Goal: Task Accomplishment & Management: Manage account settings

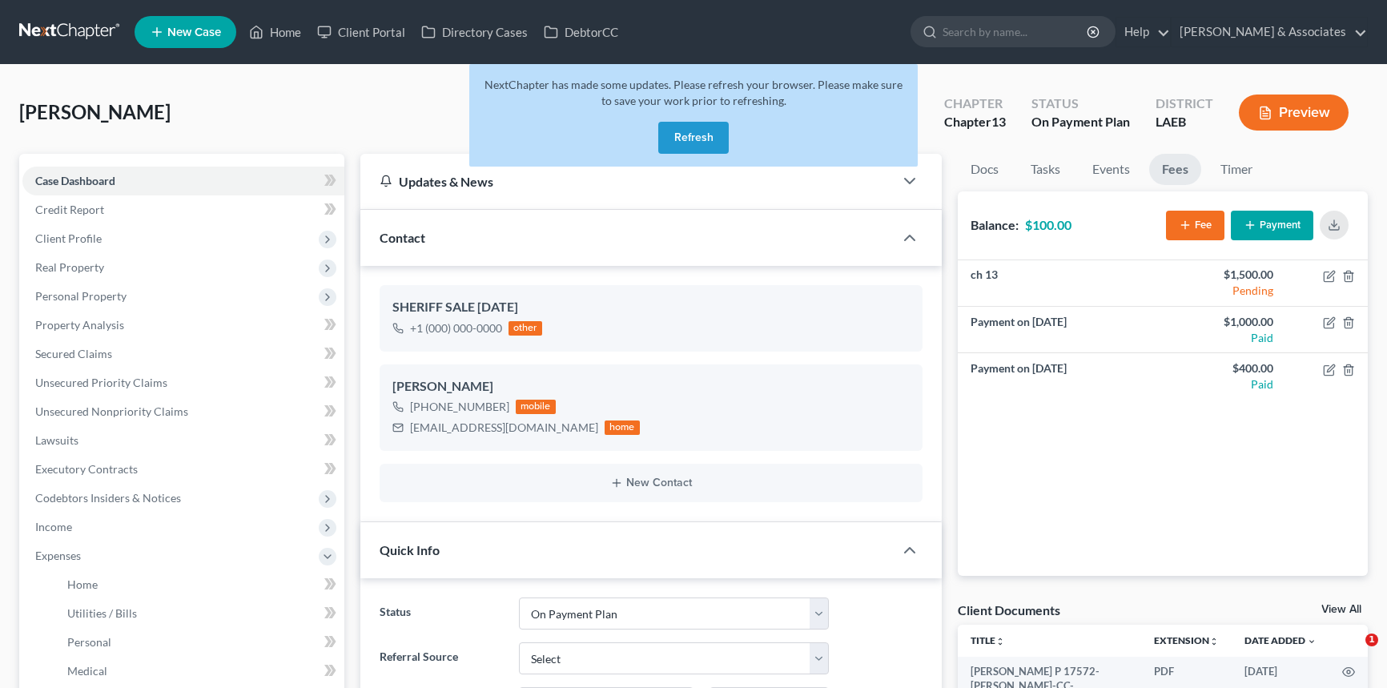
select select "16"
click at [79, 37] on link at bounding box center [70, 32] width 102 height 29
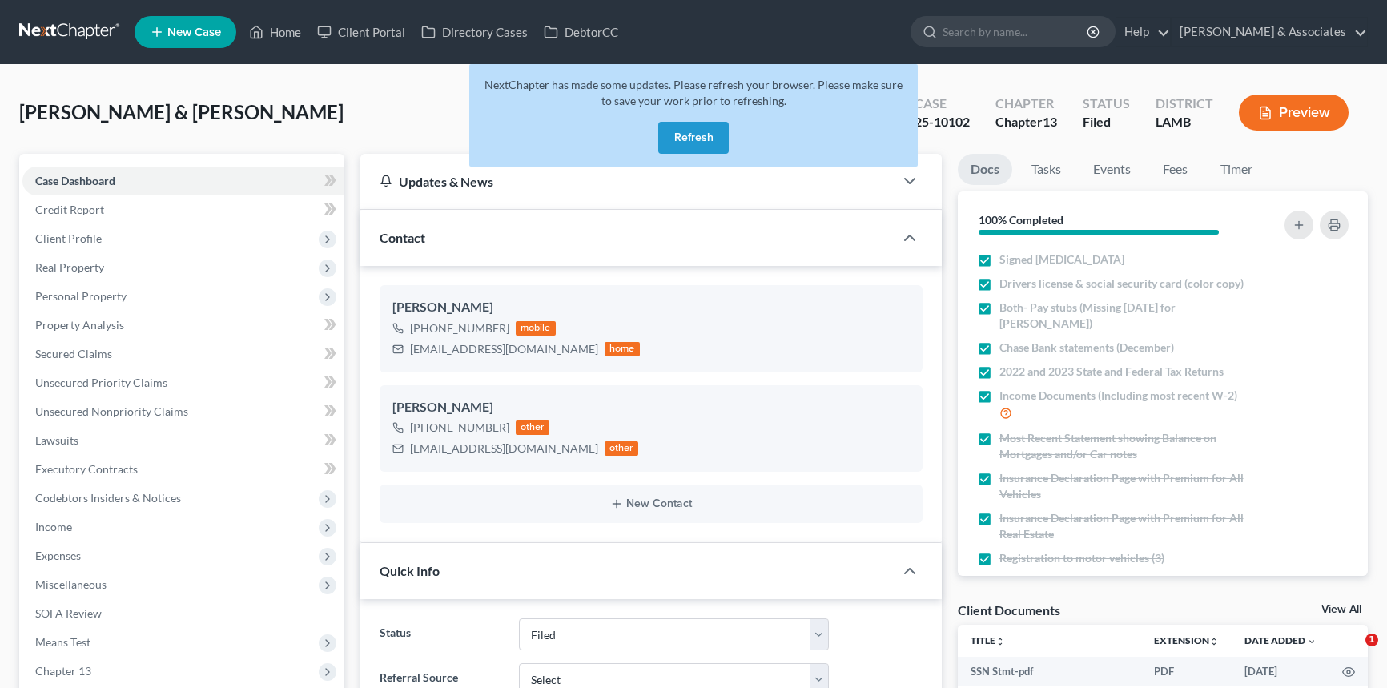
select select "8"
select select "0"
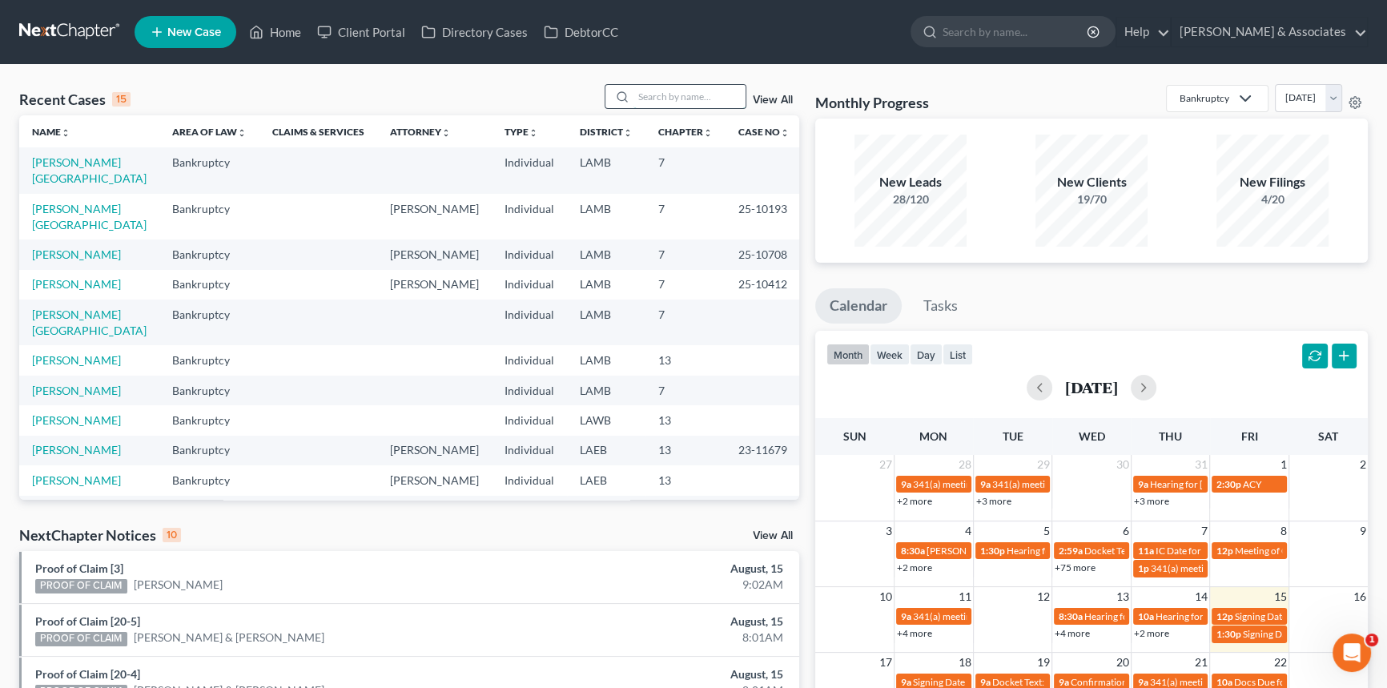
click at [685, 96] on input "search" at bounding box center [689, 96] width 112 height 23
type input "hansen"
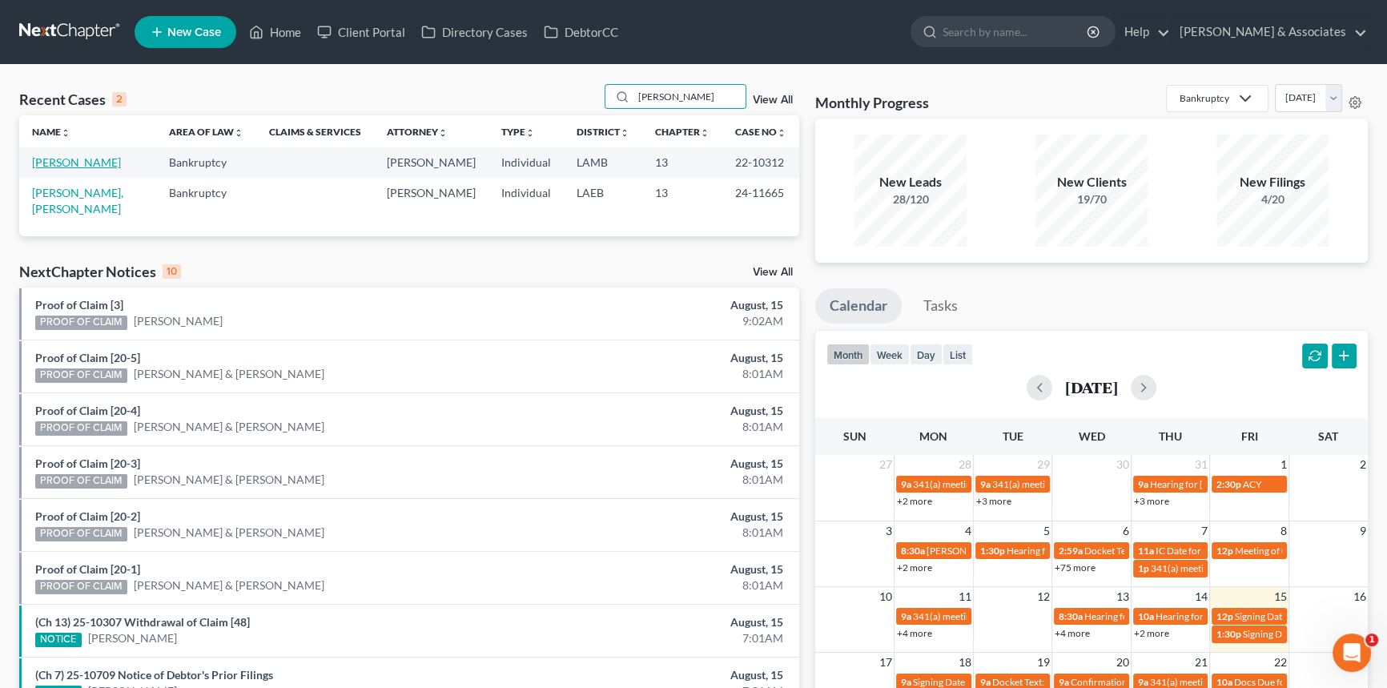
click at [58, 169] on link "Hansen, Michael" at bounding box center [76, 162] width 89 height 14
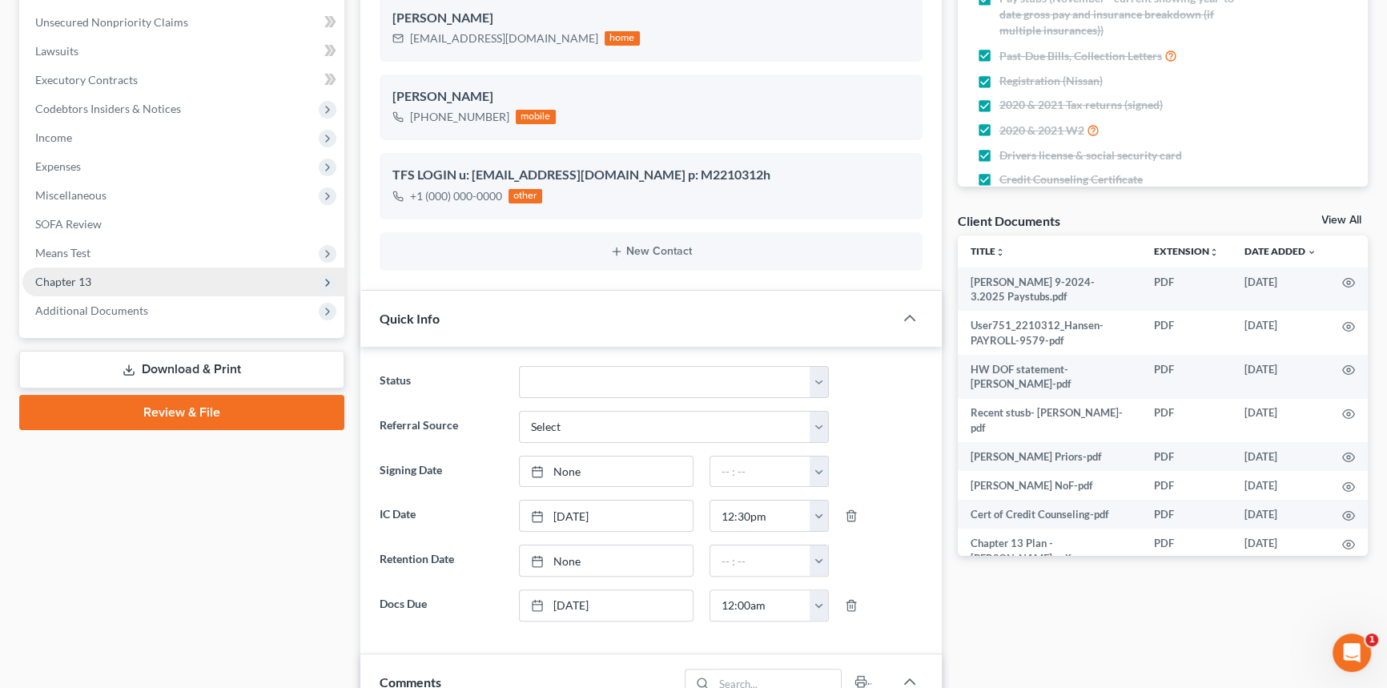
scroll to position [291, 0]
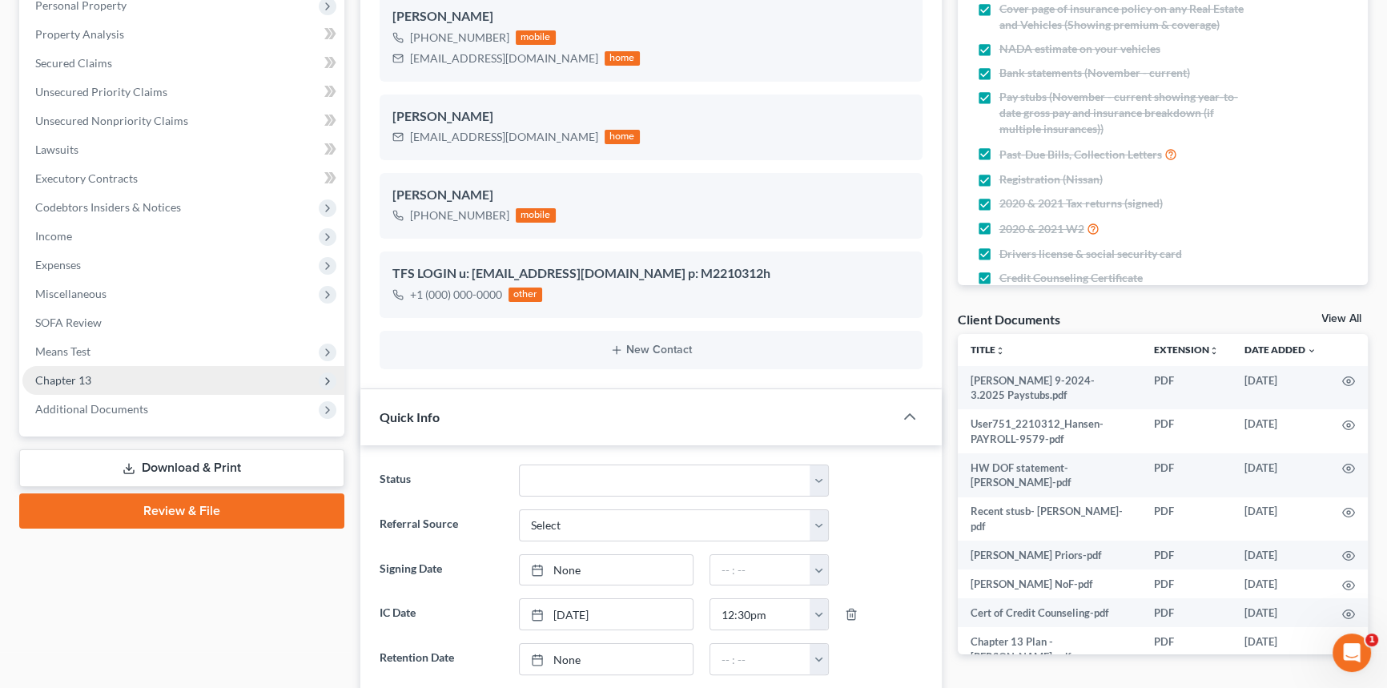
click at [145, 381] on span "Chapter 13" at bounding box center [183, 380] width 322 height 29
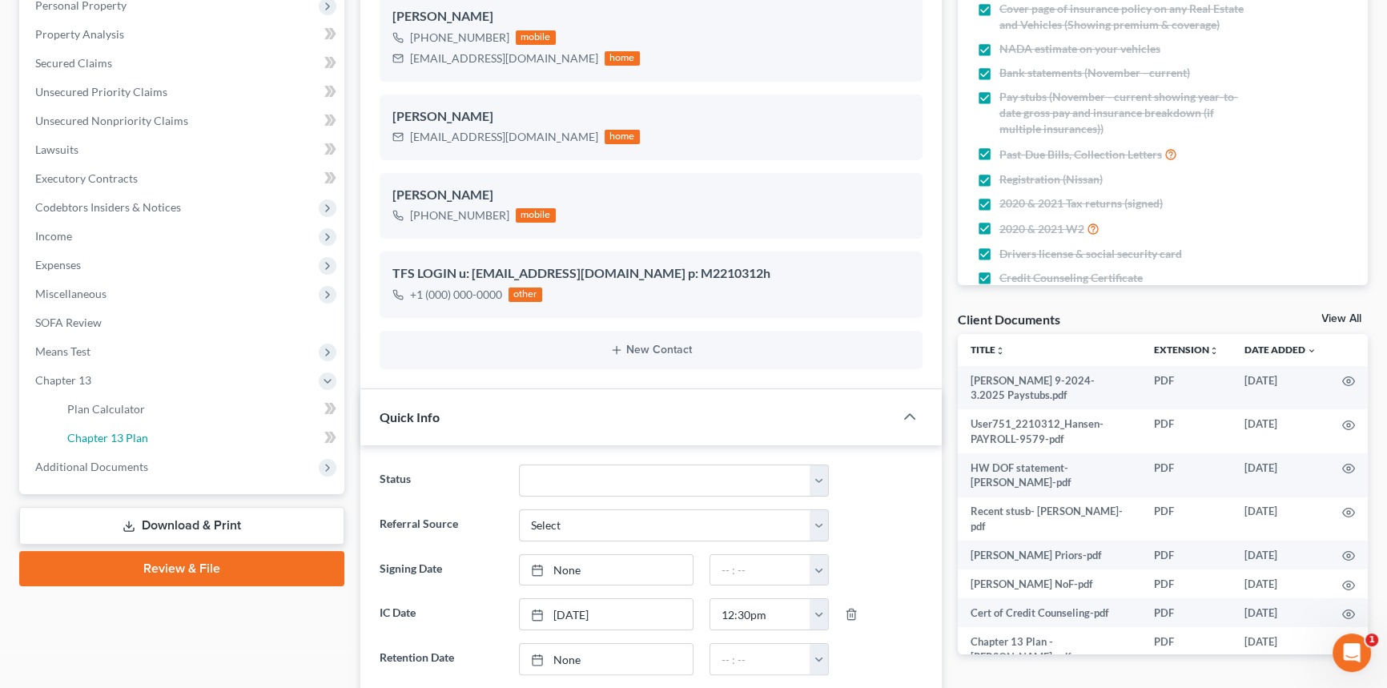
drag, startPoint x: 128, startPoint y: 429, endPoint x: 478, endPoint y: 433, distance: 349.9
click at [128, 431] on span "Chapter 13 Plan" at bounding box center [107, 438] width 81 height 14
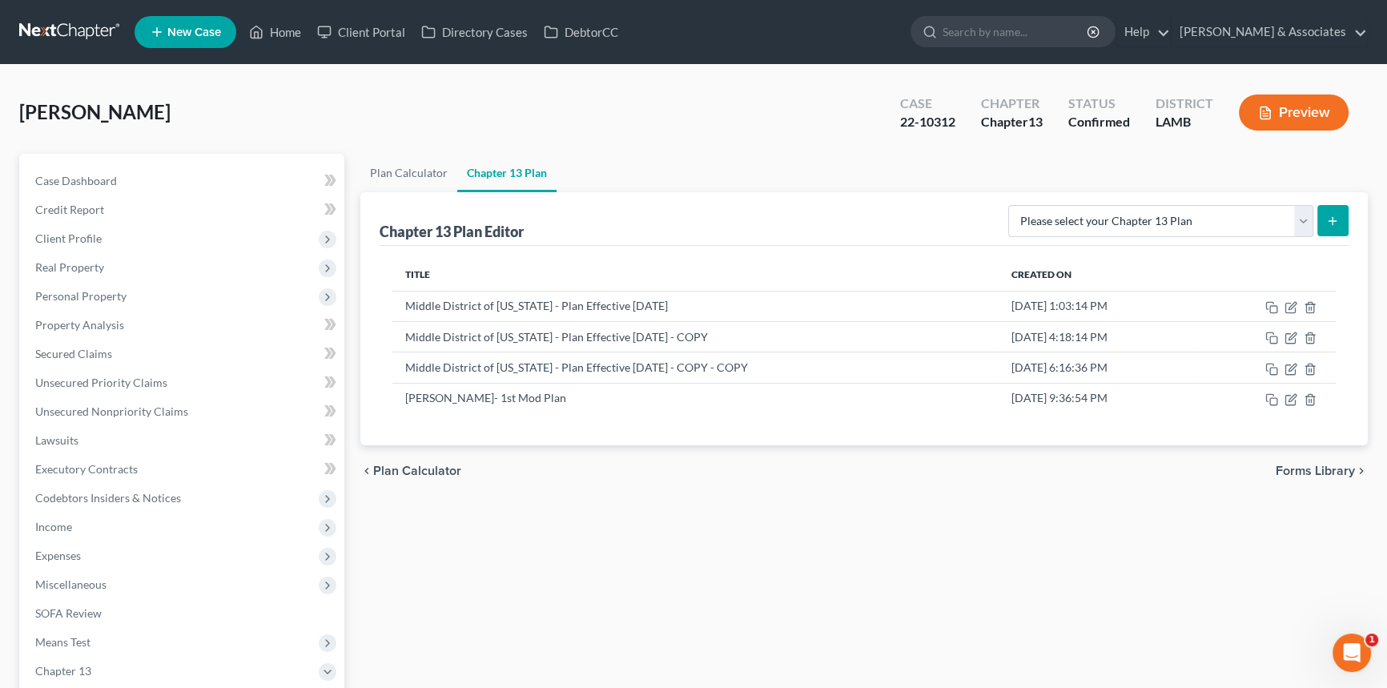
click at [786, 482] on div "chevron_left Plan Calculator Forms Library chevron_right" at bounding box center [863, 470] width 1007 height 51
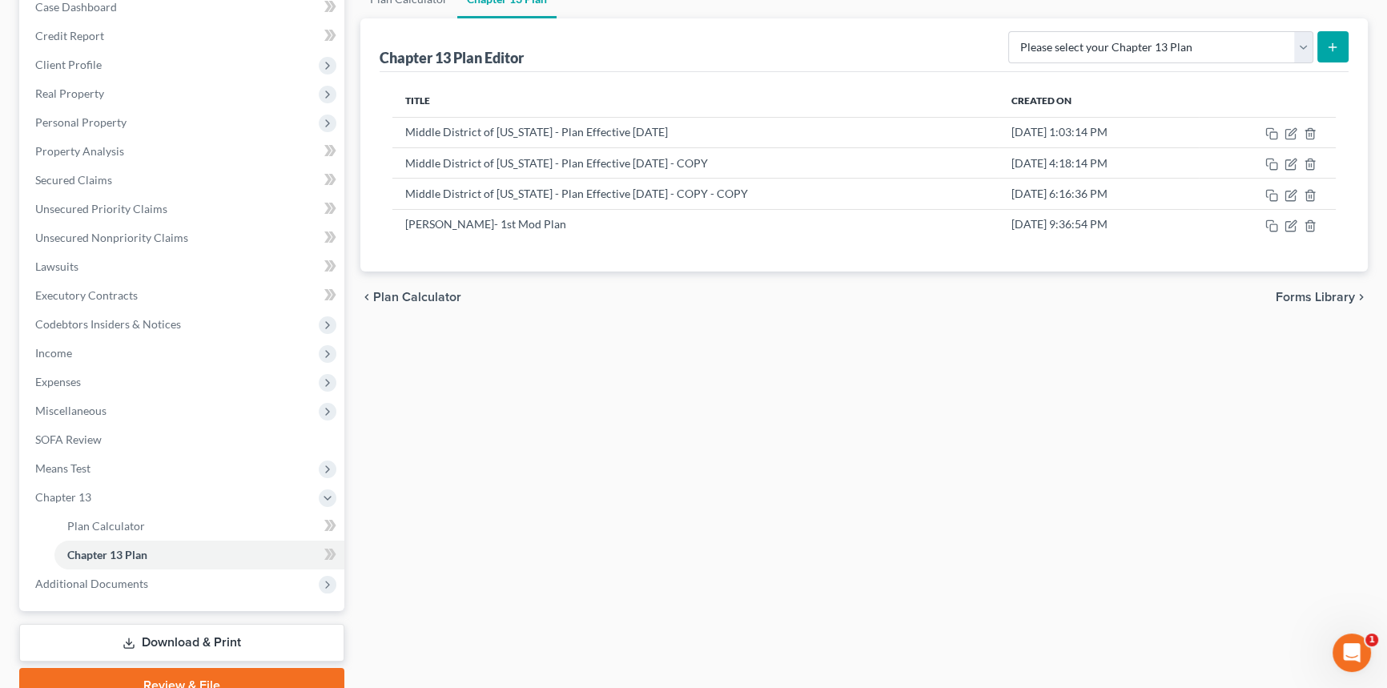
scroll to position [248, 0]
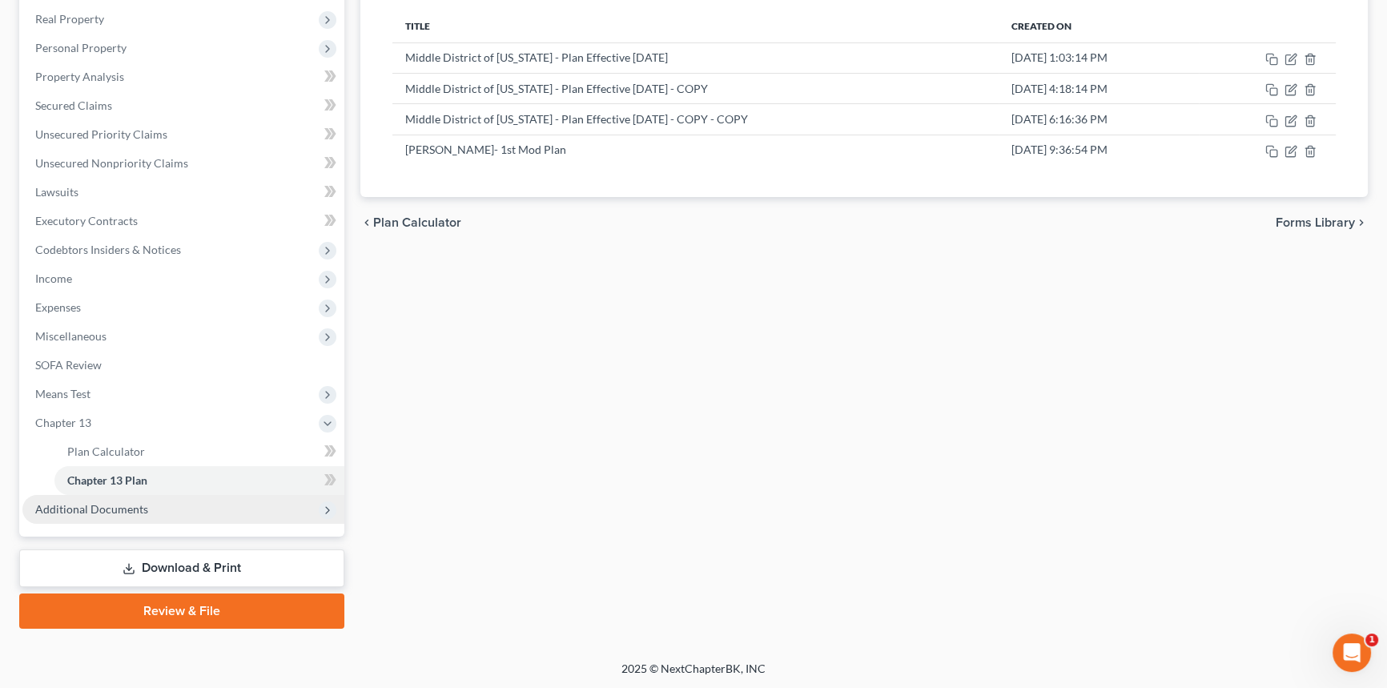
click at [112, 508] on span "Additional Documents" at bounding box center [91, 509] width 113 height 14
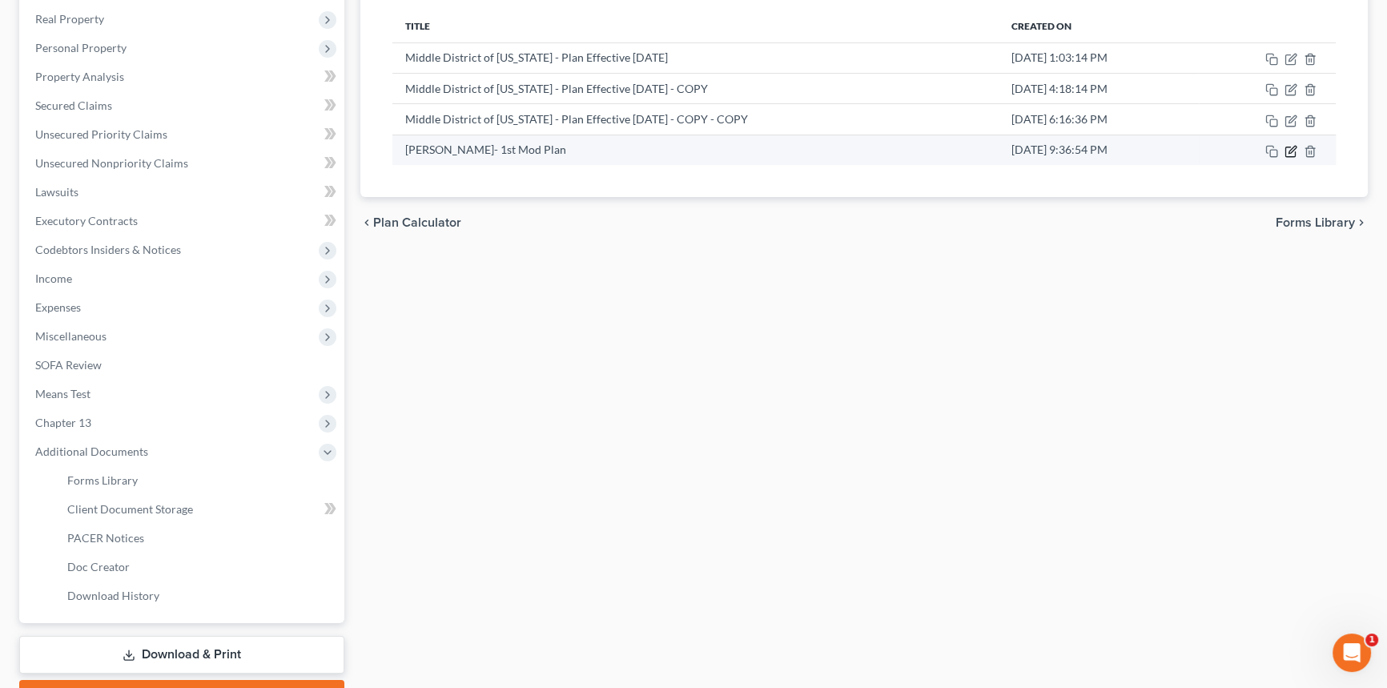
click at [1286, 155] on icon "button" at bounding box center [1290, 152] width 10 height 10
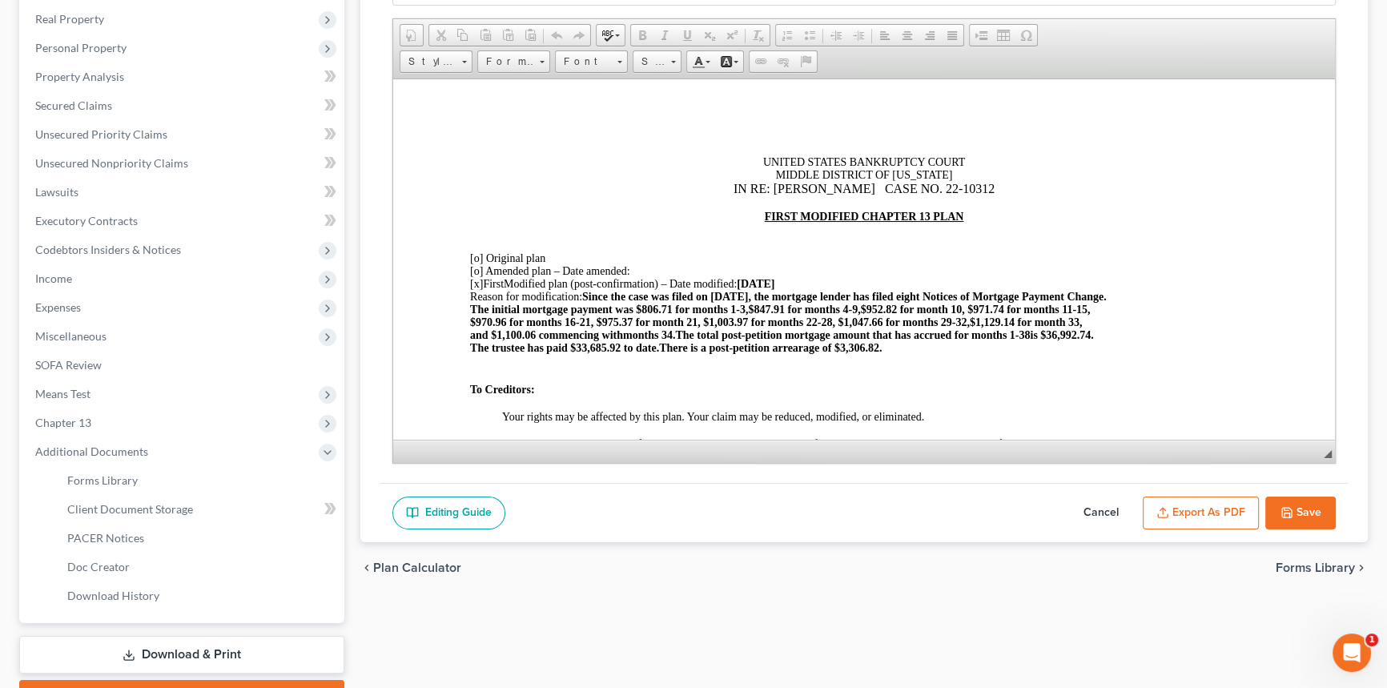
scroll to position [0, 0]
click at [890, 350] on div "The trustee has paid $33,685.92 to date. There is a post-petition arrearage of …" at bounding box center [864, 347] width 788 height 13
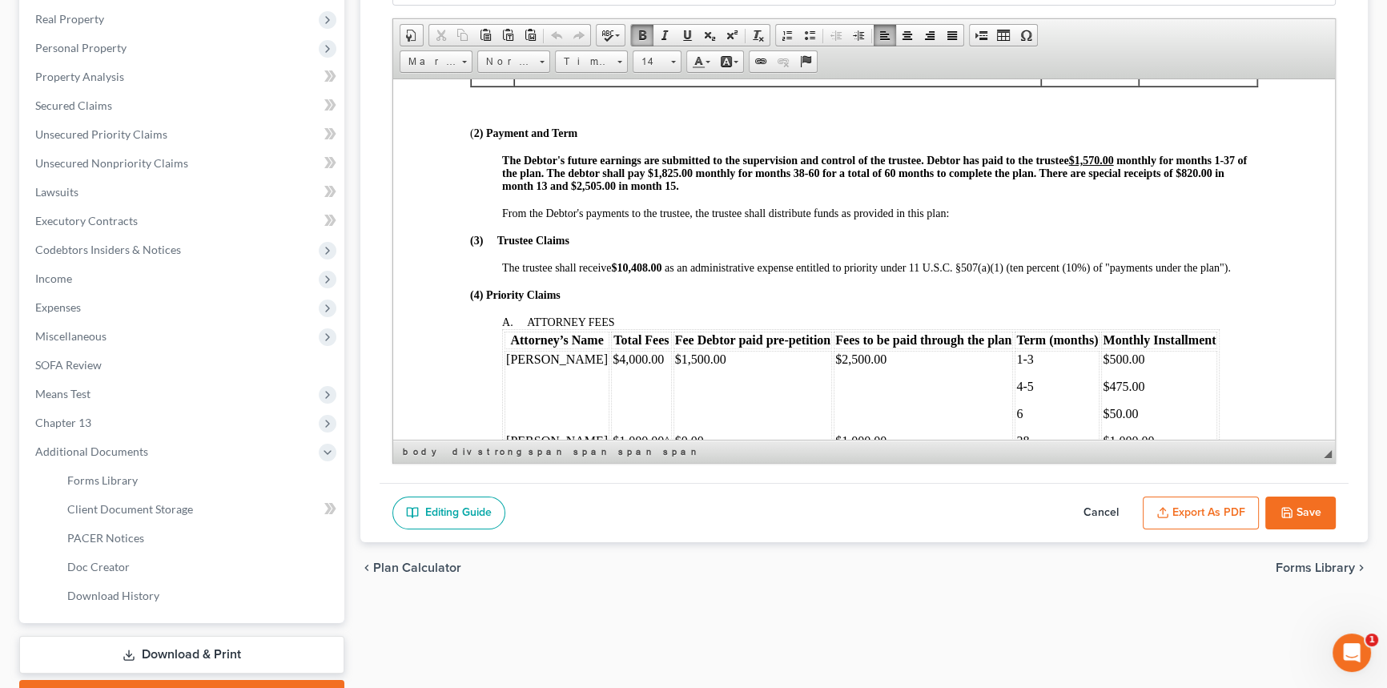
scroll to position [655, 0]
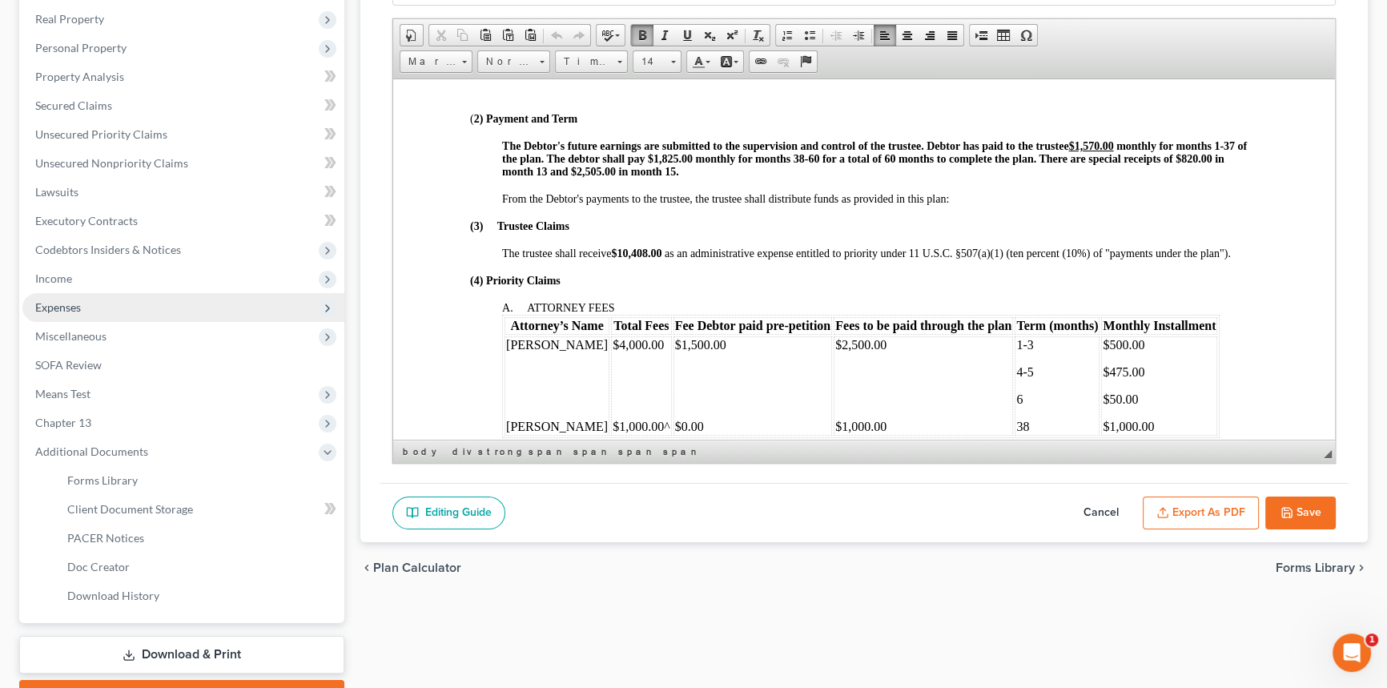
drag, startPoint x: 103, startPoint y: 306, endPoint x: 85, endPoint y: 313, distance: 19.8
click at [85, 314] on span "Expenses" at bounding box center [183, 307] width 322 height 29
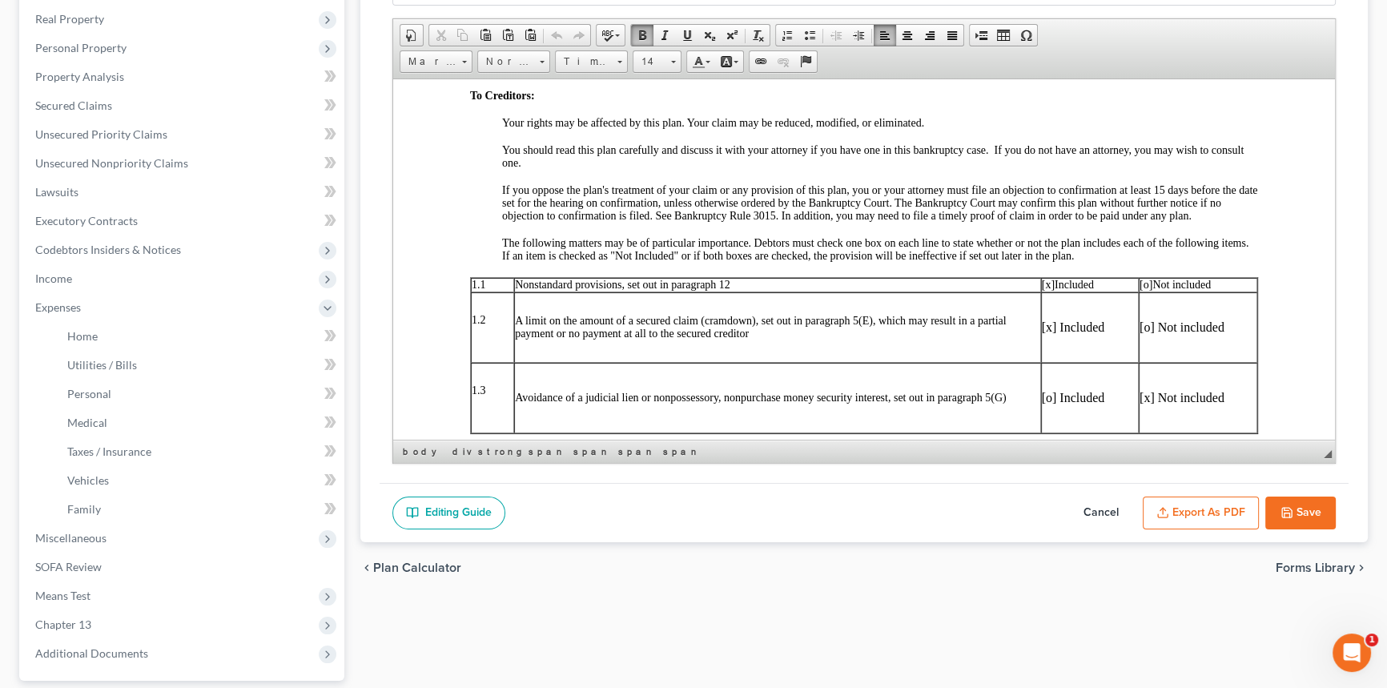
scroll to position [0, 0]
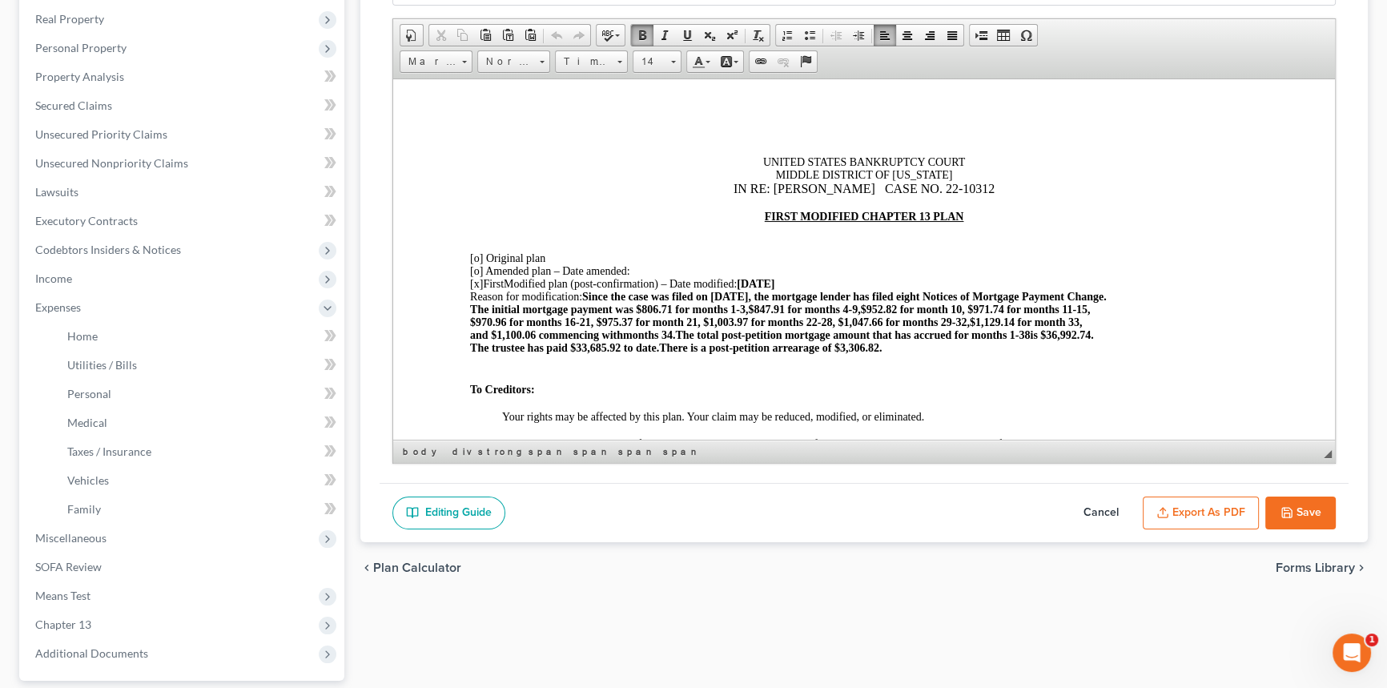
click at [766, 379] on div at bounding box center [864, 375] width 788 height 14
click at [786, 339] on span "The total post-petition mortgage amount that has accrued for months 1-38" at bounding box center [852, 334] width 355 height 12
click at [951, 337] on span "The total post-petition mortgage amount that has accrued for months 1-38" at bounding box center [852, 334] width 355 height 12
click at [1079, 340] on span "is $36,992.74." at bounding box center [1061, 334] width 63 height 12
drag, startPoint x: 1073, startPoint y: 345, endPoint x: 620, endPoint y: 329, distance: 453.5
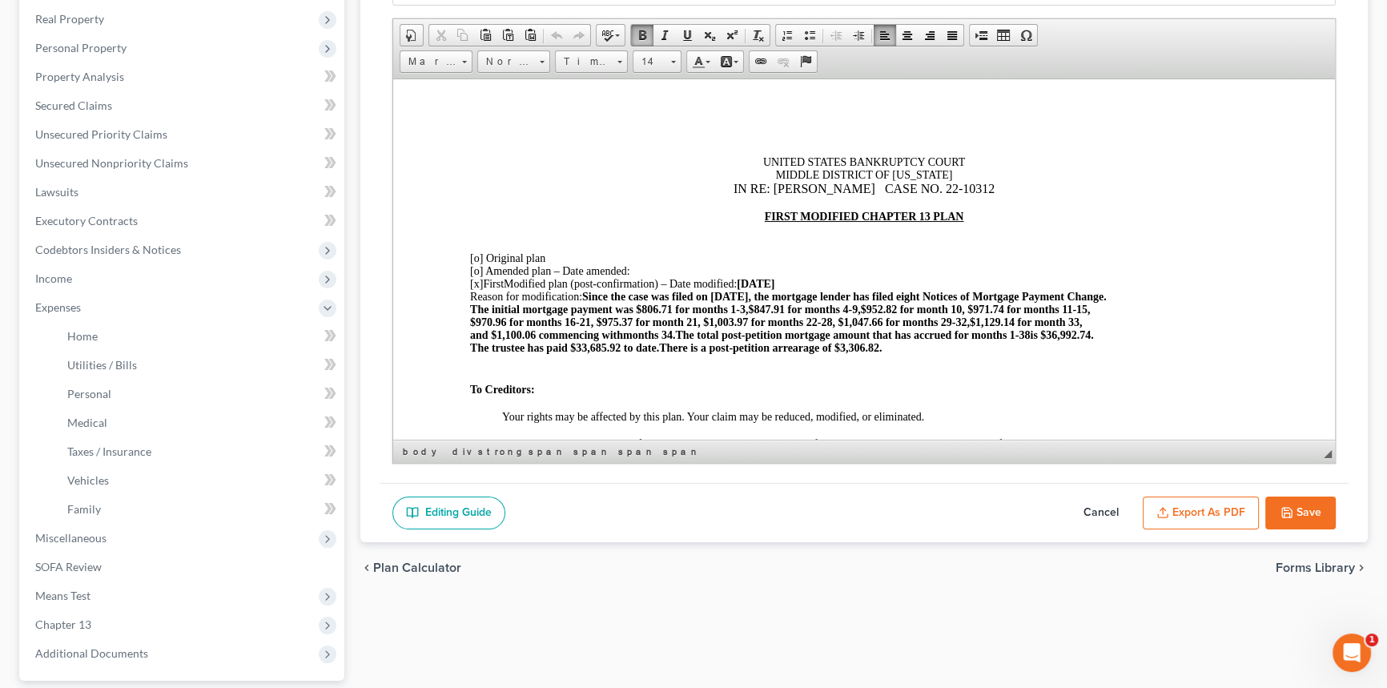
click at [610, 362] on div at bounding box center [864, 361] width 788 height 14
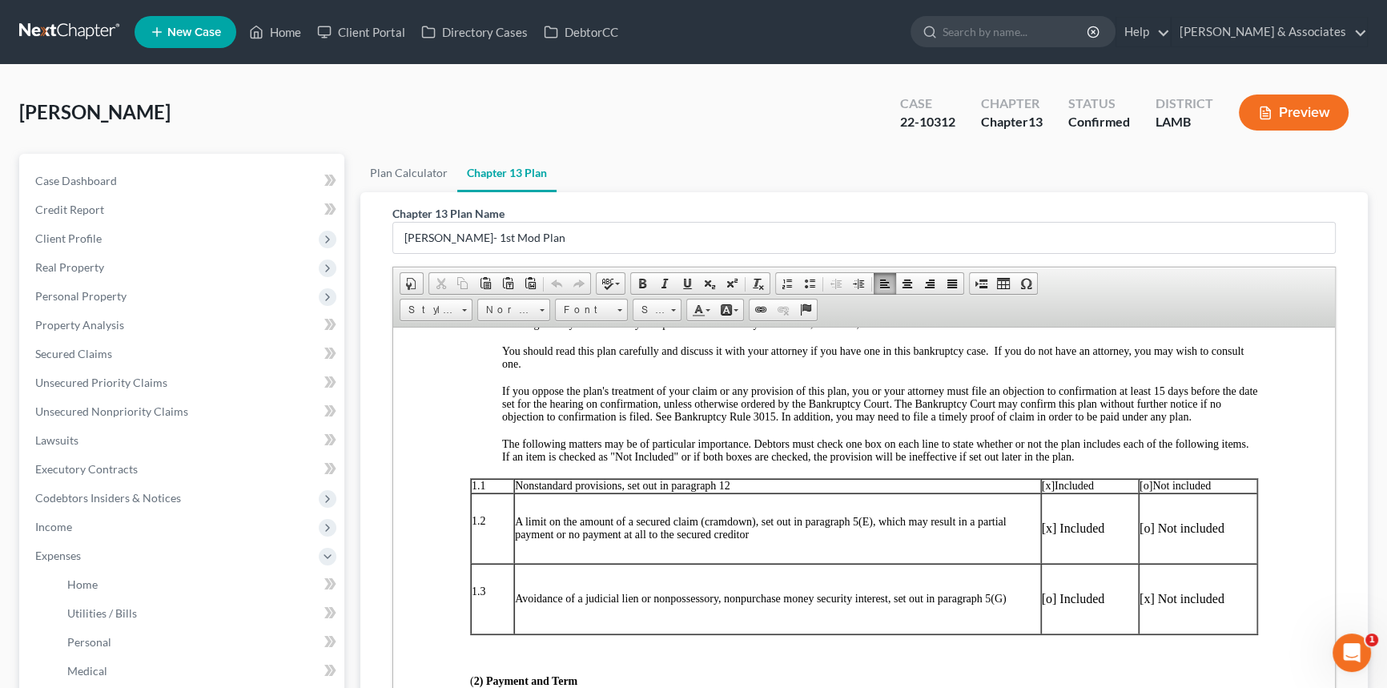
scroll to position [509, 0]
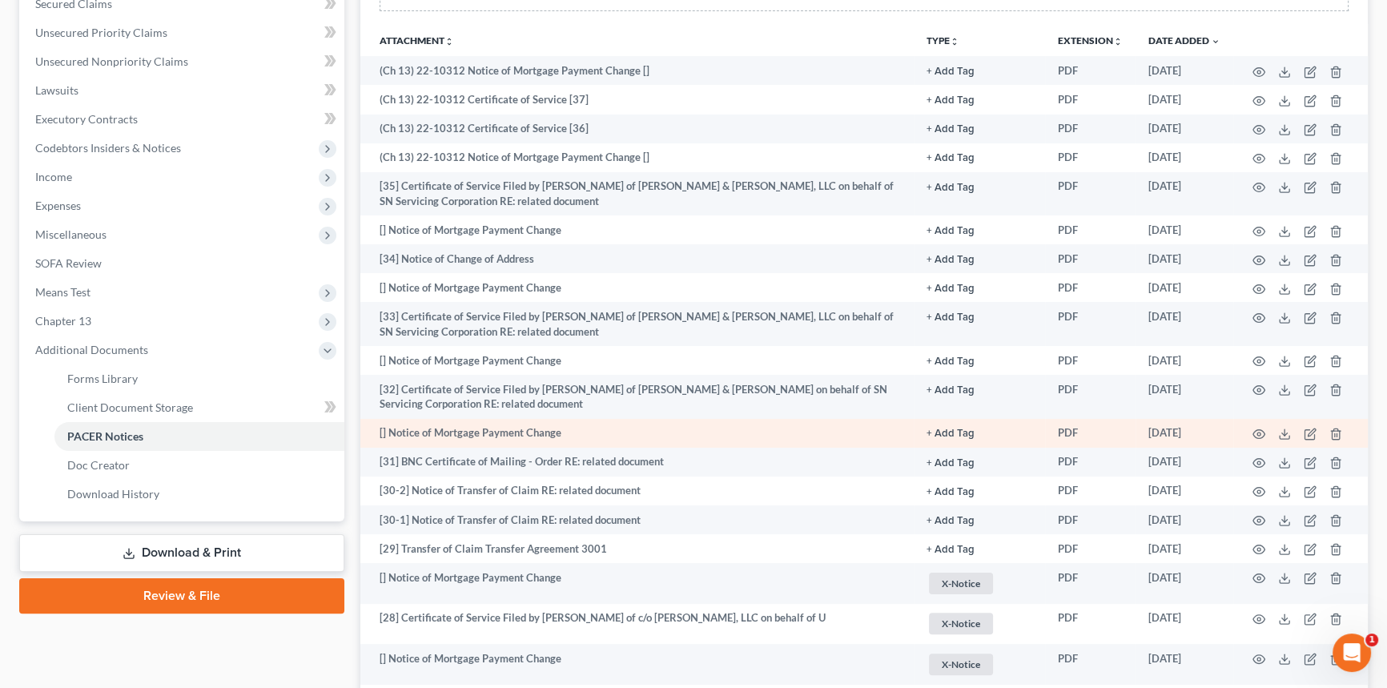
scroll to position [218, 0]
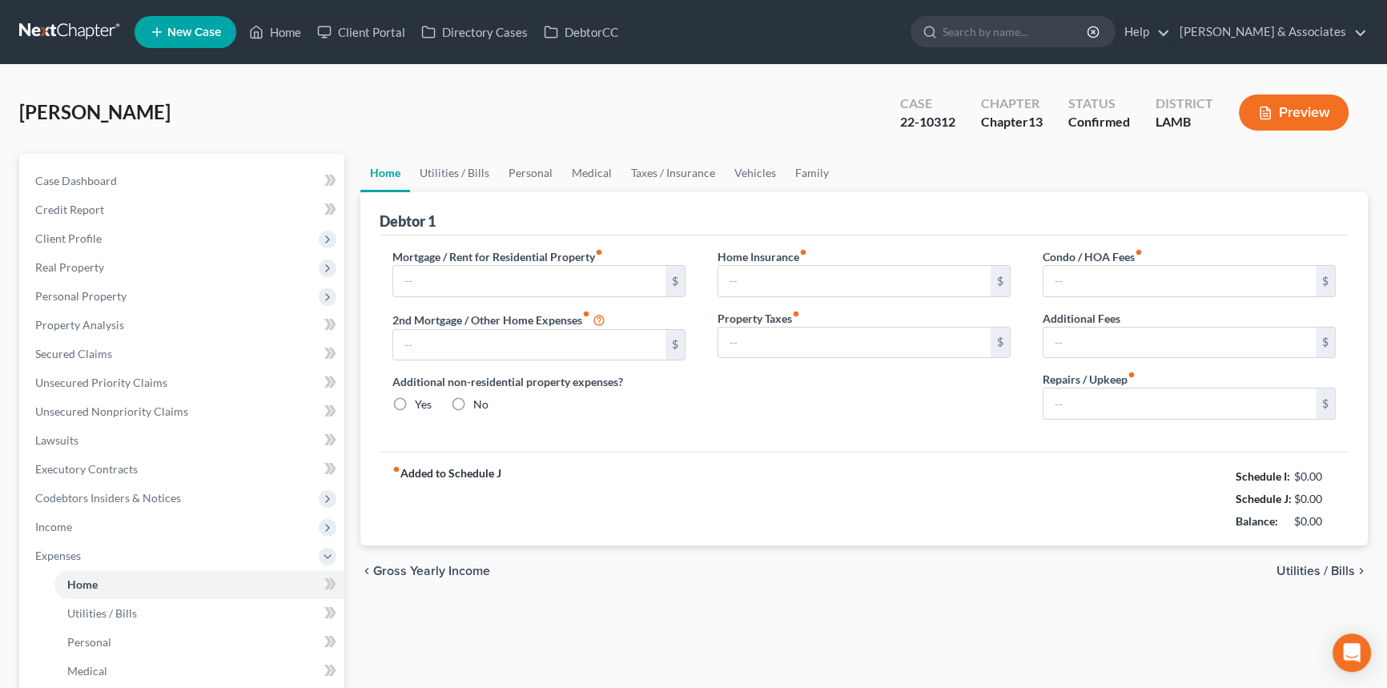
type input "0.00"
radio input "true"
type input "0.00"
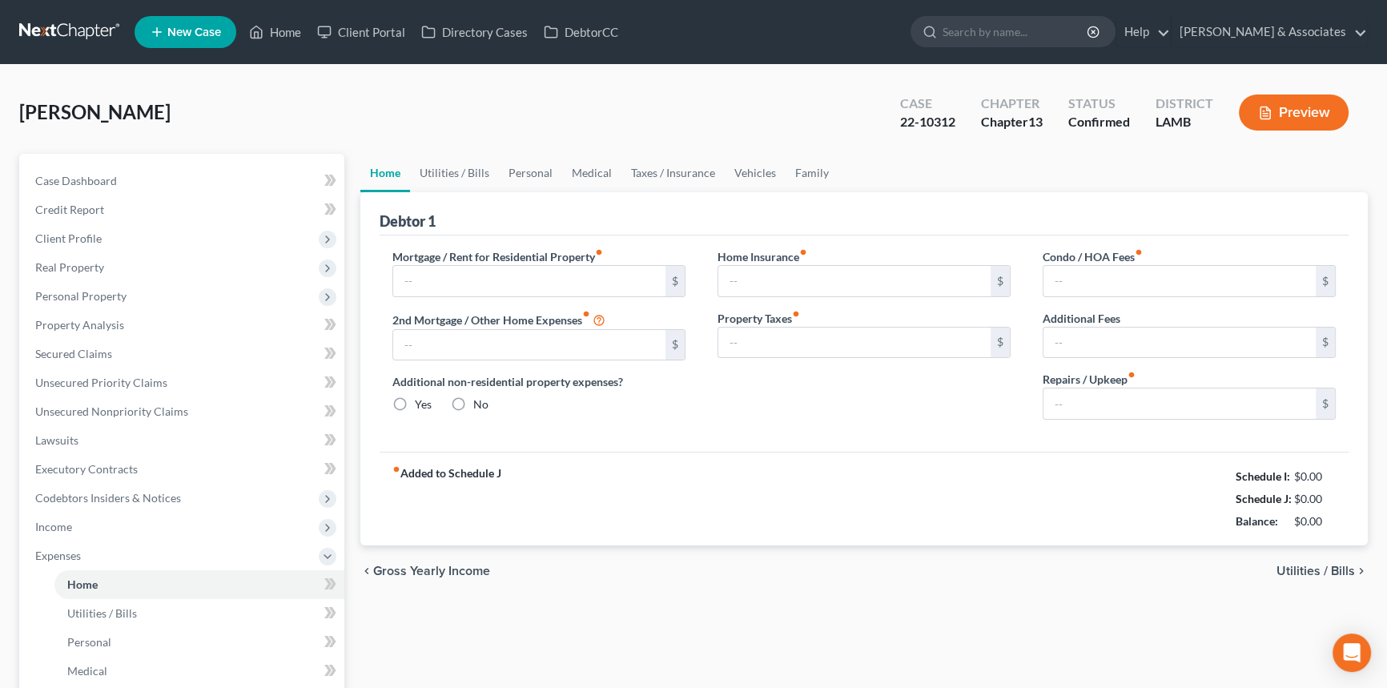
type input "0.00"
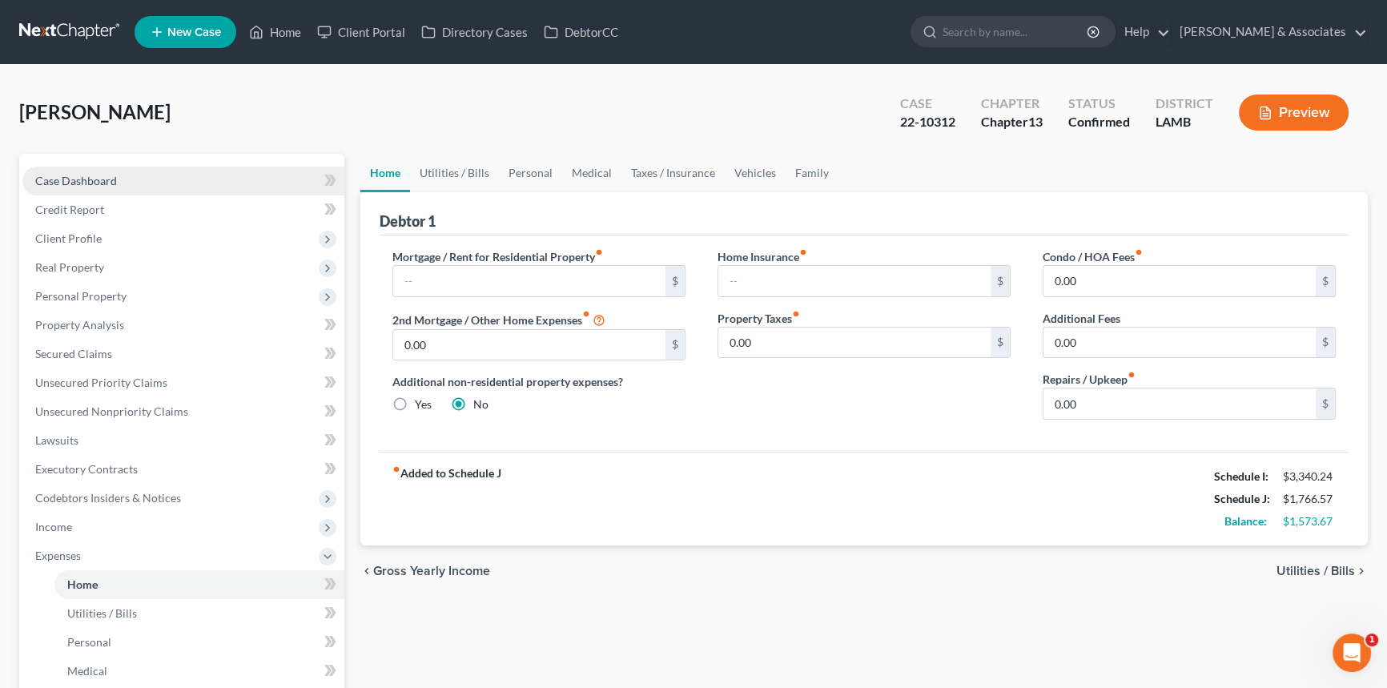
click at [163, 174] on link "Case Dashboard" at bounding box center [183, 181] width 322 height 29
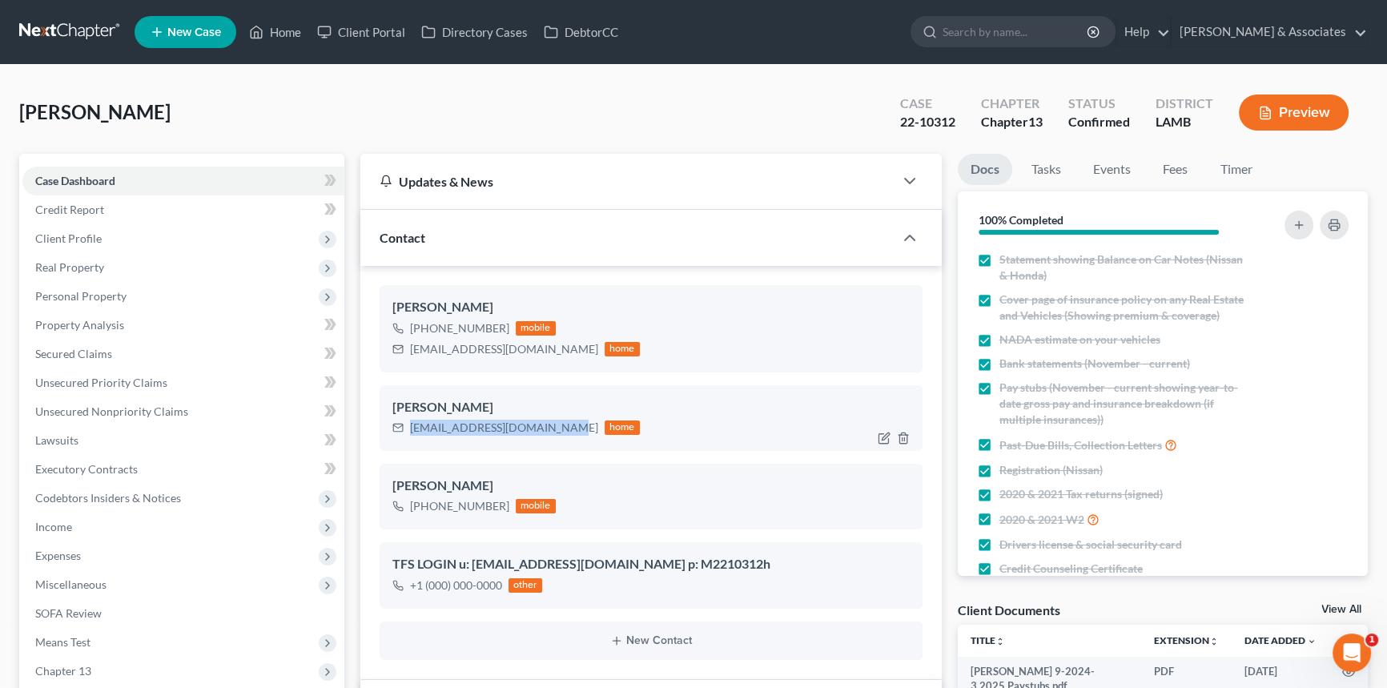
drag, startPoint x: 409, startPoint y: 429, endPoint x: 560, endPoint y: 433, distance: 150.6
click at [560, 407] on div "Michaellhansen20@gmail.com home" at bounding box center [515, 427] width 247 height 21
copy div "Michaellhansen20@gmail.com"
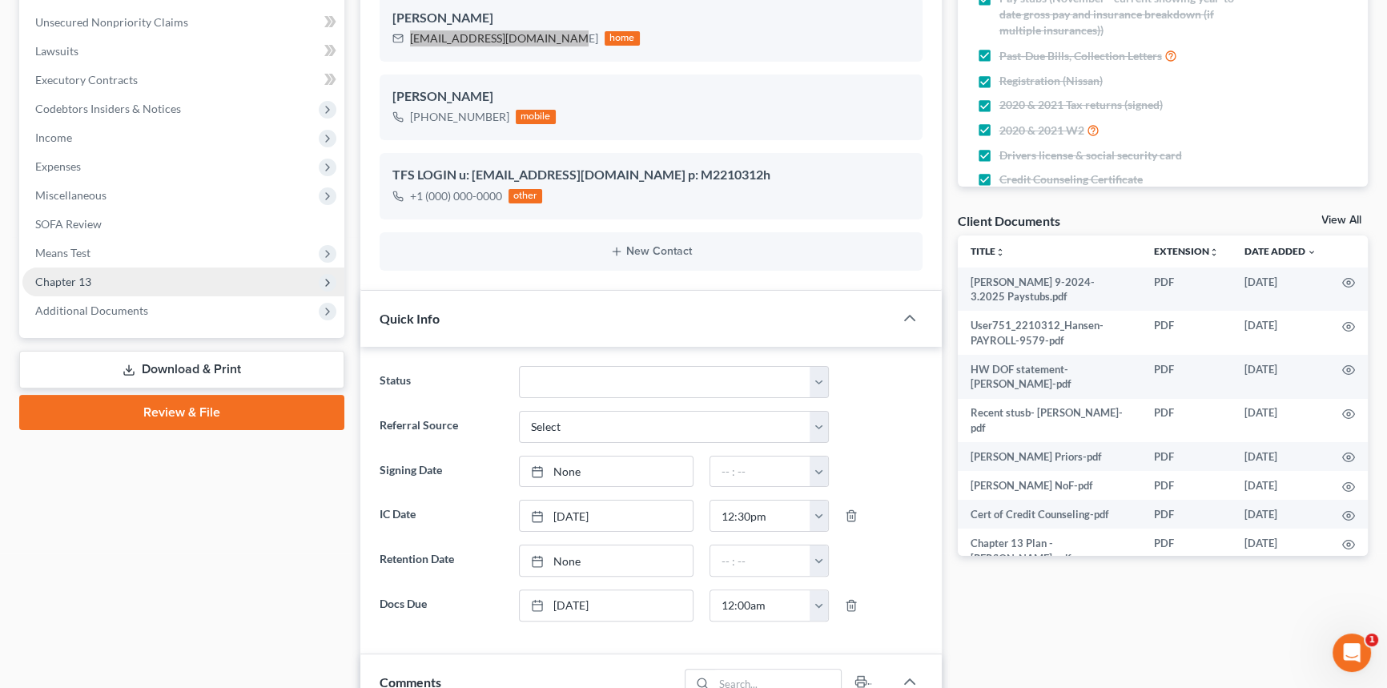
scroll to position [364, 0]
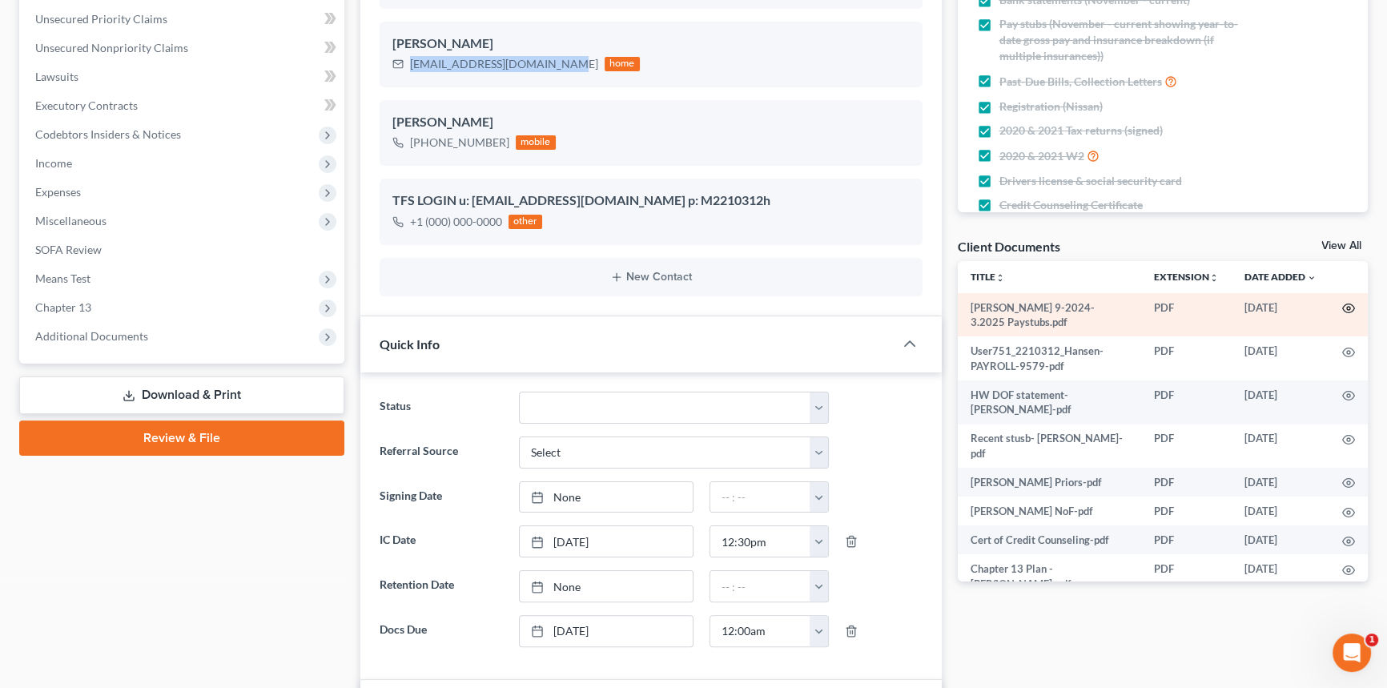
click at [1016, 306] on icon "button" at bounding box center [1348, 308] width 13 height 13
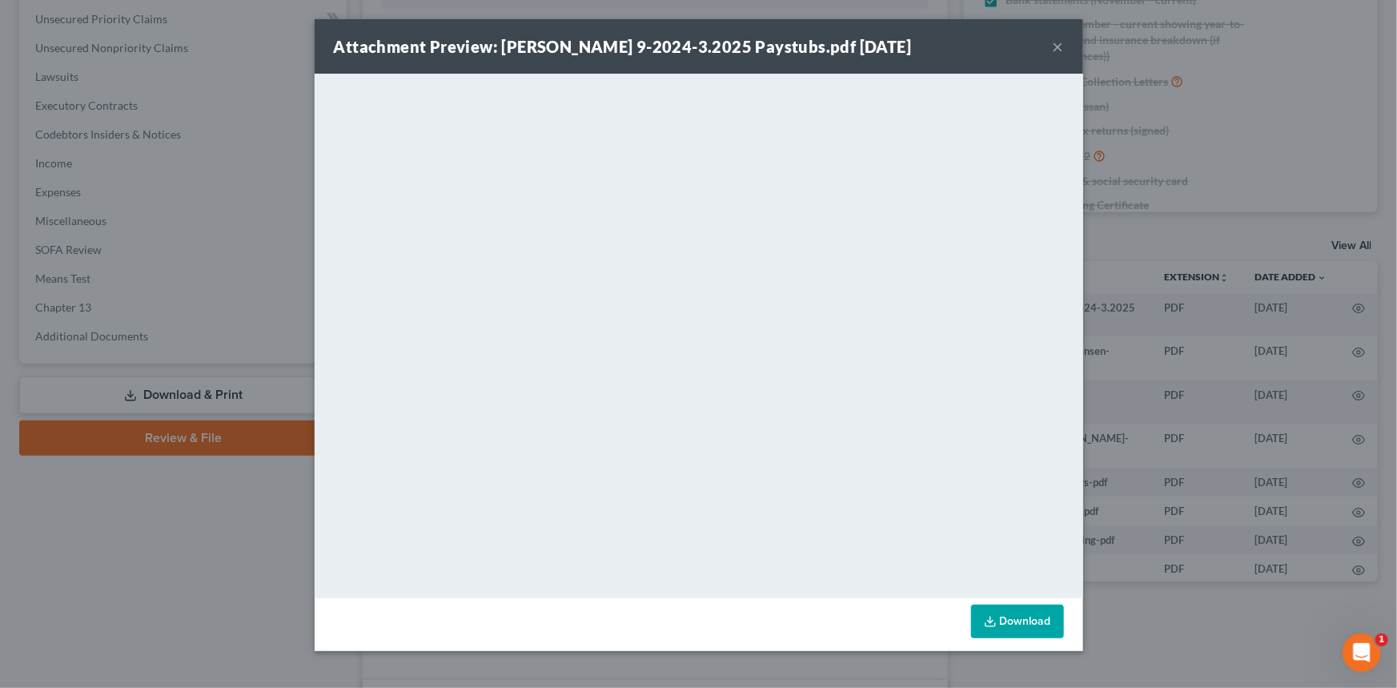
click at [1016, 39] on button "×" at bounding box center [1058, 46] width 11 height 19
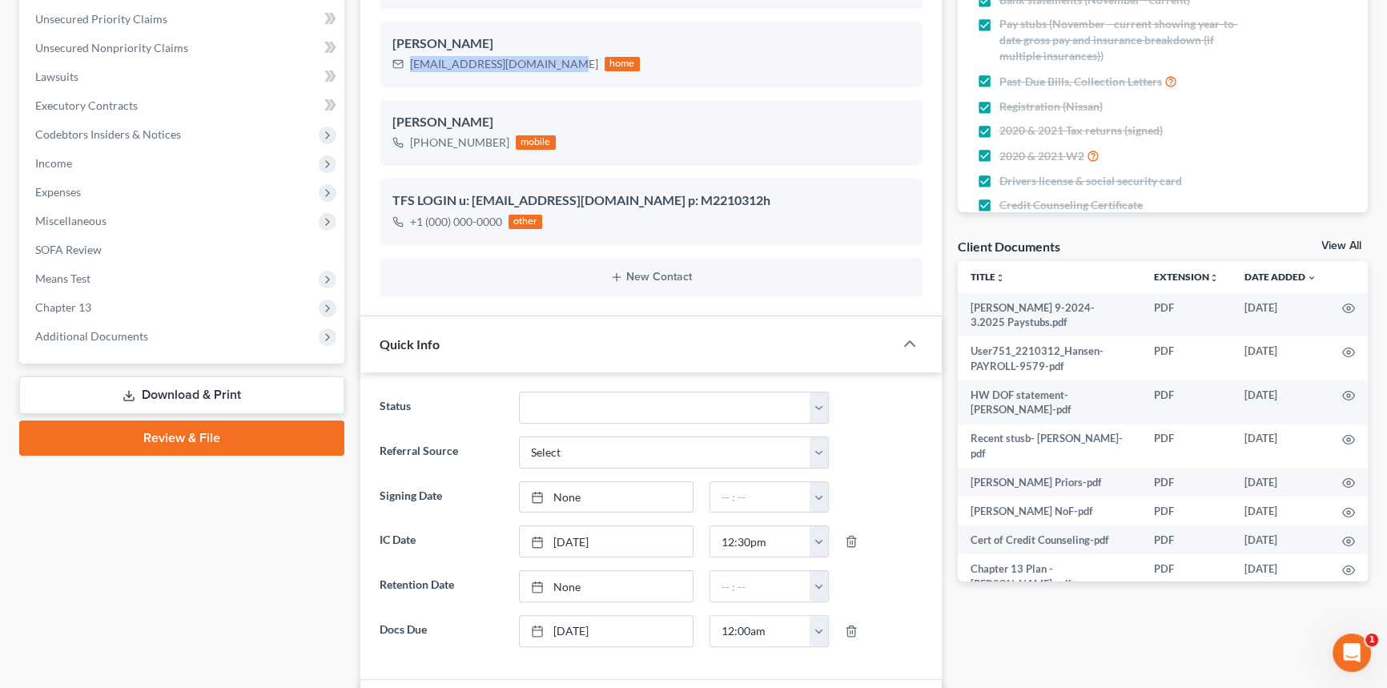
click at [1016, 247] on link "View All" at bounding box center [1341, 245] width 40 height 11
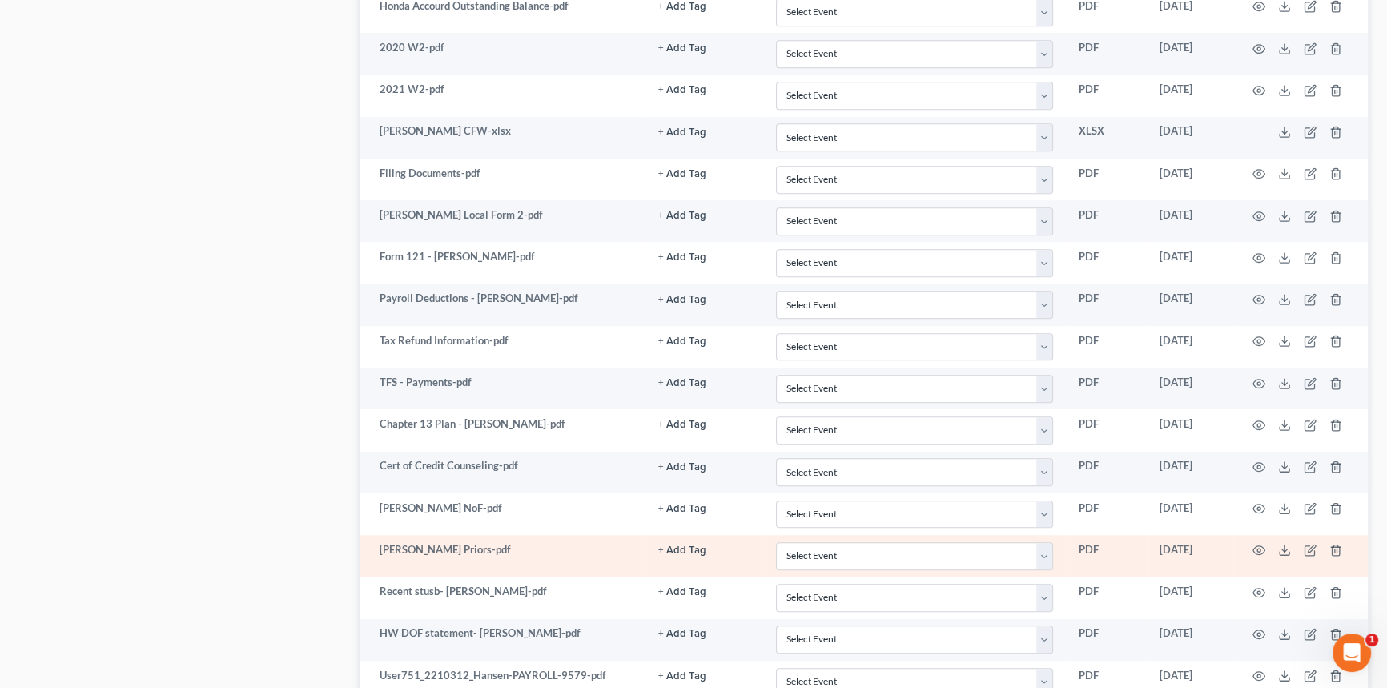
scroll to position [1321, 0]
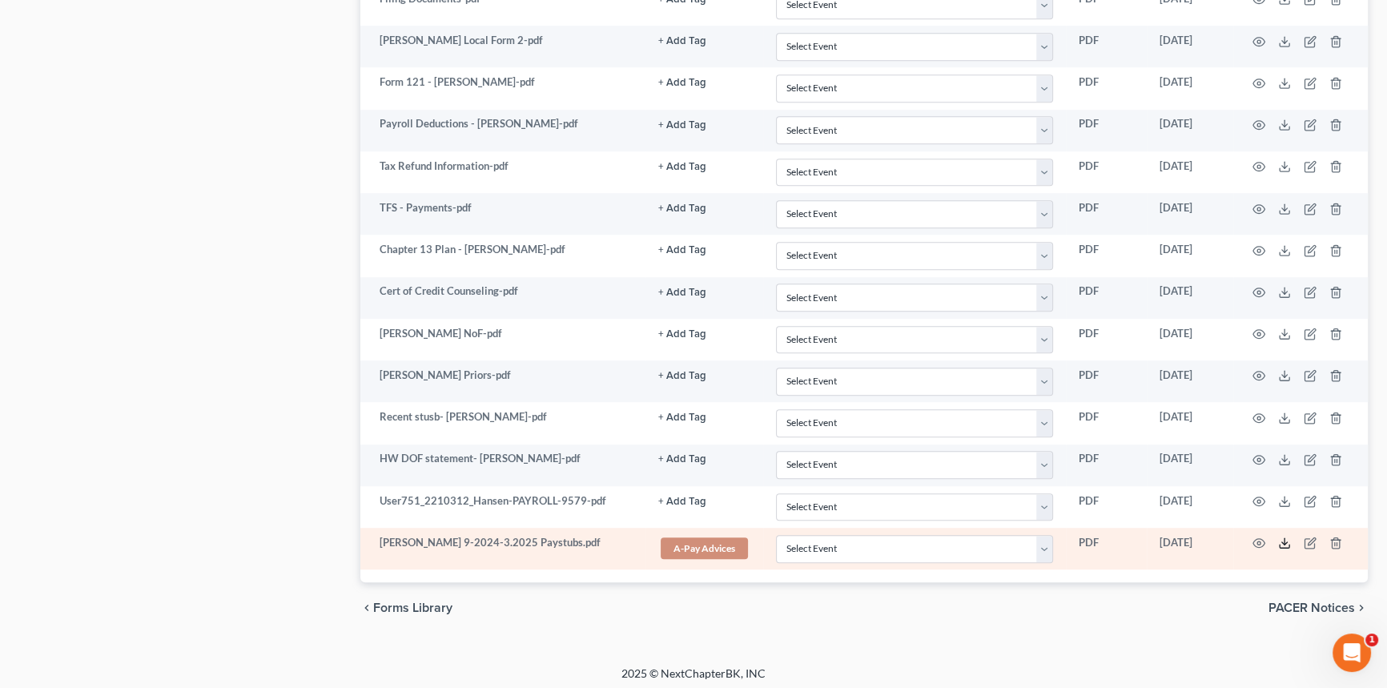
click at [1016, 407] on icon at bounding box center [1284, 542] width 13 height 13
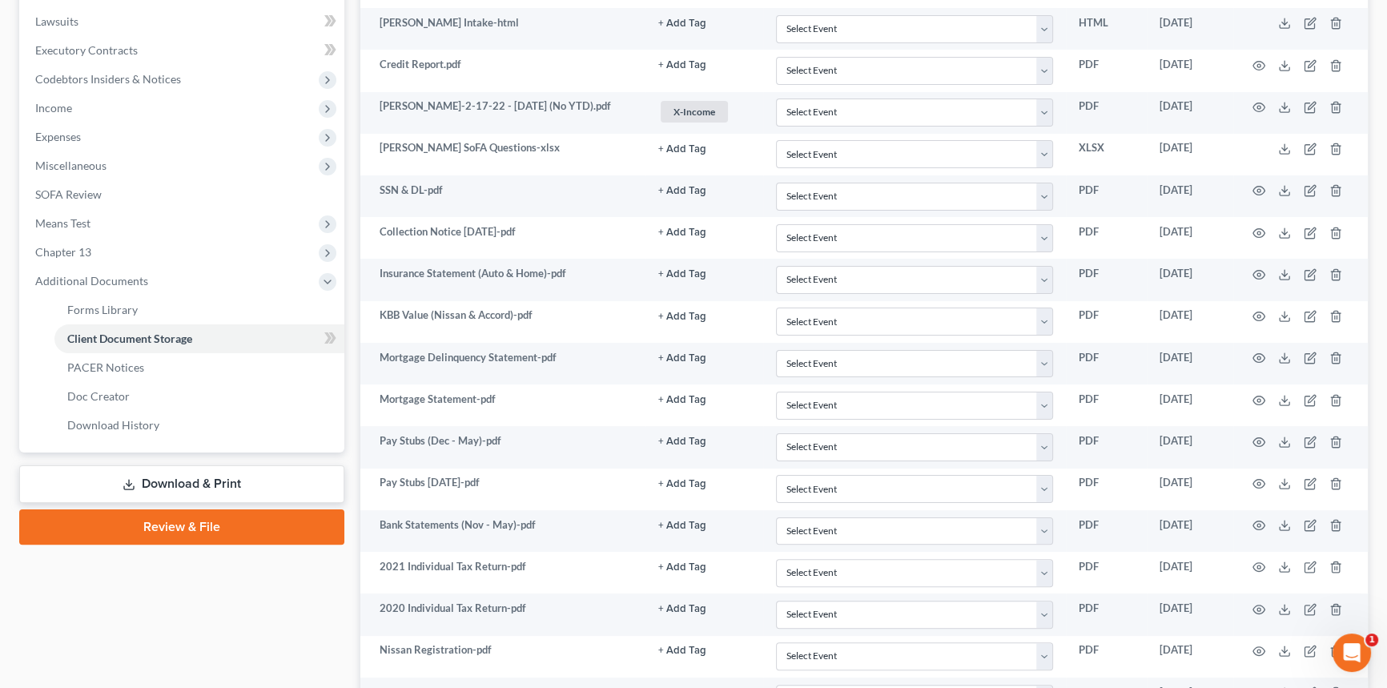
scroll to position [303, 0]
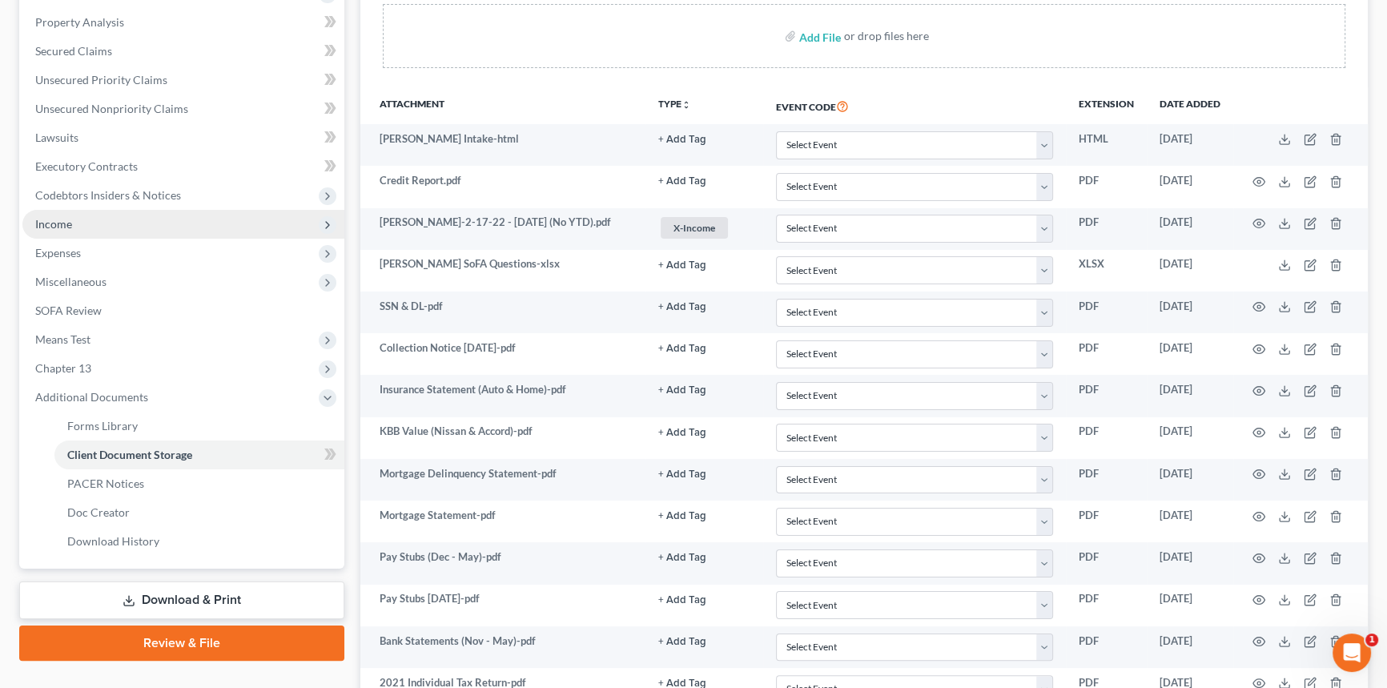
click at [111, 235] on span "Income" at bounding box center [183, 224] width 322 height 29
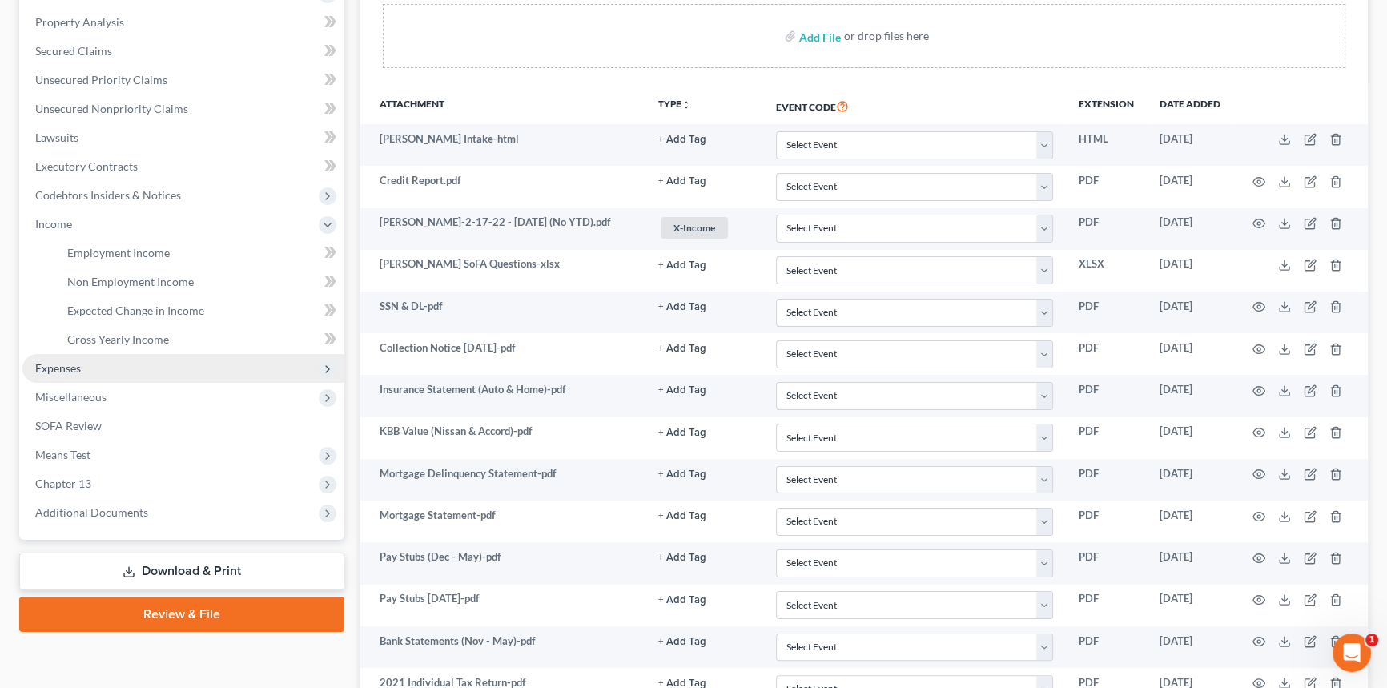
click at [80, 371] on span "Expenses" at bounding box center [58, 368] width 46 height 14
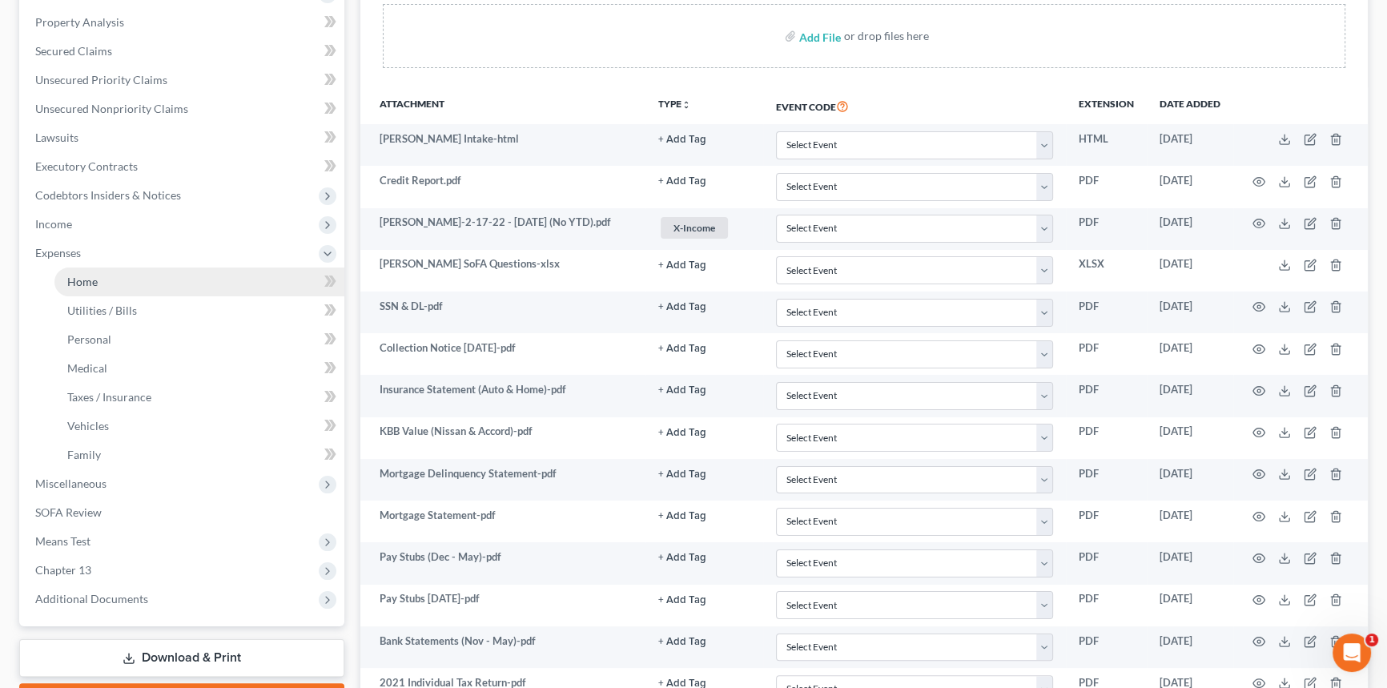
click at [113, 288] on link "Home" at bounding box center [199, 281] width 290 height 29
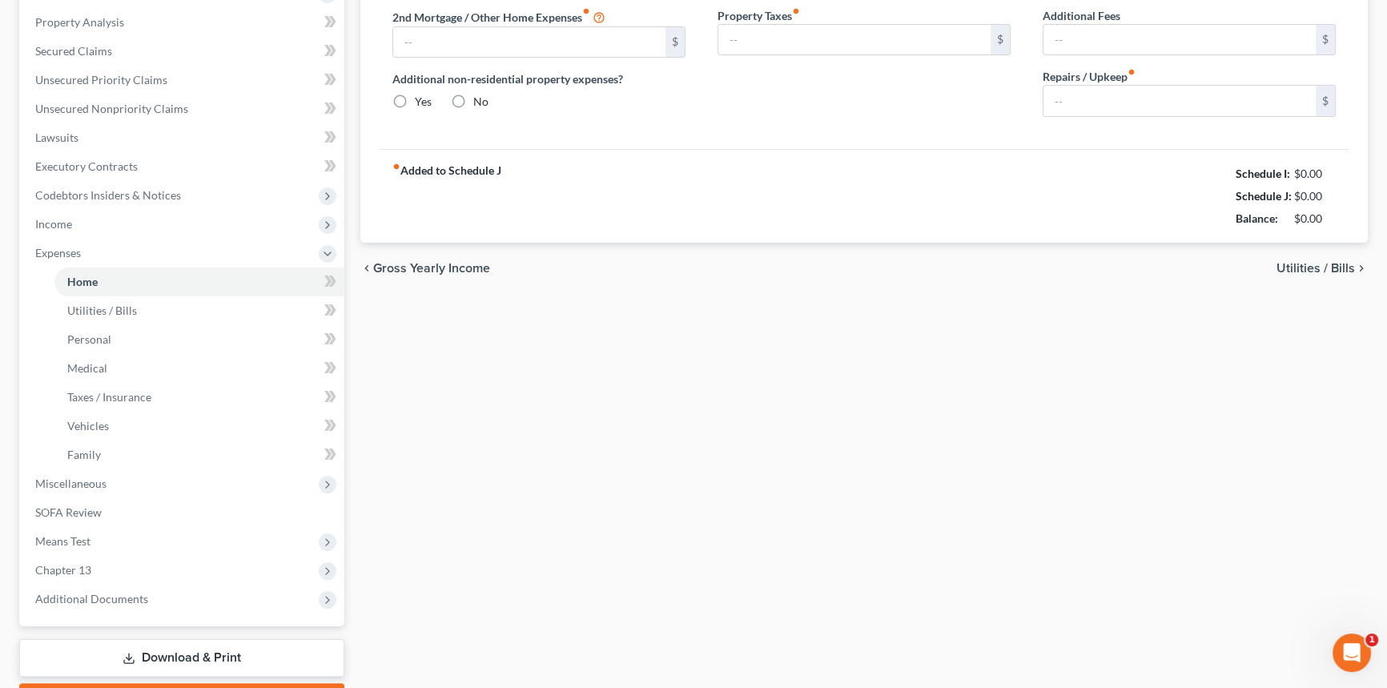
scroll to position [44, 0]
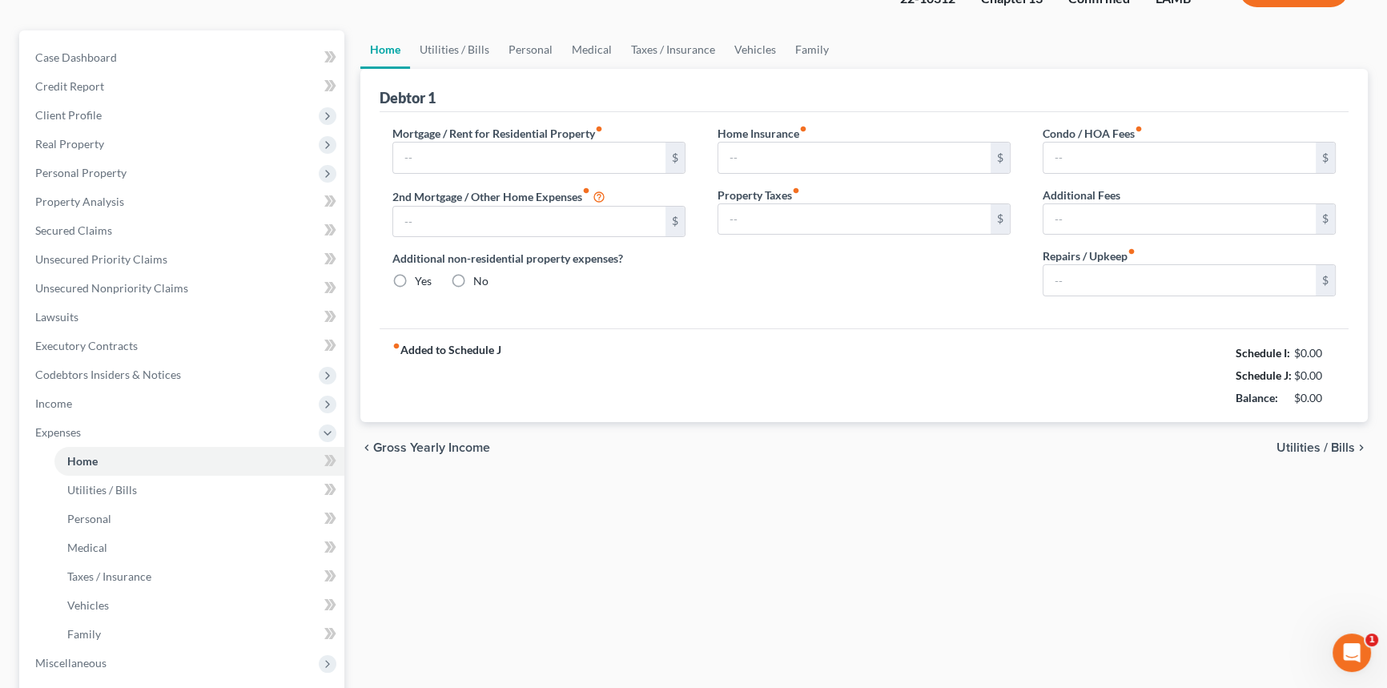
type input "0.00"
radio input "true"
type input "0.00"
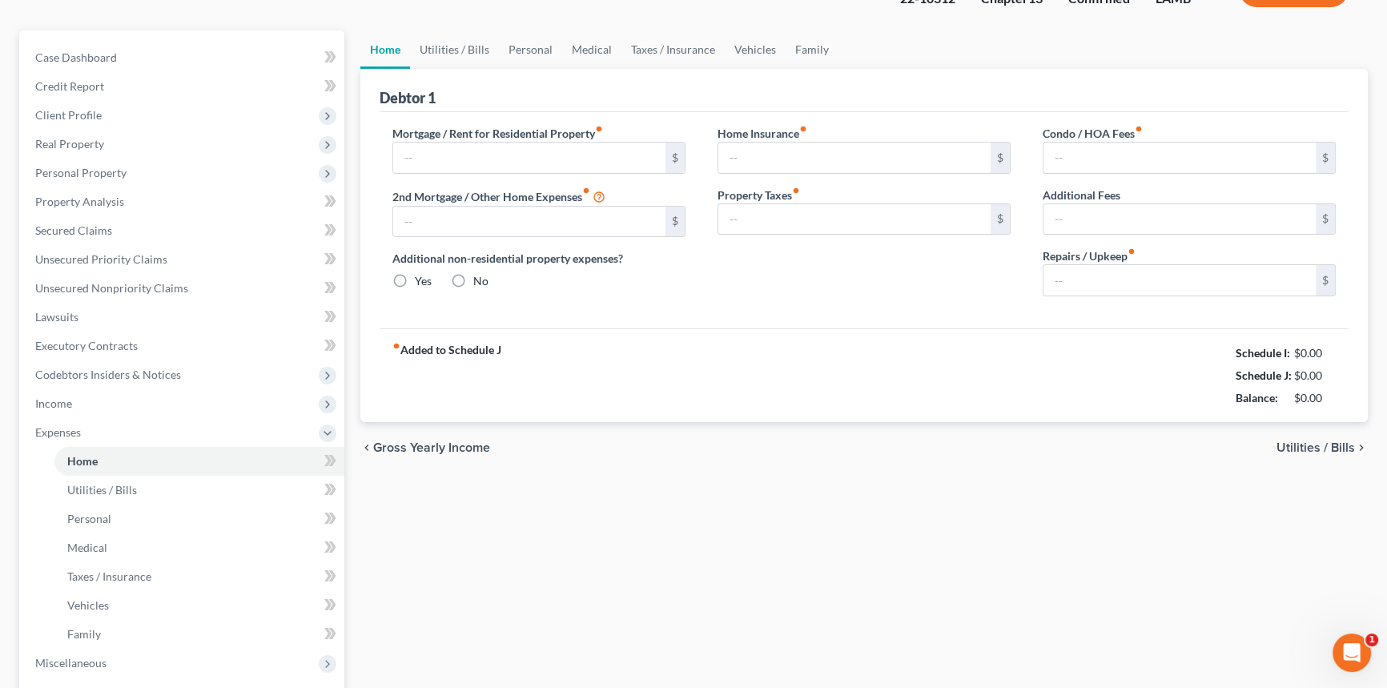
type input "0.00"
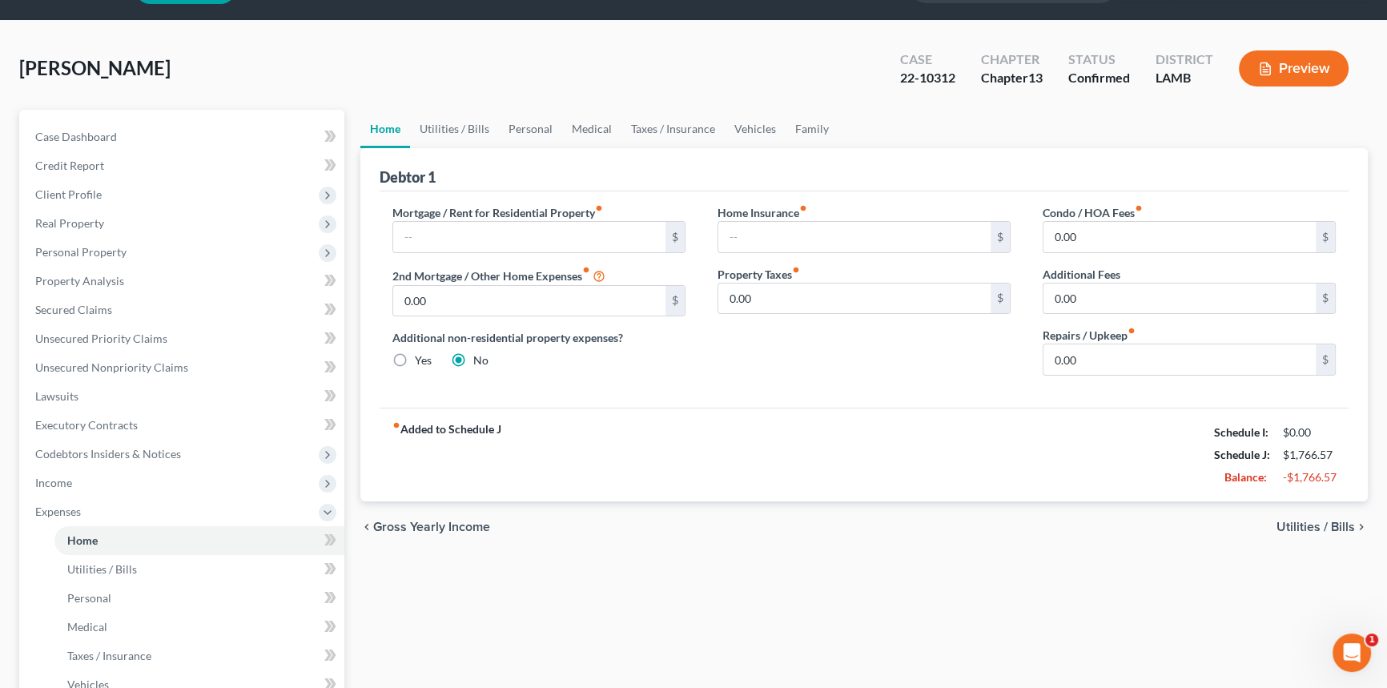
scroll to position [0, 0]
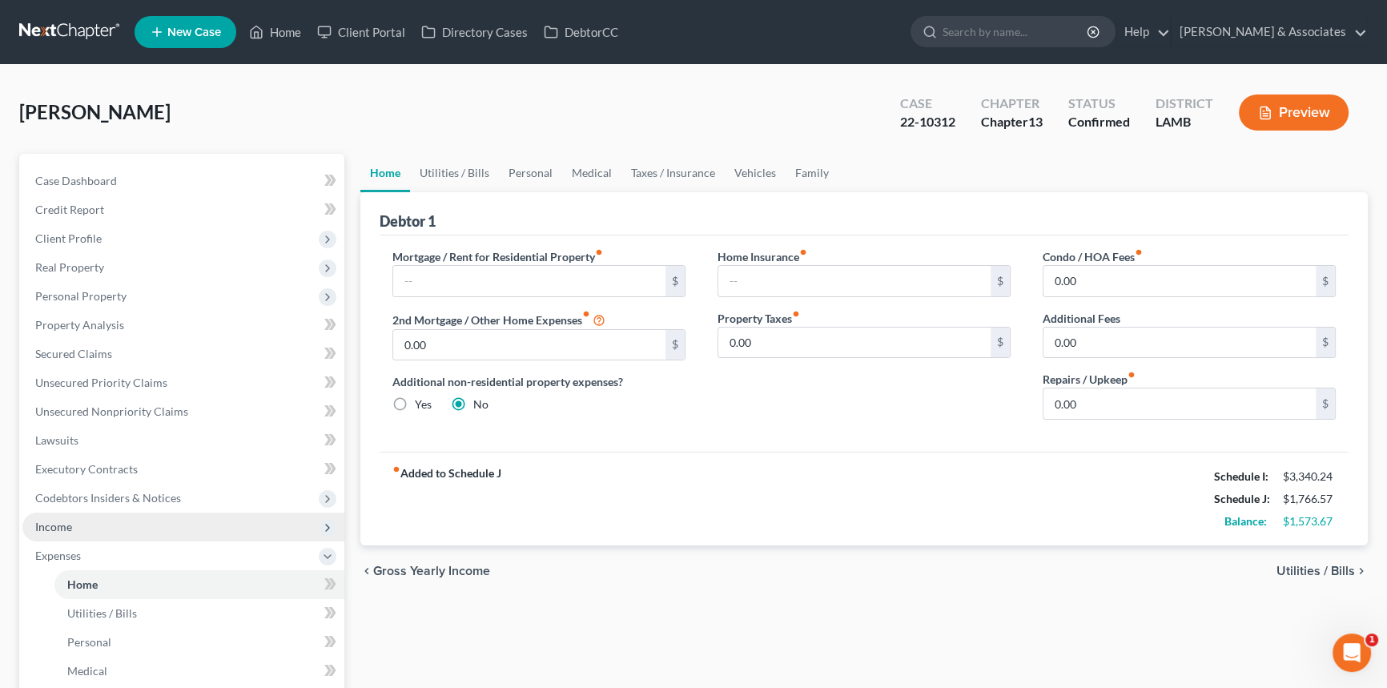
click at [78, 407] on span "Income" at bounding box center [183, 526] width 322 height 29
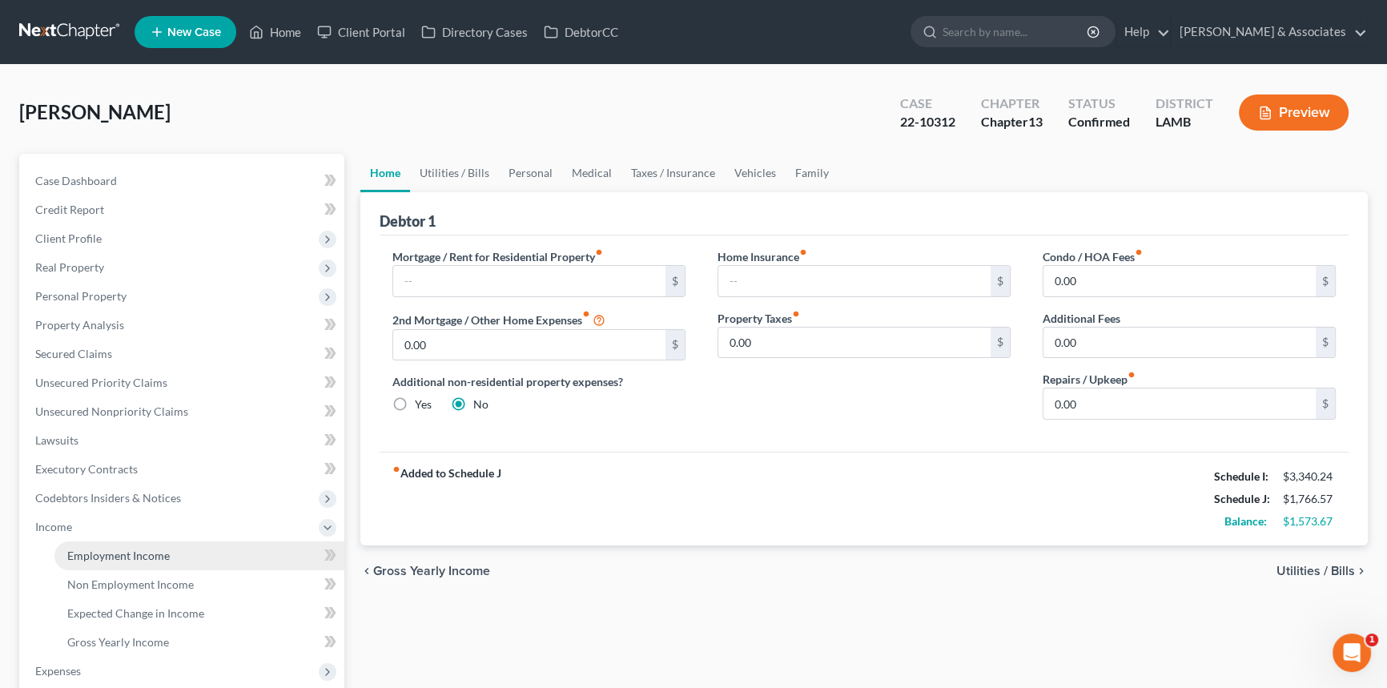
click at [94, 407] on span "Employment Income" at bounding box center [118, 556] width 102 height 14
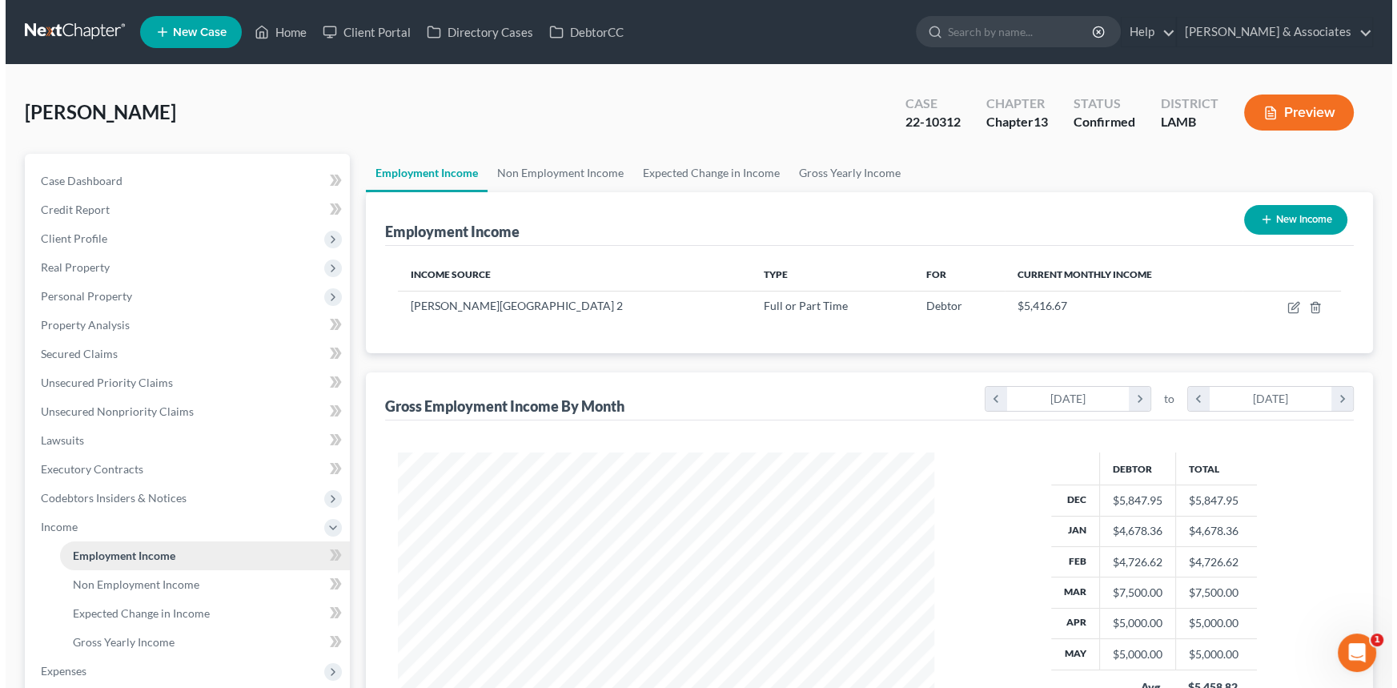
scroll to position [287, 569]
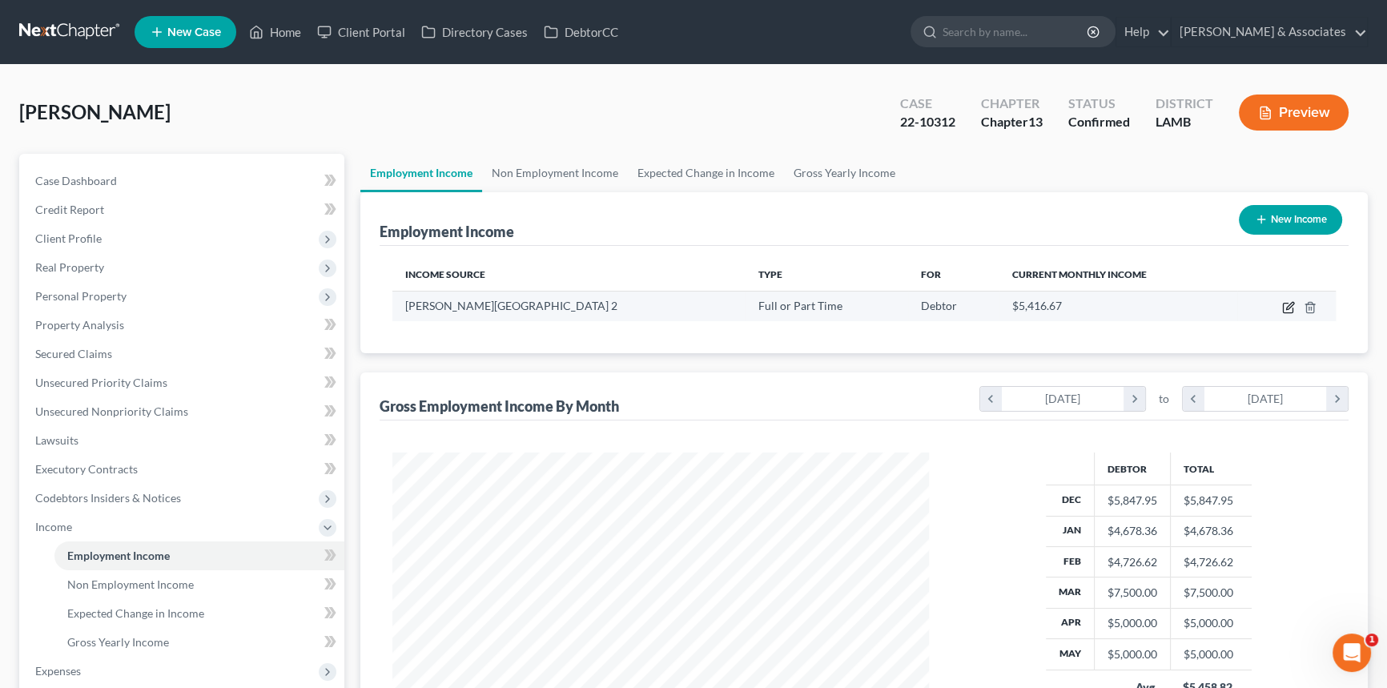
click at [1016, 307] on icon "button" at bounding box center [1288, 307] width 13 height 13
select select "0"
select select "19"
select select "2"
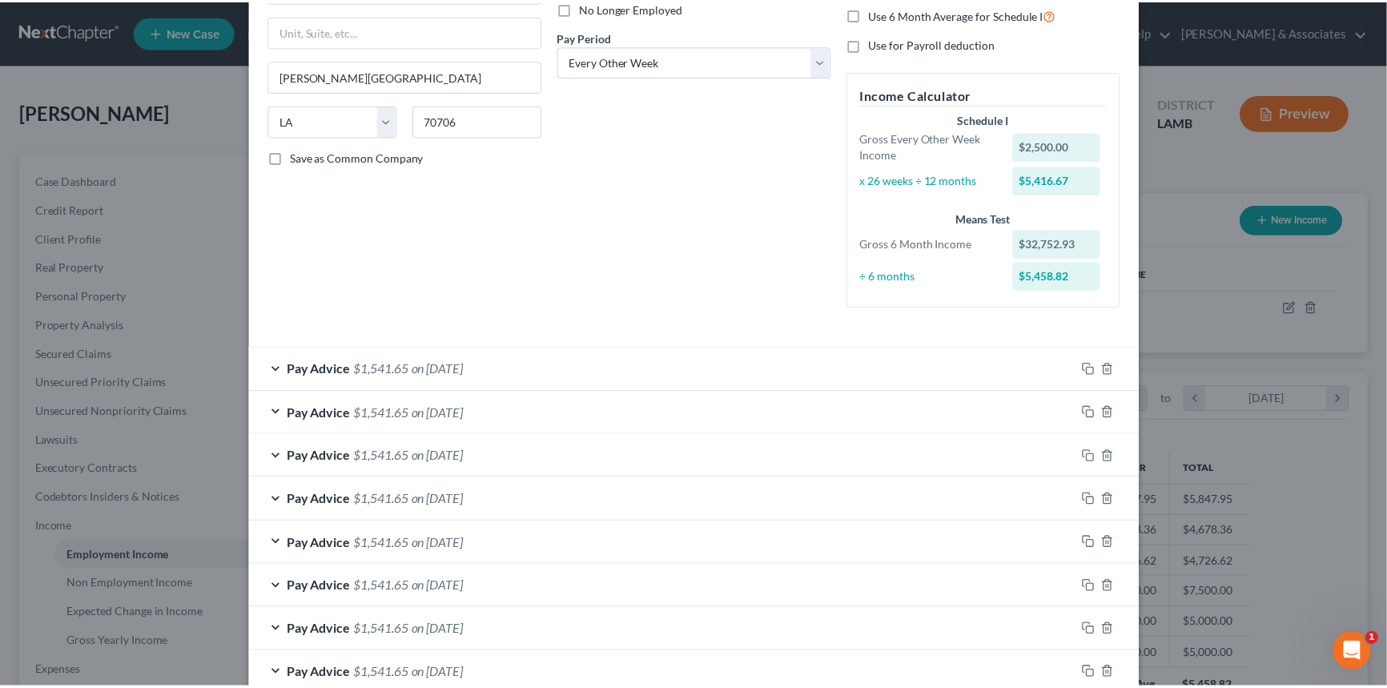
scroll to position [0, 0]
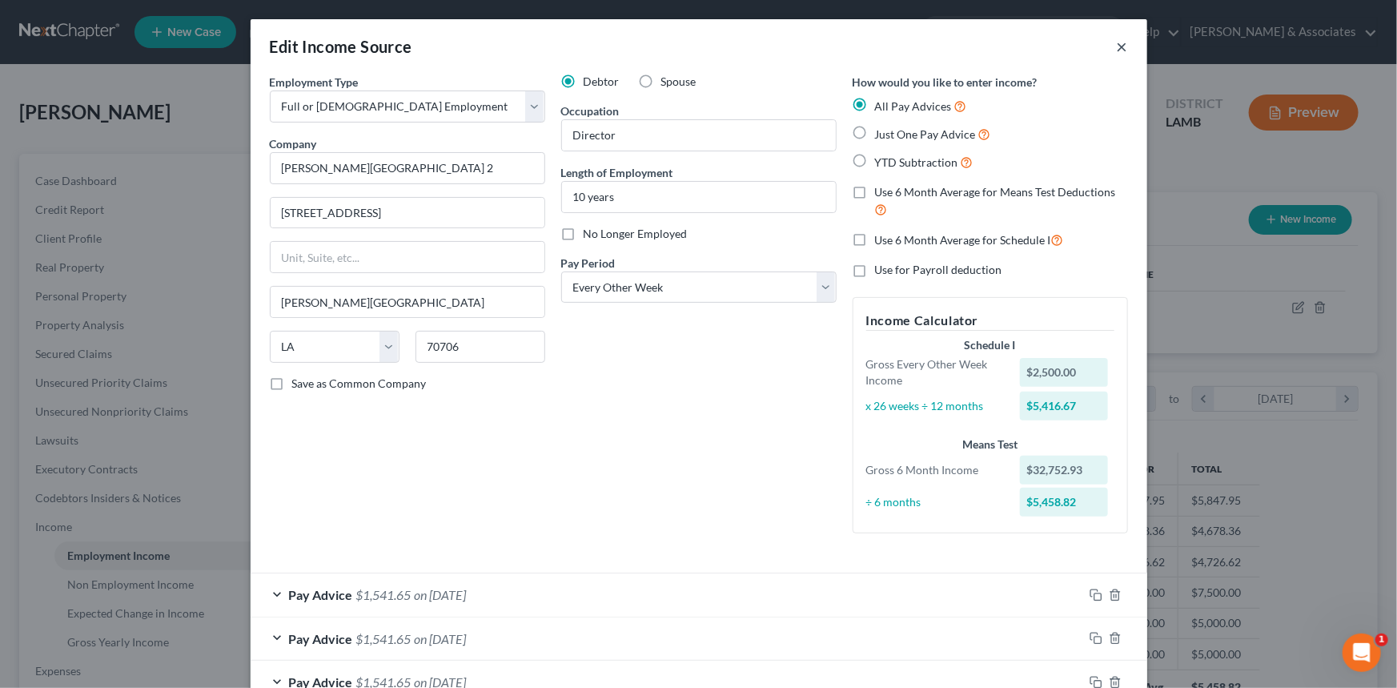
click at [1016, 46] on button "×" at bounding box center [1122, 46] width 11 height 19
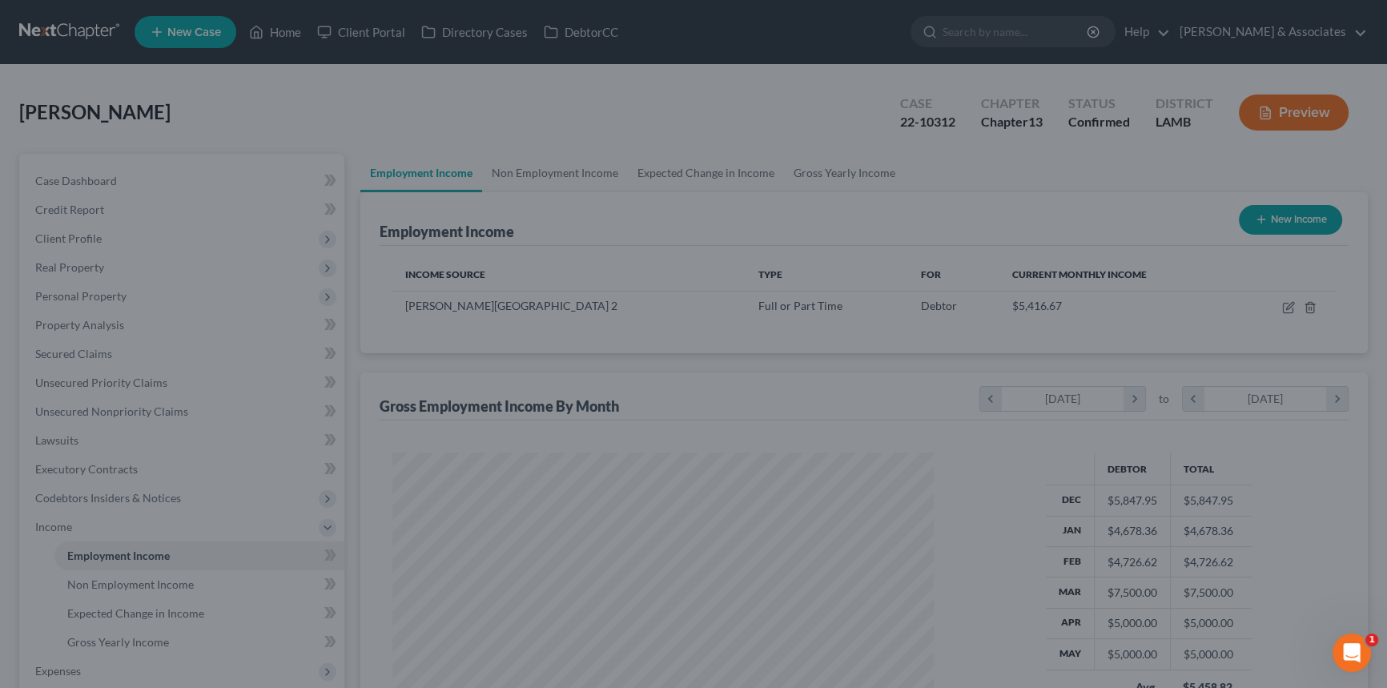
scroll to position [287, 569]
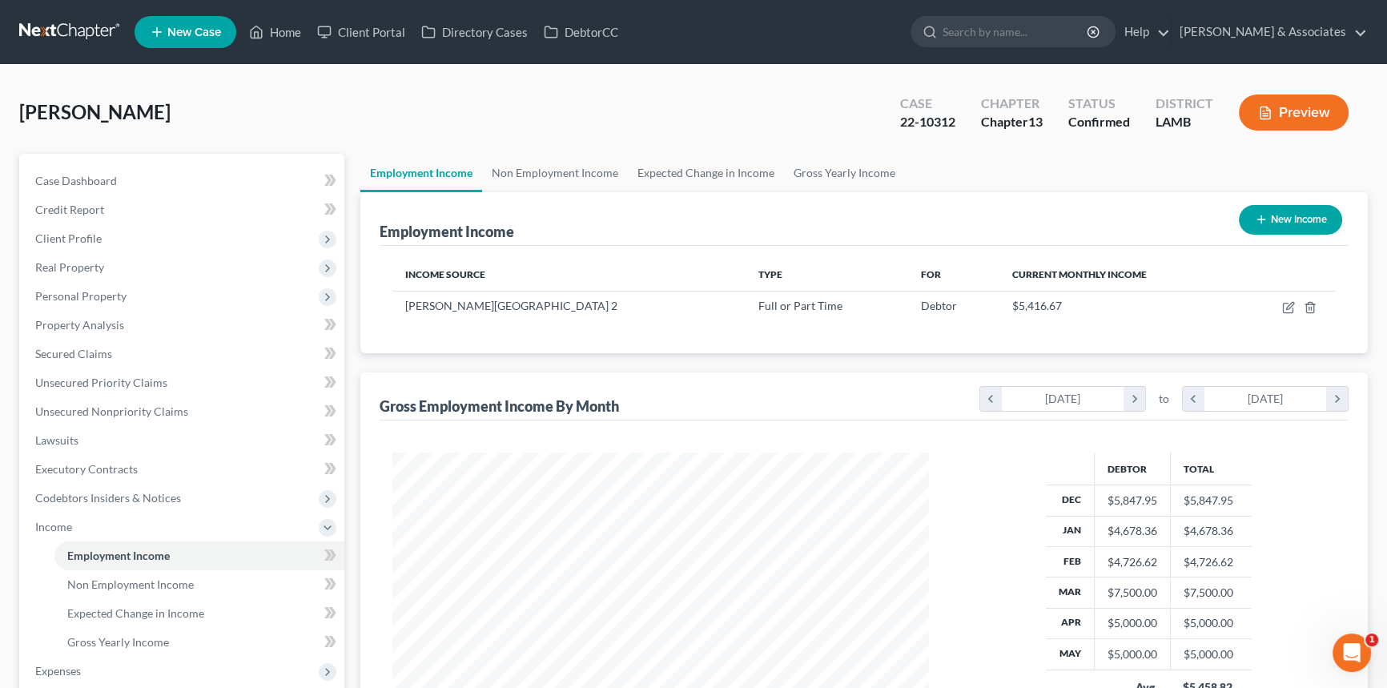
click at [1016, 111] on button "Preview" at bounding box center [1294, 112] width 110 height 36
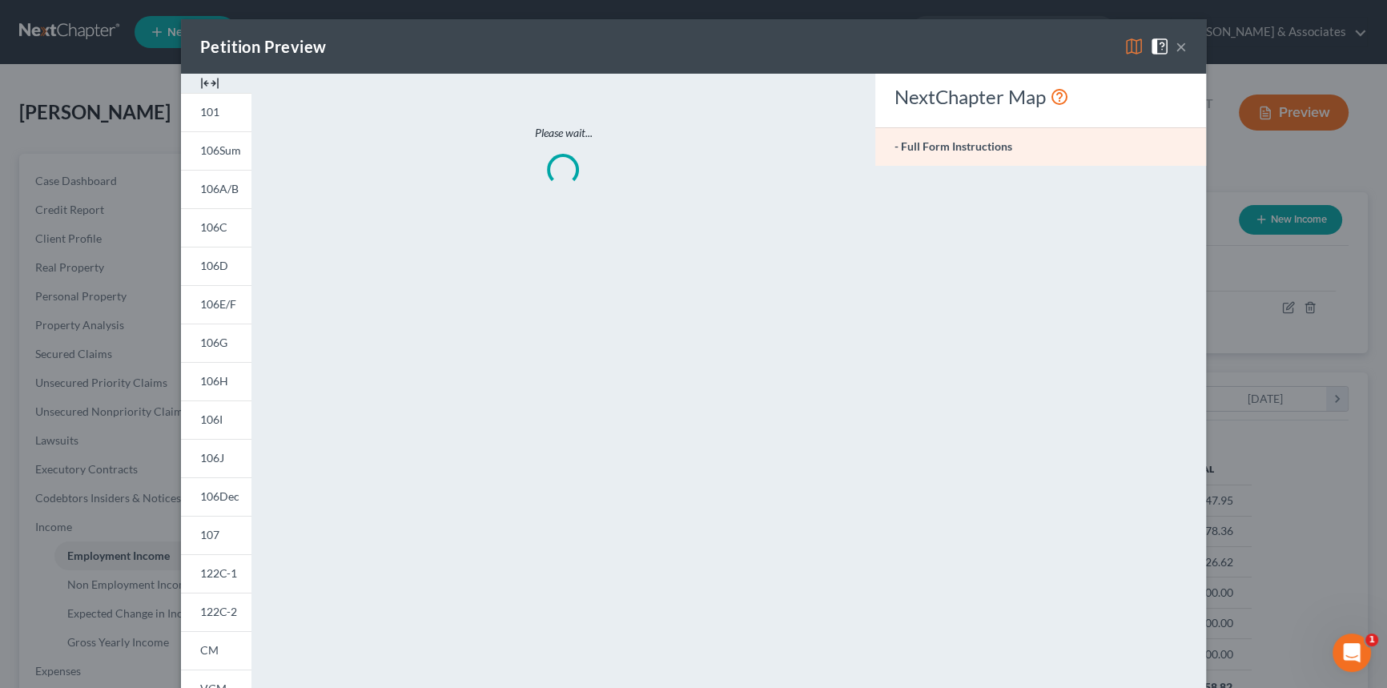
scroll to position [287, 573]
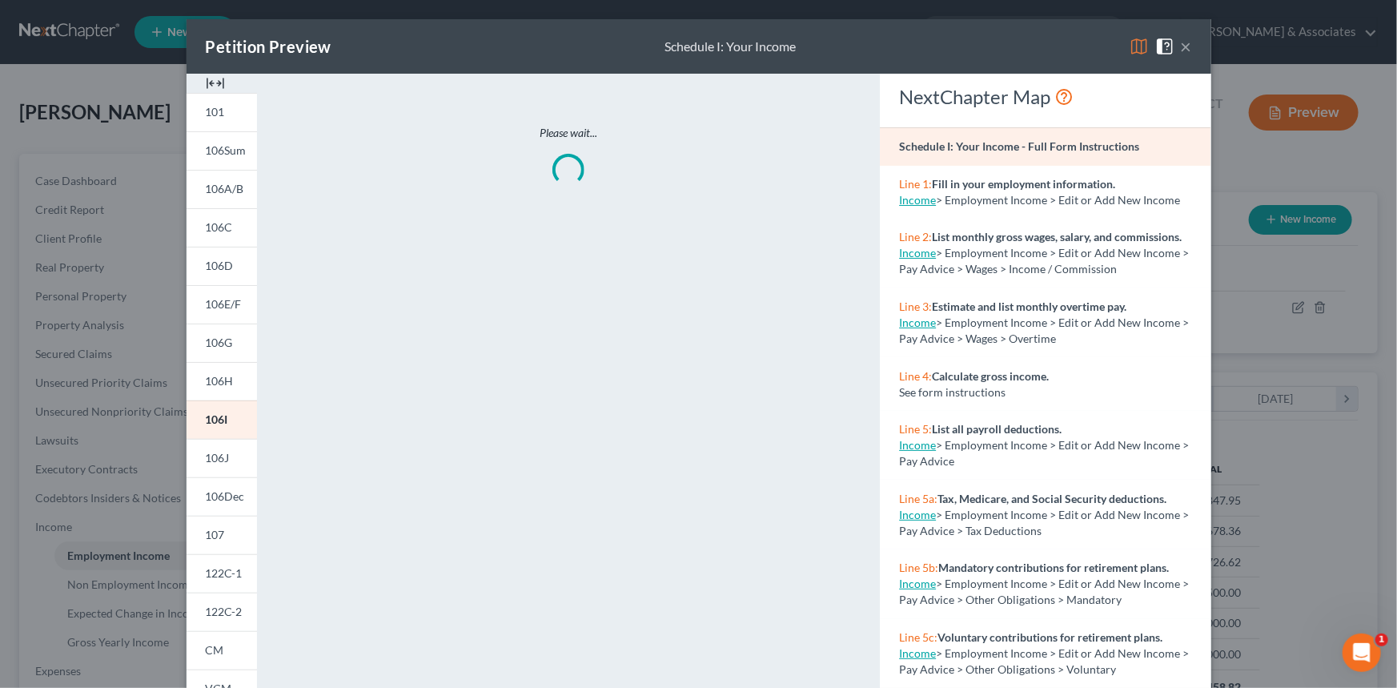
click at [1016, 48] on img at bounding box center [1139, 46] width 19 height 19
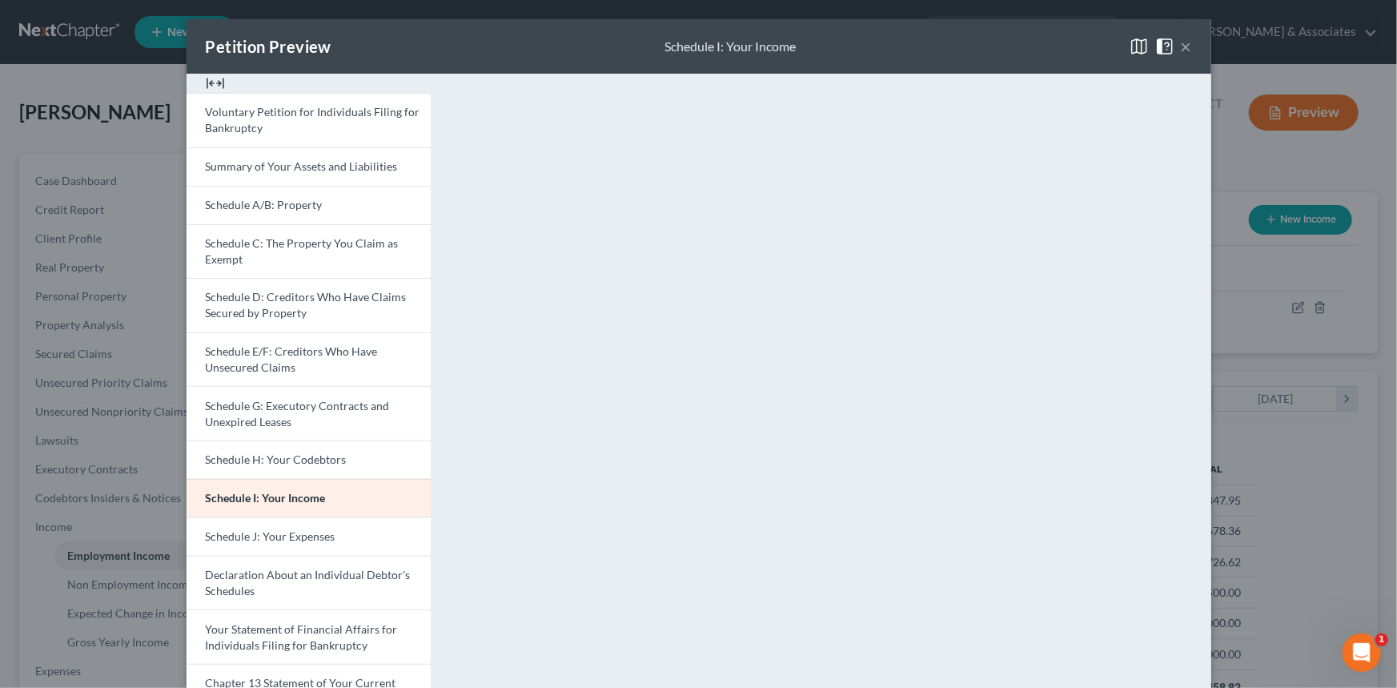
drag, startPoint x: 1178, startPoint y: 46, endPoint x: 1079, endPoint y: 105, distance: 115.2
click at [1016, 46] on button "×" at bounding box center [1186, 46] width 11 height 19
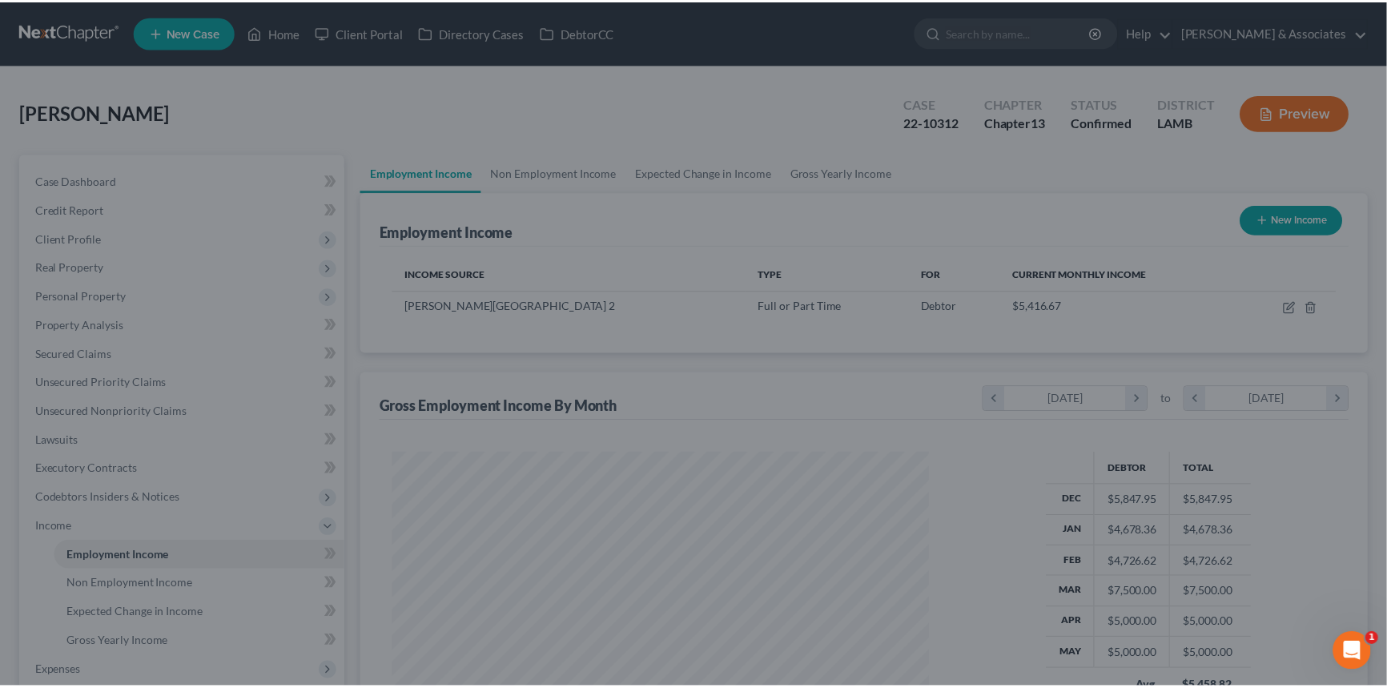
scroll to position [800455, 800173]
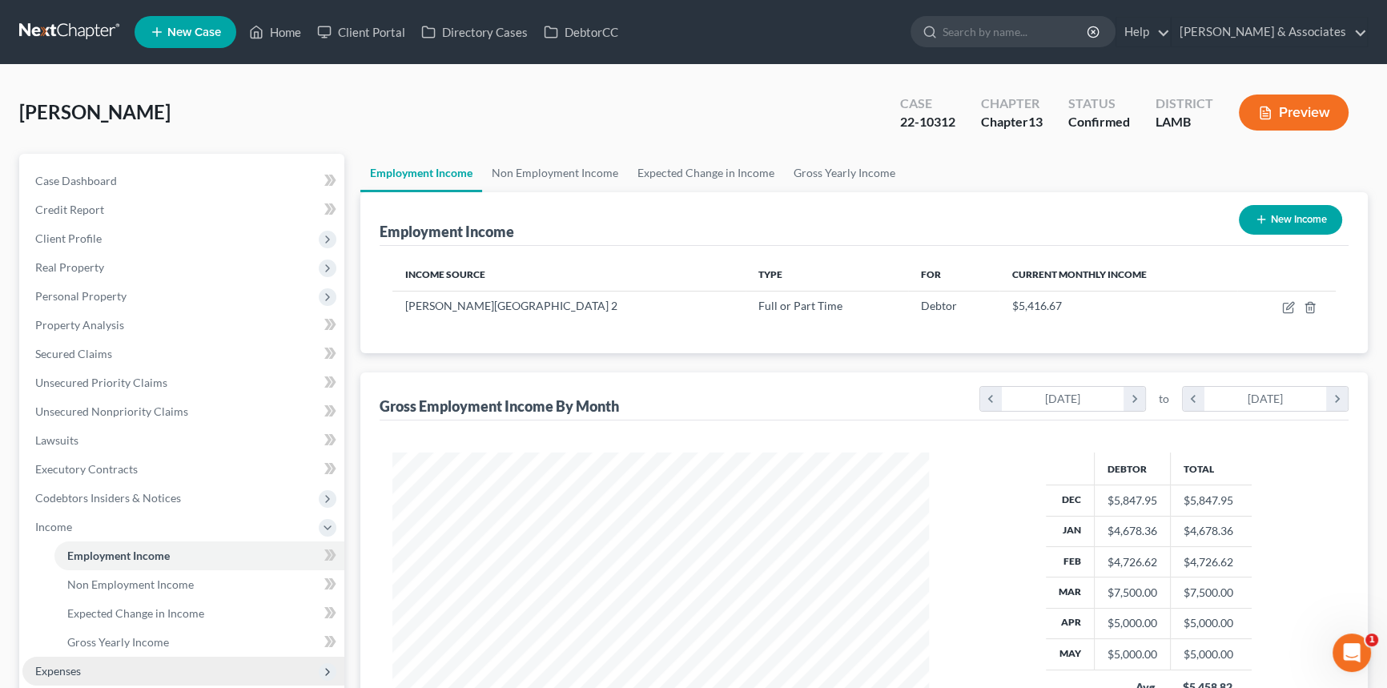
click at [59, 407] on span "Expenses" at bounding box center [183, 671] width 322 height 29
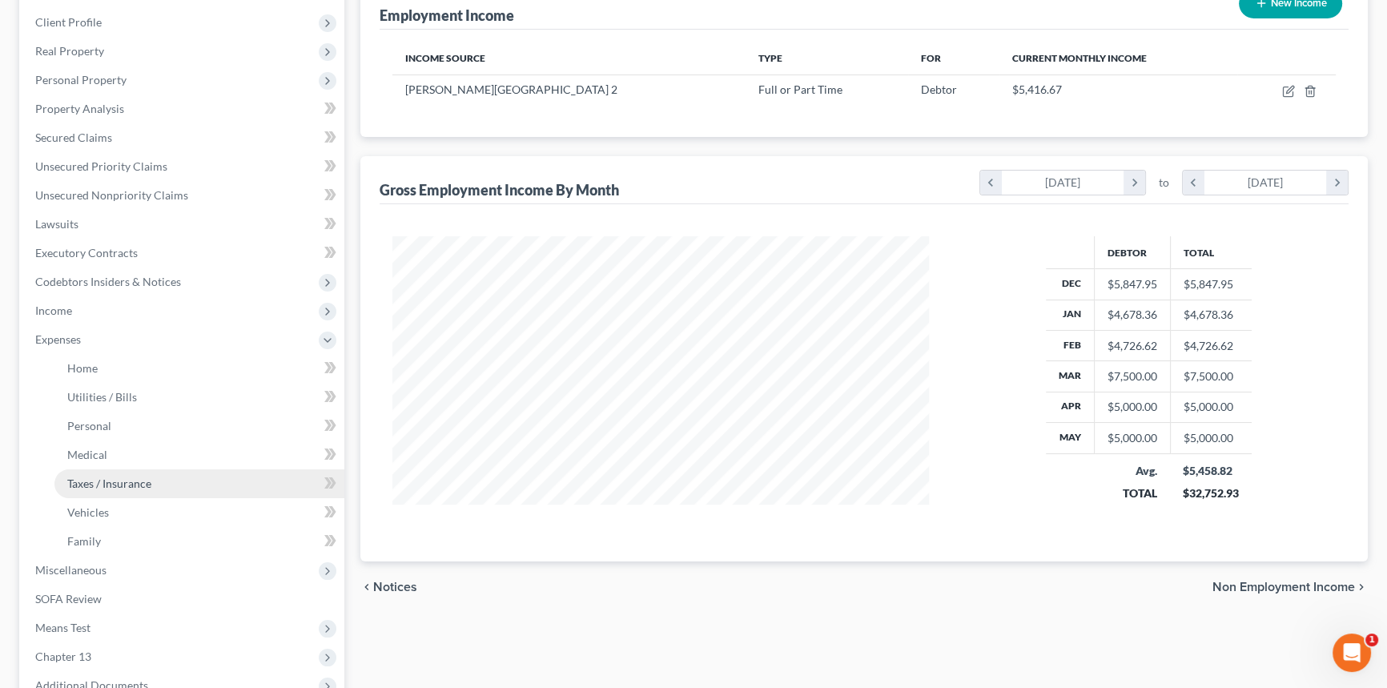
scroll to position [218, 0]
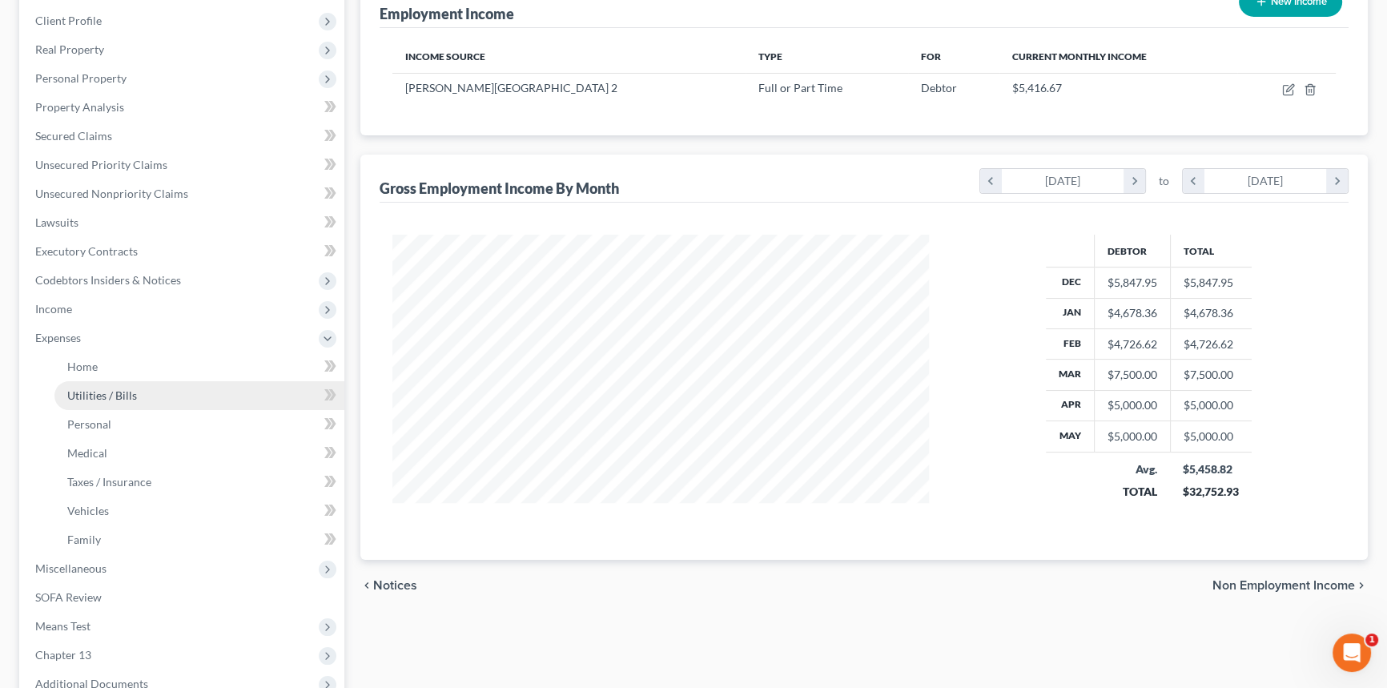
click at [102, 400] on span "Utilities / Bills" at bounding box center [102, 395] width 70 height 14
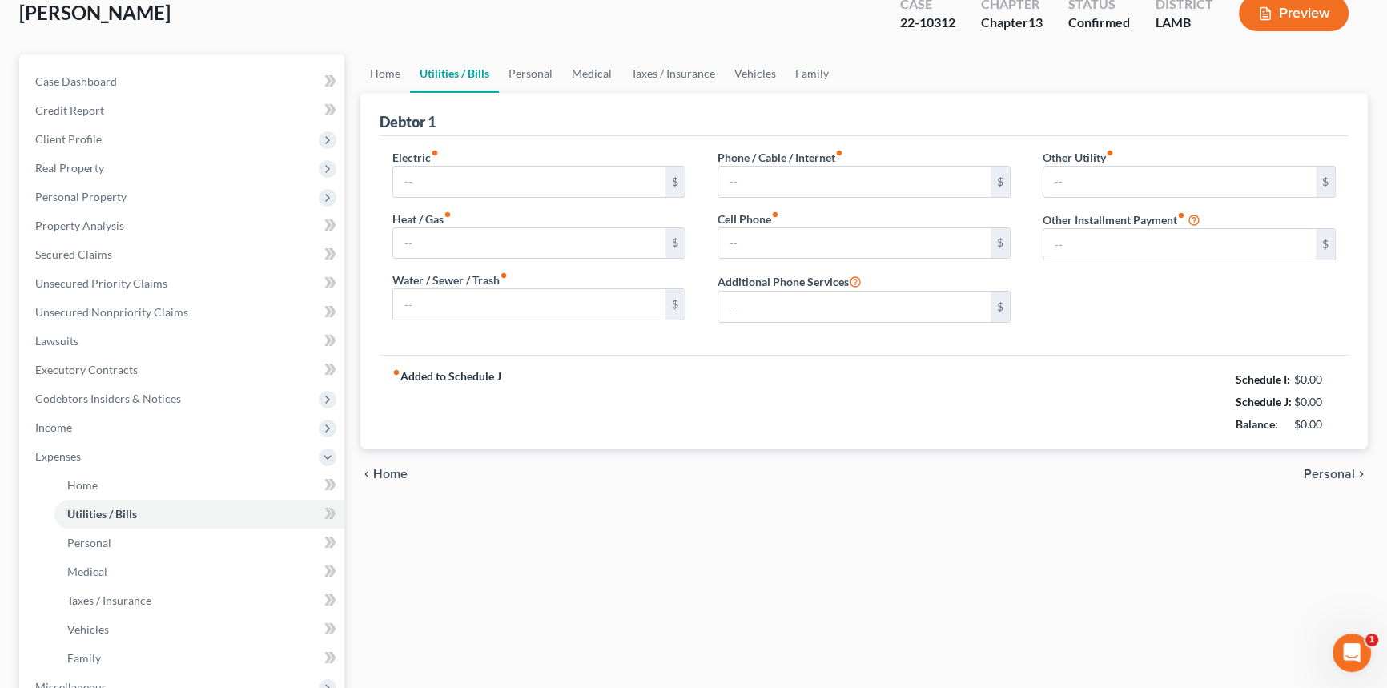
type input "200.00"
type input "45.00"
type input "60.00"
type input "119.00"
type input "120.00"
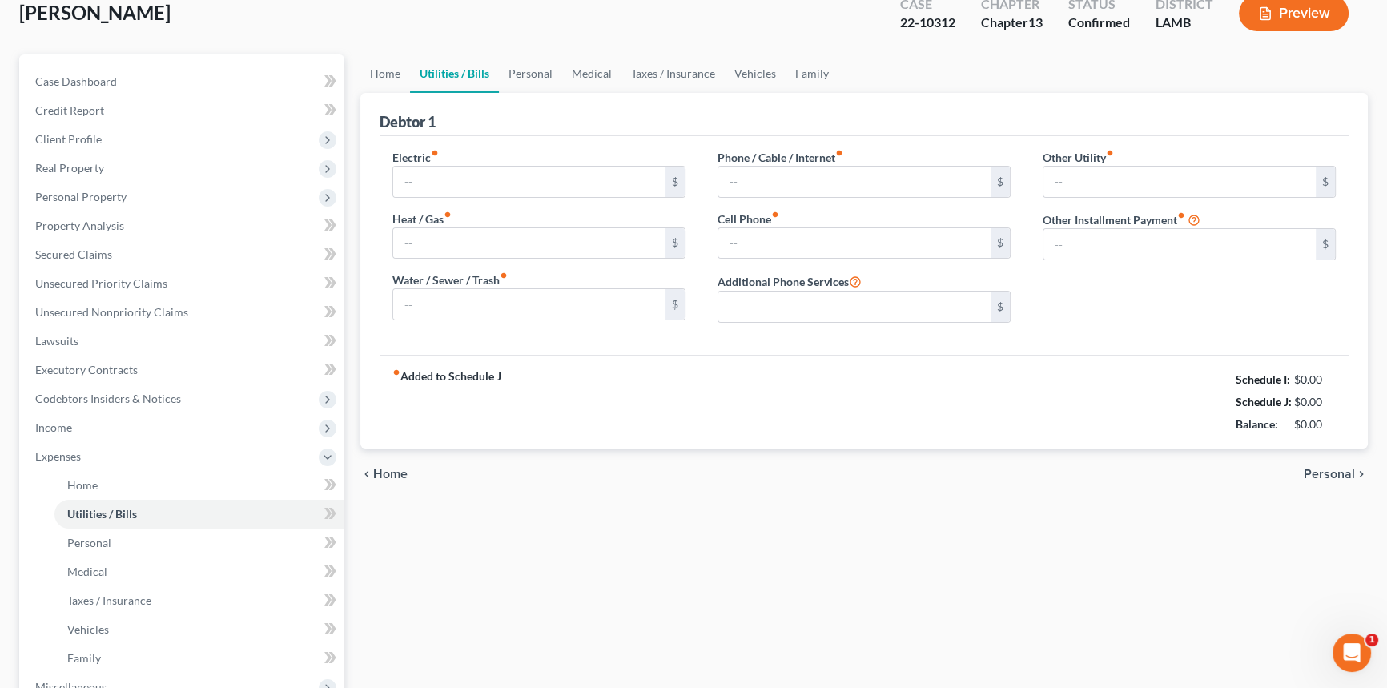
type input "0.00"
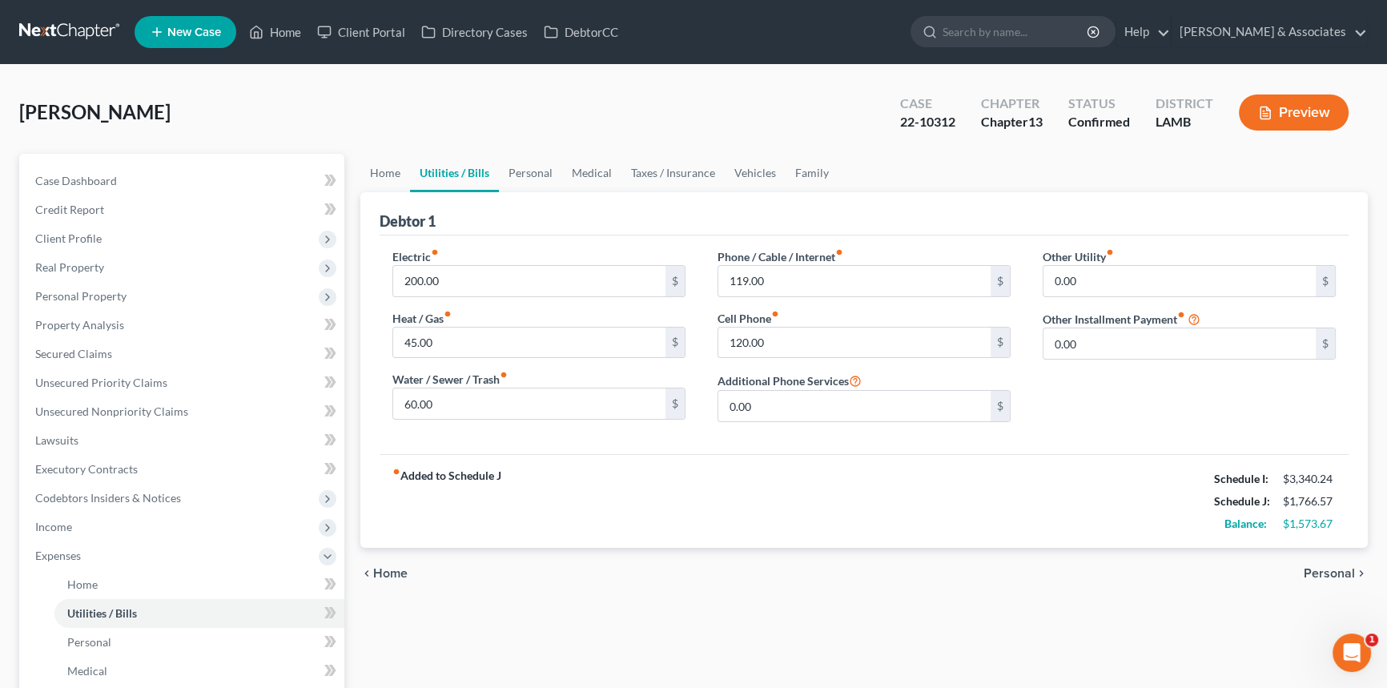
click at [850, 407] on div "chevron_left Home Personal chevron_right" at bounding box center [863, 573] width 1007 height 51
drag, startPoint x: 392, startPoint y: 174, endPoint x: 383, endPoint y: 183, distance: 12.5
click at [392, 174] on link "Home" at bounding box center [385, 173] width 50 height 38
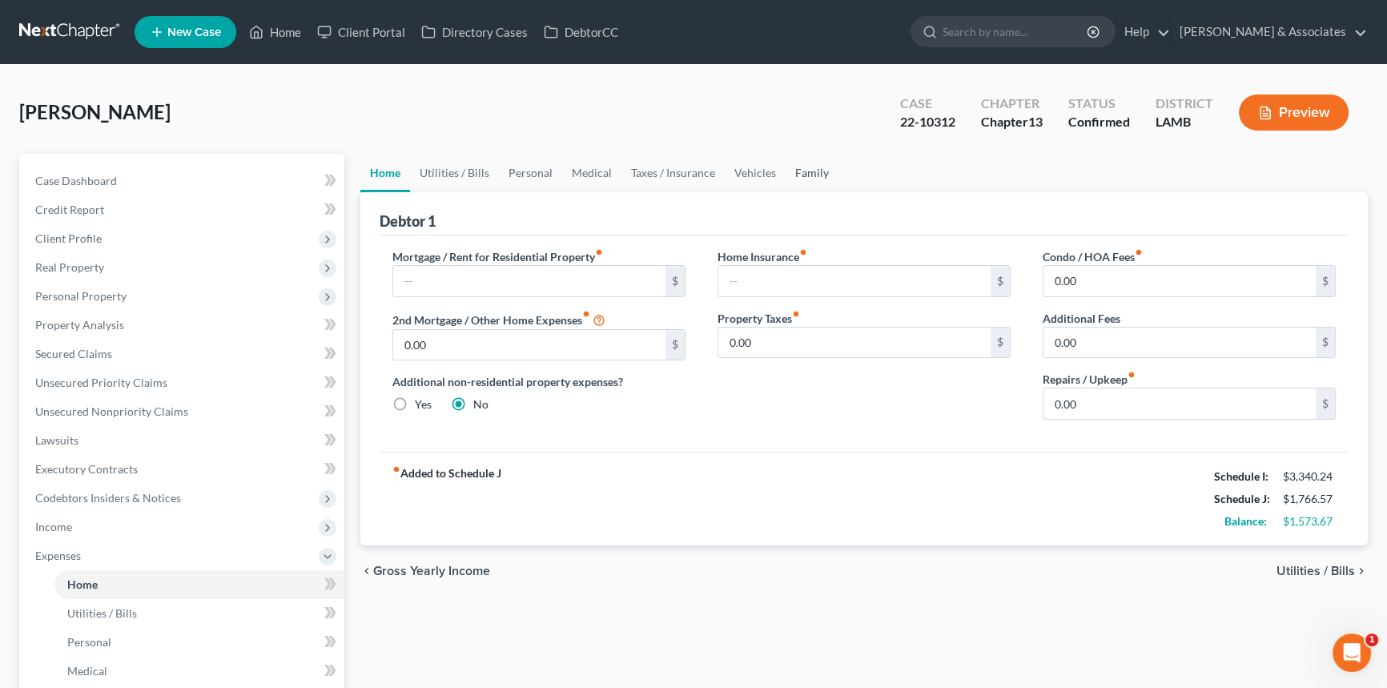
click at [802, 162] on link "Family" at bounding box center [812, 173] width 53 height 38
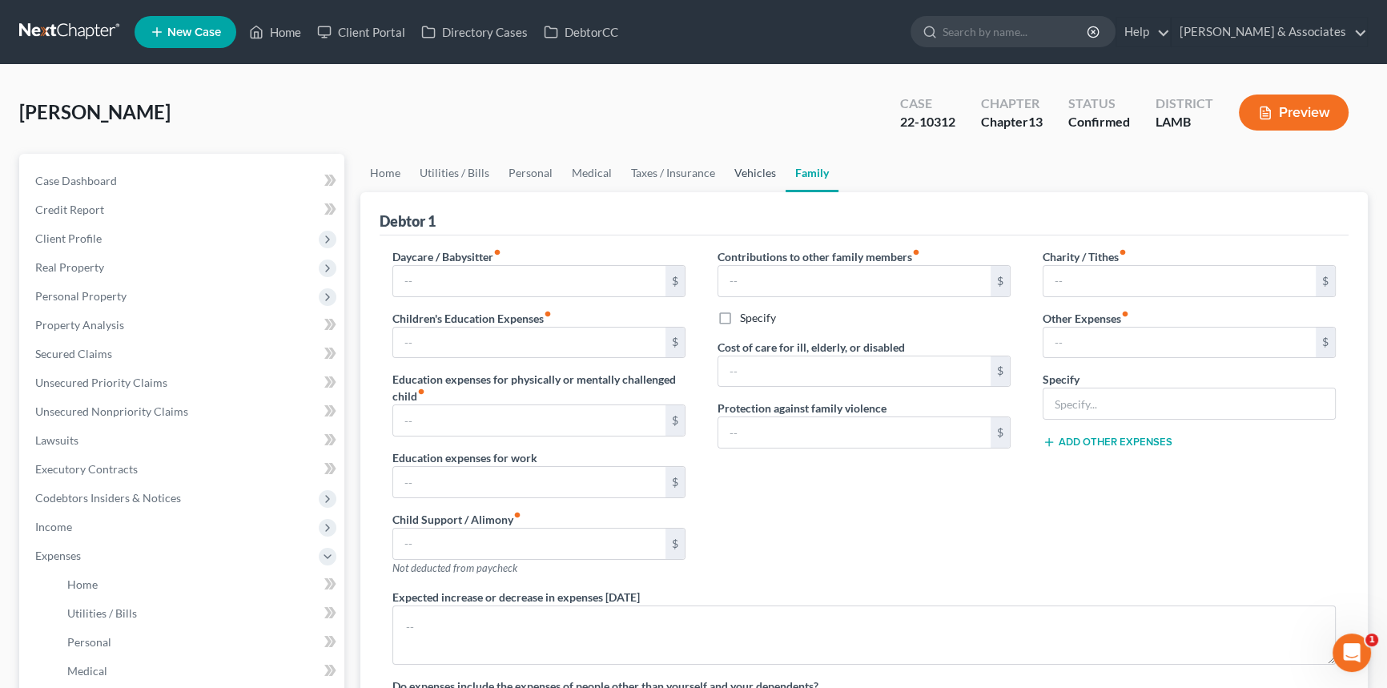
click at [749, 175] on link "Vehicles" at bounding box center [755, 173] width 61 height 38
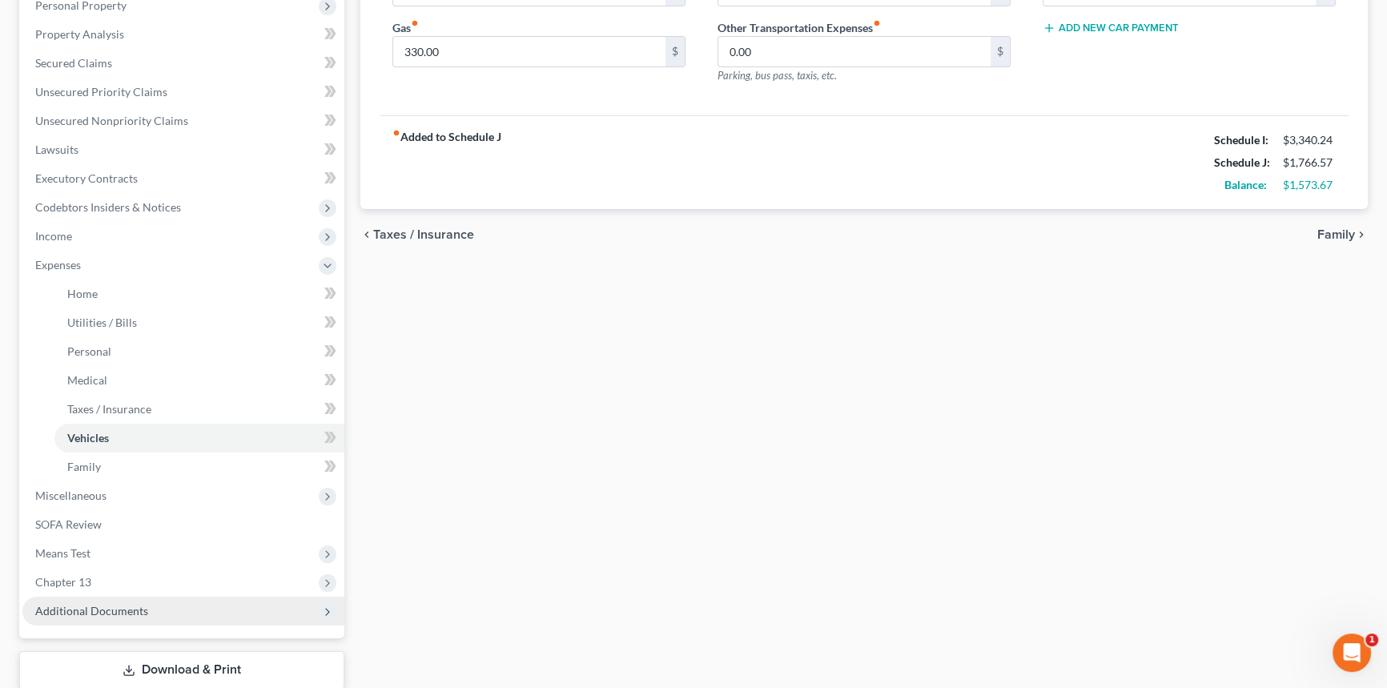
click at [106, 407] on span "Additional Documents" at bounding box center [183, 611] width 322 height 29
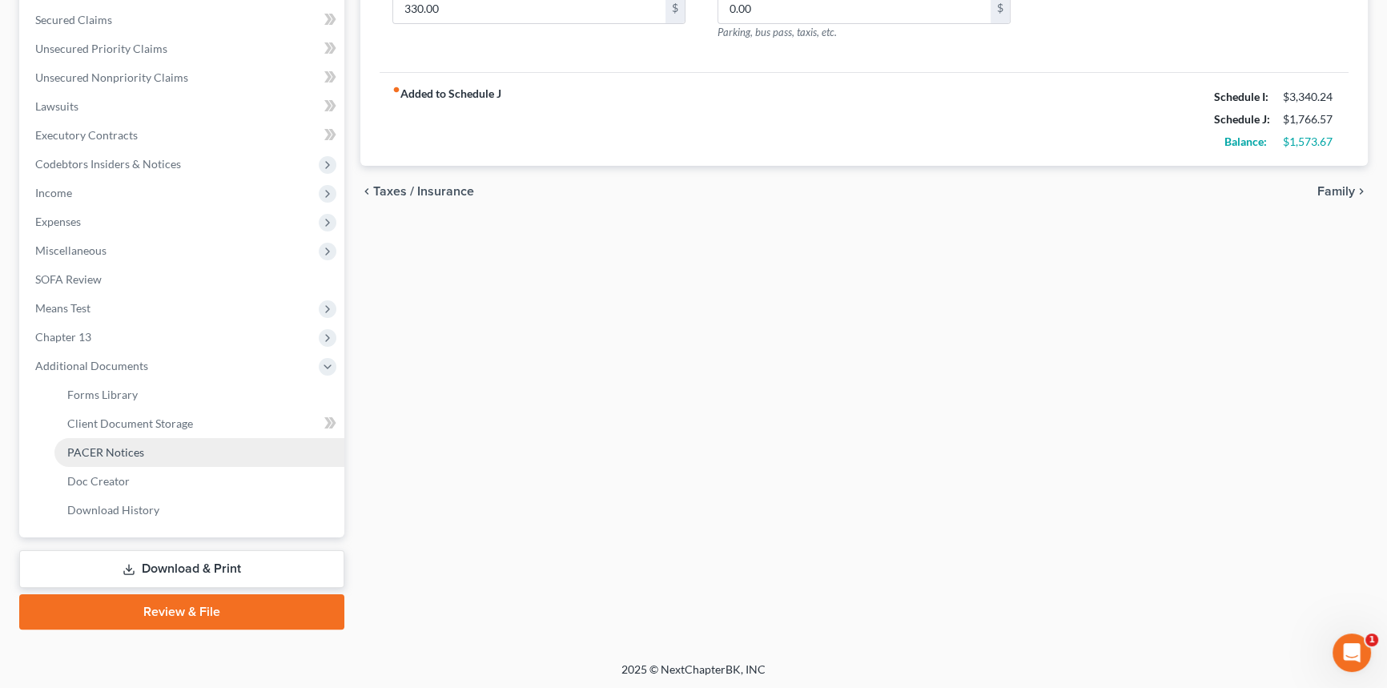
click at [175, 407] on link "PACER Notices" at bounding box center [199, 452] width 290 height 29
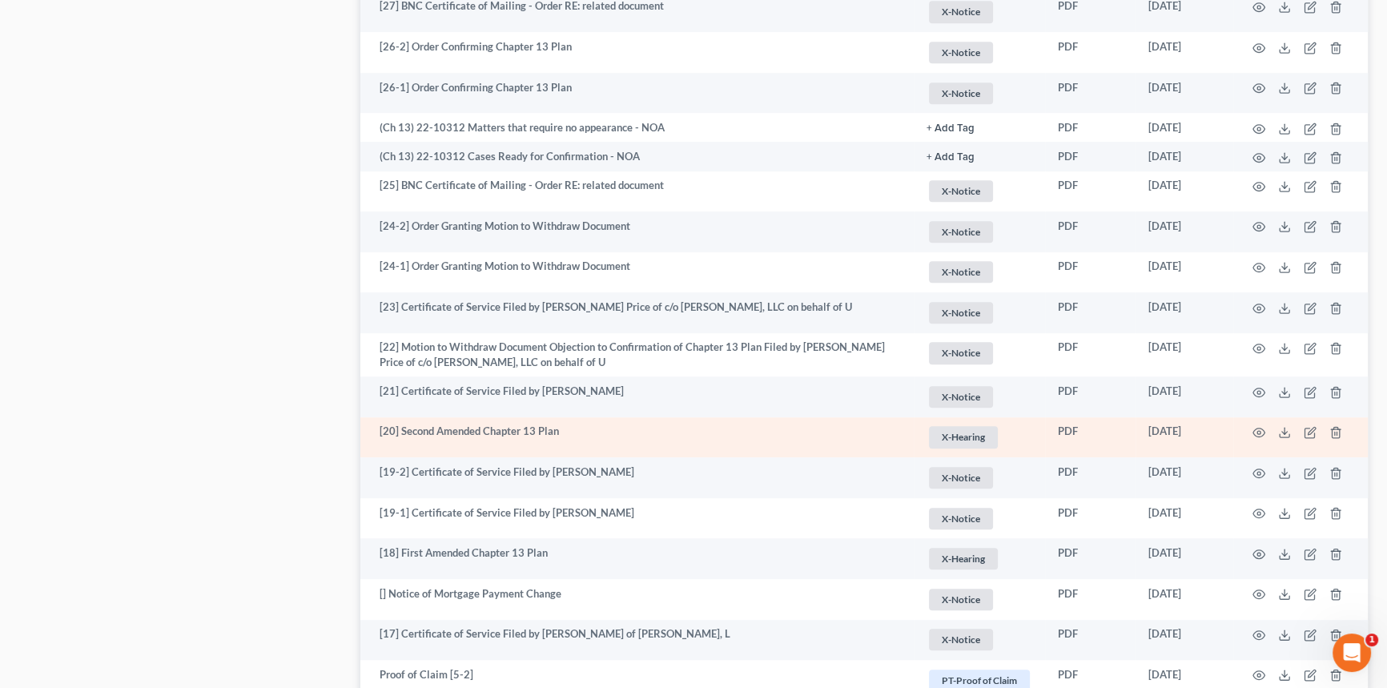
scroll to position [1080, 0]
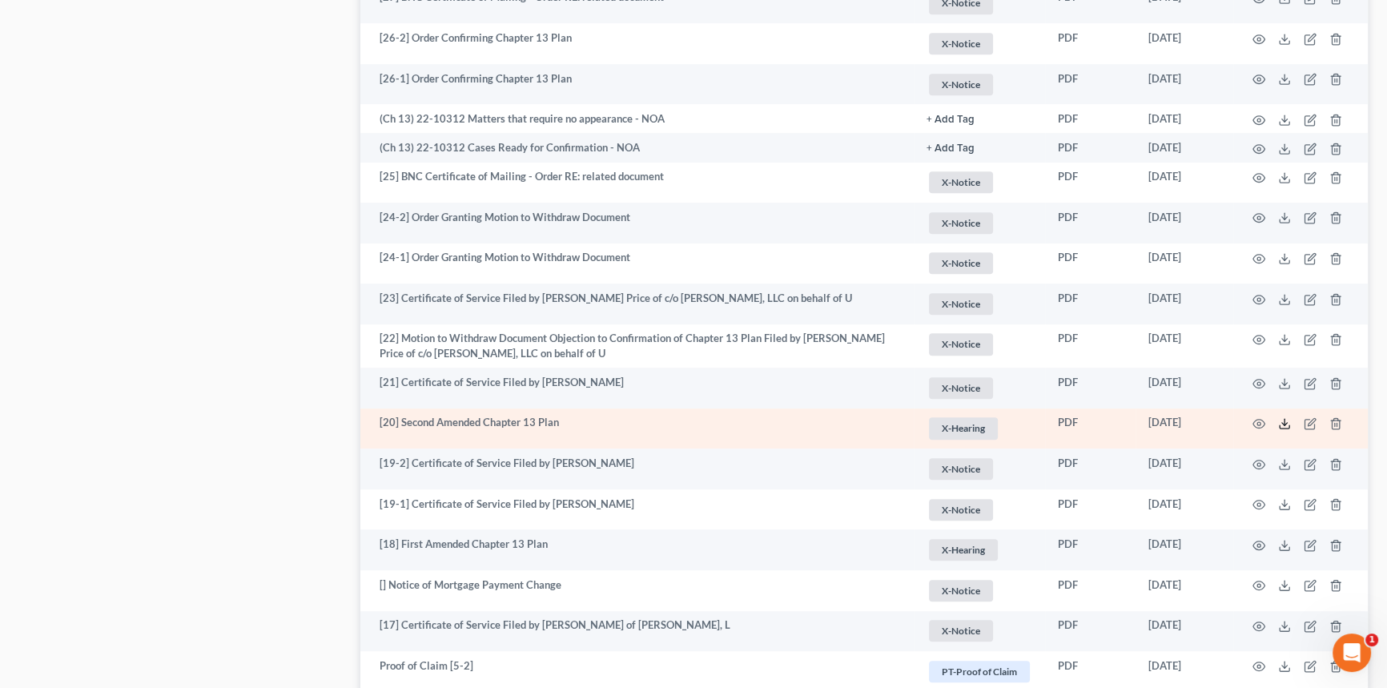
drag, startPoint x: 1284, startPoint y: 420, endPoint x: 1265, endPoint y: 439, distance: 26.0
click at [1016, 407] on line at bounding box center [1284, 422] width 0 height 6
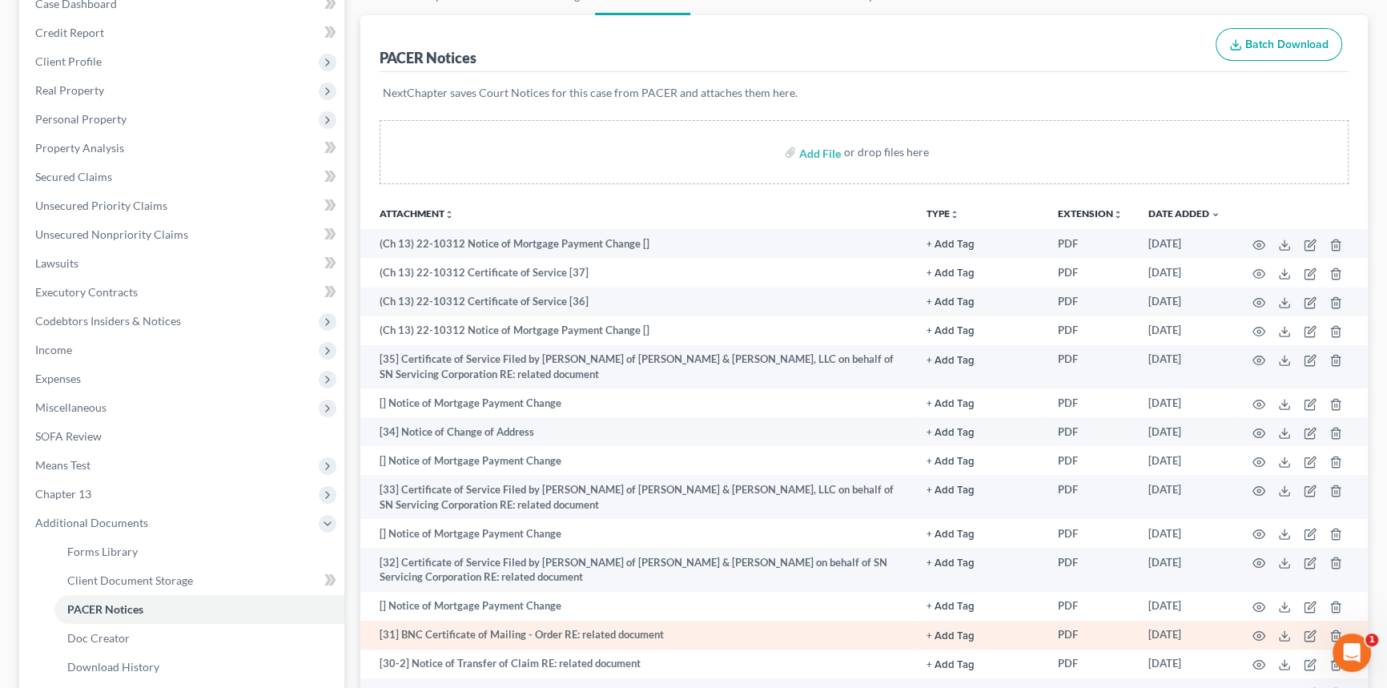
scroll to position [0, 0]
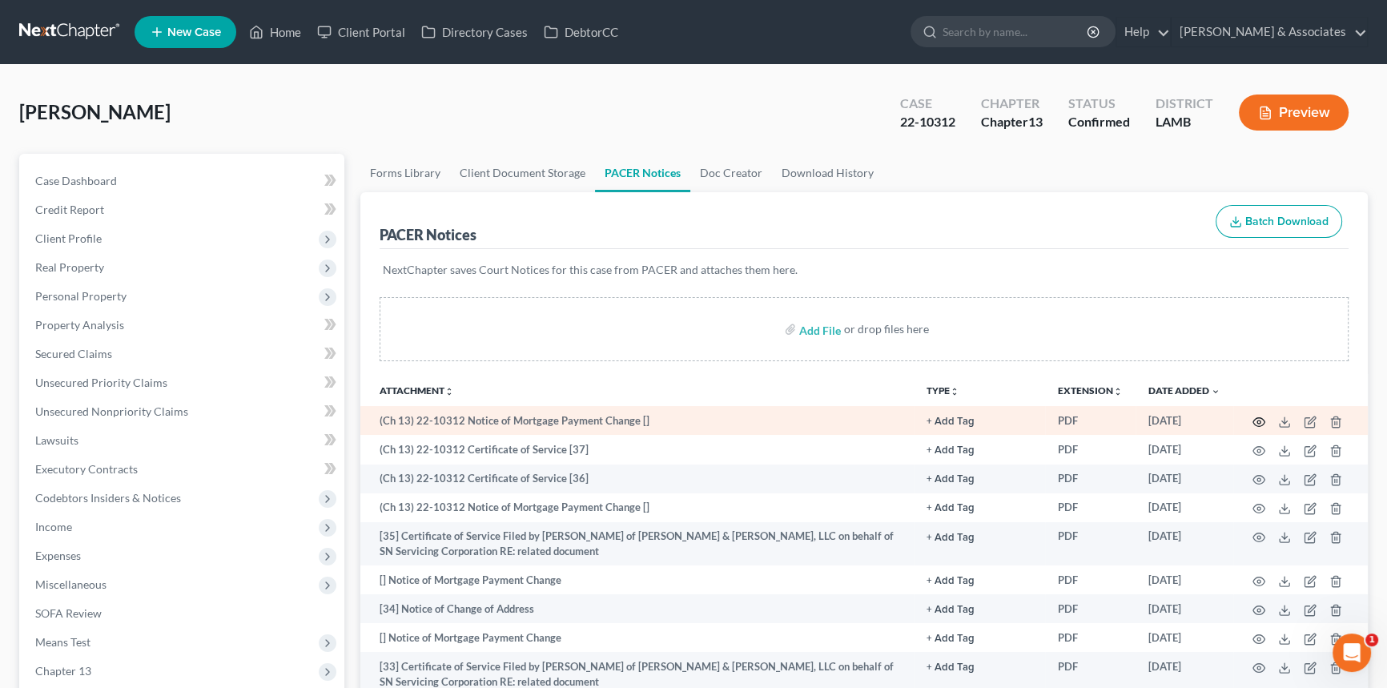
click at [1016, 407] on icon "button" at bounding box center [1259, 421] width 12 height 9
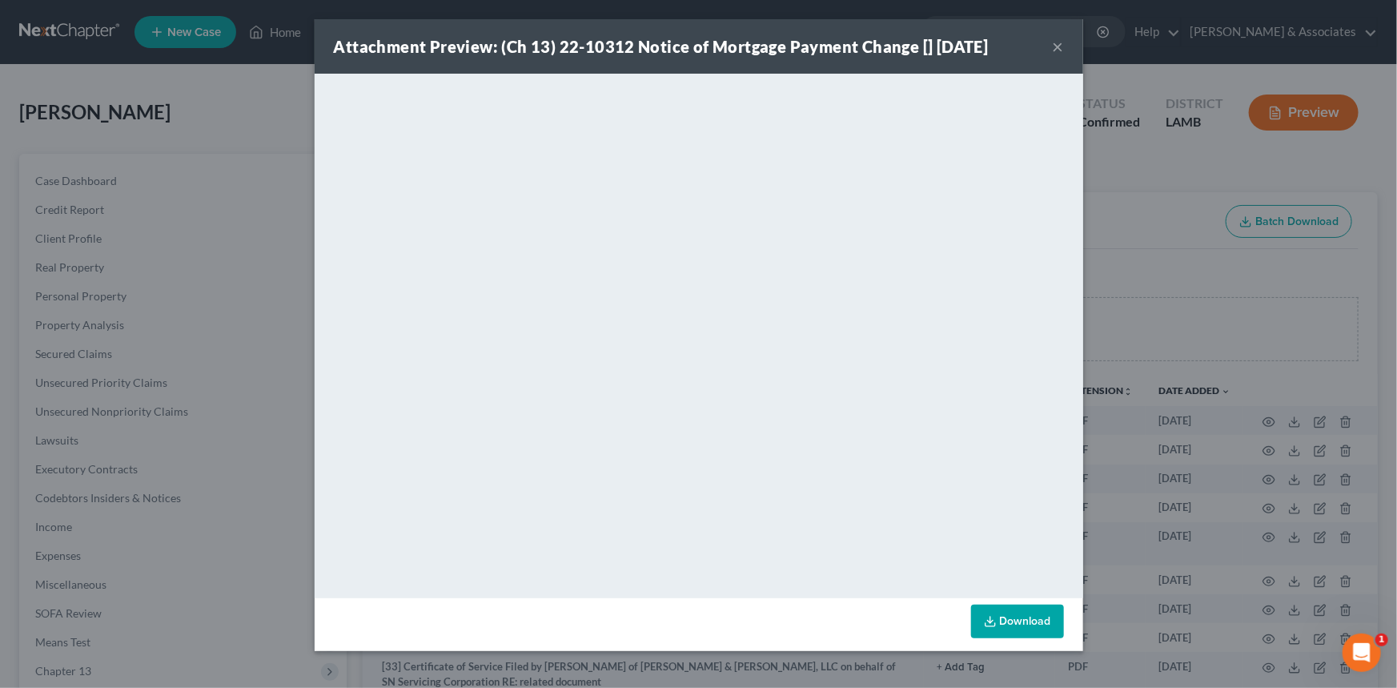
click at [1016, 47] on button "×" at bounding box center [1058, 46] width 11 height 19
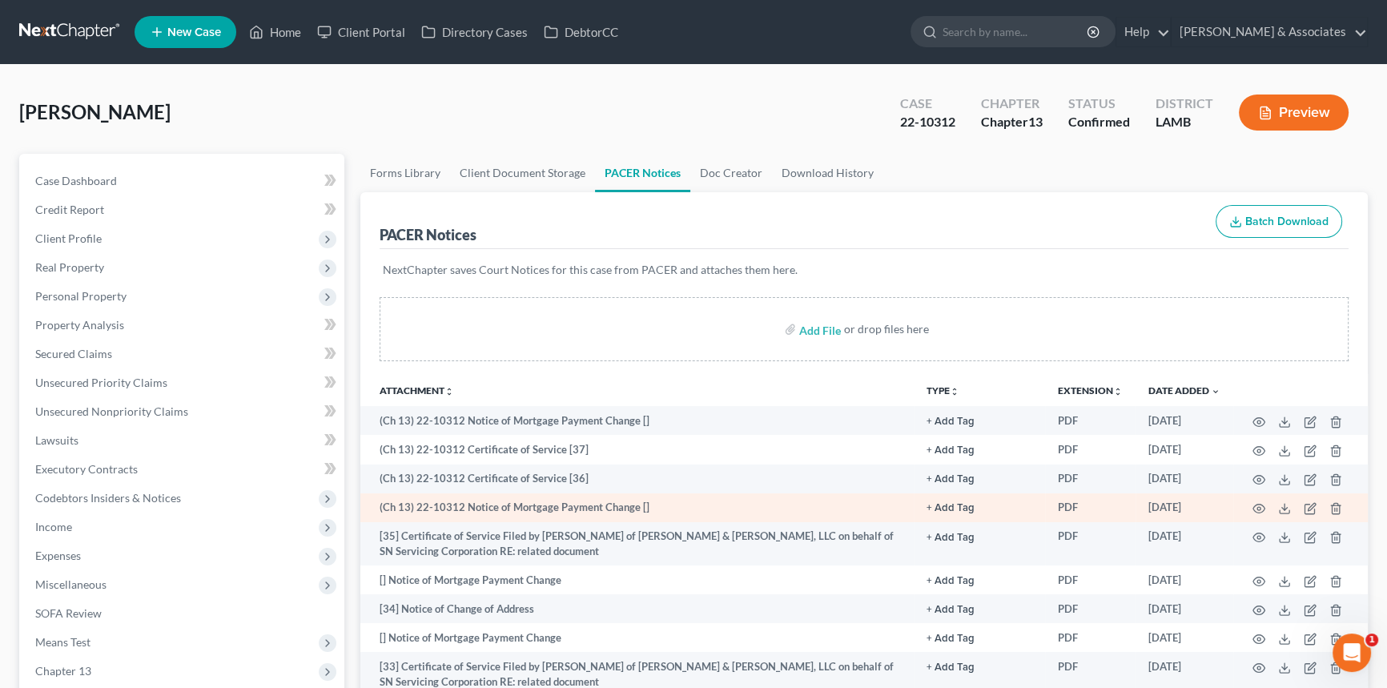
click at [1016, 407] on td at bounding box center [1300, 507] width 135 height 29
click at [1016, 407] on icon "button" at bounding box center [1259, 508] width 12 height 9
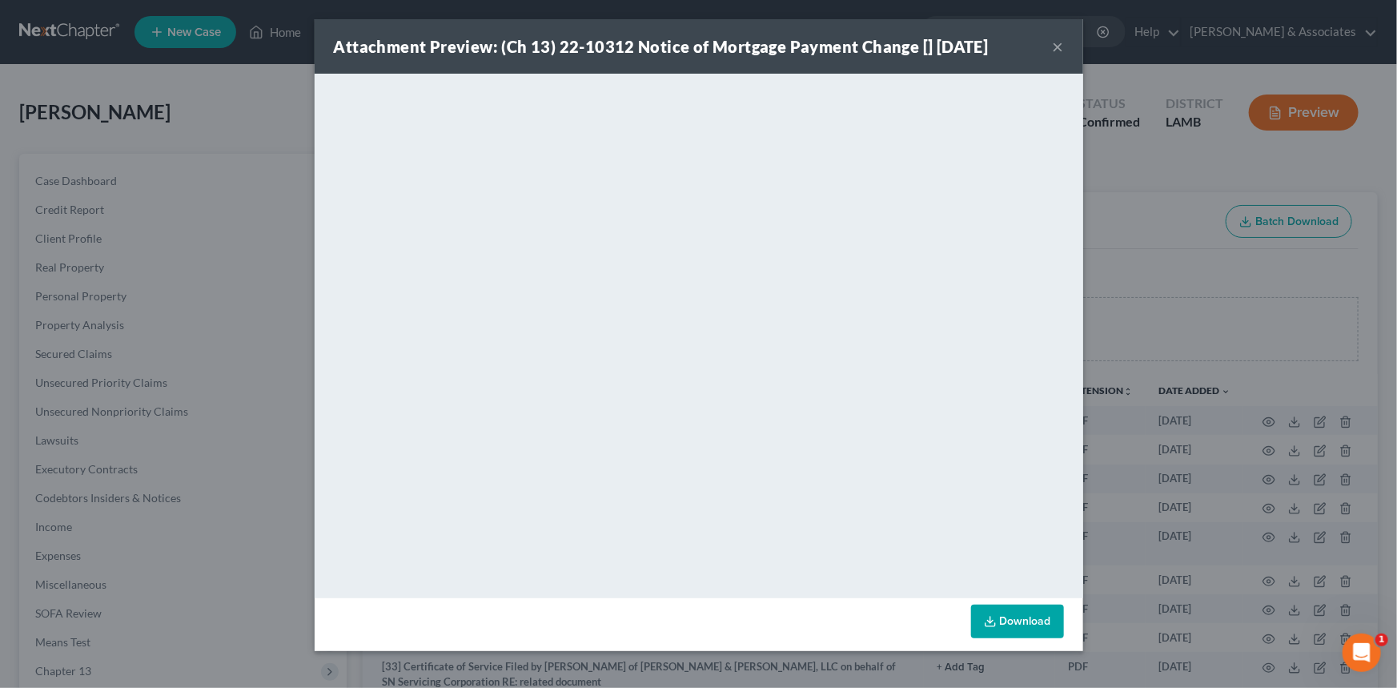
drag, startPoint x: 120, startPoint y: 77, endPoint x: 160, endPoint y: 124, distance: 61.9
click at [122, 79] on div "Attachment Preview: (Ch 13) 22-10312 Notice of Mortgage Payment Change [] 02/14…" at bounding box center [698, 344] width 1397 height 688
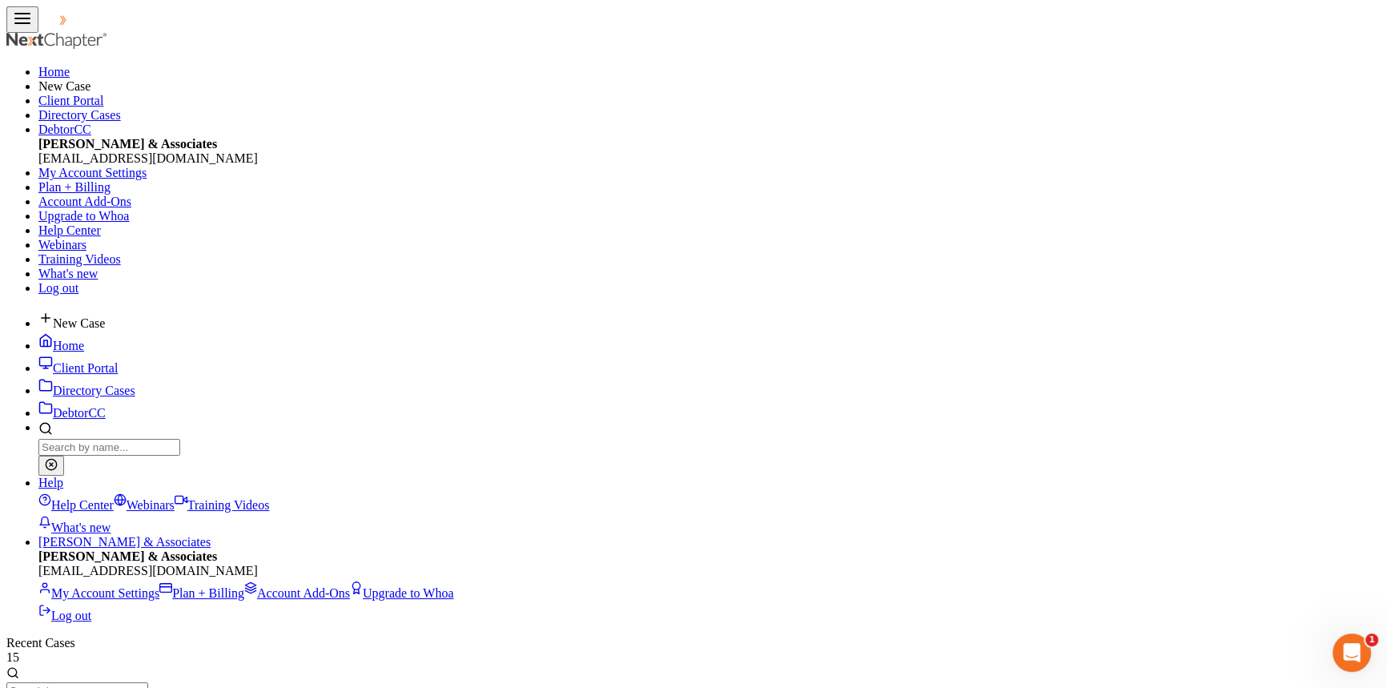
click at [148, 682] on input "search" at bounding box center [77, 690] width 142 height 17
click at [148, 682] on input "yeats" at bounding box center [77, 690] width 142 height 17
type input "barr"
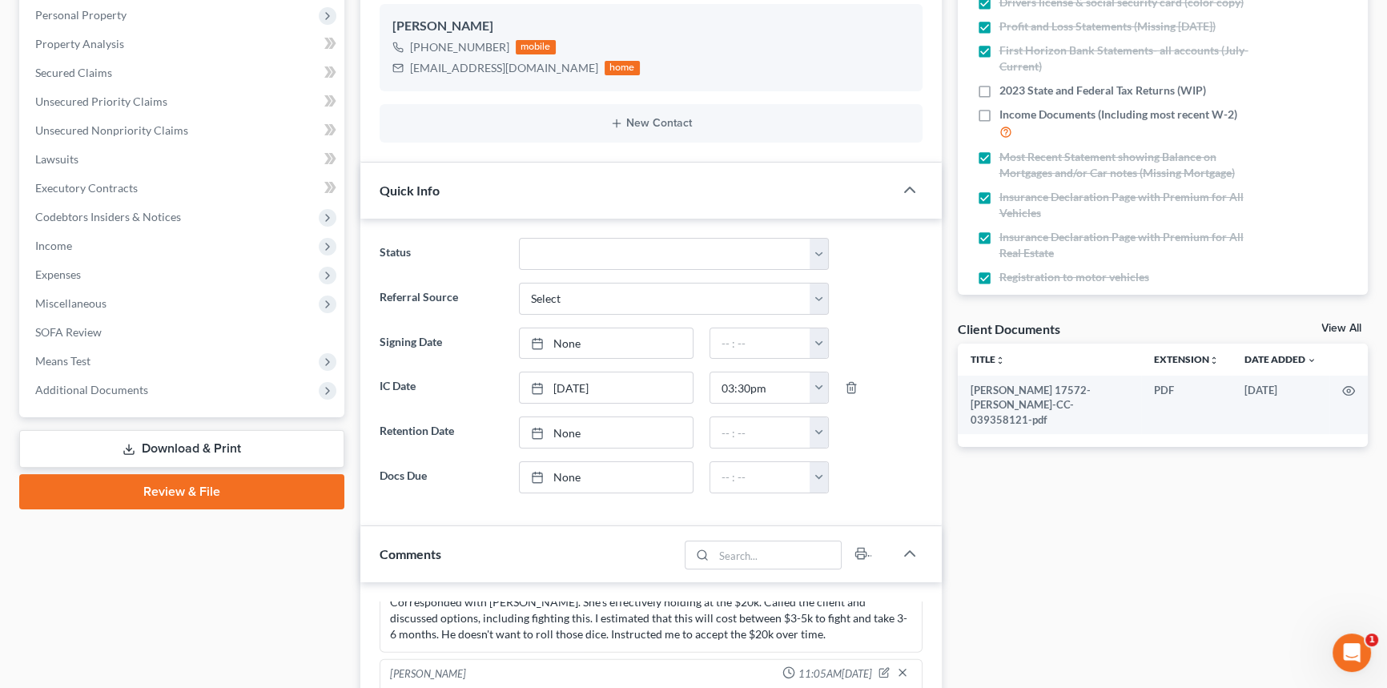
scroll to position [436, 0]
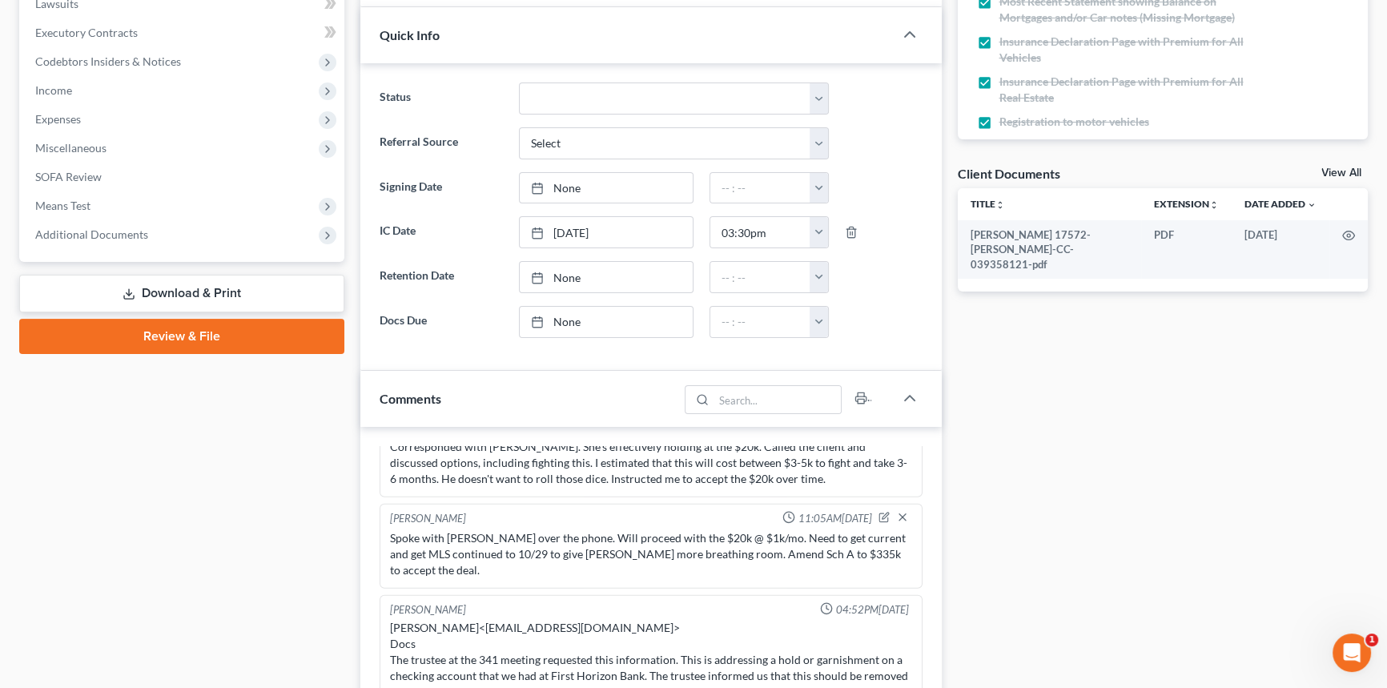
drag, startPoint x: 167, startPoint y: 259, endPoint x: 167, endPoint y: 251, distance: 8.0
click at [168, 242] on span "Additional Documents" at bounding box center [183, 234] width 322 height 29
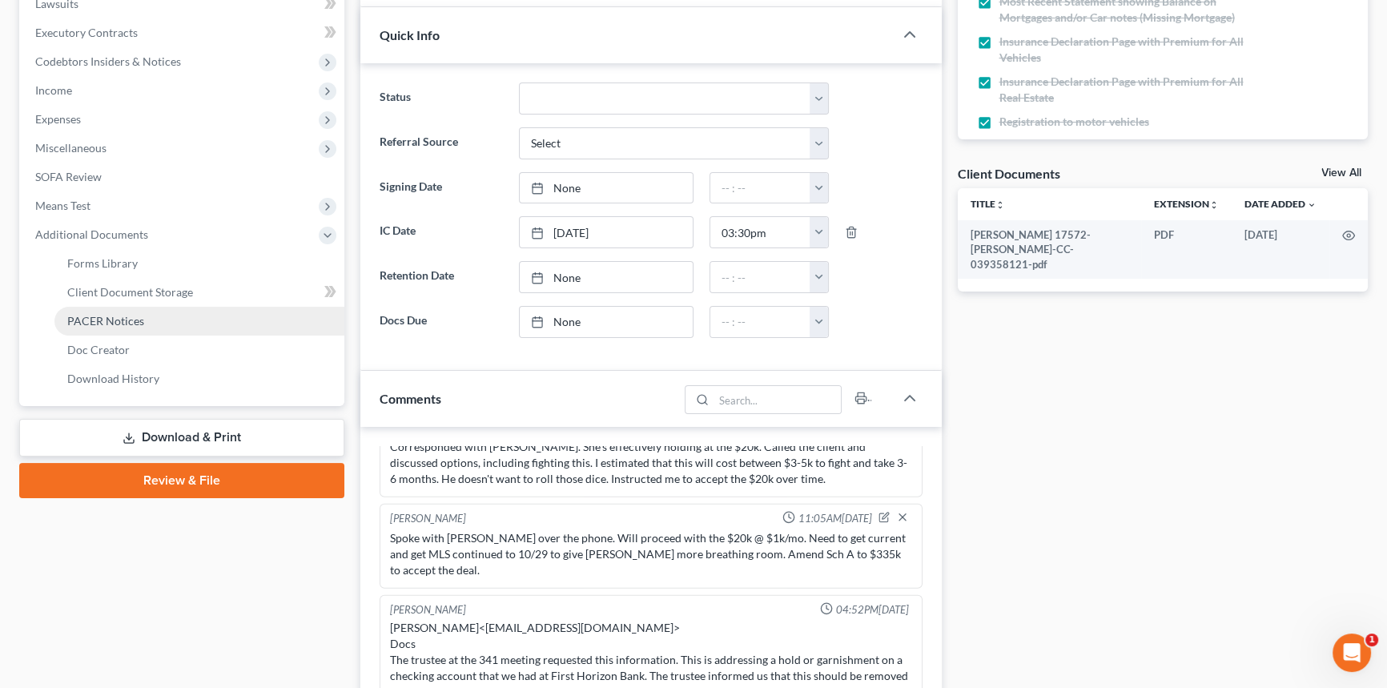
click at [171, 308] on link "PACER Notices" at bounding box center [199, 321] width 290 height 29
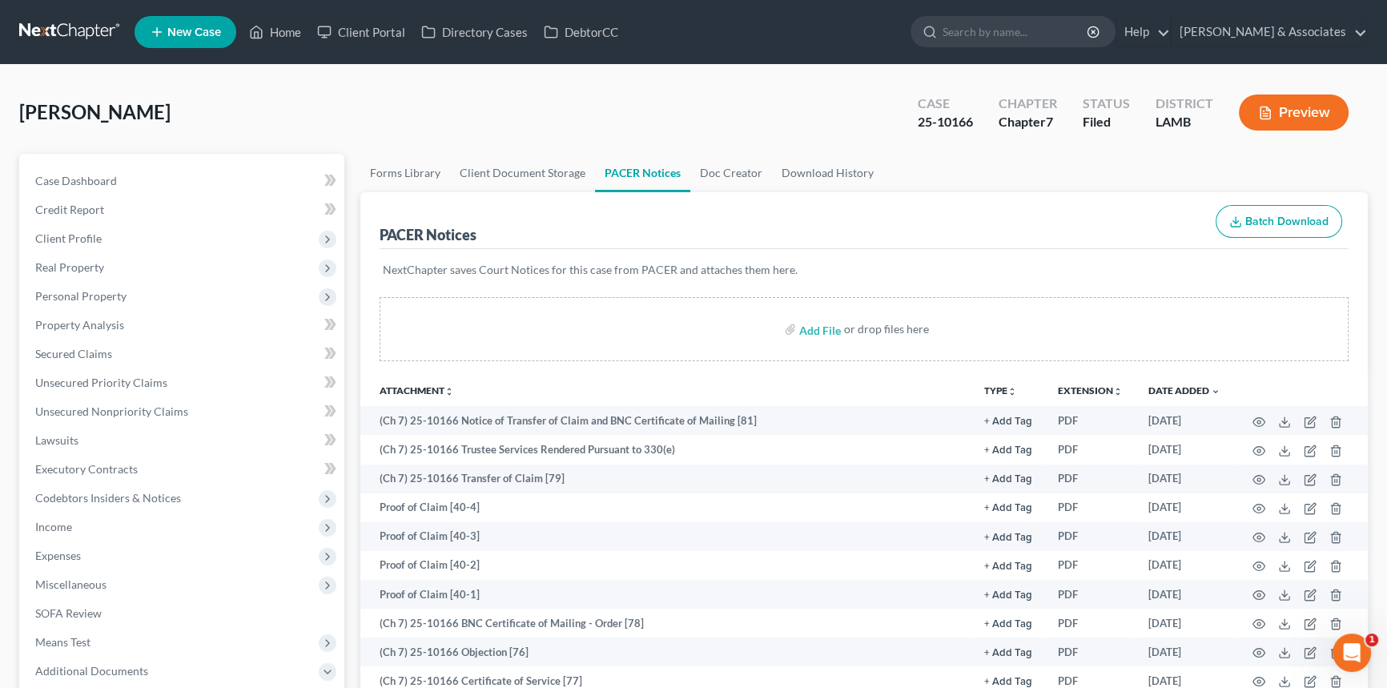
click at [337, 119] on div "Yeats, William Upgraded Case 25-10166 Chapter Chapter 7 Status Filed District L…" at bounding box center [693, 119] width 1348 height 70
click at [147, 181] on link "Case Dashboard" at bounding box center [183, 181] width 322 height 29
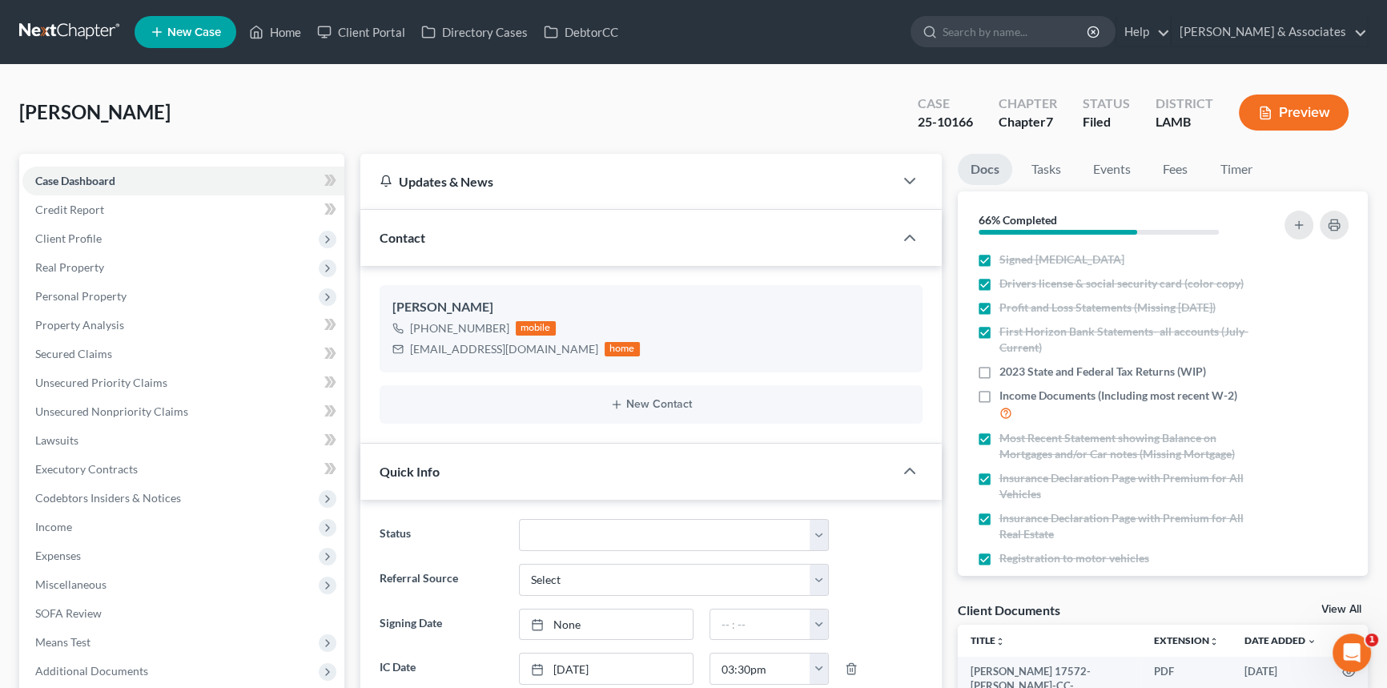
scroll to position [6446, 0]
click at [233, 135] on div "Yeats, William Upgraded Case 25-10166 Chapter Chapter 7 Status Filed District L…" at bounding box center [693, 119] width 1348 height 70
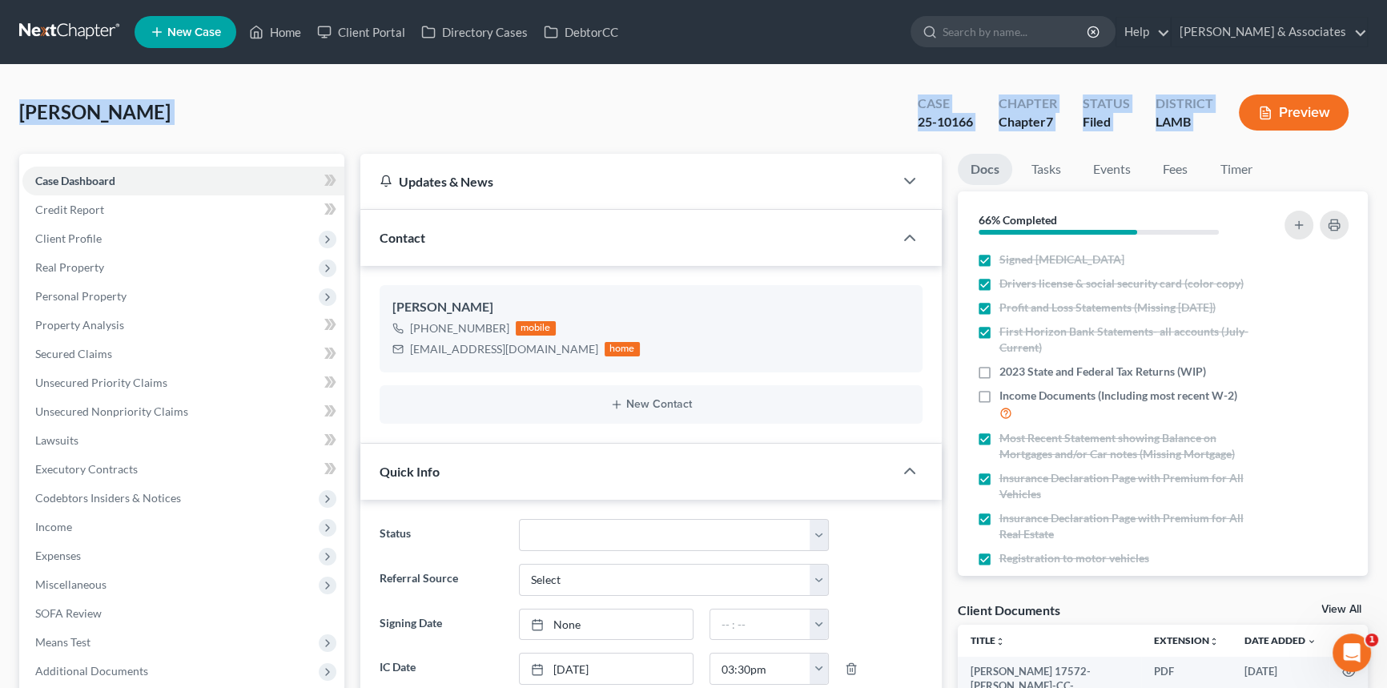
drag, startPoint x: 26, startPoint y: 109, endPoint x: 1241, endPoint y: 123, distance: 1215.6
click at [1224, 127] on div "District LAMB" at bounding box center [1184, 113] width 83 height 47
drag, startPoint x: 1224, startPoint y: 127, endPoint x: 8, endPoint y: 106, distance: 1216.5
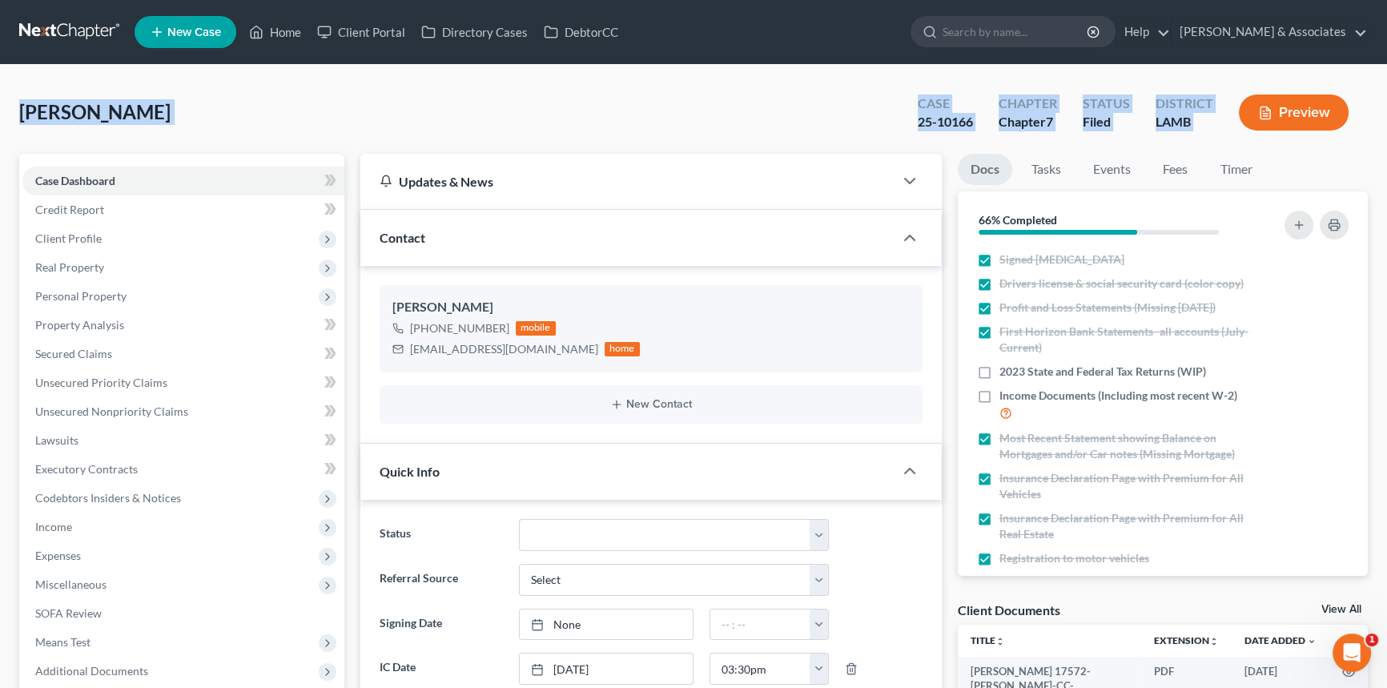
drag, startPoint x: 35, startPoint y: 113, endPoint x: 1256, endPoint y: 142, distance: 1221.5
click at [1240, 142] on div "[PERSON_NAME] Upgraded Case 25-10166 Chapter Chapter 7 Status Filed District [G…" at bounding box center [693, 119] width 1348 height 70
drag, startPoint x: 1240, startPoint y: 142, endPoint x: 39, endPoint y: 118, distance: 1201.4
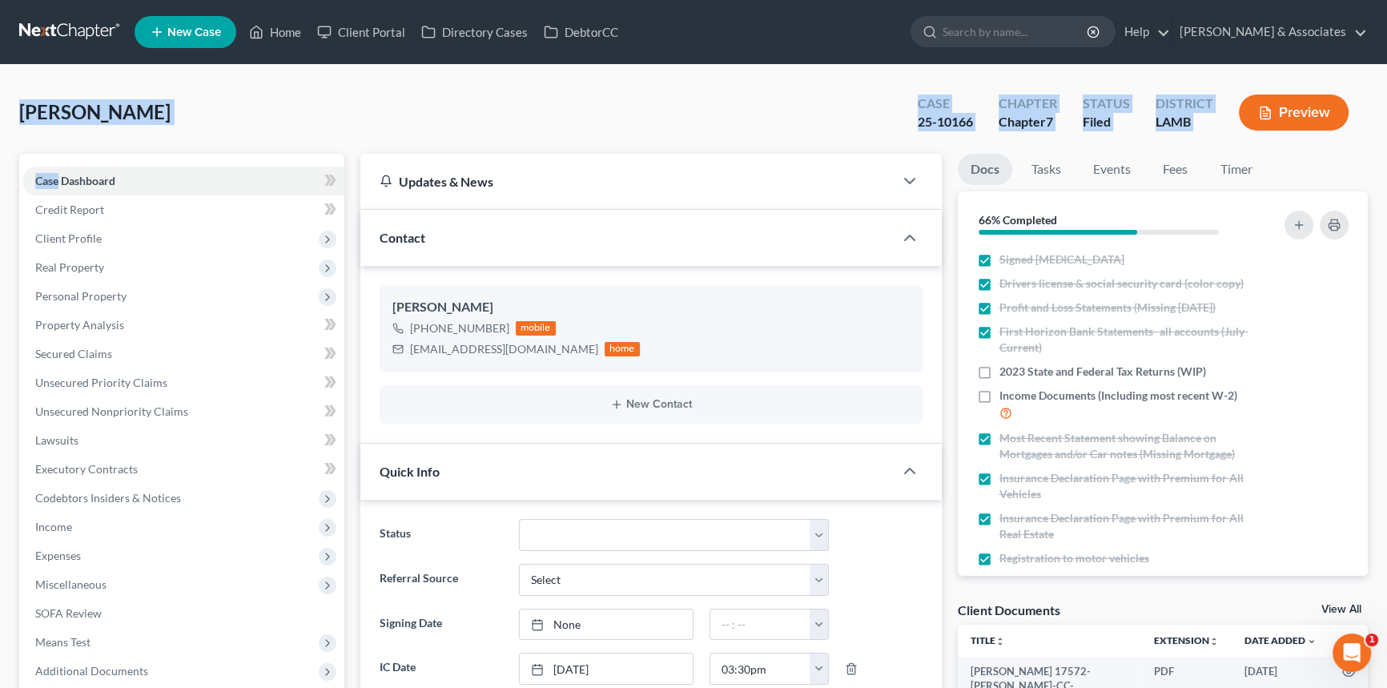
click at [39, 118] on div "[PERSON_NAME] Upgraded Case 25-10166 Chapter Chapter 7 Status Filed District [G…" at bounding box center [693, 119] width 1348 height 70
click at [39, 118] on span "[PERSON_NAME]" at bounding box center [94, 111] width 151 height 23
drag, startPoint x: 20, startPoint y: 111, endPoint x: 1248, endPoint y: 123, distance: 1227.6
click at [1248, 123] on div "[PERSON_NAME] Upgraded Case 25-10166 Chapter Chapter 7 Status Filed District [G…" at bounding box center [693, 119] width 1348 height 70
click at [1227, 129] on div "Preview" at bounding box center [1297, 113] width 142 height 47
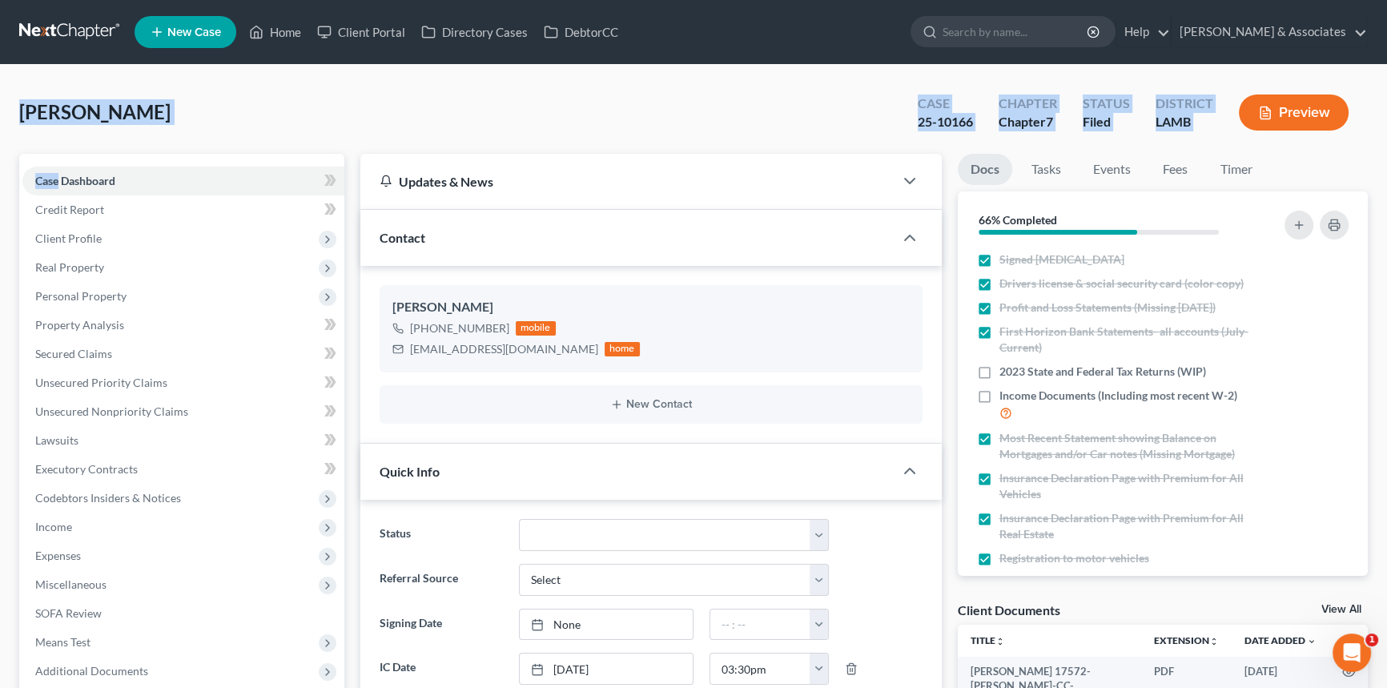
drag, startPoint x: 1227, startPoint y: 129, endPoint x: 4, endPoint y: 119, distance: 1222.8
drag, startPoint x: 231, startPoint y: 97, endPoint x: 1265, endPoint y: 126, distance: 1035.0
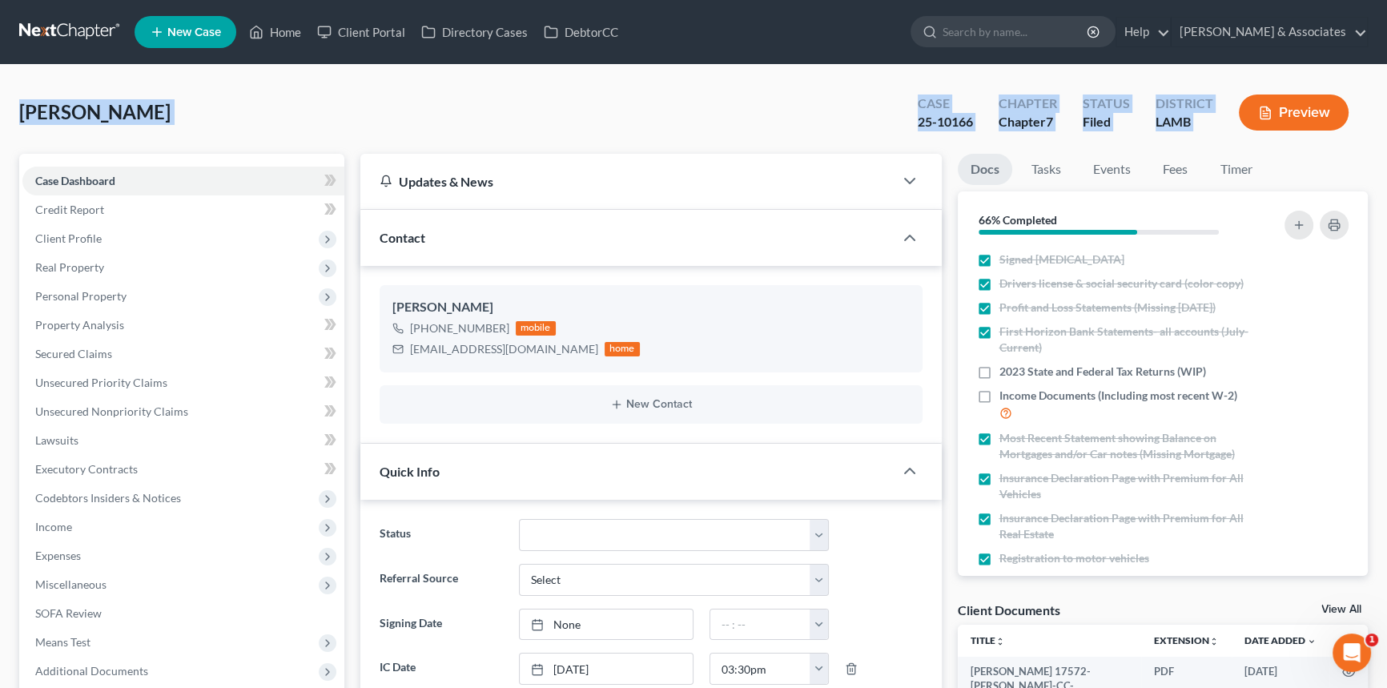
click at [1209, 124] on div "LAMB" at bounding box center [1184, 122] width 58 height 18
drag, startPoint x: 1212, startPoint y: 124, endPoint x: -1, endPoint y: 128, distance: 1213.1
drag, startPoint x: 147, startPoint y: 95, endPoint x: 1257, endPoint y: 123, distance: 1111.0
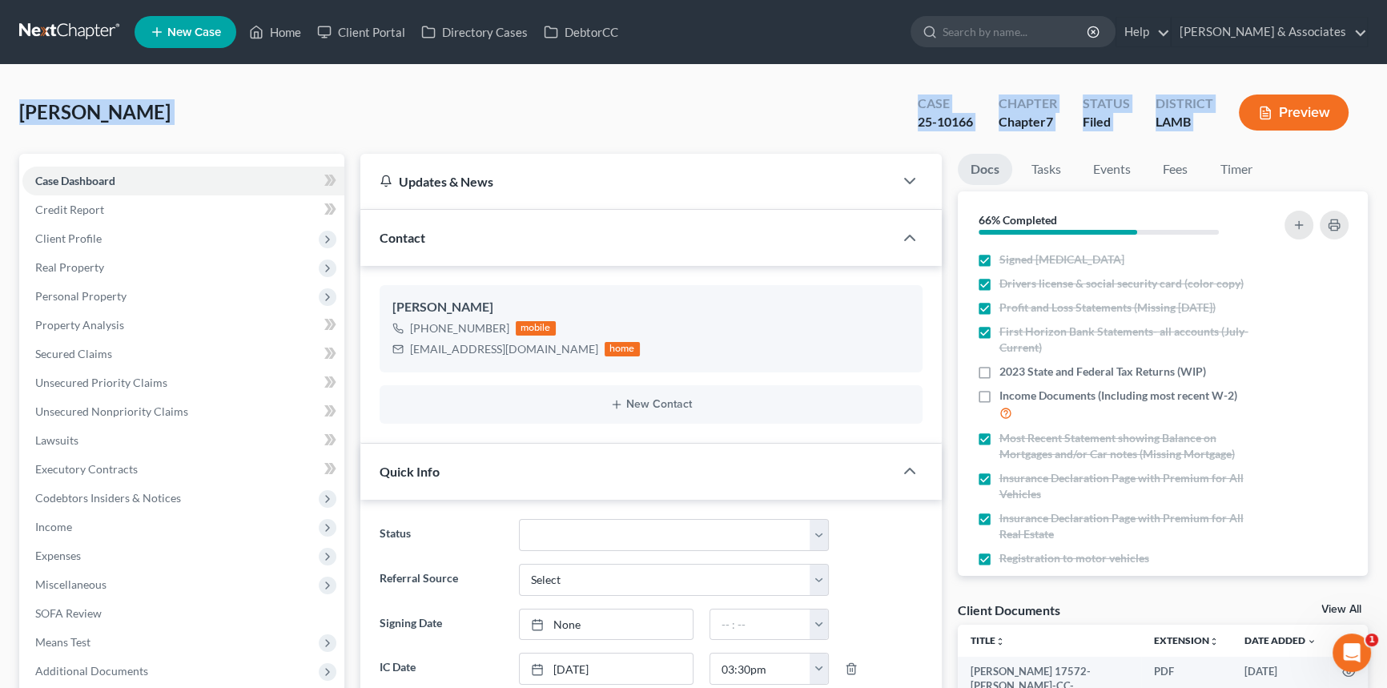
click at [80, 128] on div "Yeats, William Upgraded Case 25-10166 Chapter Chapter 7 Status Filed District L…" at bounding box center [693, 119] width 1348 height 70
drag, startPoint x: 17, startPoint y: 113, endPoint x: 1237, endPoint y: 134, distance: 1220.5
click at [1228, 133] on div "Preview" at bounding box center [1297, 113] width 142 height 47
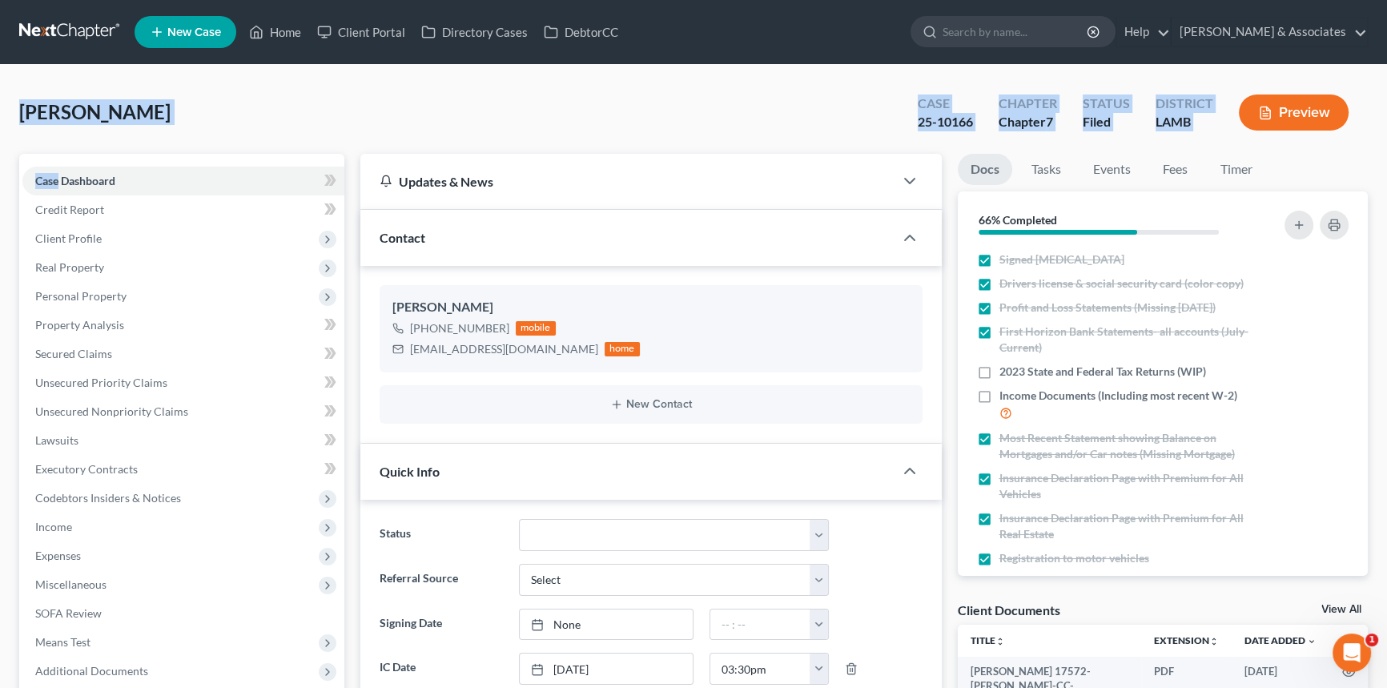
drag, startPoint x: 1228, startPoint y: 133, endPoint x: -11, endPoint y: 86, distance: 1240.4
click at [42, 114] on span "Yeats, William" at bounding box center [94, 111] width 151 height 23
drag, startPoint x: 19, startPoint y: 112, endPoint x: 1235, endPoint y: 139, distance: 1215.8
click at [1235, 139] on div "Yeats, William Upgraded Case 25-10166 Chapter Chapter 7 Status Filed District L…" at bounding box center [693, 119] width 1348 height 70
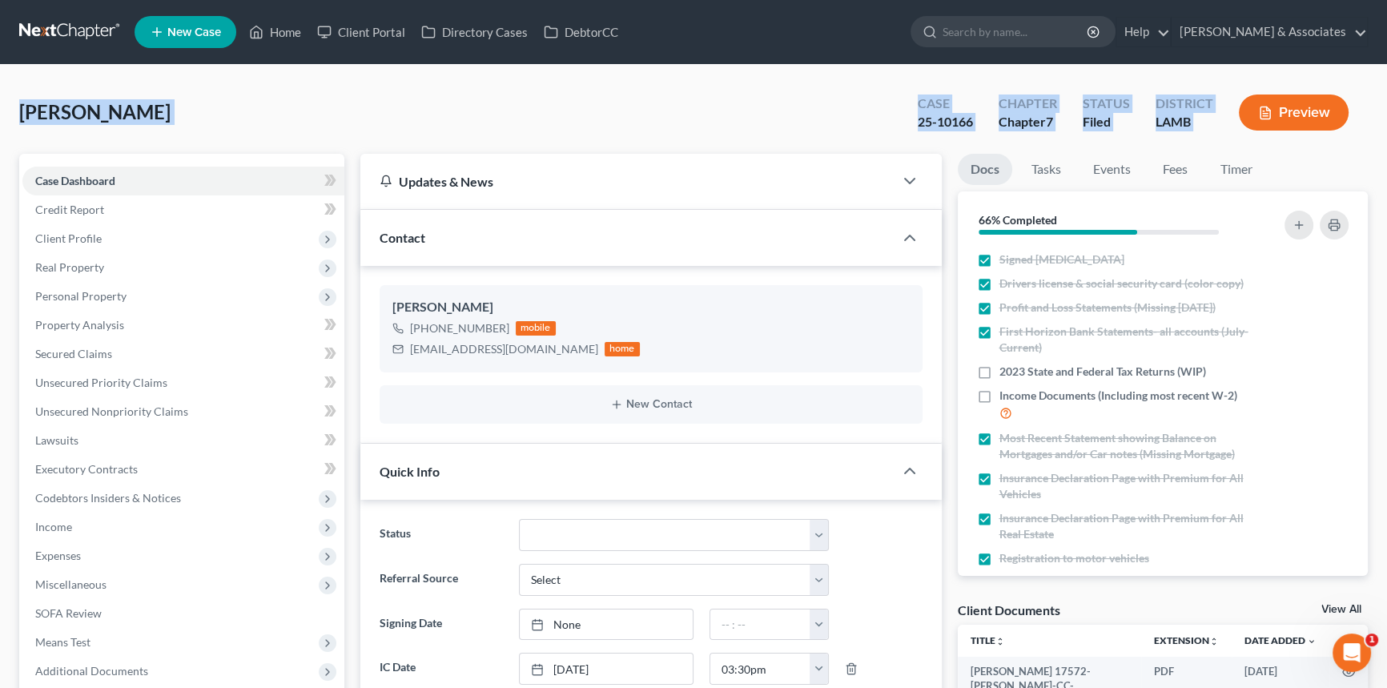
click at [32, 127] on div "Yeats, William Upgraded Case 25-10166 Chapter Chapter 7 Status Filed District L…" at bounding box center [693, 119] width 1348 height 70
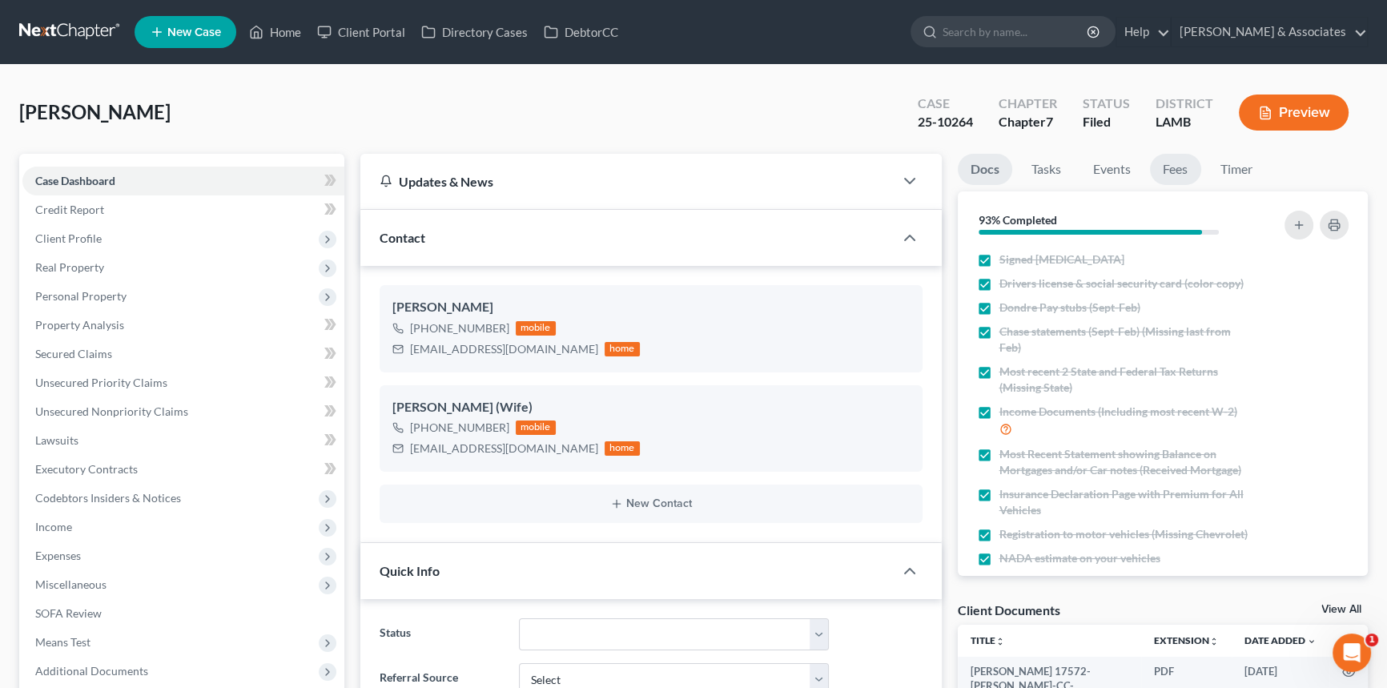
scroll to position [440, 0]
click at [1162, 165] on link "Fees" at bounding box center [1175, 169] width 51 height 31
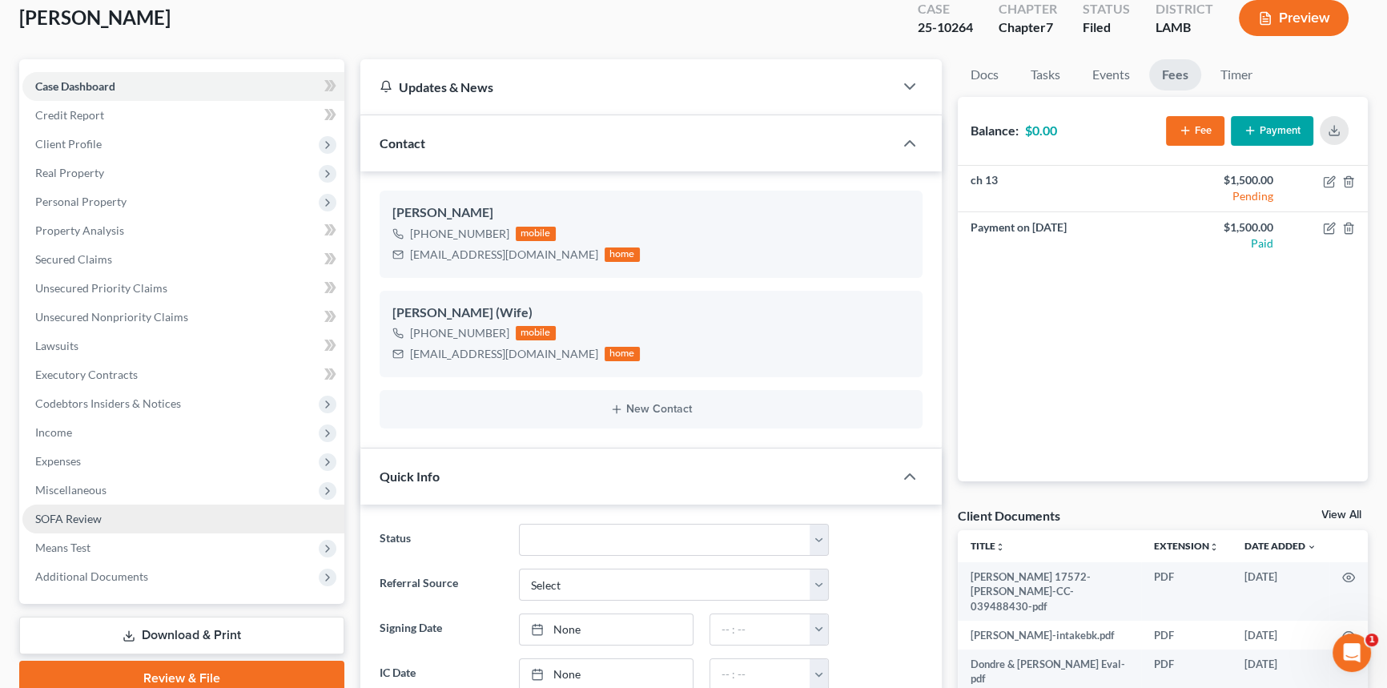
scroll to position [145, 0]
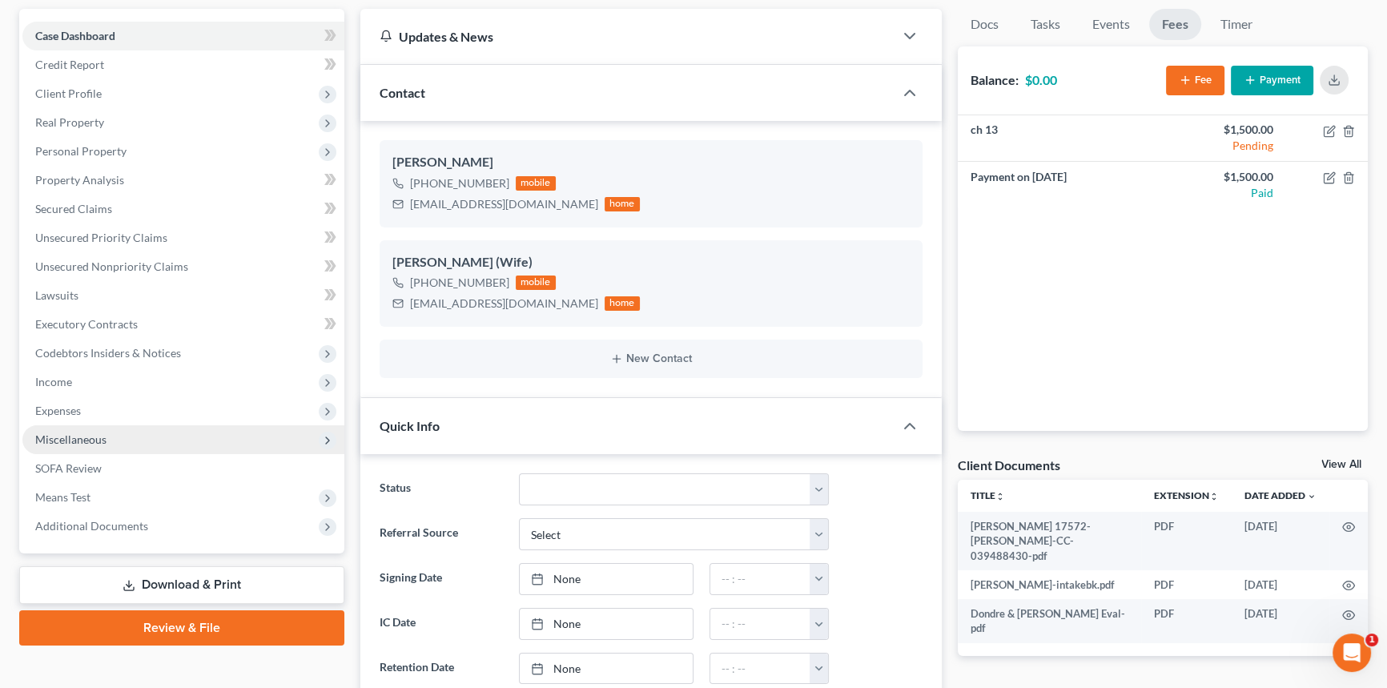
click at [191, 431] on span "Miscellaneous" at bounding box center [183, 439] width 322 height 29
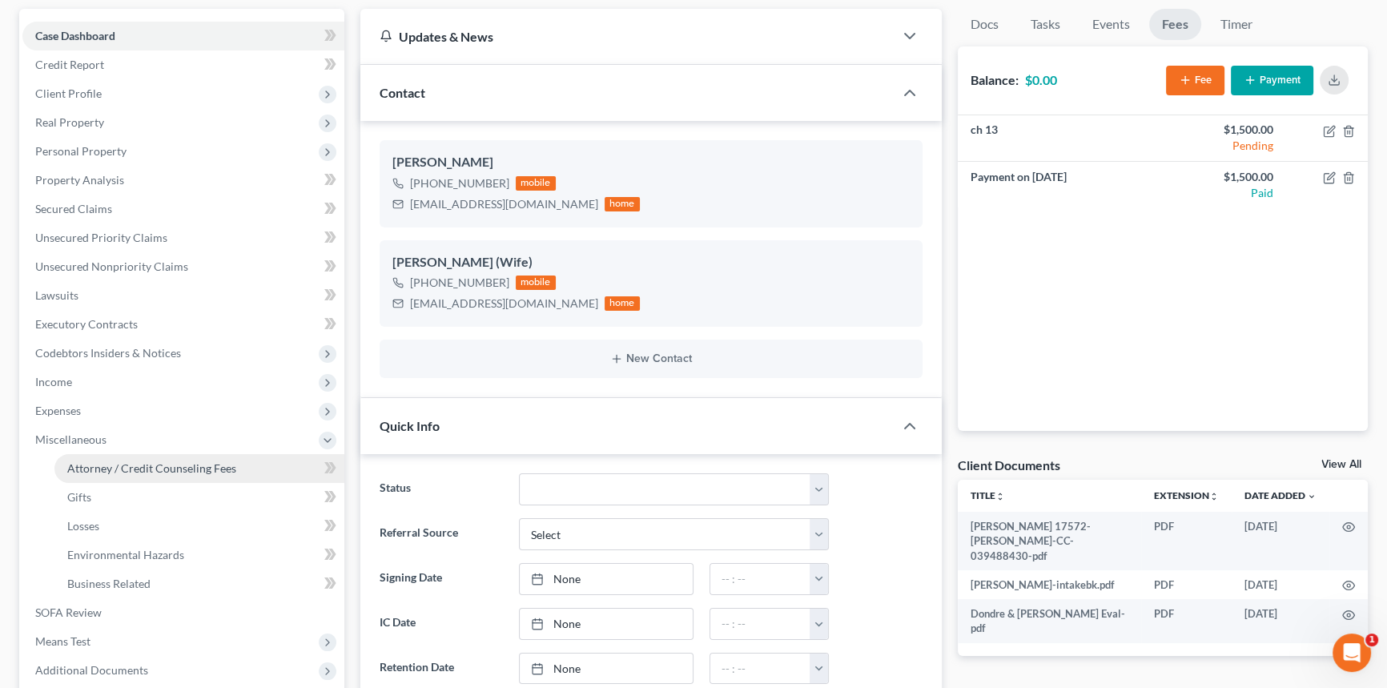
click at [169, 456] on link "Attorney / Credit Counseling Fees" at bounding box center [199, 468] width 290 height 29
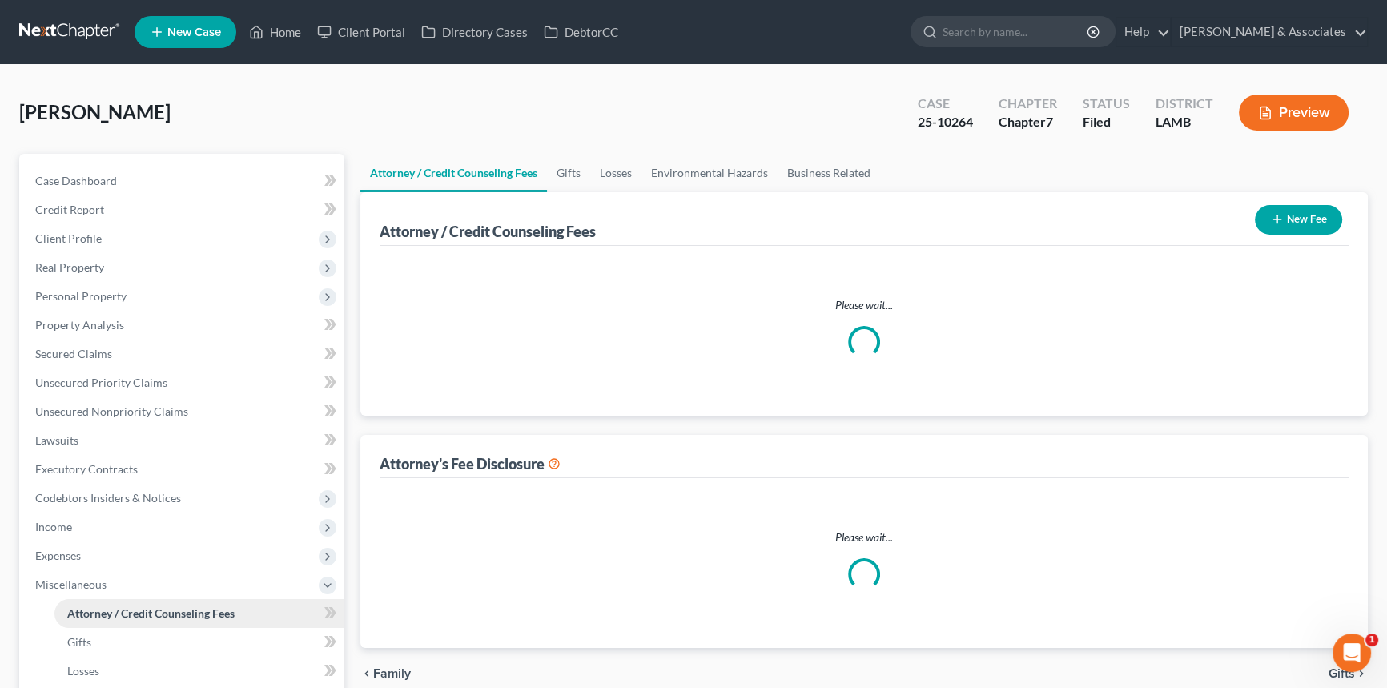
select select "3"
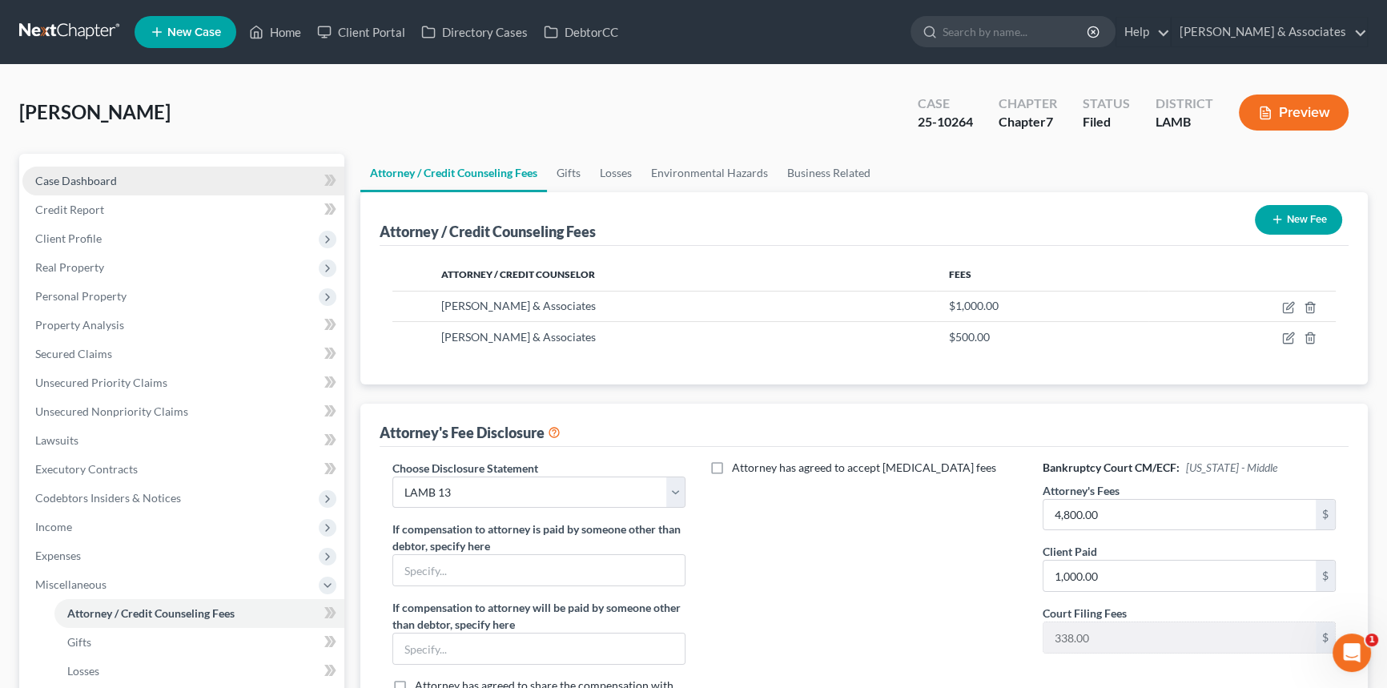
click at [95, 175] on span "Case Dashboard" at bounding box center [76, 181] width 82 height 14
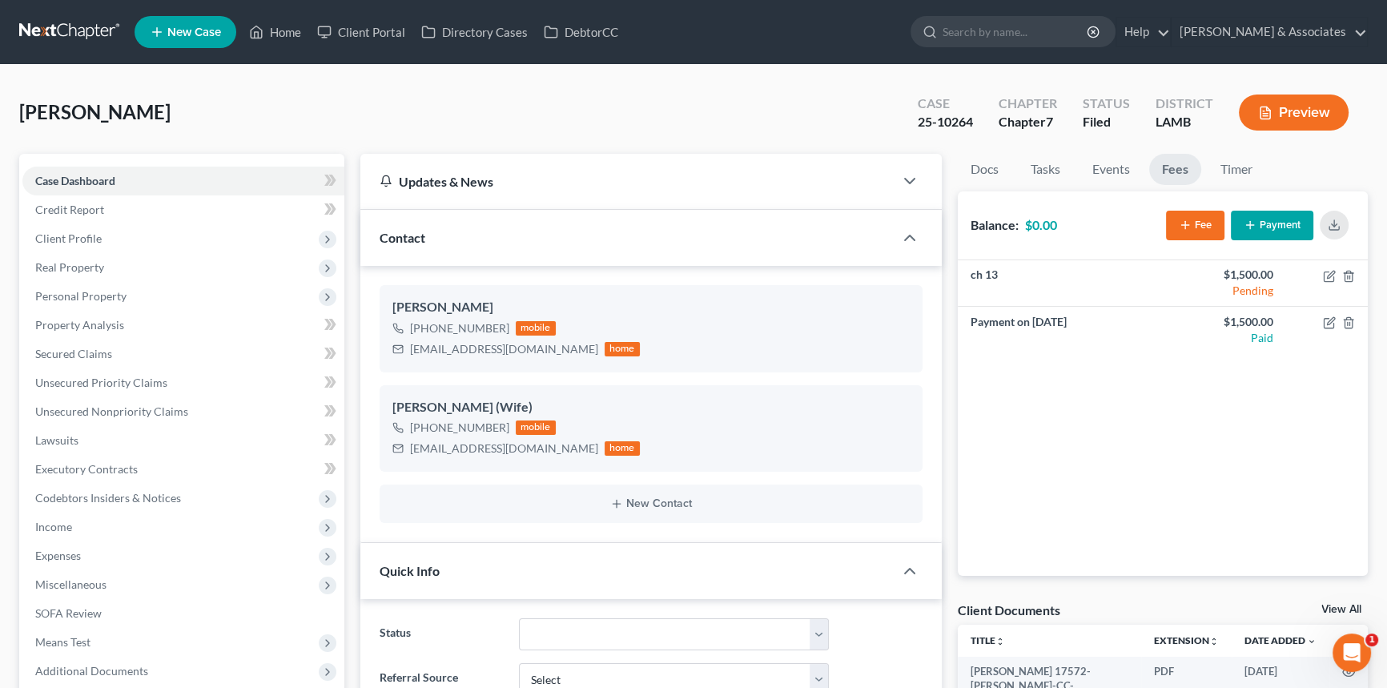
scroll to position [440, 0]
click at [232, 119] on div "[PERSON_NAME] Upgraded Case 25-10264 Chapter Chapter 7 Status Filed District [G…" at bounding box center [693, 119] width 1348 height 70
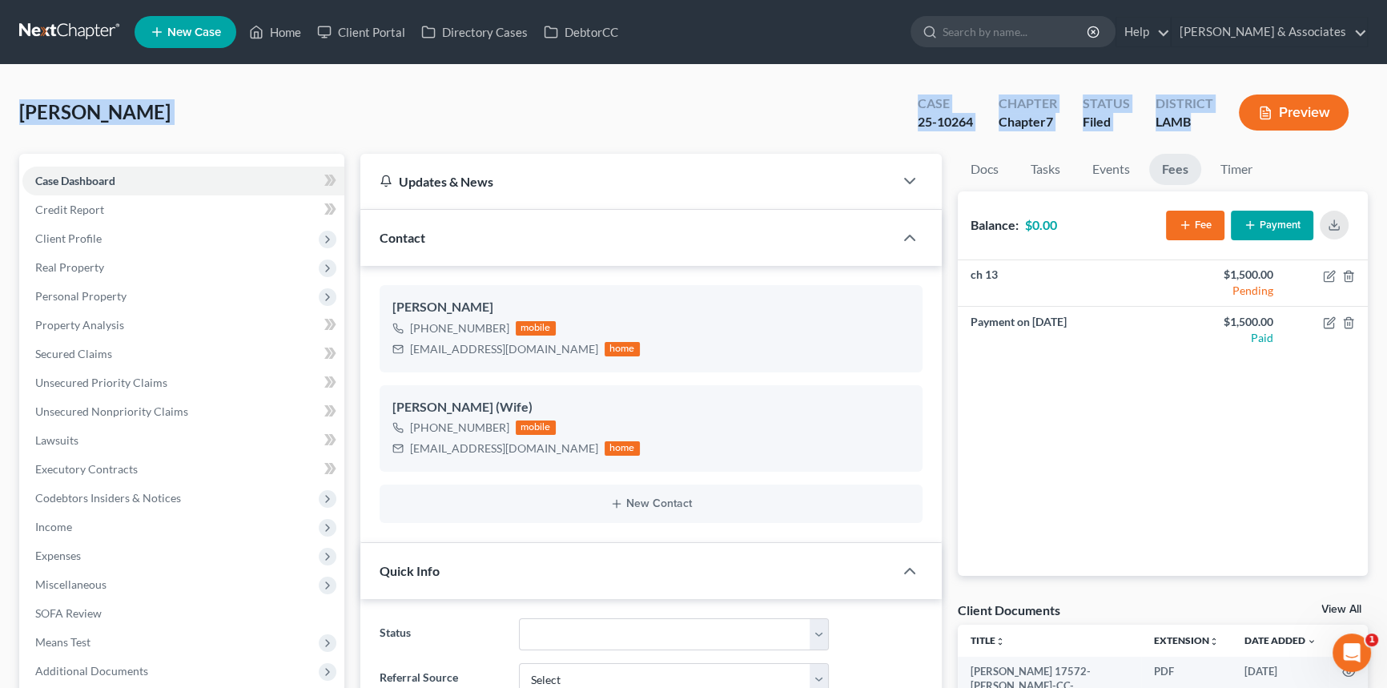
drag, startPoint x: 18, startPoint y: 102, endPoint x: 1208, endPoint y: 136, distance: 1189.6
click at [1208, 136] on div "[PERSON_NAME] Upgraded Case 25-10264 Chapter Chapter 7 Status Filed District [G…" at bounding box center [693, 119] width 1348 height 70
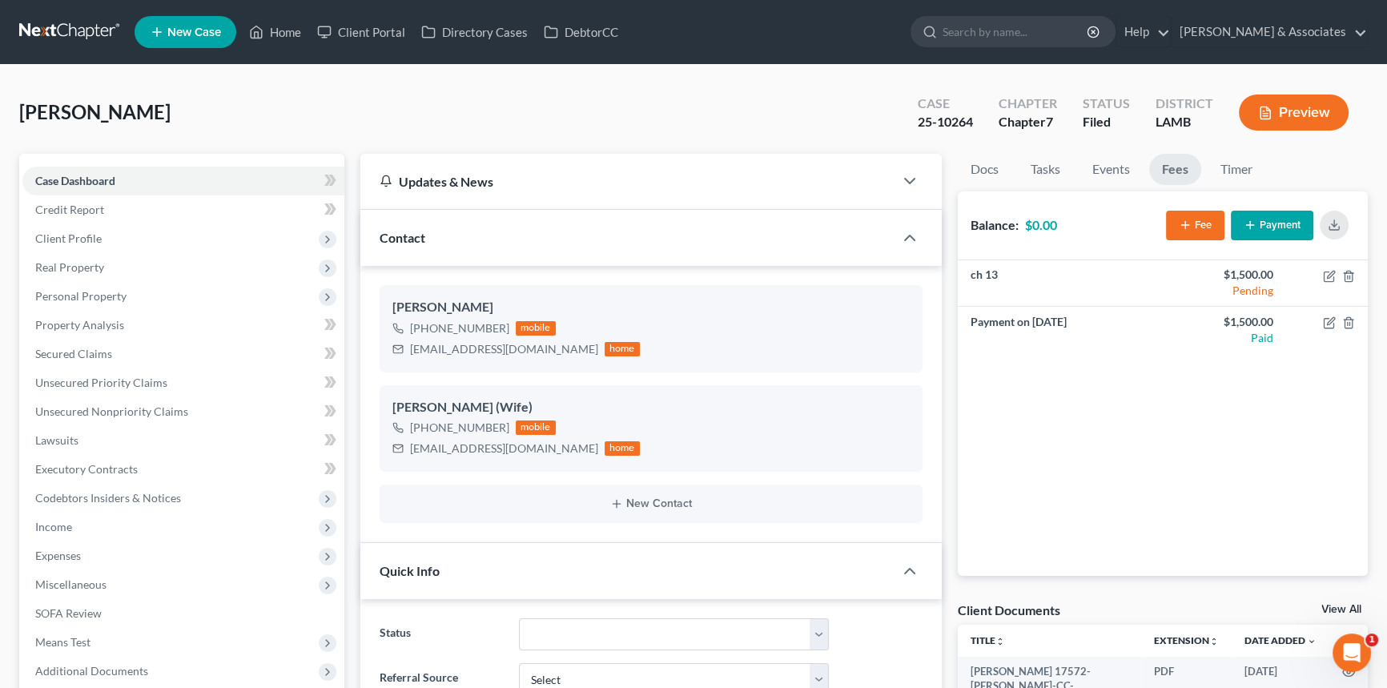
click at [1300, 416] on div "ch 13 $1,500.00 Pending Payment on [DATE] $1,500.00 Paid" at bounding box center [1163, 417] width 411 height 315
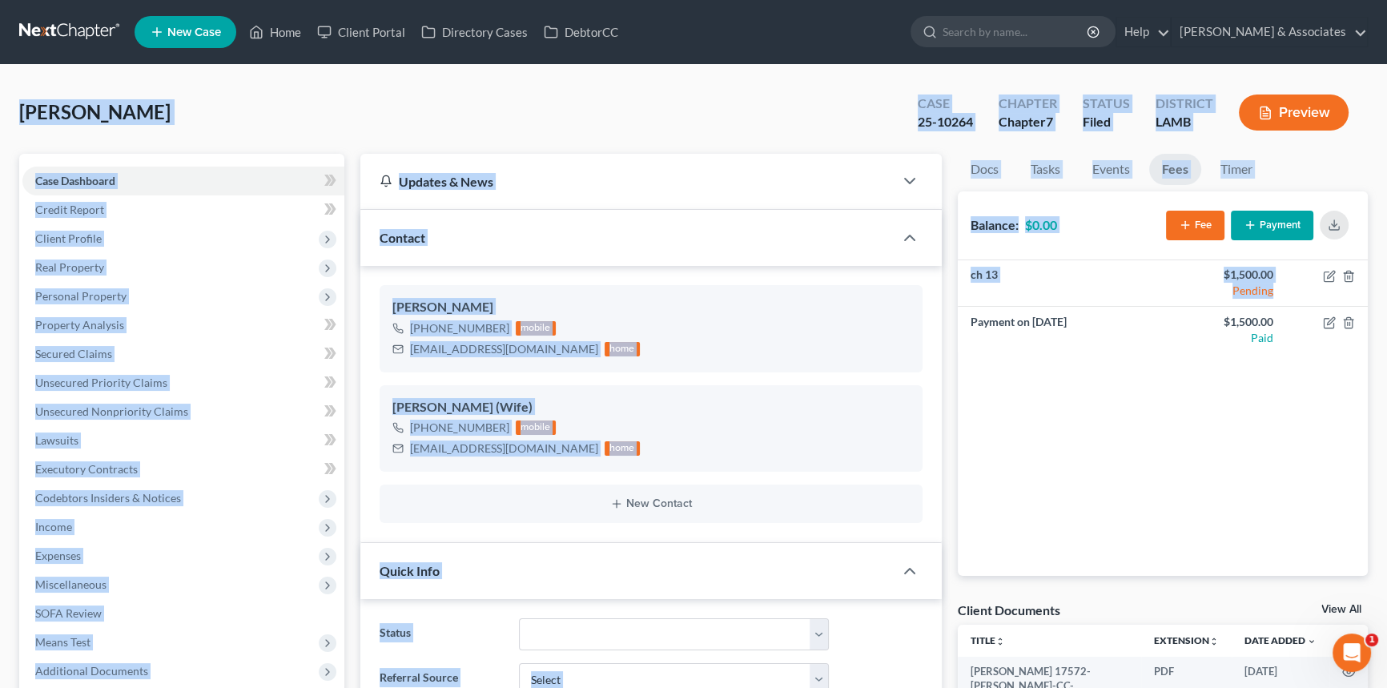
drag, startPoint x: 1296, startPoint y: 376, endPoint x: 12, endPoint y: 119, distance: 1309.1
drag, startPoint x: 361, startPoint y: 153, endPoint x: 1347, endPoint y: 444, distance: 1027.9
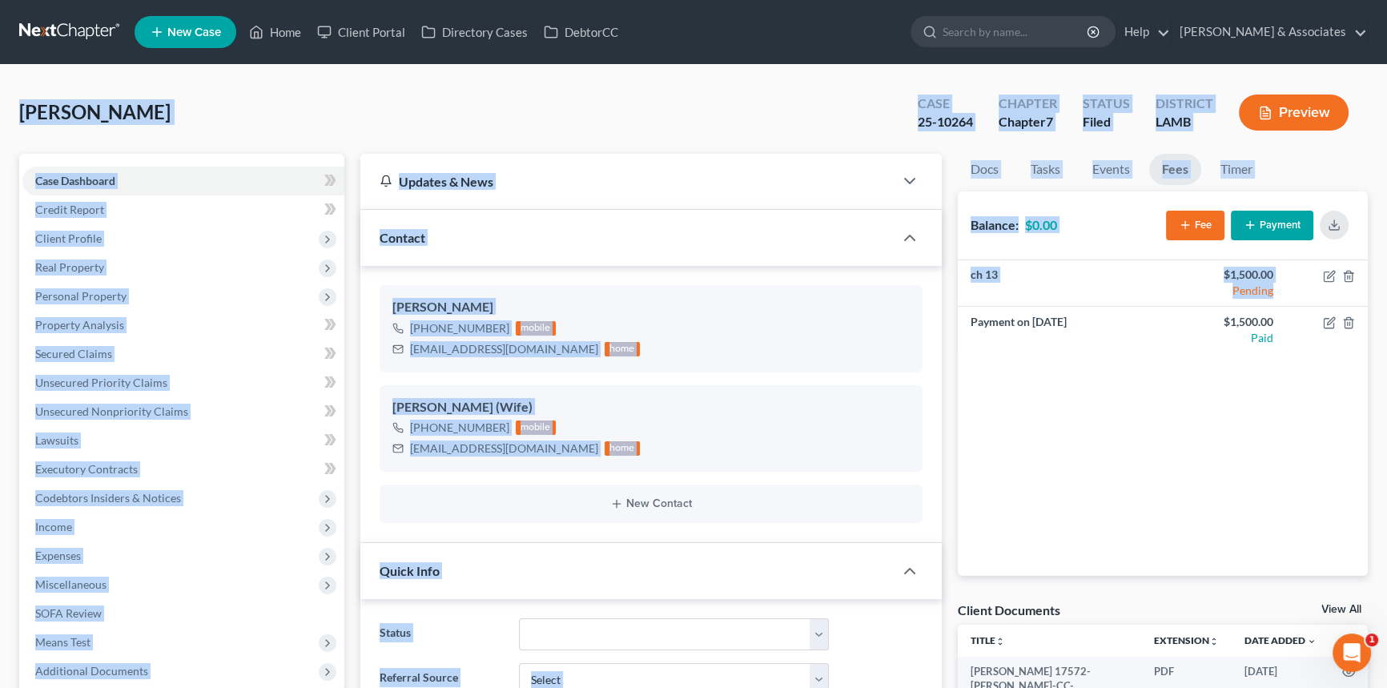
click at [1337, 447] on div "ch 13 $1,500.00 Pending Payment on [DATE] $1,500.00 Paid" at bounding box center [1163, 417] width 411 height 315
drag, startPoint x: 1046, startPoint y: 295, endPoint x: 0, endPoint y: 104, distance: 1063.1
drag, startPoint x: 12, startPoint y: 105, endPoint x: 1368, endPoint y: 381, distance: 1384.3
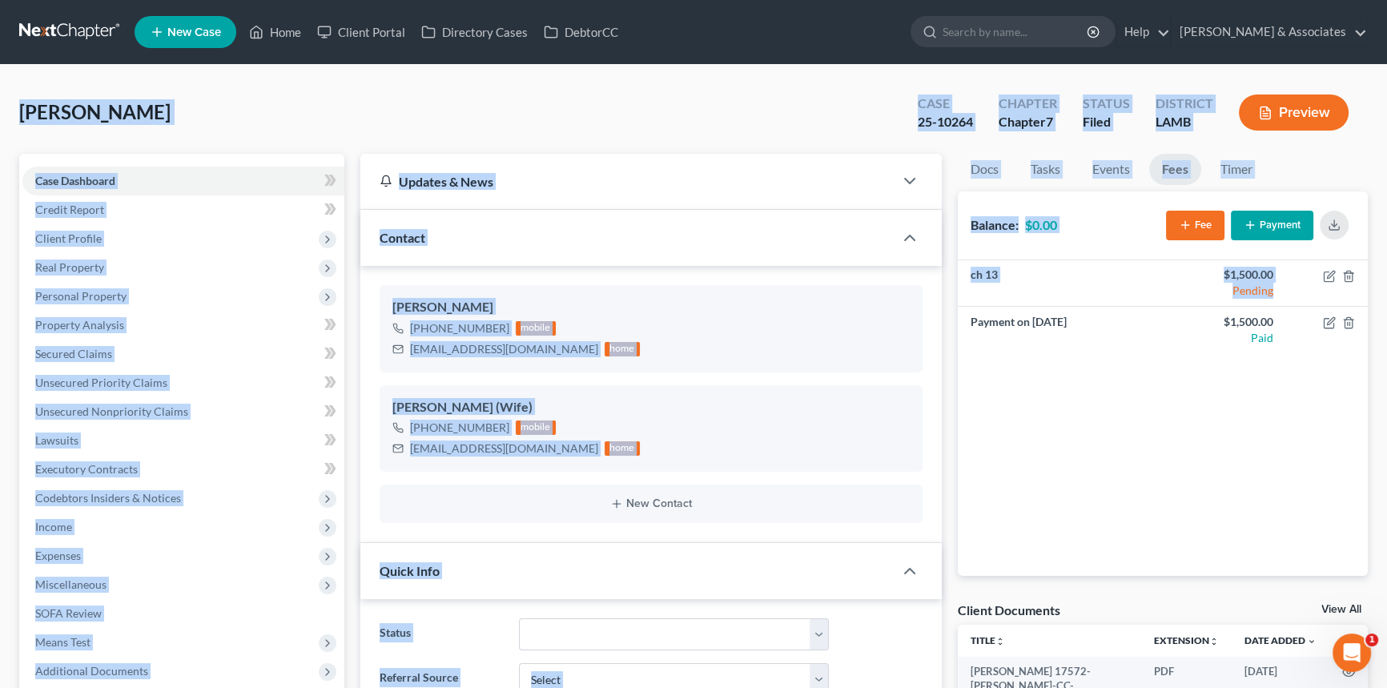
click at [1352, 393] on div "ch 13 $1,500.00 Pending Payment on [DATE] $1,500.00 Paid" at bounding box center [1163, 417] width 411 height 315
click at [1336, 404] on div "ch 13 $1,500.00 Pending Payment on [DATE] $1,500.00 Paid" at bounding box center [1163, 417] width 411 height 315
drag, startPoint x: 1329, startPoint y: 365, endPoint x: 19, endPoint y: 106, distance: 1335.3
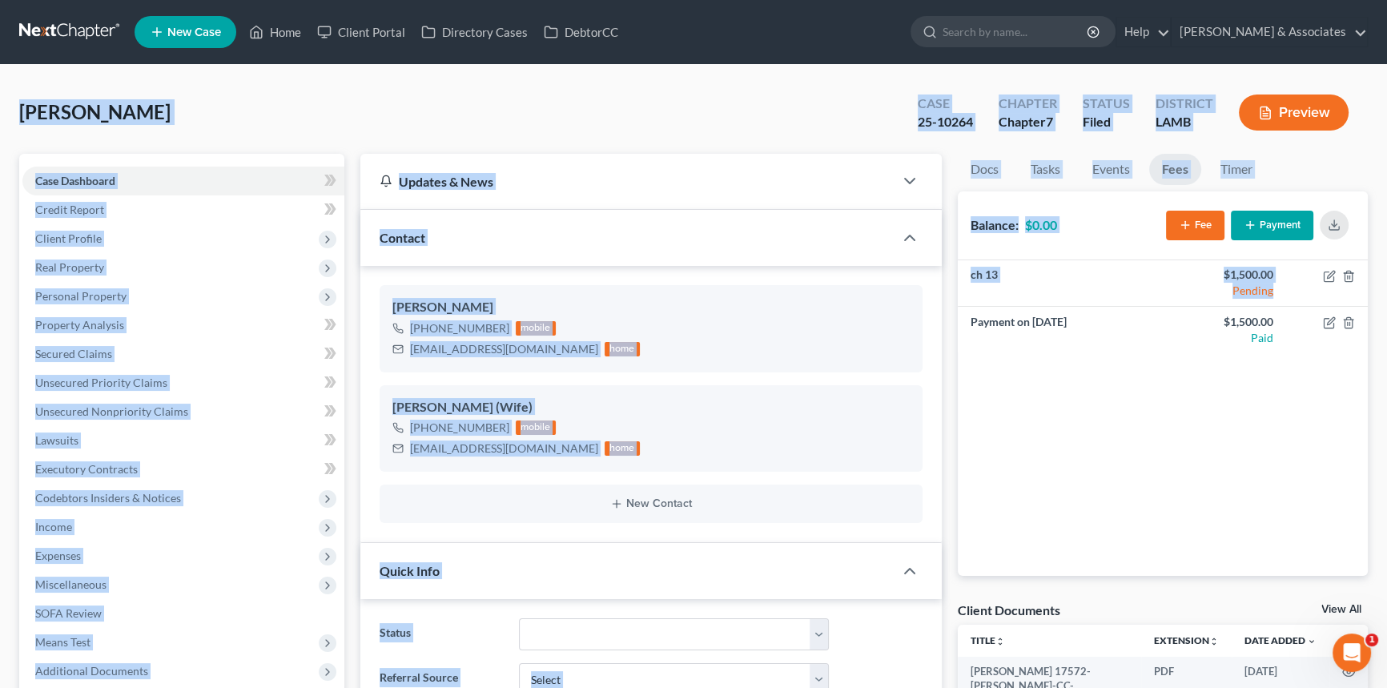
click at [19, 106] on span "[PERSON_NAME]" at bounding box center [94, 111] width 151 height 23
drag, startPoint x: 19, startPoint y: 106, endPoint x: 1296, endPoint y: 348, distance: 1299.9
click at [1308, 388] on div "ch 13 $1,500.00 Pending Payment on [DATE] $1,500.00 Paid" at bounding box center [1163, 417] width 411 height 315
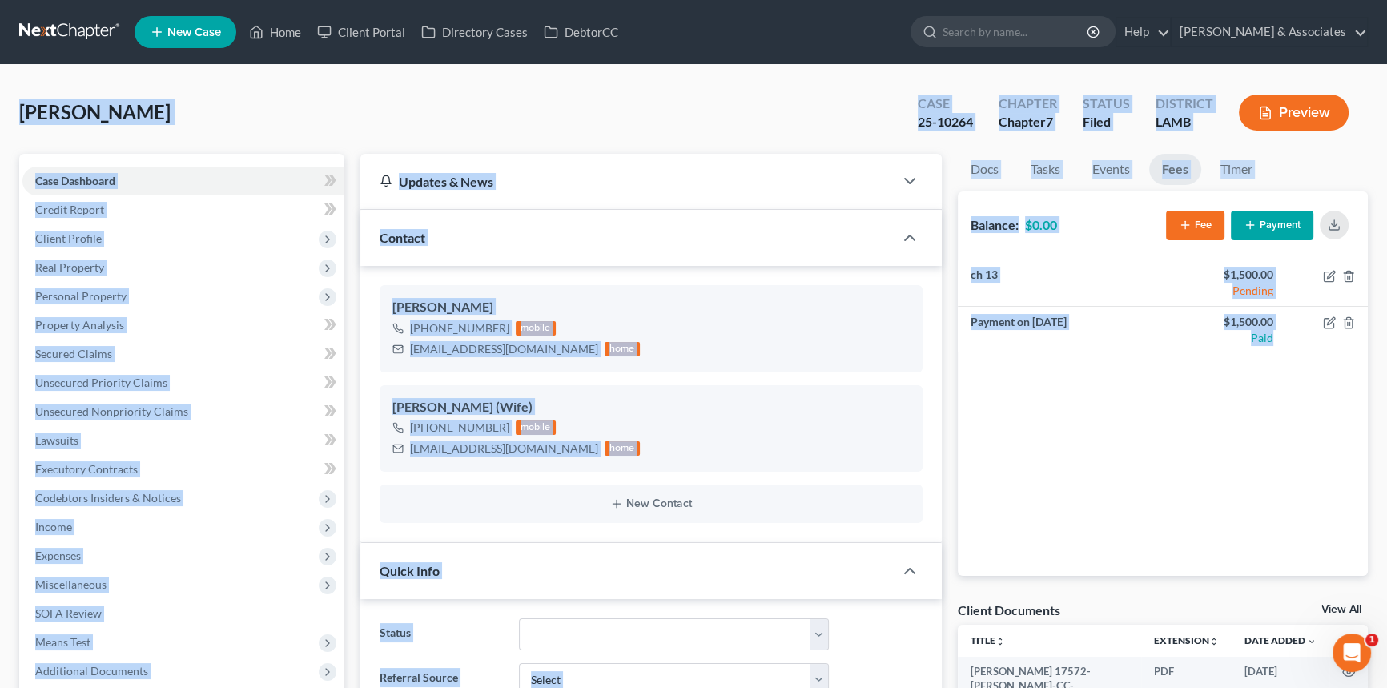
drag, startPoint x: 1308, startPoint y: 388, endPoint x: 21, endPoint y: 112, distance: 1316.9
click at [21, 112] on span "[PERSON_NAME]" at bounding box center [94, 111] width 151 height 23
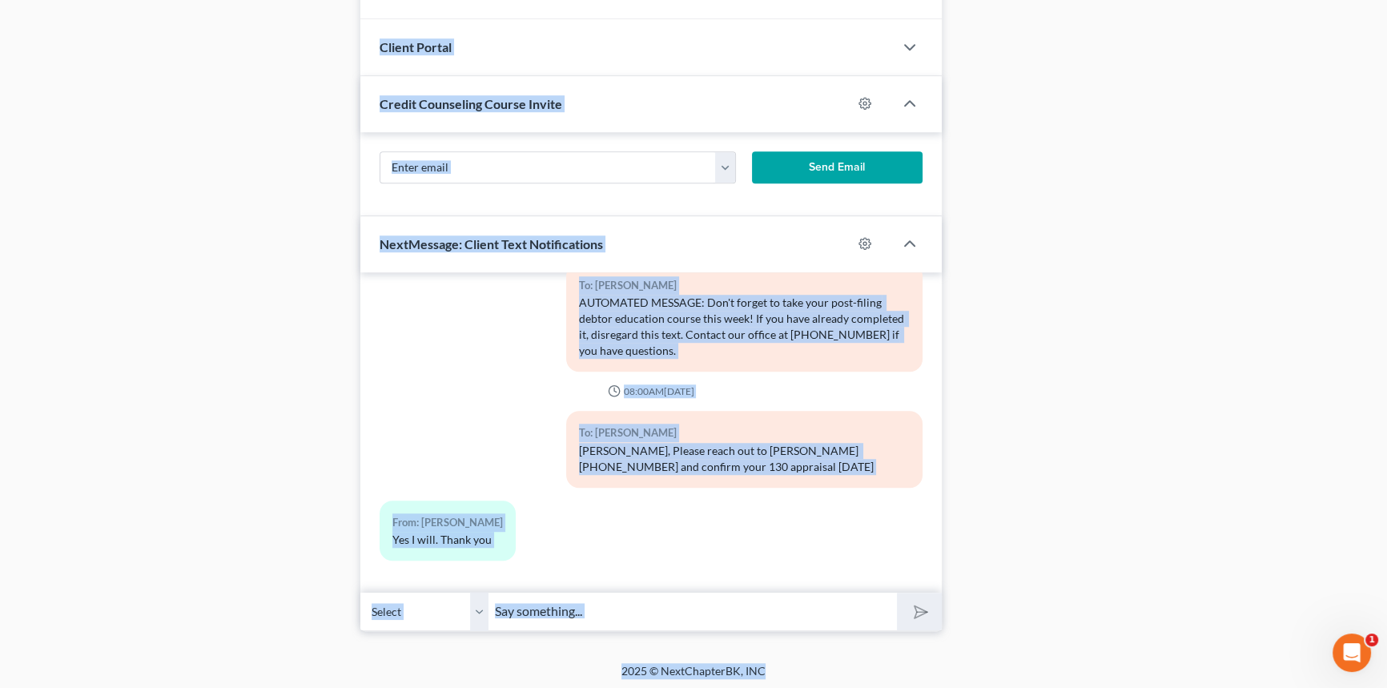
drag, startPoint x: 601, startPoint y: 190, endPoint x: 1236, endPoint y: 573, distance: 740.7
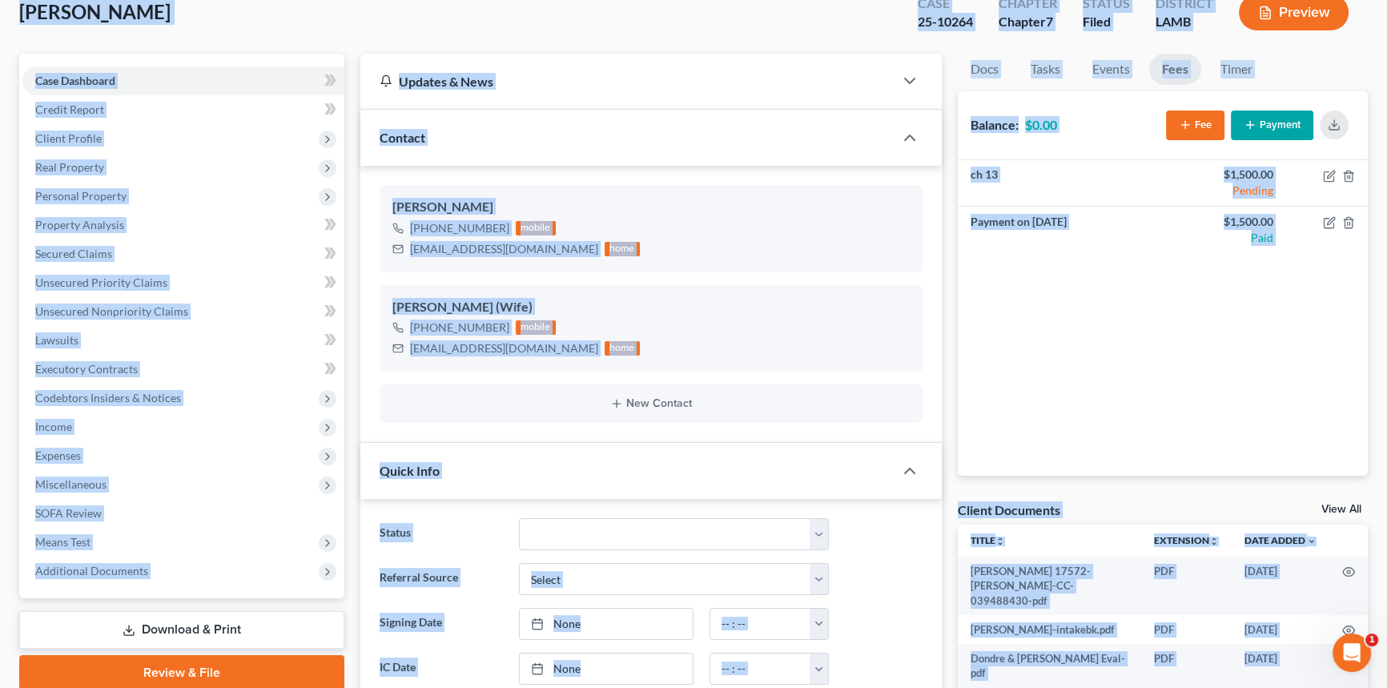
scroll to position [0, 0]
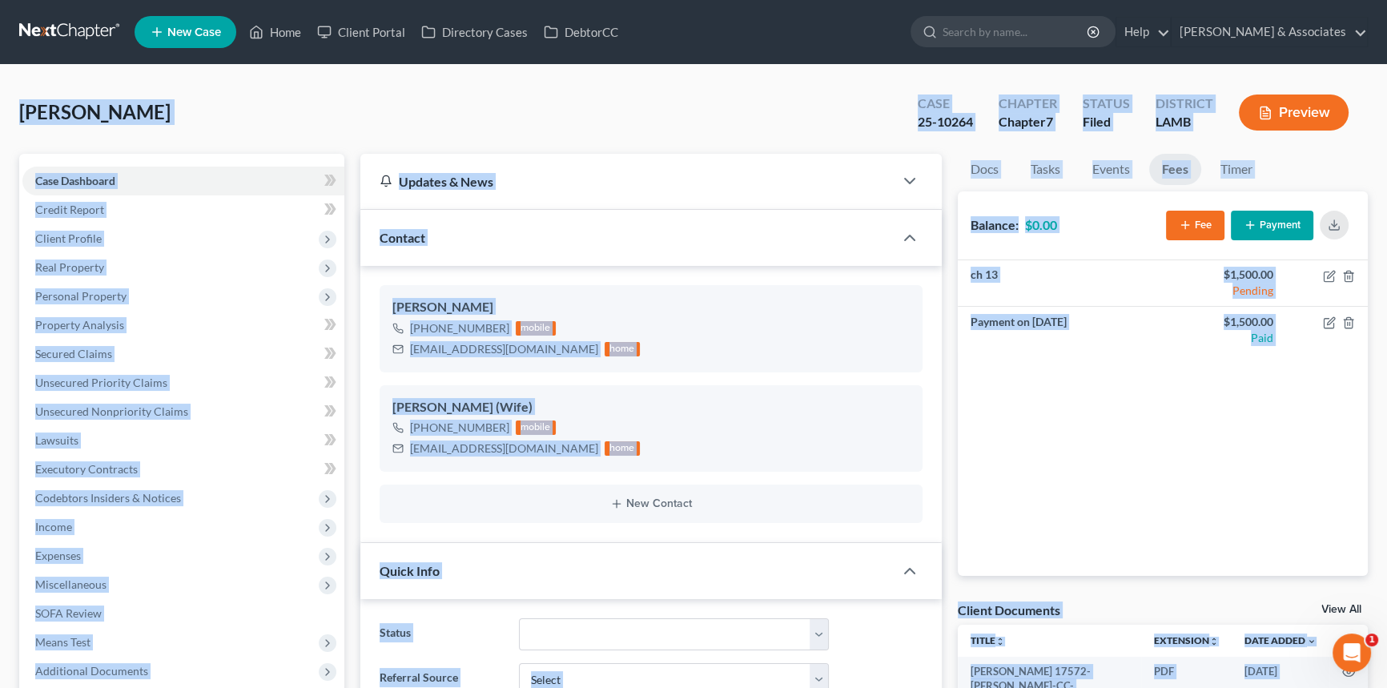
click at [627, 128] on div "[PERSON_NAME] Upgraded Case 25-10264 Chapter Chapter 7 Status Filed District [G…" at bounding box center [693, 119] width 1348 height 70
click at [391, 111] on div "[PERSON_NAME] Upgraded Case 25-10264 Chapter Chapter 7 Status Filed District [G…" at bounding box center [693, 119] width 1348 height 70
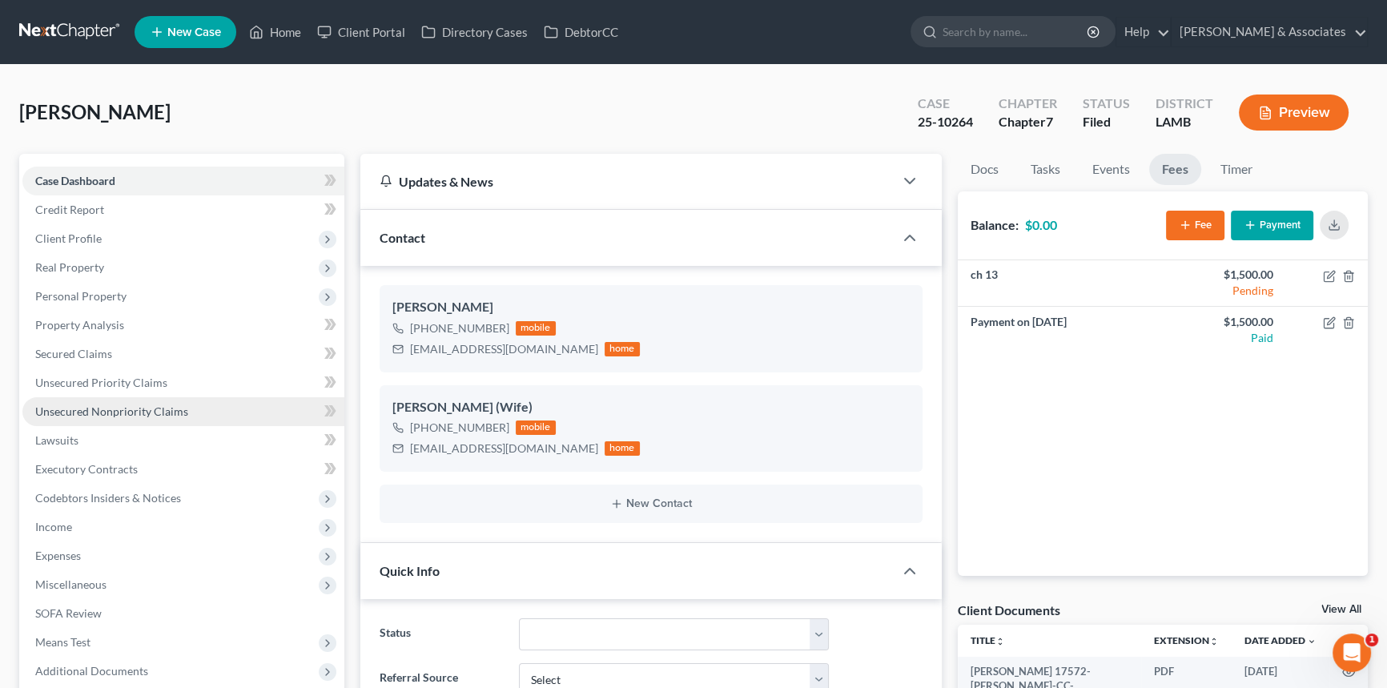
click at [183, 406] on span "Unsecured Nonpriority Claims" at bounding box center [111, 411] width 153 height 14
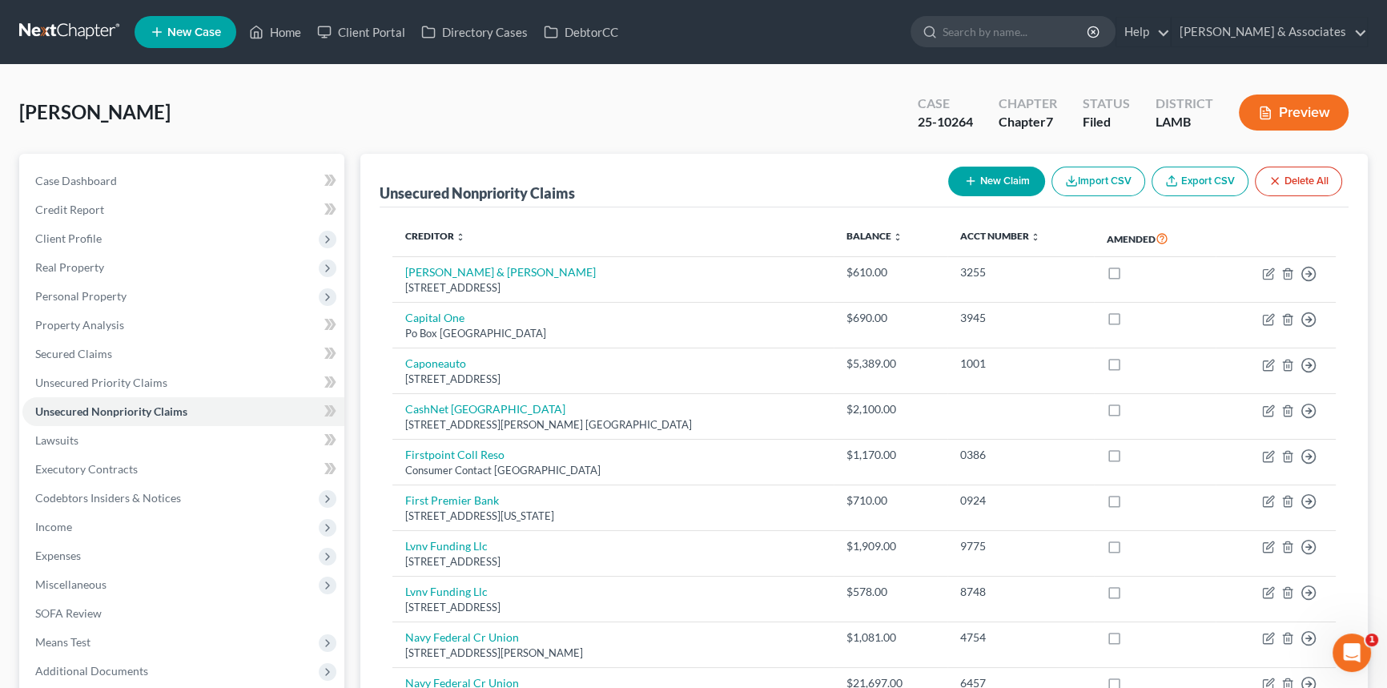
click at [181, 109] on div "[PERSON_NAME] Upgraded Case 25-10264 Chapter Chapter 7 Status Filed District [G…" at bounding box center [693, 119] width 1348 height 70
click at [189, 167] on link "Case Dashboard" at bounding box center [183, 181] width 322 height 29
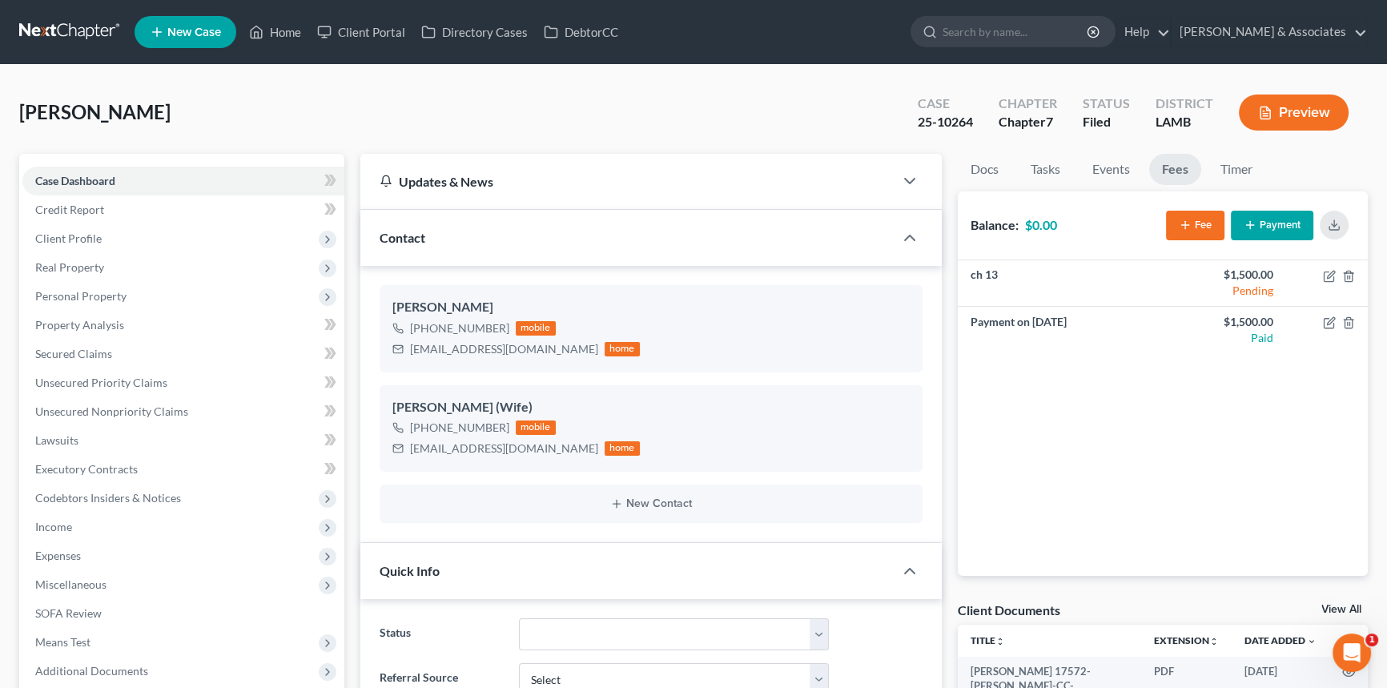
scroll to position [440, 0]
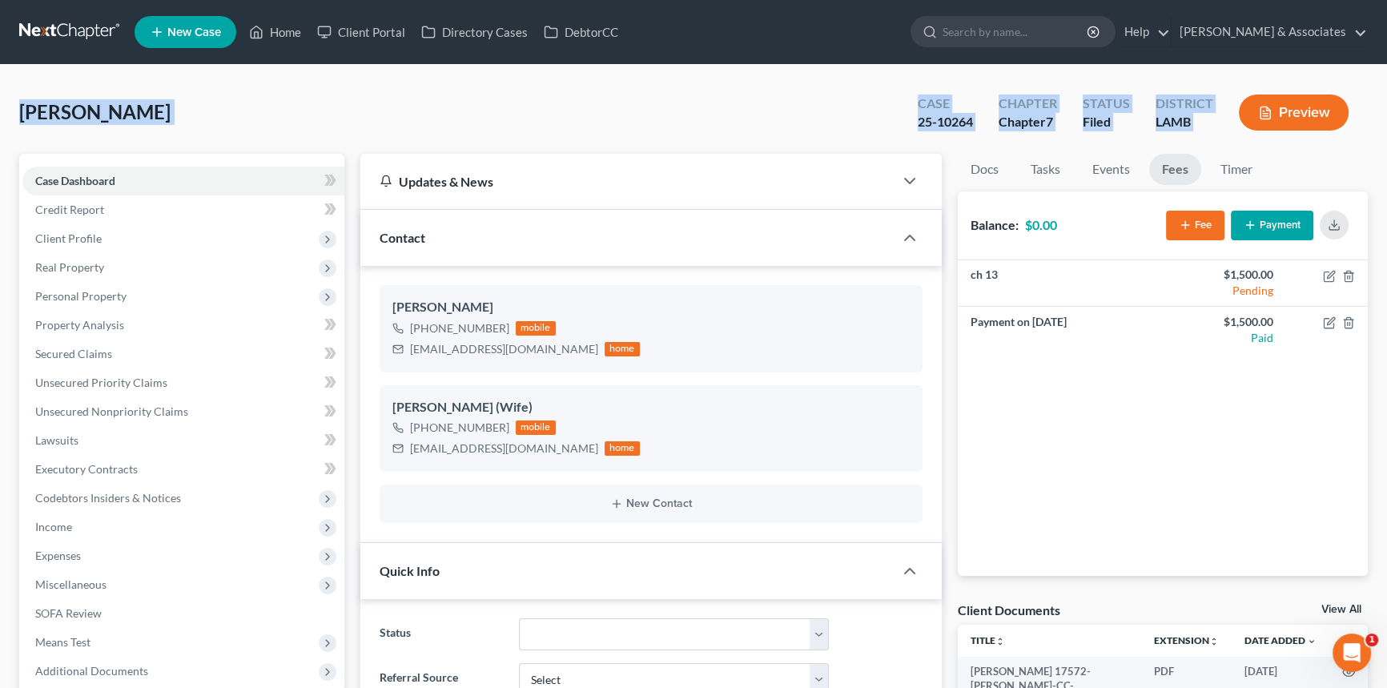
drag, startPoint x: 14, startPoint y: 104, endPoint x: 1354, endPoint y: 117, distance: 1339.7
click at [1204, 128] on div "LAMB" at bounding box center [1184, 122] width 58 height 18
drag, startPoint x: 1209, startPoint y: 128, endPoint x: 16, endPoint y: 103, distance: 1193.4
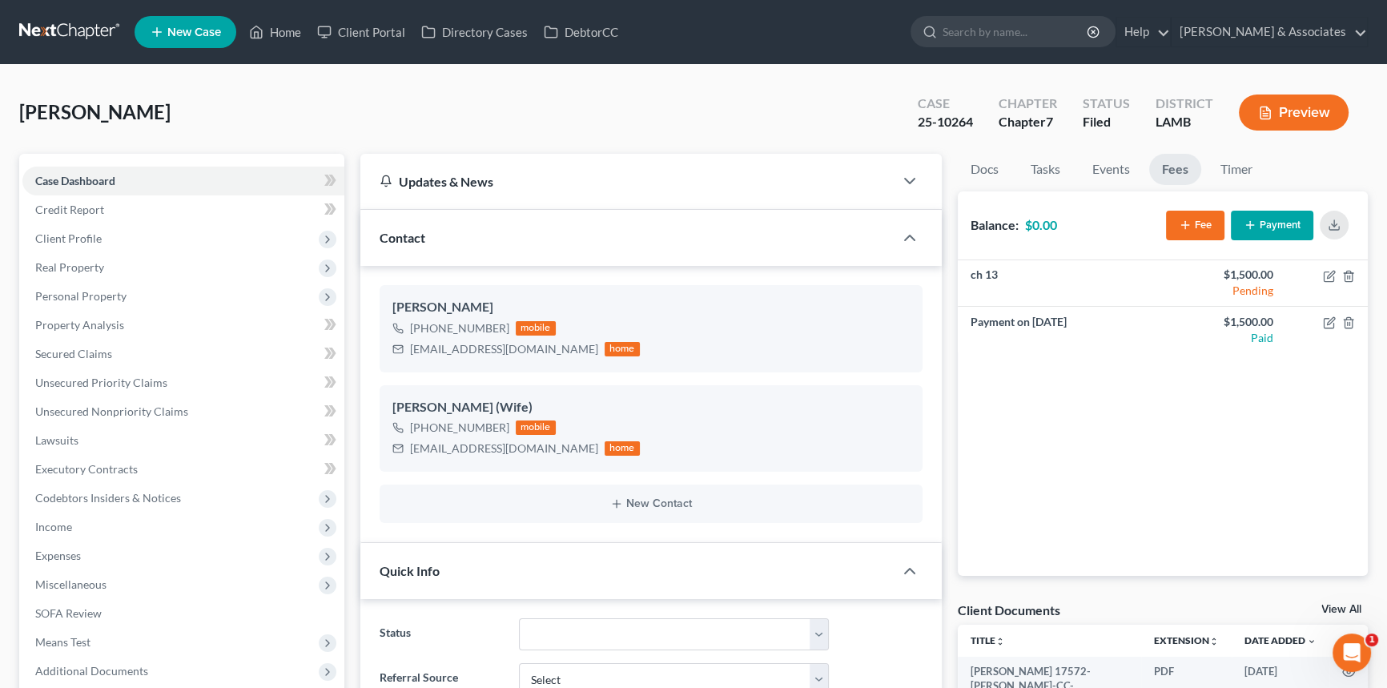
click at [350, 105] on div "[PERSON_NAME] Upgraded Case 25-10264 Chapter Chapter 7 Status Filed District [G…" at bounding box center [693, 119] width 1348 height 70
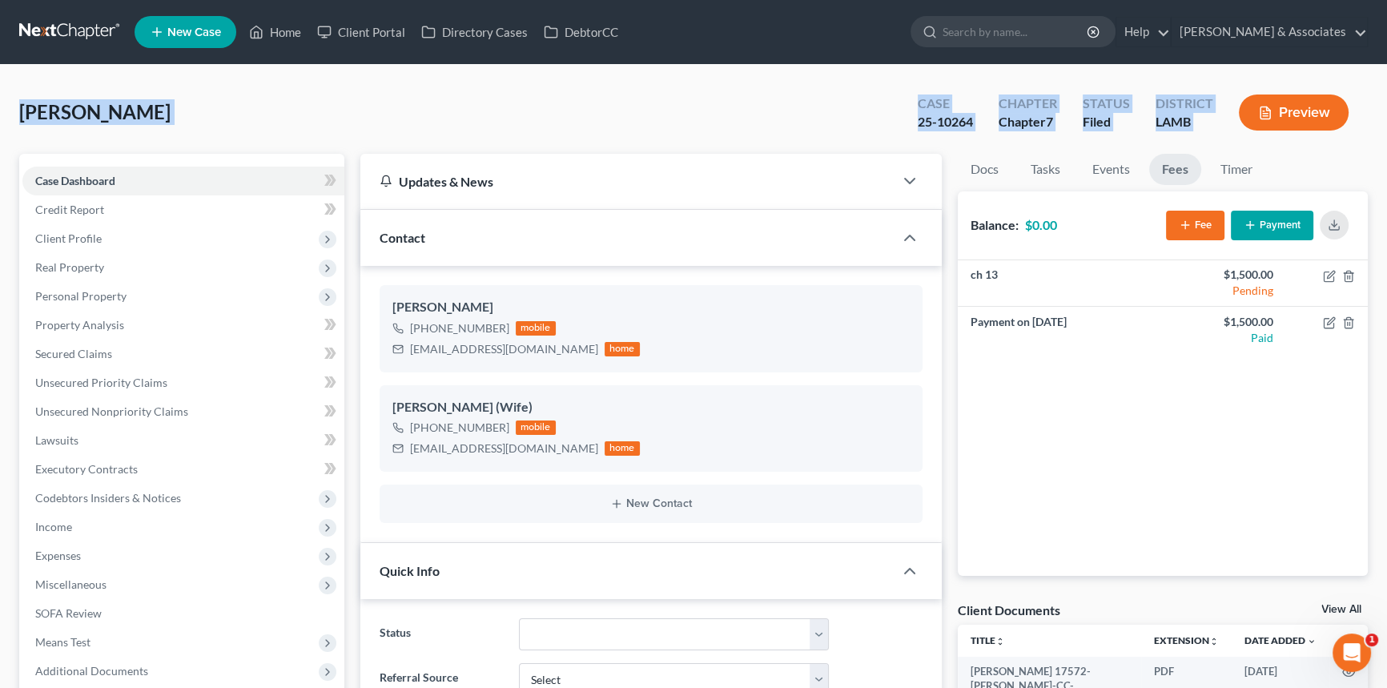
drag, startPoint x: 18, startPoint y: 115, endPoint x: 1235, endPoint y: 131, distance: 1217.2
click at [108, 131] on div "[PERSON_NAME] Upgraded Case 25-10264 Chapter Chapter 7 Status Filed District [G…" at bounding box center [693, 119] width 1348 height 70
drag, startPoint x: 18, startPoint y: 111, endPoint x: 1247, endPoint y: 141, distance: 1229.5
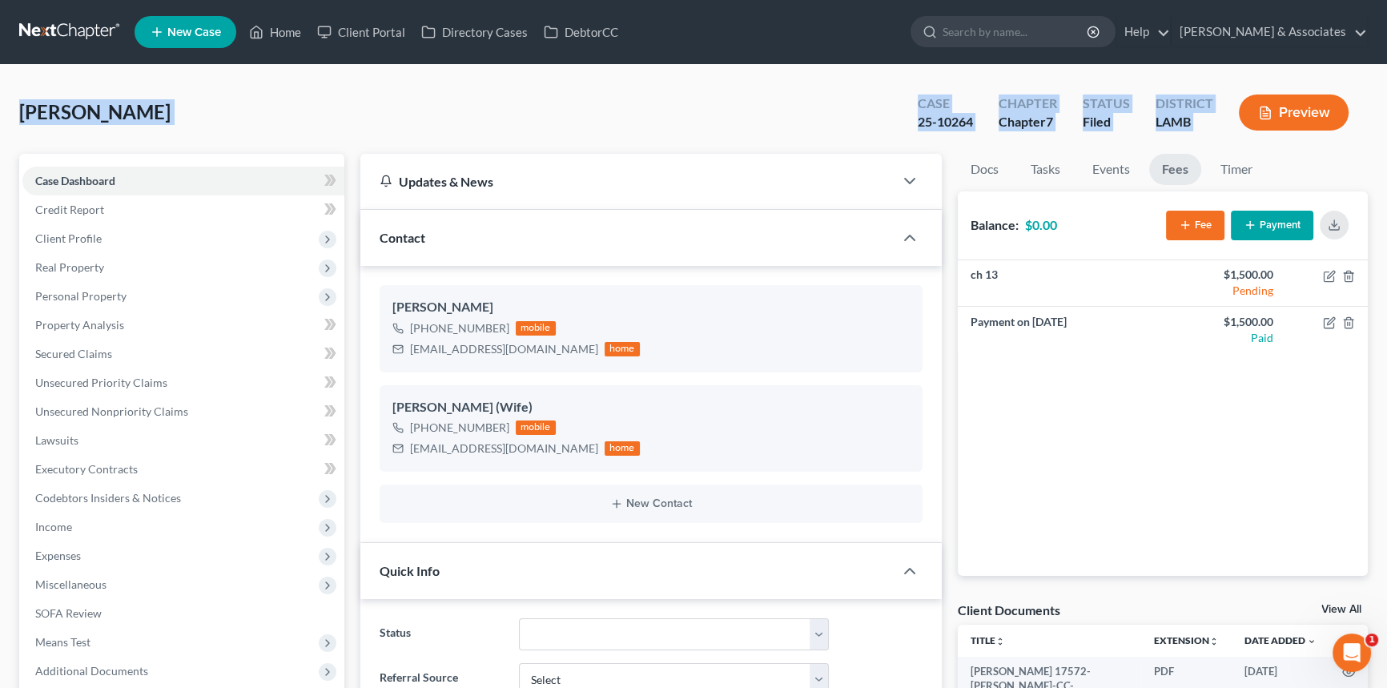
click at [1205, 137] on div "Case 25-10264 Chapter Chapter 7 Status Filed District [GEOGRAPHIC_DATA]" at bounding box center [1132, 112] width 469 height 57
drag, startPoint x: 1217, startPoint y: 134, endPoint x: 11, endPoint y: 115, distance: 1206.1
drag, startPoint x: 152, startPoint y: 120, endPoint x: 1284, endPoint y: 142, distance: 1132.5
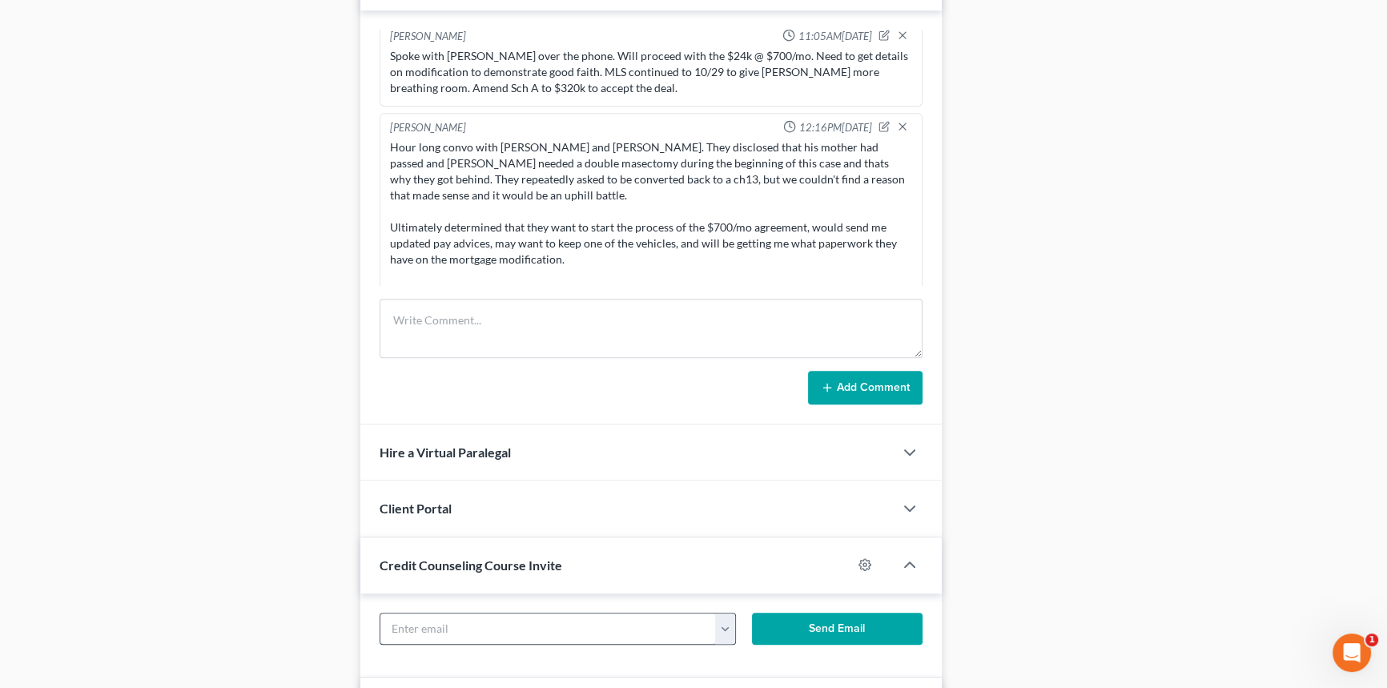
scroll to position [1091, 0]
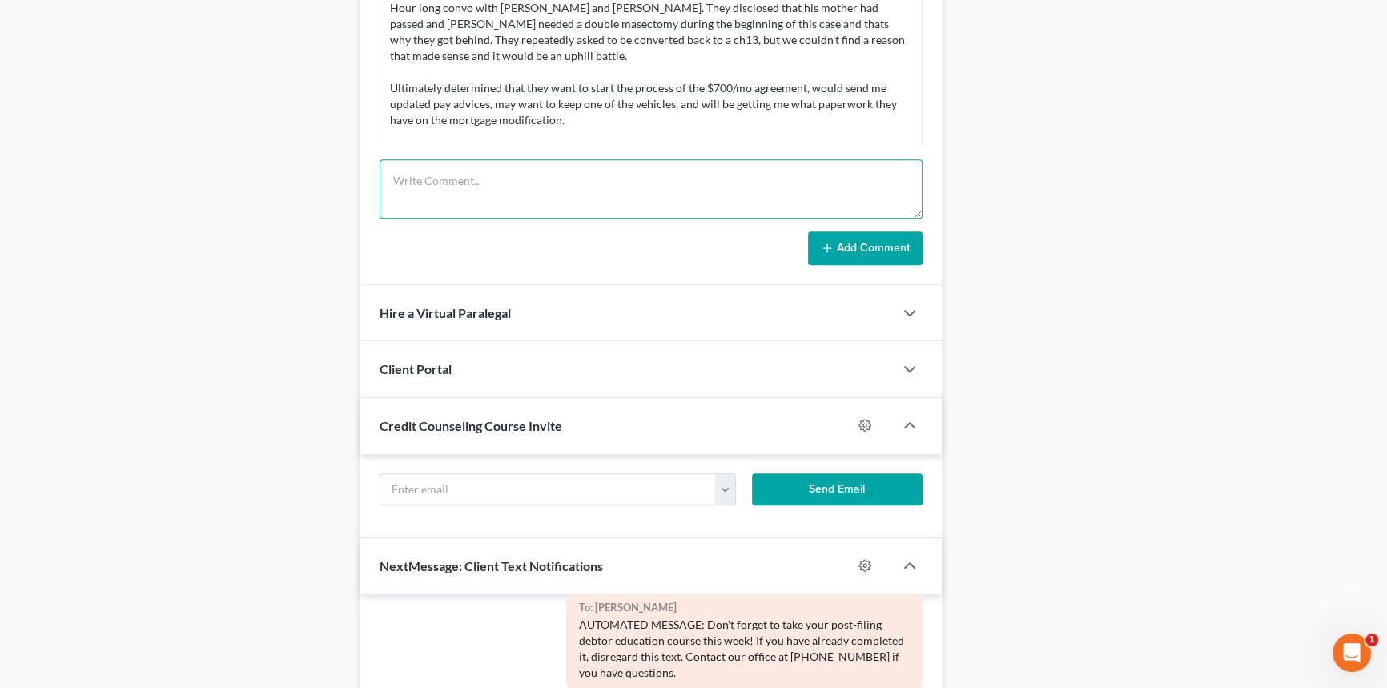
click at [512, 198] on textarea at bounding box center [651, 188] width 543 height 59
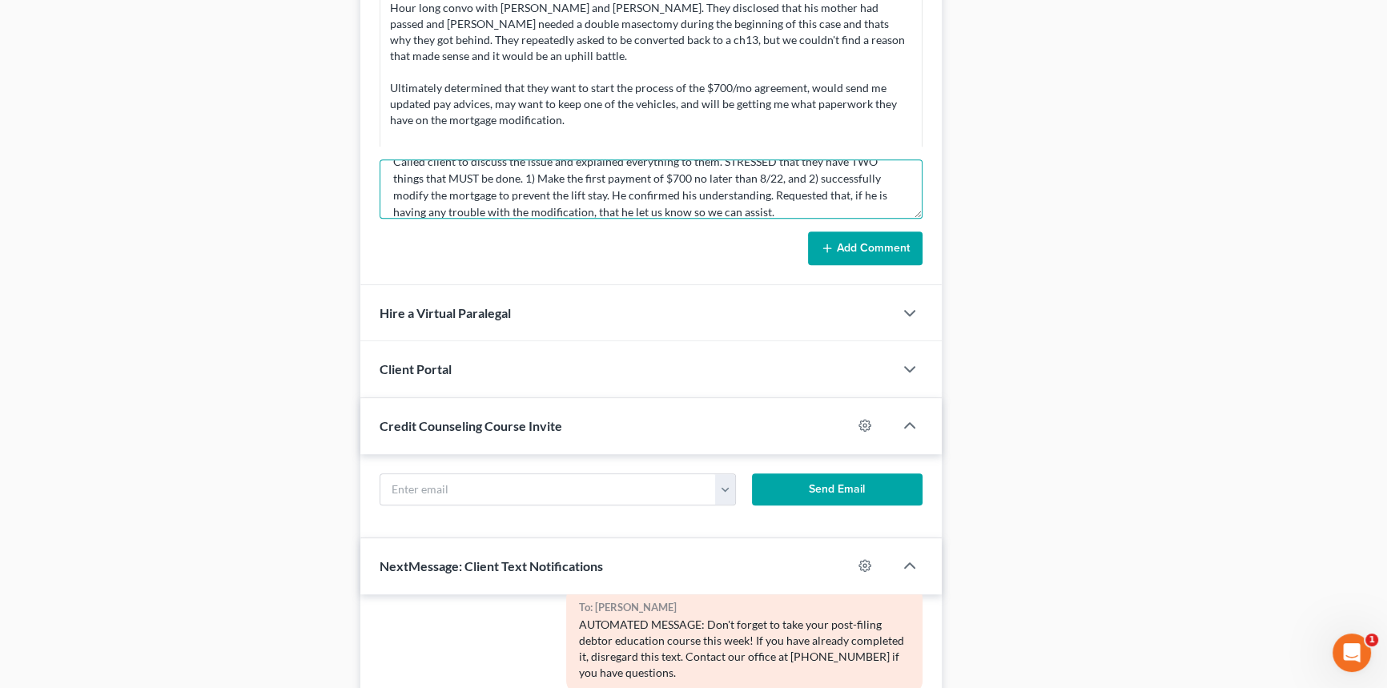
scroll to position [171, 0]
type textarea "Rec'd email from [PERSON_NAME] stating that even if we proceed with the agreeme…"
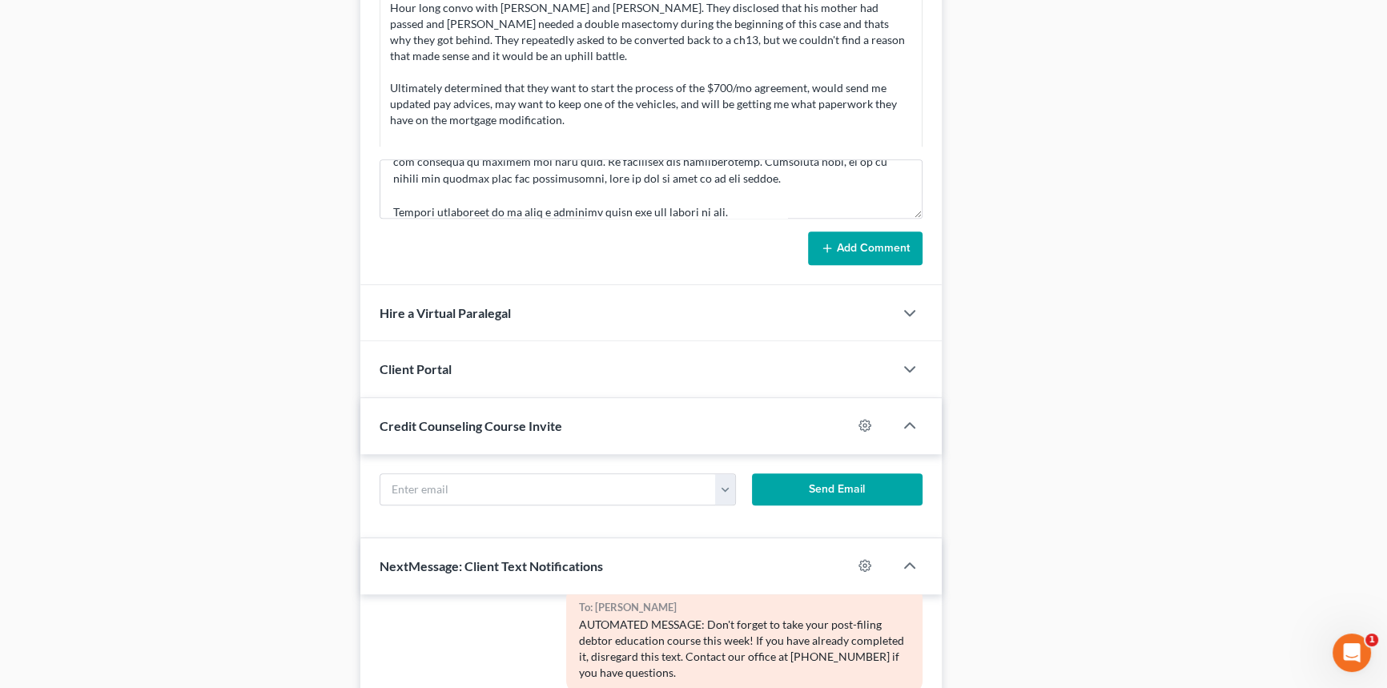
click at [873, 249] on button "Add Comment" at bounding box center [865, 248] width 115 height 34
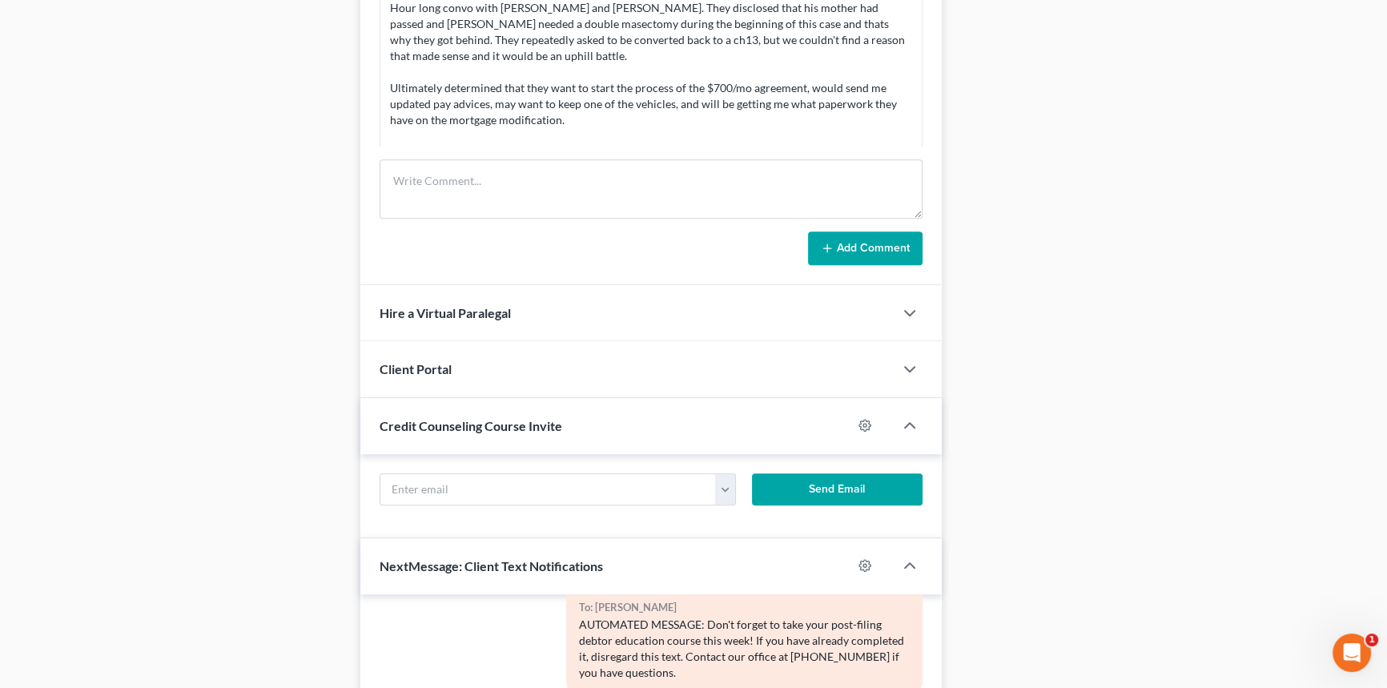
scroll to position [5704, 0]
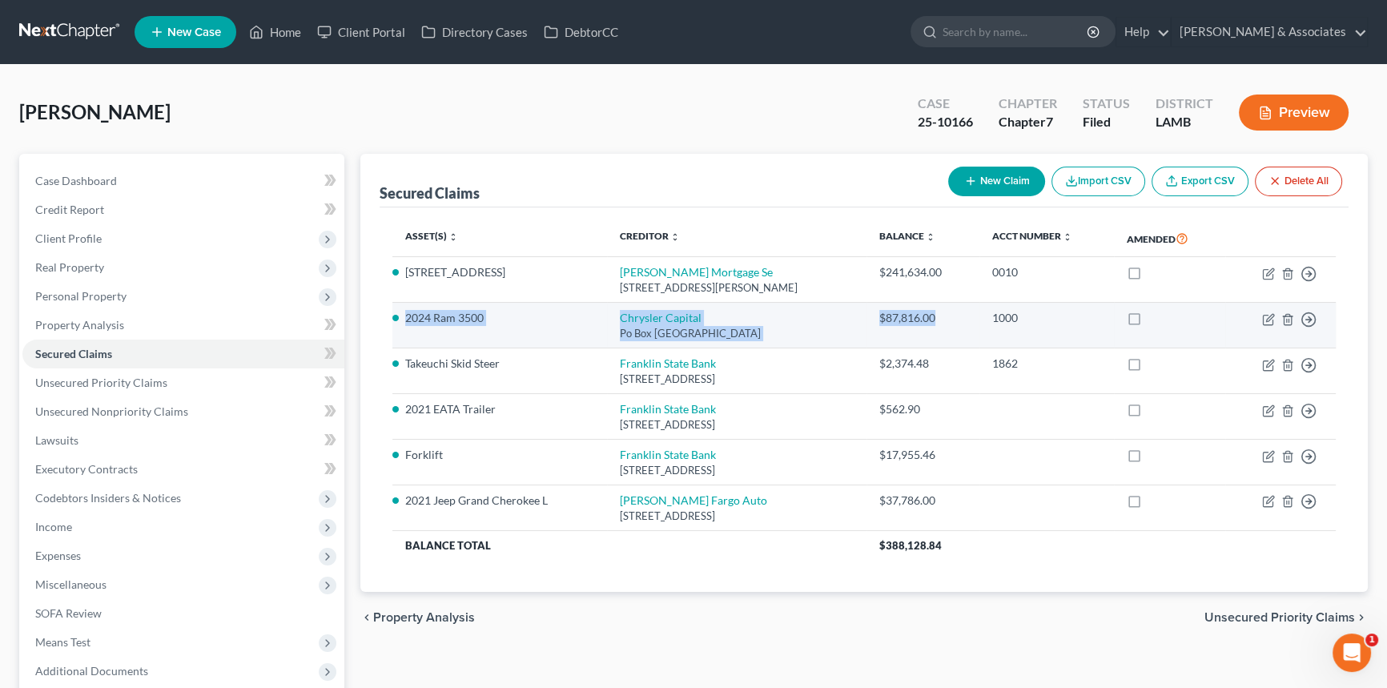
drag, startPoint x: 972, startPoint y: 311, endPoint x: 408, endPoint y: 318, distance: 564.6
click at [408, 318] on tr "2024 Ram 3500 [GEOGRAPHIC_DATA] $87,816.00 1000 Move to E Move to F Move to G M…" at bounding box center [863, 326] width 943 height 46
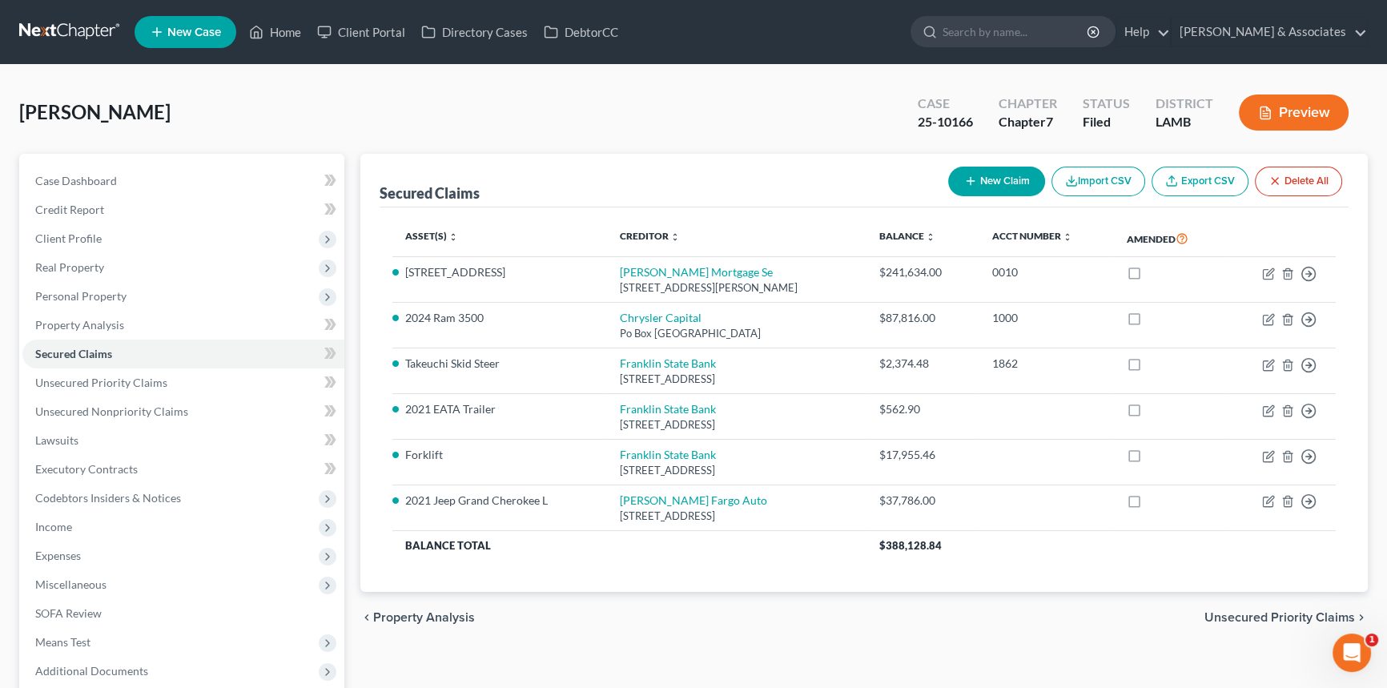
click at [568, 624] on div "chevron_left Property Analysis Unsecured Priority Claims chevron_right" at bounding box center [863, 617] width 1007 height 51
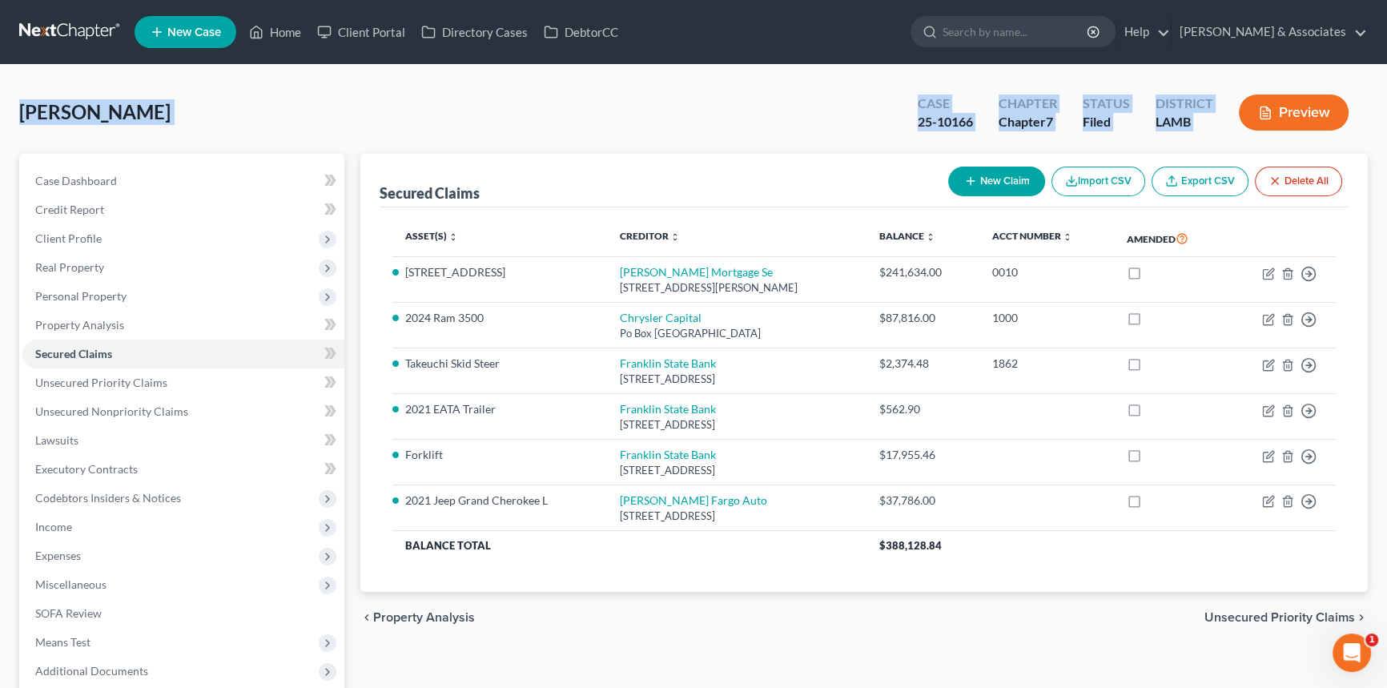
drag, startPoint x: 22, startPoint y: 110, endPoint x: 1303, endPoint y: 112, distance: 1280.4
click at [1303, 112] on div "[PERSON_NAME] Upgraded Case 25-10166 Chapter Chapter 7 Status Filed District [G…" at bounding box center [693, 119] width 1348 height 70
click at [1213, 136] on div "Case 25-10166 Chapter Chapter 7 Status Filed District [GEOGRAPHIC_DATA]" at bounding box center [1132, 112] width 469 height 57
drag, startPoint x: 1154, startPoint y: 131, endPoint x: 18, endPoint y: 114, distance: 1135.6
click at [19, 114] on div "[PERSON_NAME] Upgraded Case 25-10166 Chapter Chapter 7 Status Filed District [G…" at bounding box center [693, 119] width 1348 height 70
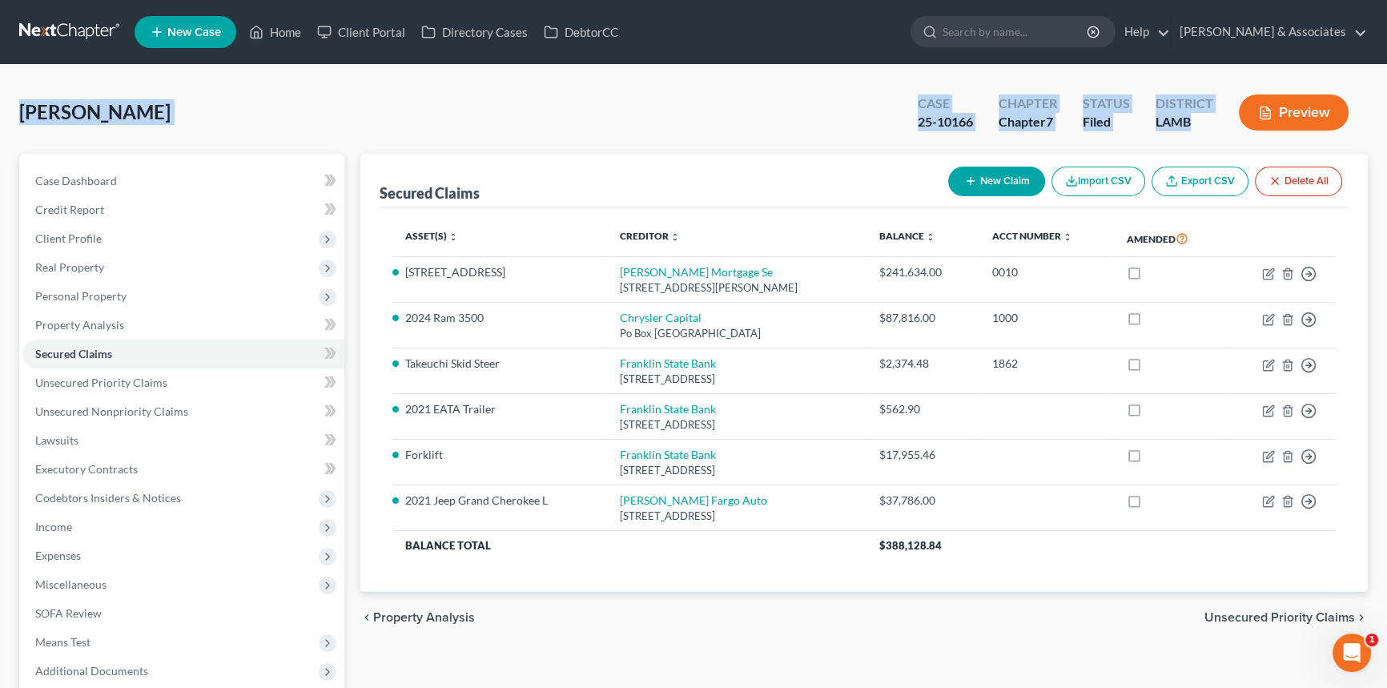
click at [19, 114] on span "[PERSON_NAME]" at bounding box center [94, 111] width 151 height 23
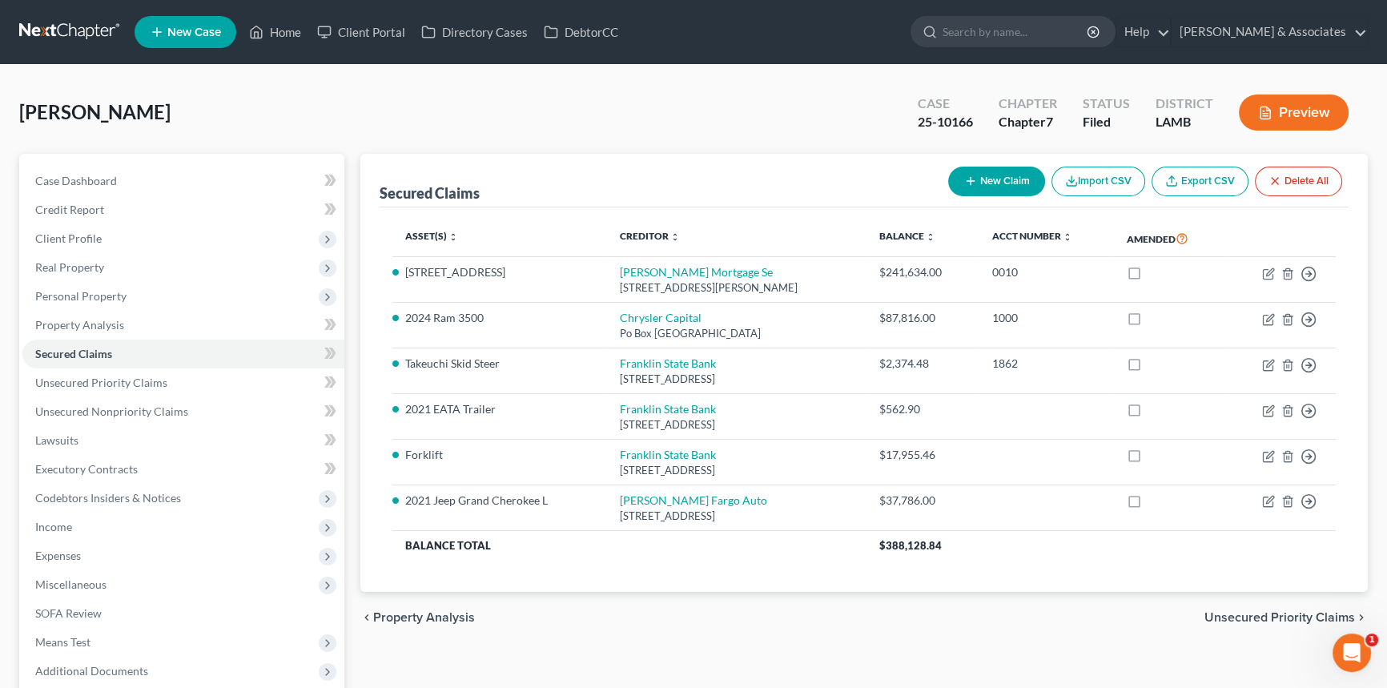
click at [336, 131] on div "[PERSON_NAME] Upgraded Case 25-10166 Chapter Chapter 7 Status Filed District [G…" at bounding box center [693, 119] width 1348 height 70
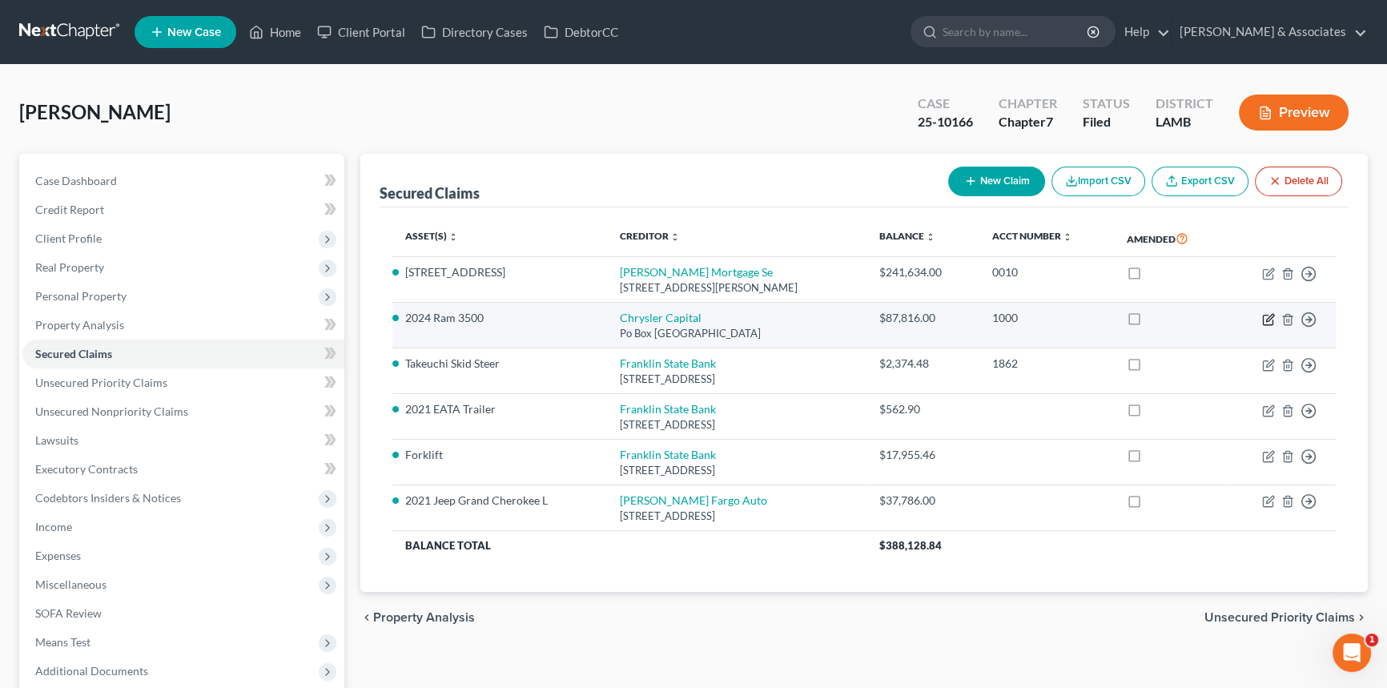
click at [1270, 322] on icon "button" at bounding box center [1268, 319] width 13 height 13
select select "45"
select select "2"
select select "0"
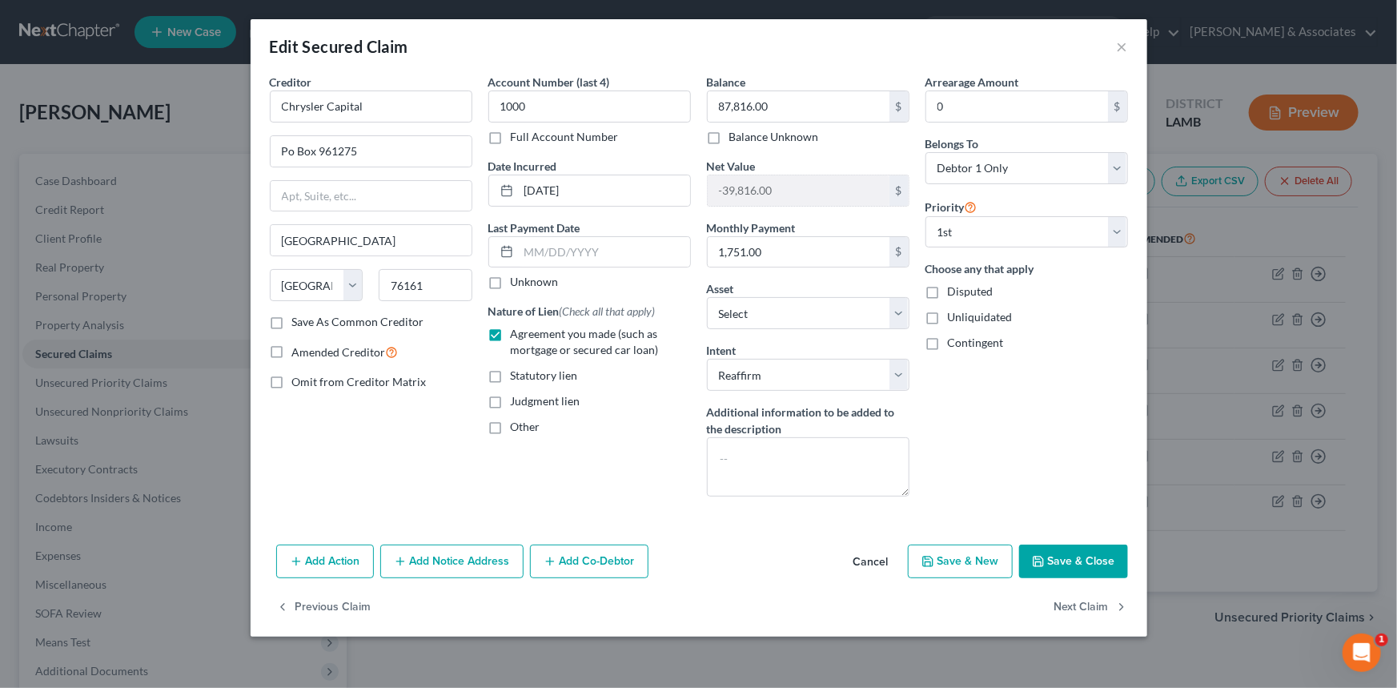
click at [597, 452] on div "Account Number (last 4) 1000 Full Account Number Date Incurred [DATE] Last Paym…" at bounding box center [589, 292] width 219 height 436
click at [857, 569] on button "Cancel" at bounding box center [871, 562] width 61 height 32
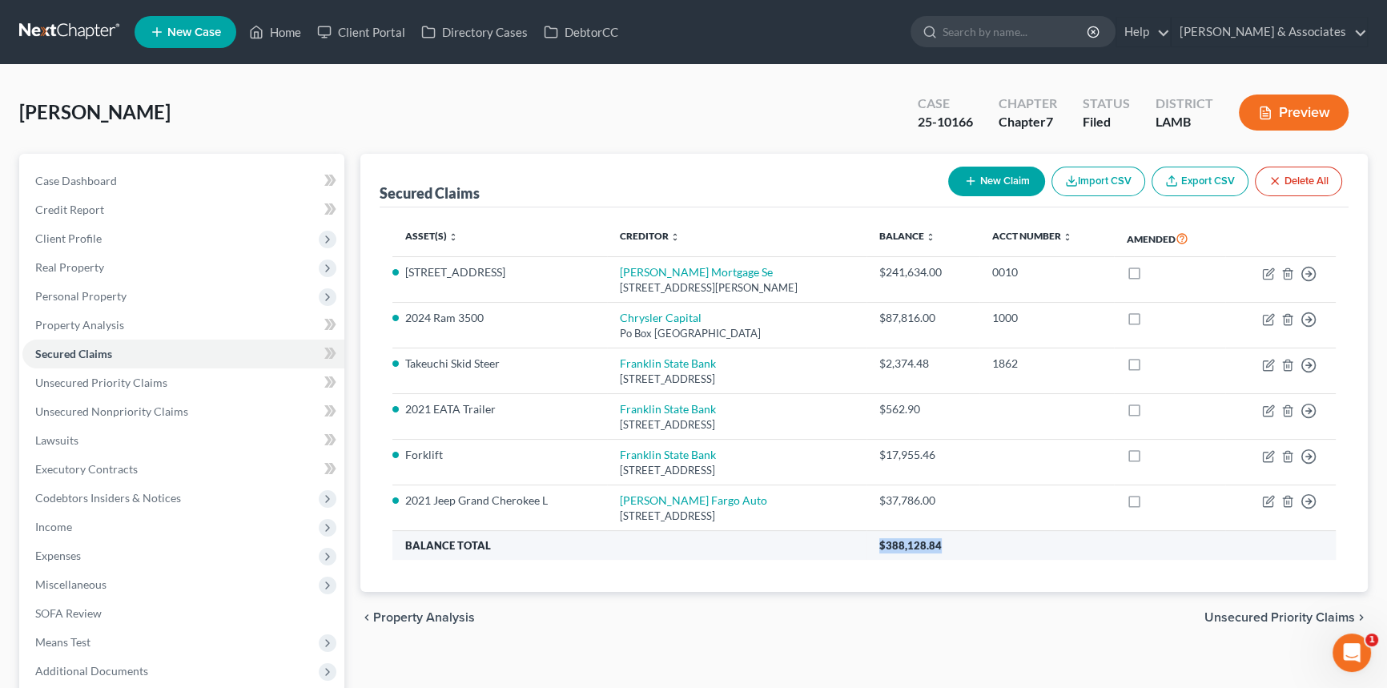
drag, startPoint x: 969, startPoint y: 545, endPoint x: 882, endPoint y: 531, distance: 88.5
click at [880, 531] on tr "Balance Total $388,128.84" at bounding box center [863, 545] width 943 height 29
click at [921, 549] on th "$388,128.84" at bounding box center [1100, 545] width 469 height 29
drag, startPoint x: 973, startPoint y: 545, endPoint x: 912, endPoint y: 545, distance: 60.9
click at [912, 545] on th "$388,128.84" at bounding box center [1100, 545] width 469 height 29
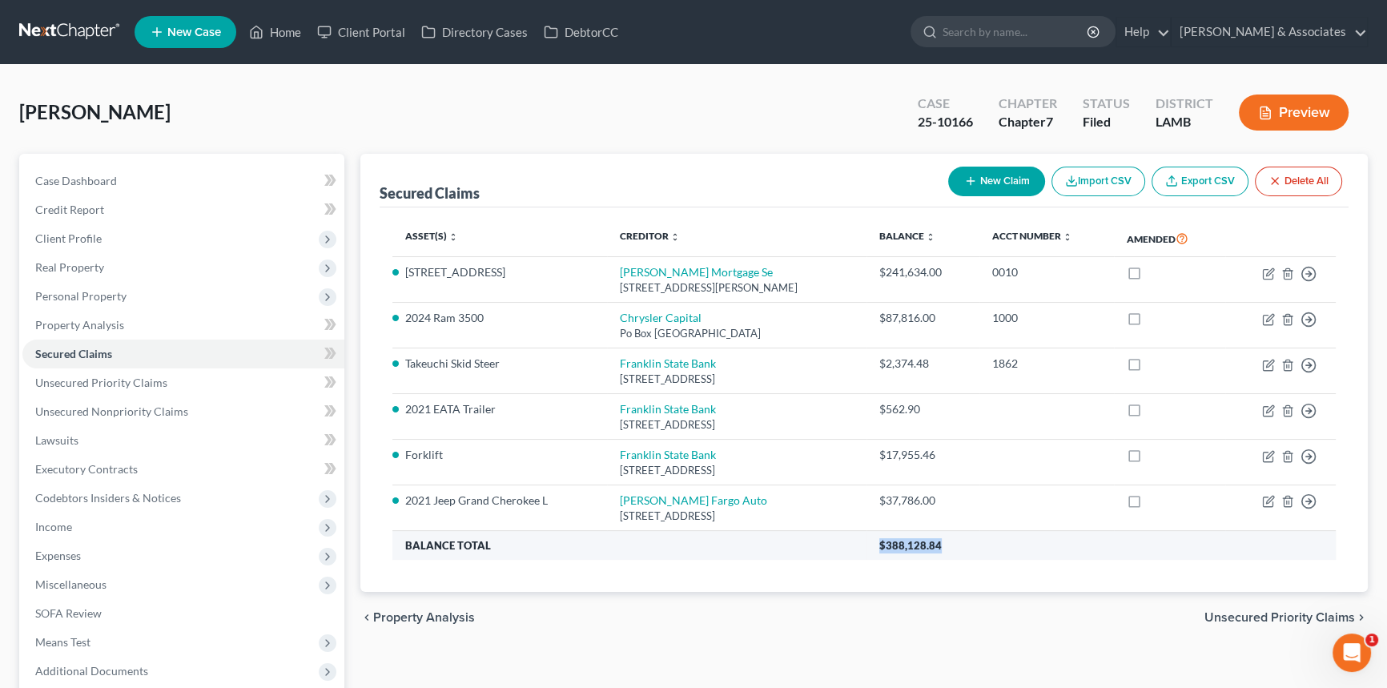
click at [905, 557] on th "$388,128.84" at bounding box center [1100, 545] width 469 height 29
drag, startPoint x: 993, startPoint y: 547, endPoint x: 875, endPoint y: 532, distance: 118.7
click at [875, 532] on tr "Balance Total $388,128.84" at bounding box center [863, 545] width 943 height 29
click at [866, 543] on th "Balance Total" at bounding box center [629, 545] width 474 height 29
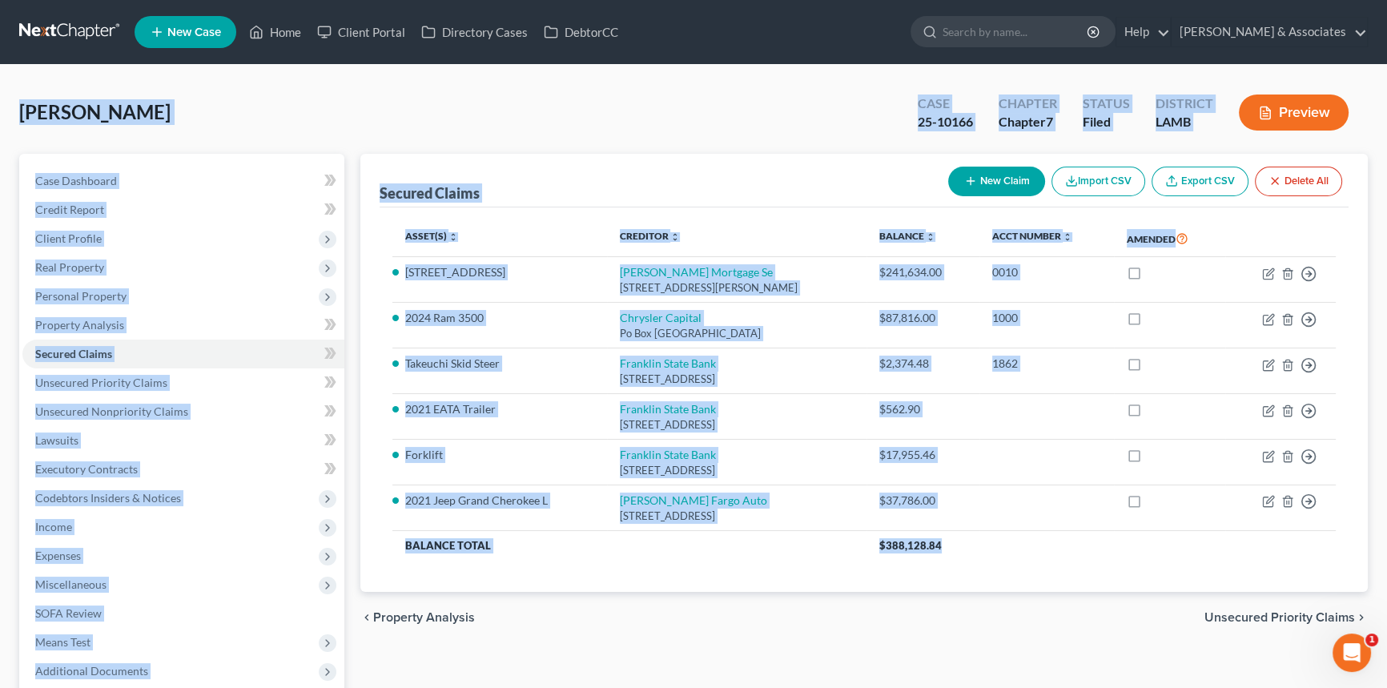
drag, startPoint x: 969, startPoint y: 545, endPoint x: 22, endPoint y: 117, distance: 1038.6
click at [22, 117] on div "Yeats, William Upgraded Case 25-10166 Chapter Chapter 7 Status Filed District L…" at bounding box center [693, 443] width 1348 height 719
click at [22, 117] on span "Yeats, William" at bounding box center [94, 111] width 151 height 23
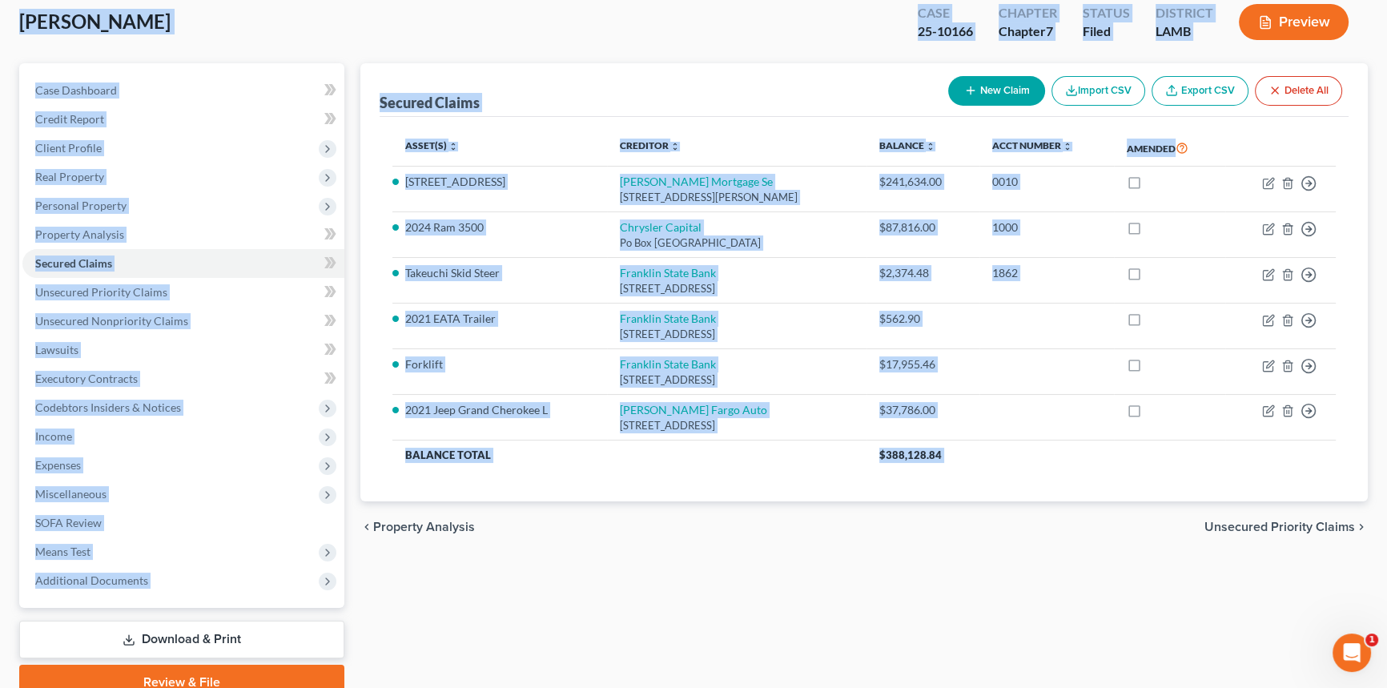
scroll to position [161, 0]
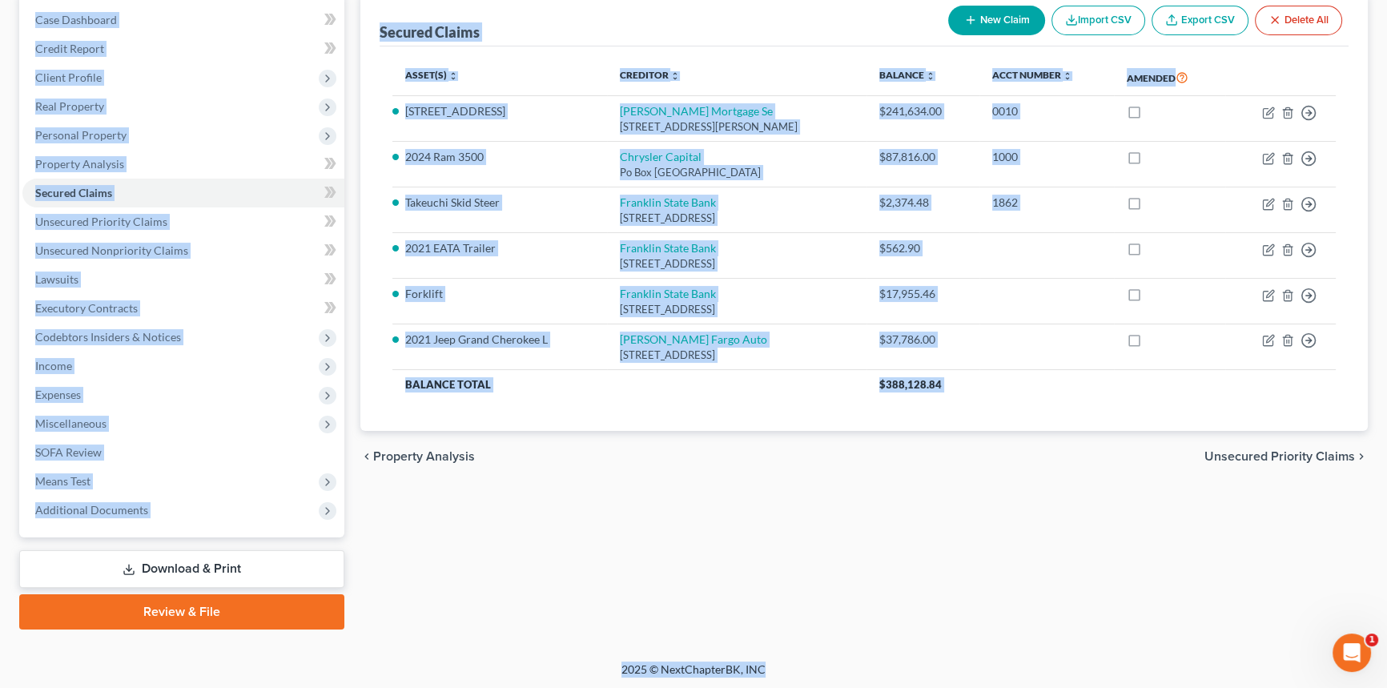
drag, startPoint x: 20, startPoint y: 115, endPoint x: 1220, endPoint y: 721, distance: 1344.0
click at [1220, 687] on html "Home New Case Client Portal Directory Cases DebtorCC Diment & Associates postp@…" at bounding box center [693, 264] width 1387 height 851
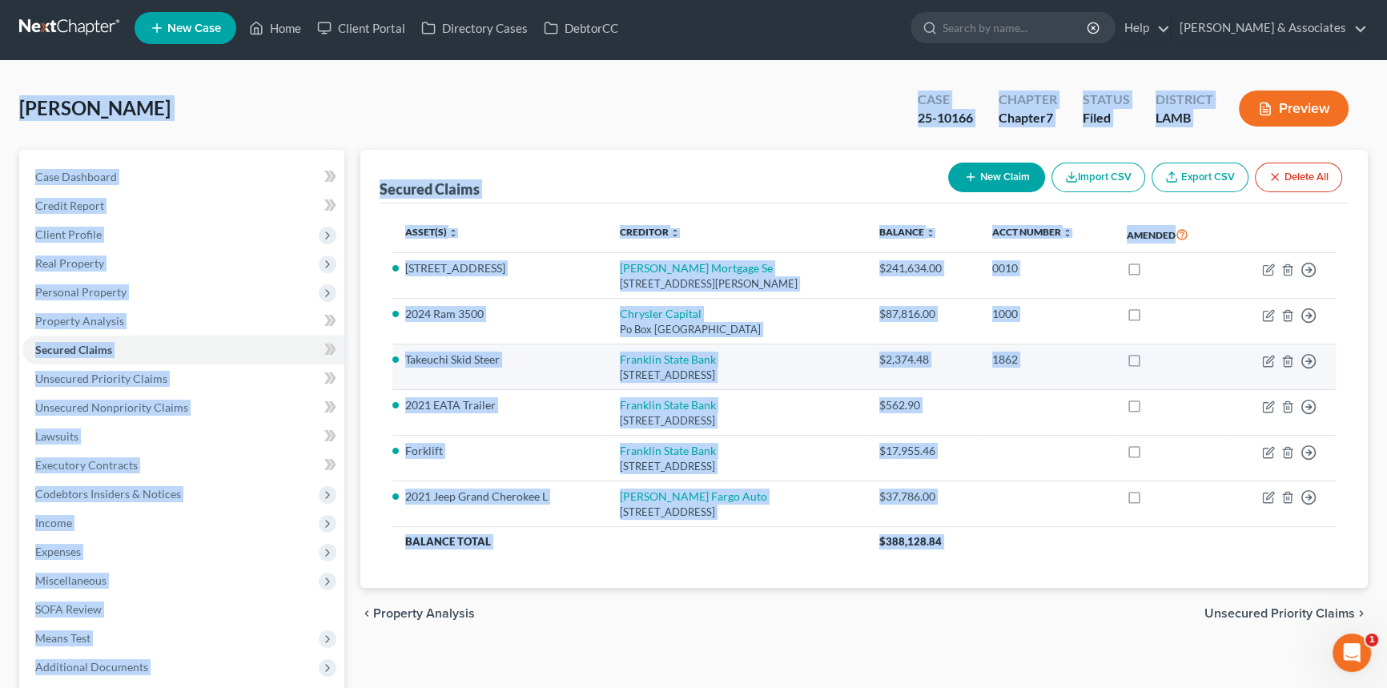
scroll to position [0, 0]
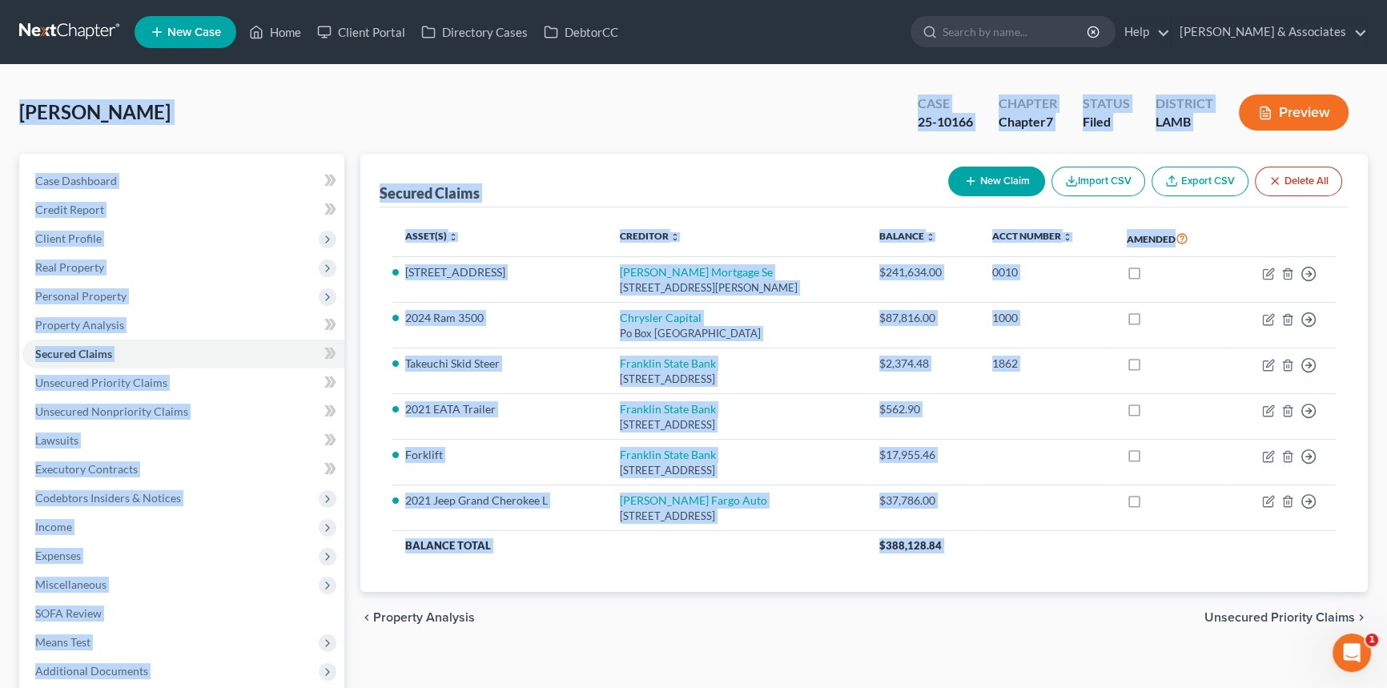
click at [131, 111] on span "Yeats, William" at bounding box center [94, 111] width 151 height 23
click at [143, 98] on div "Yeats, William Upgraded Case 25-10166 Chapter Chapter 7 Status Filed District L…" at bounding box center [693, 119] width 1348 height 70
click at [137, 99] on div "Yeats, William Upgraded" at bounding box center [94, 112] width 151 height 26
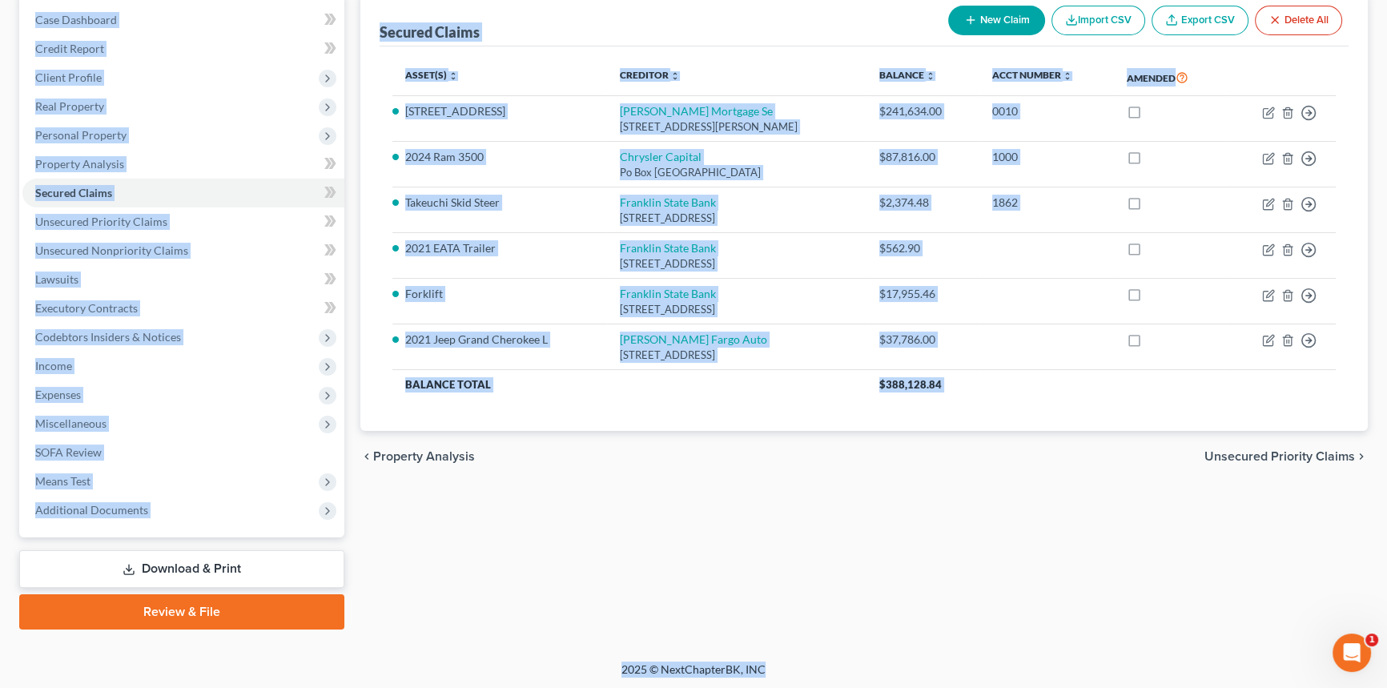
drag, startPoint x: 7, startPoint y: 109, endPoint x: 973, endPoint y: 669, distance: 1116.6
click at [973, 669] on div "Home New Case Client Portal Directory Cases DebtorCC Diment & Associates postp@…" at bounding box center [693, 264] width 1387 height 851
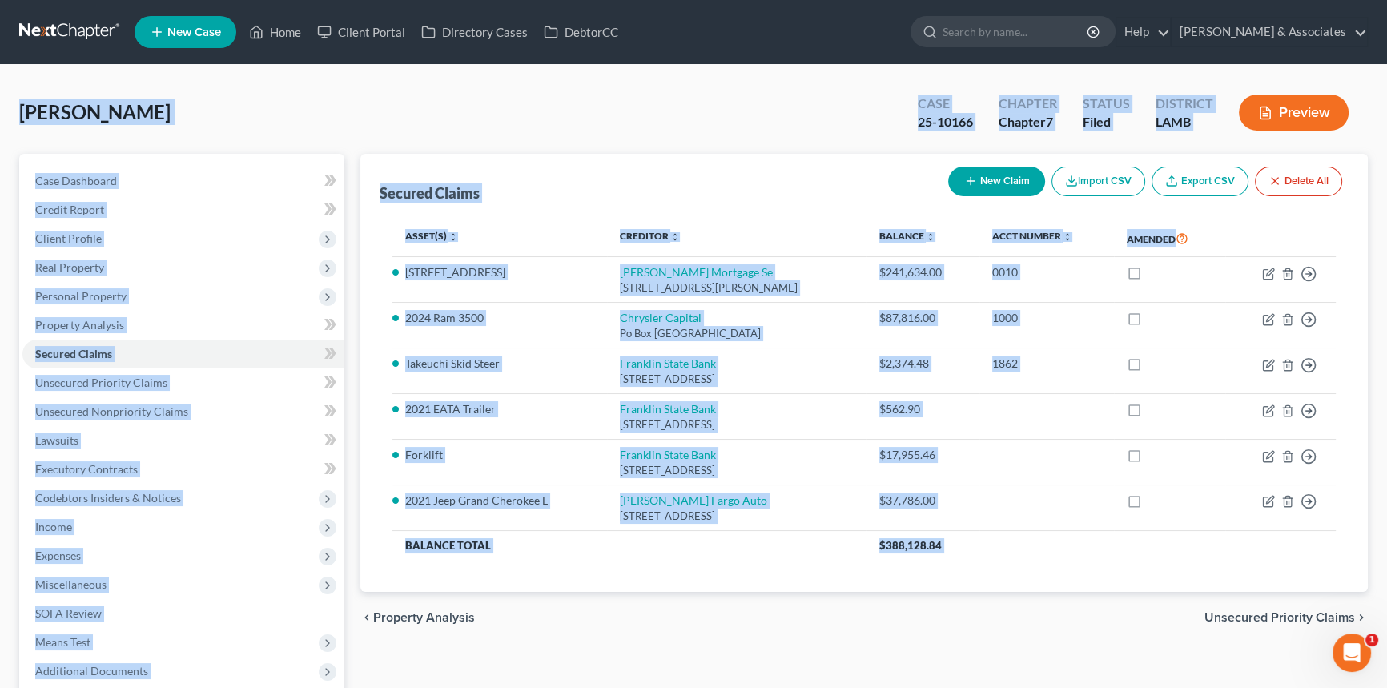
click at [818, 111] on div "Yeats, William Upgraded Case 25-10166 Chapter Chapter 7 Status Filed District L…" at bounding box center [693, 119] width 1348 height 70
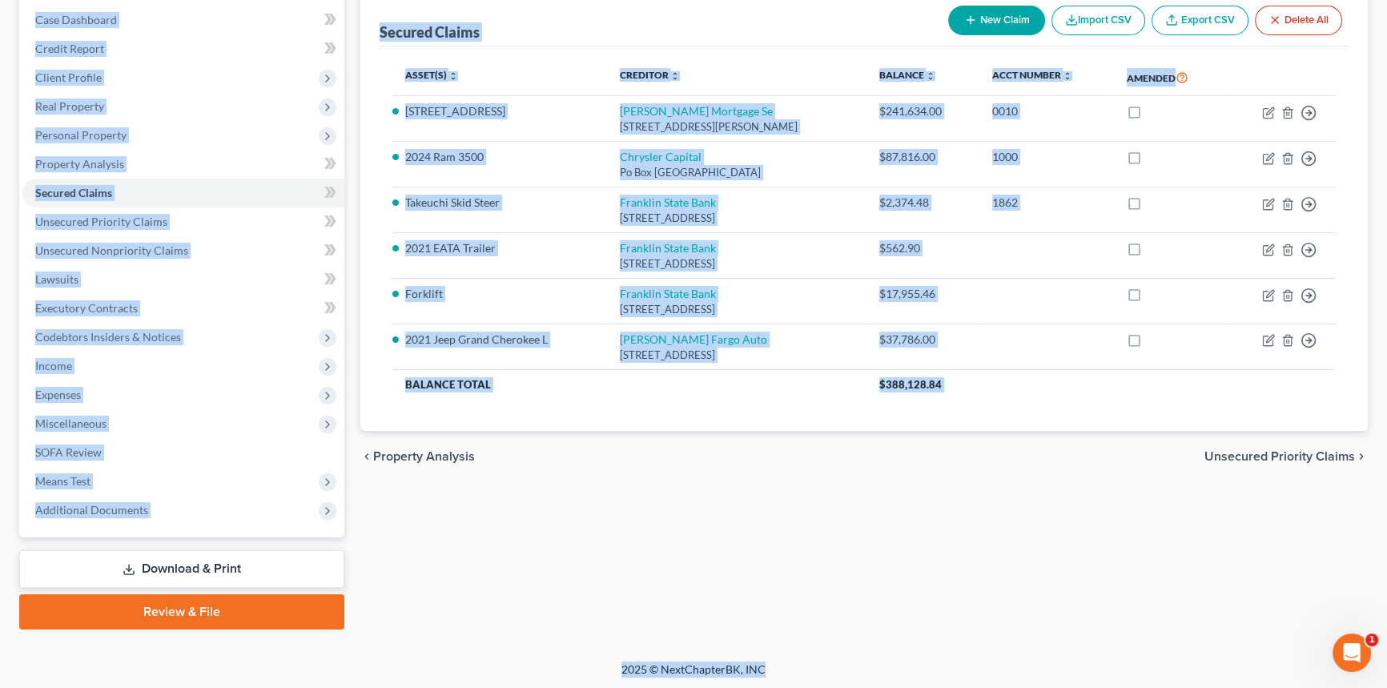
drag, startPoint x: 13, startPoint y: 106, endPoint x: 918, endPoint y: 683, distance: 1072.9
click at [918, 683] on div "Home New Case Client Portal Directory Cases DebtorCC Diment & Associates postp@…" at bounding box center [693, 264] width 1387 height 851
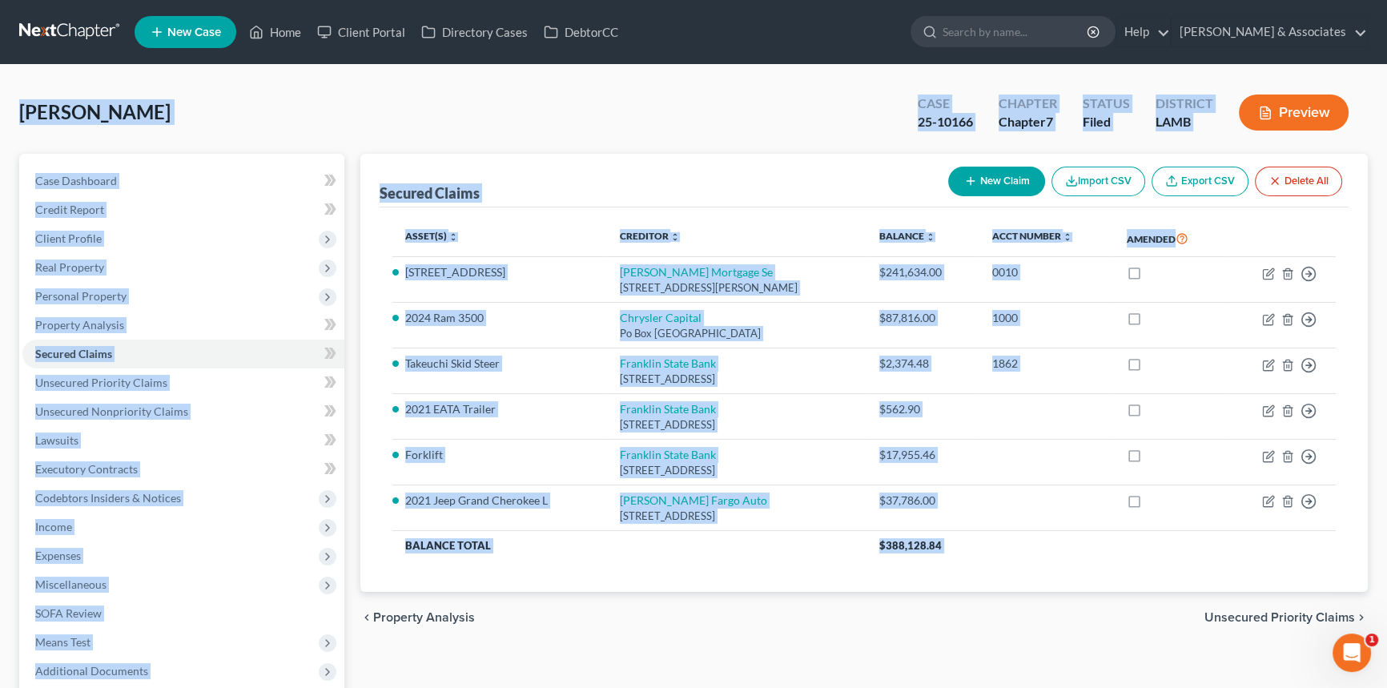
click at [345, 151] on div "Yeats, William Upgraded Case 25-10166 Chapter Chapter 7 Status Filed District L…" at bounding box center [693, 119] width 1348 height 70
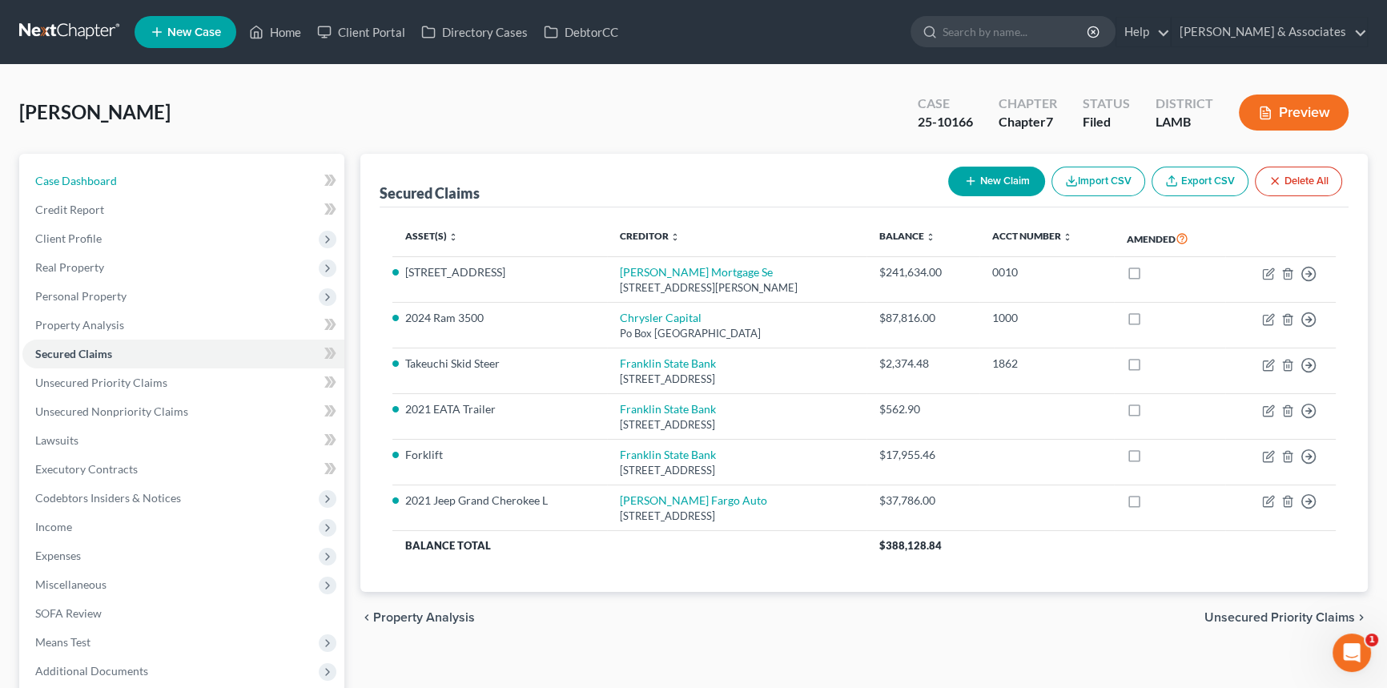
drag, startPoint x: 202, startPoint y: 175, endPoint x: 849, endPoint y: 54, distance: 658.2
click at [202, 175] on link "Case Dashboard" at bounding box center [183, 181] width 322 height 29
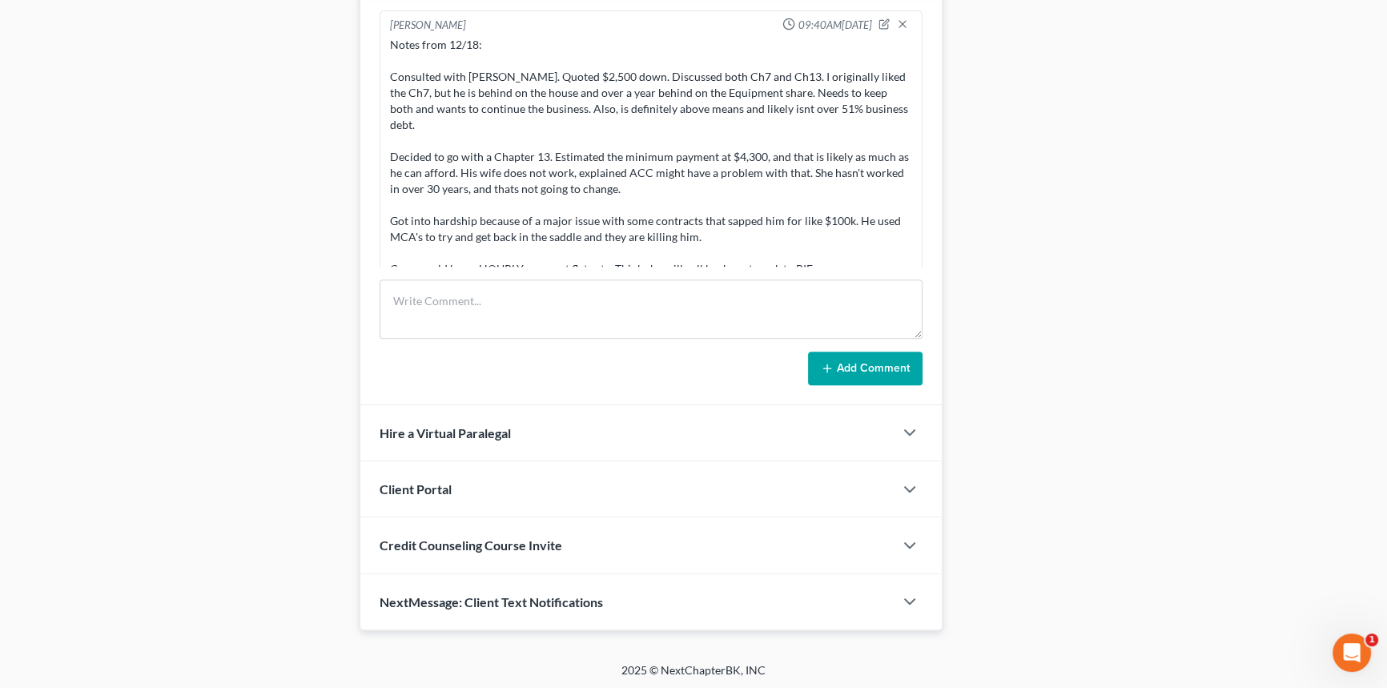
scroll to position [6446, 0]
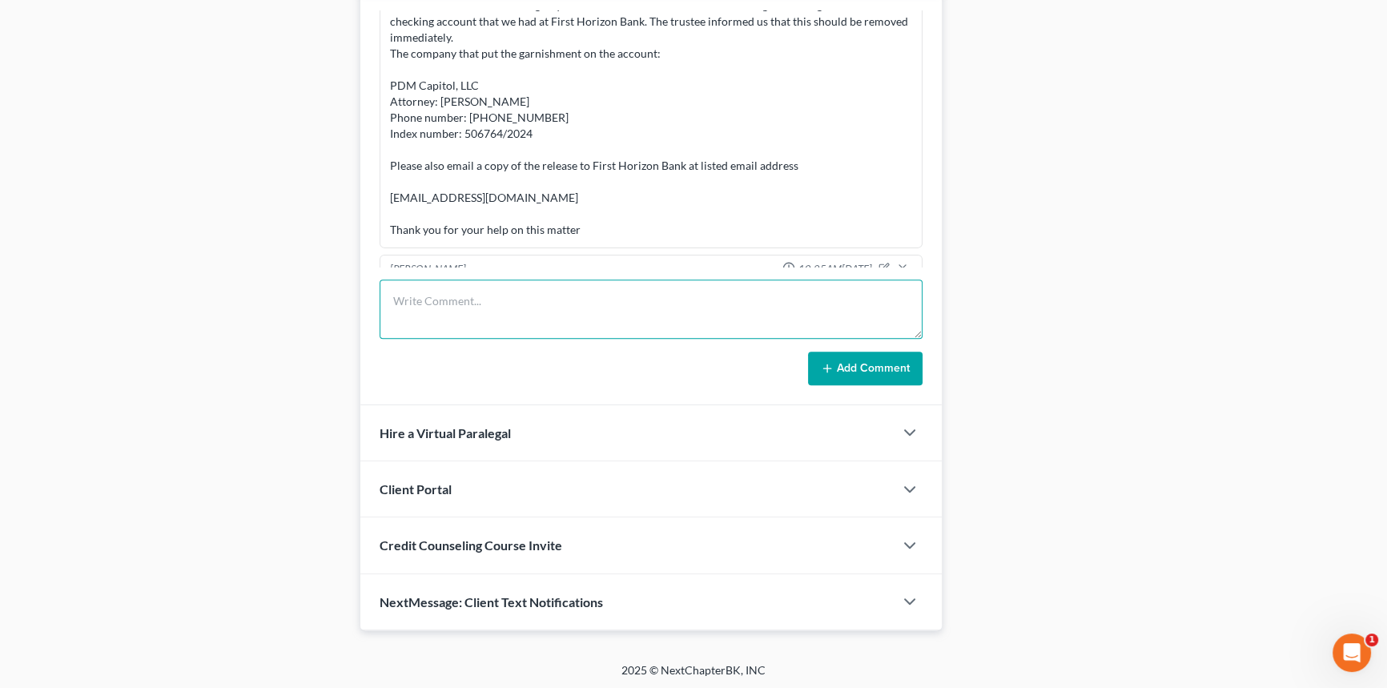
click at [584, 302] on textarea at bounding box center [651, 308] width 543 height 59
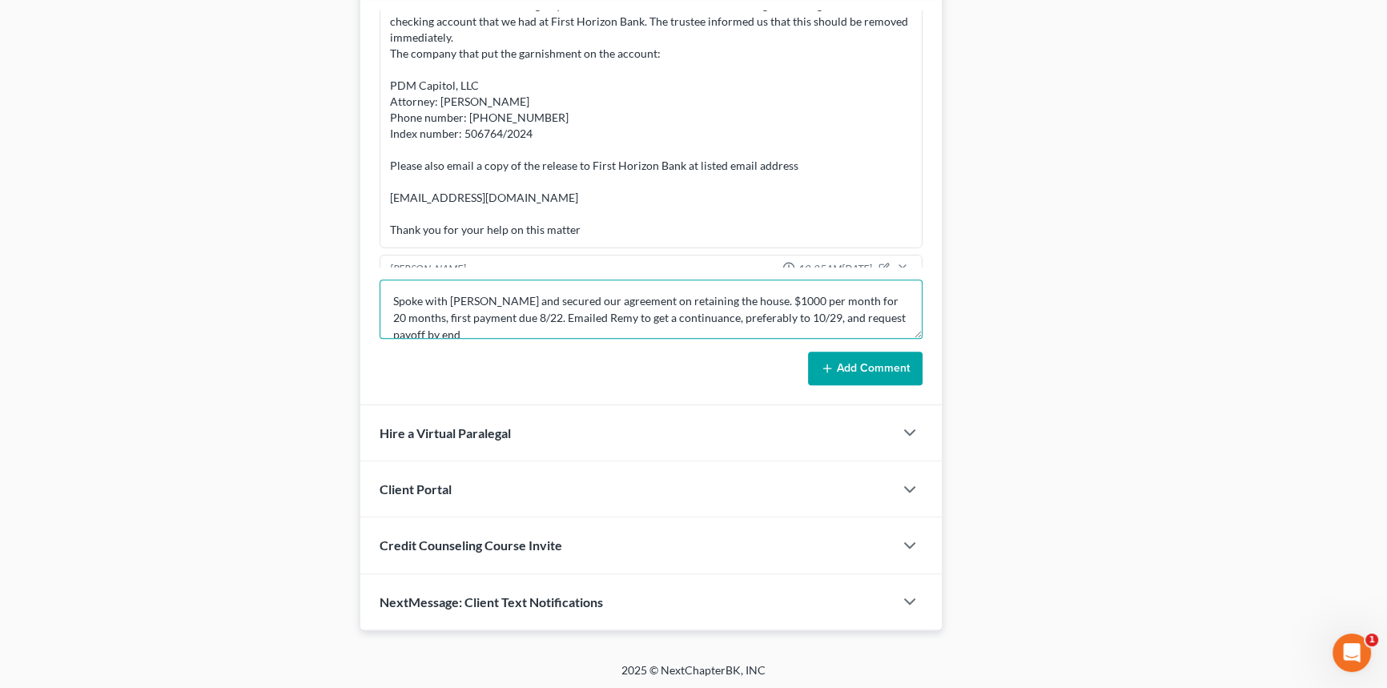
scroll to position [3, 0]
drag, startPoint x: 849, startPoint y: 310, endPoint x: 878, endPoint y: 312, distance: 29.7
click at [878, 312] on textarea "Spoke with Samera and secured our agreement on retaining the house. $1000 per m…" at bounding box center [651, 308] width 543 height 59
click at [531, 323] on textarea "Spoke with Samera and secured our agreement on retaining the house. $1000 per m…" at bounding box center [651, 308] width 543 height 59
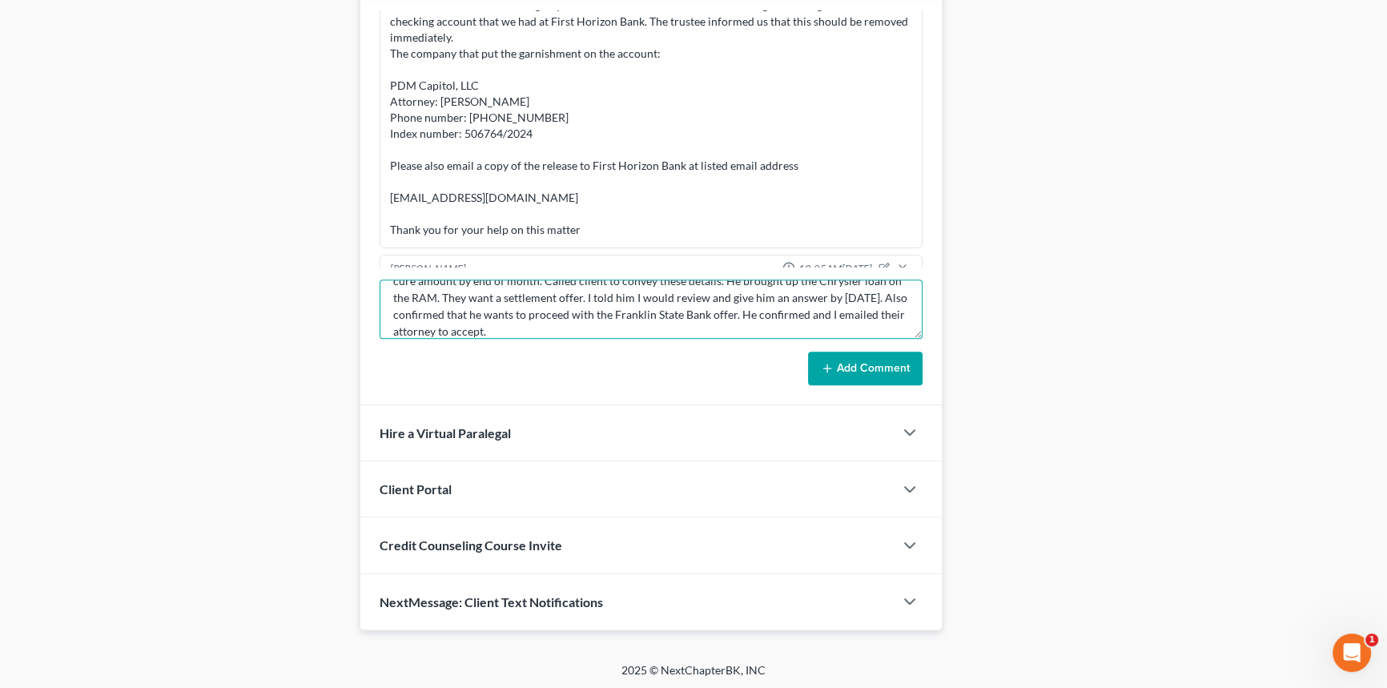
scroll to position [87, 0]
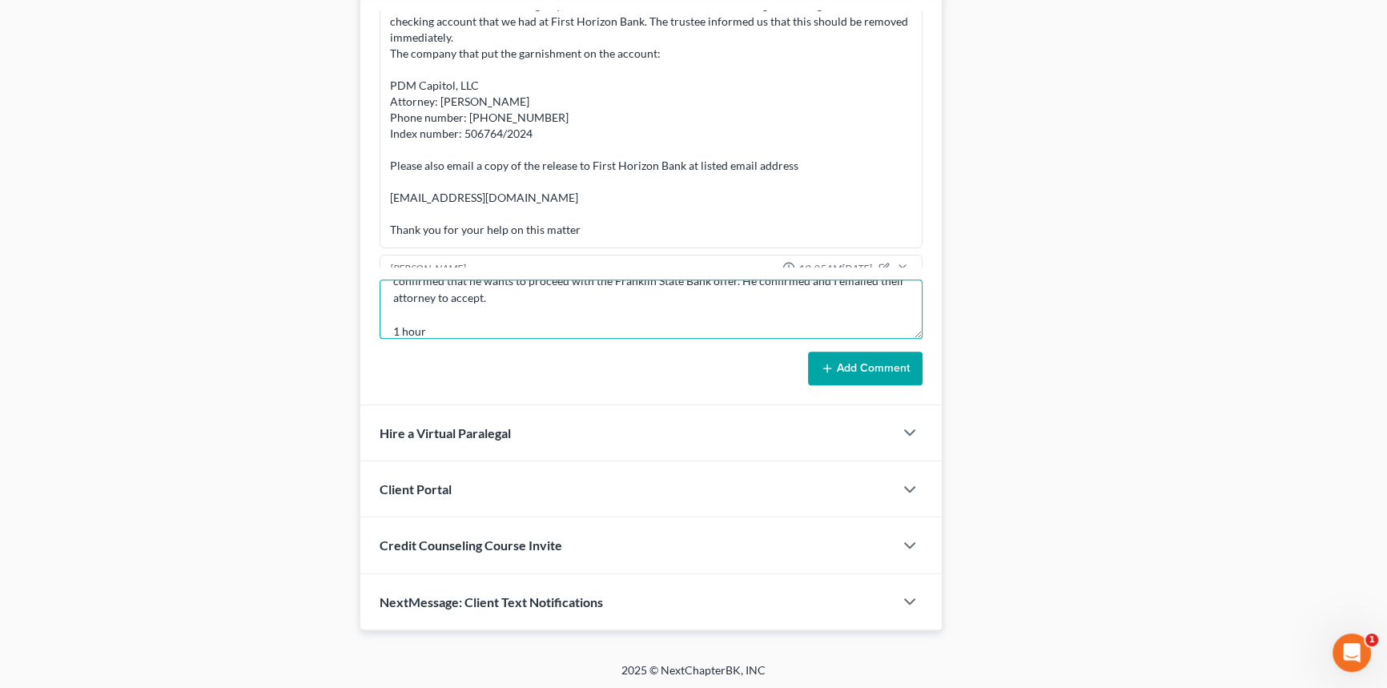
type textarea "Spoke with Samera and secured our agreement on retaining the house. $1000 per m…"
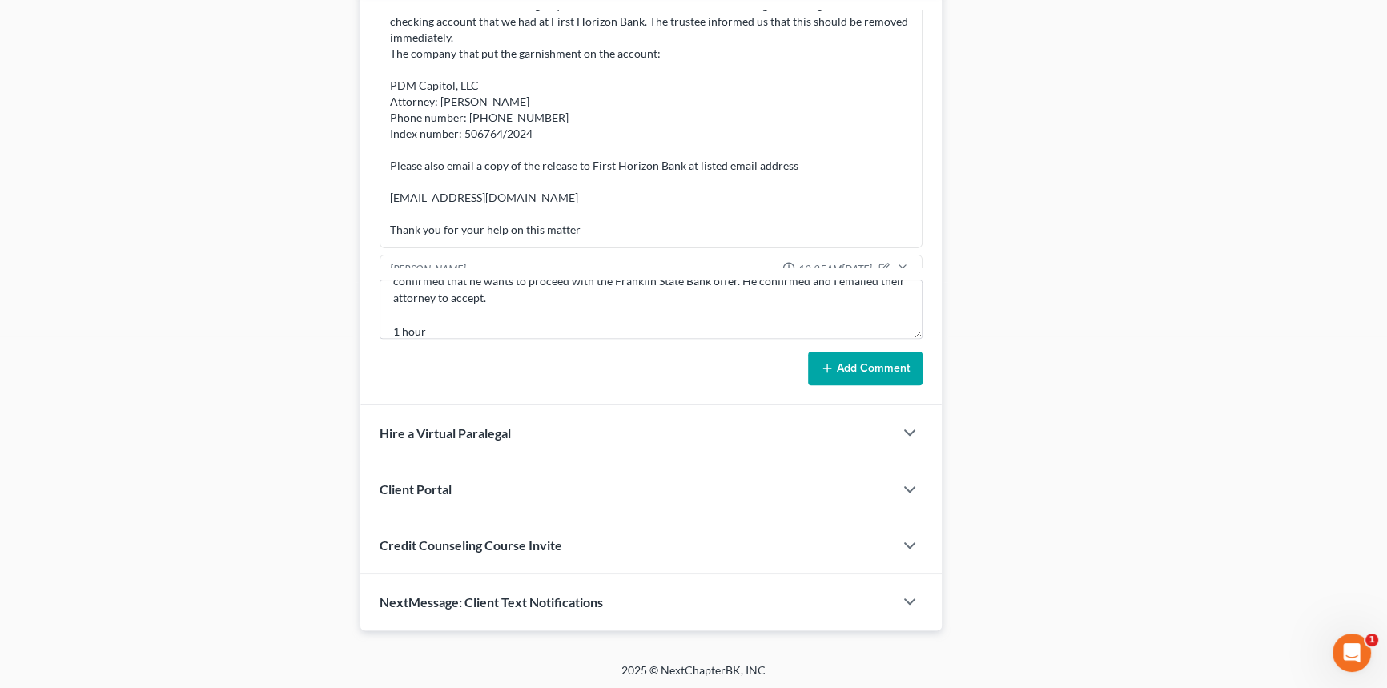
click at [900, 369] on button "Add Comment" at bounding box center [865, 369] width 115 height 34
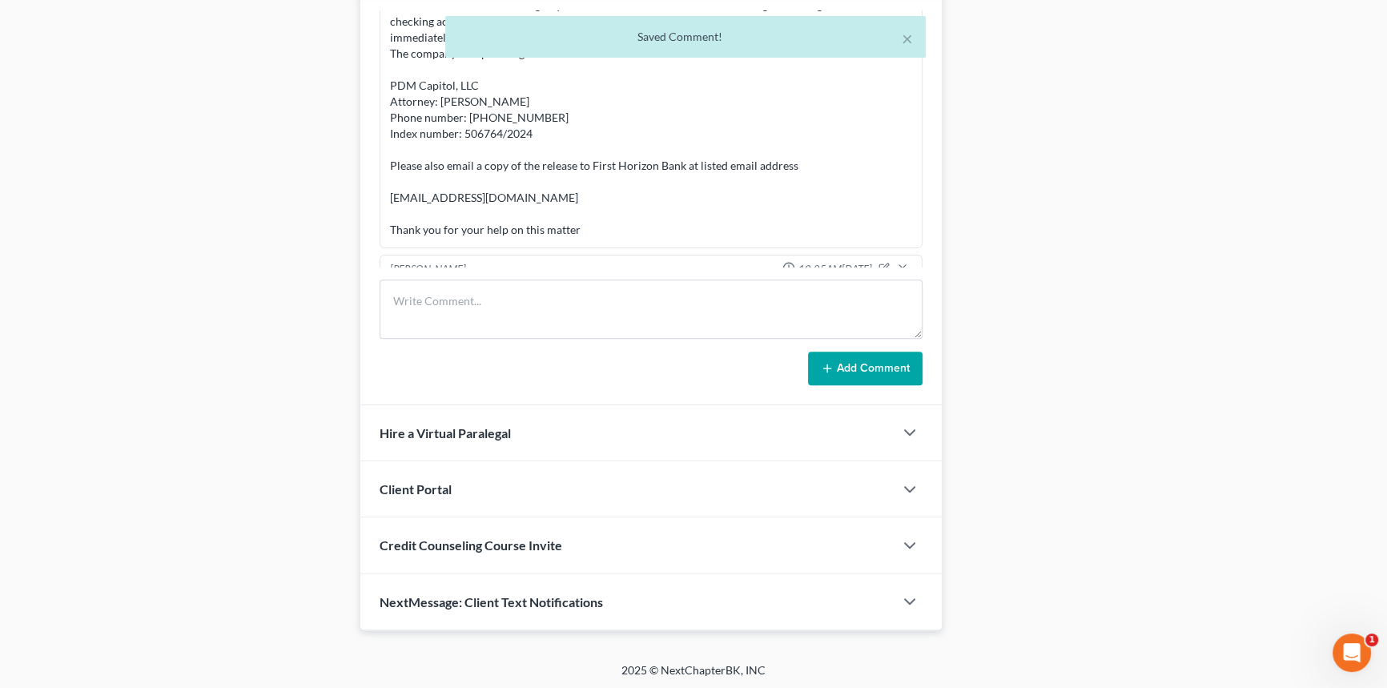
scroll to position [6617, 0]
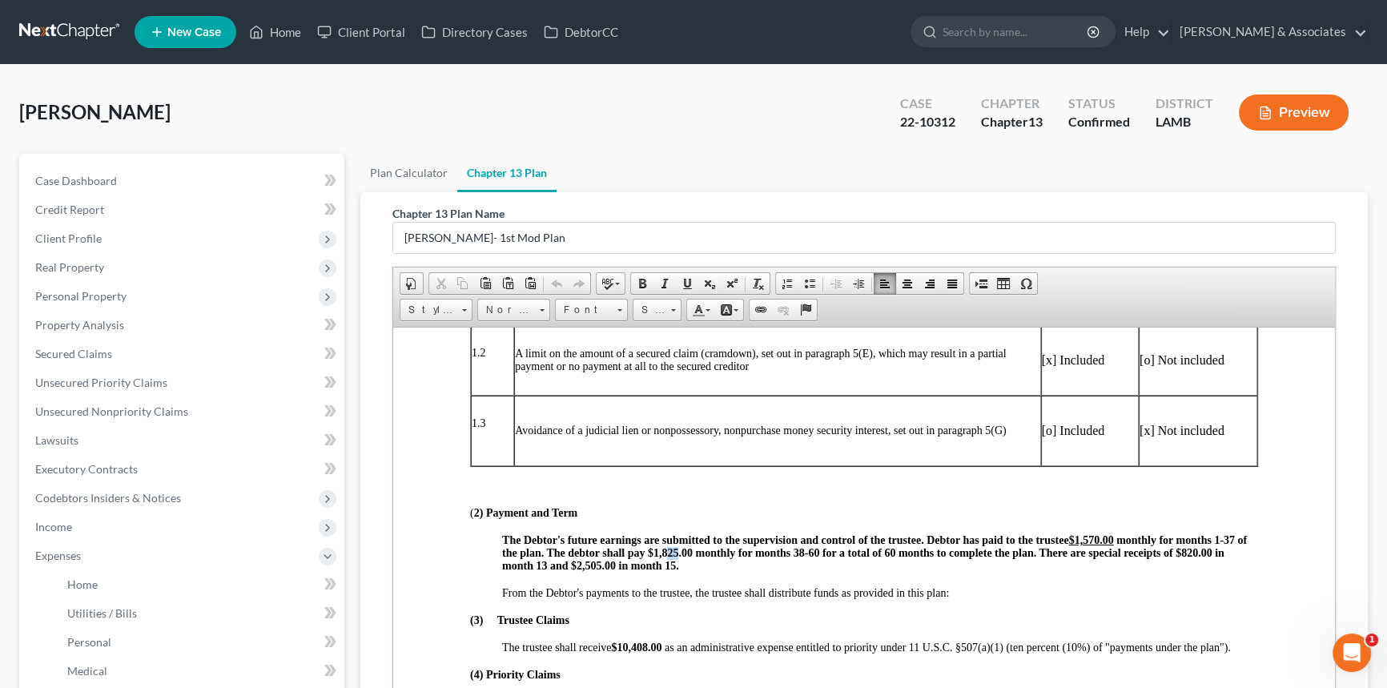
drag, startPoint x: 693, startPoint y: 573, endPoint x: 705, endPoint y: 573, distance: 11.2
click at [705, 571] on span "37 of the plan. The debtor shall pay $1,825.00 monthly for months 38-60 for a t…" at bounding box center [874, 552] width 745 height 38
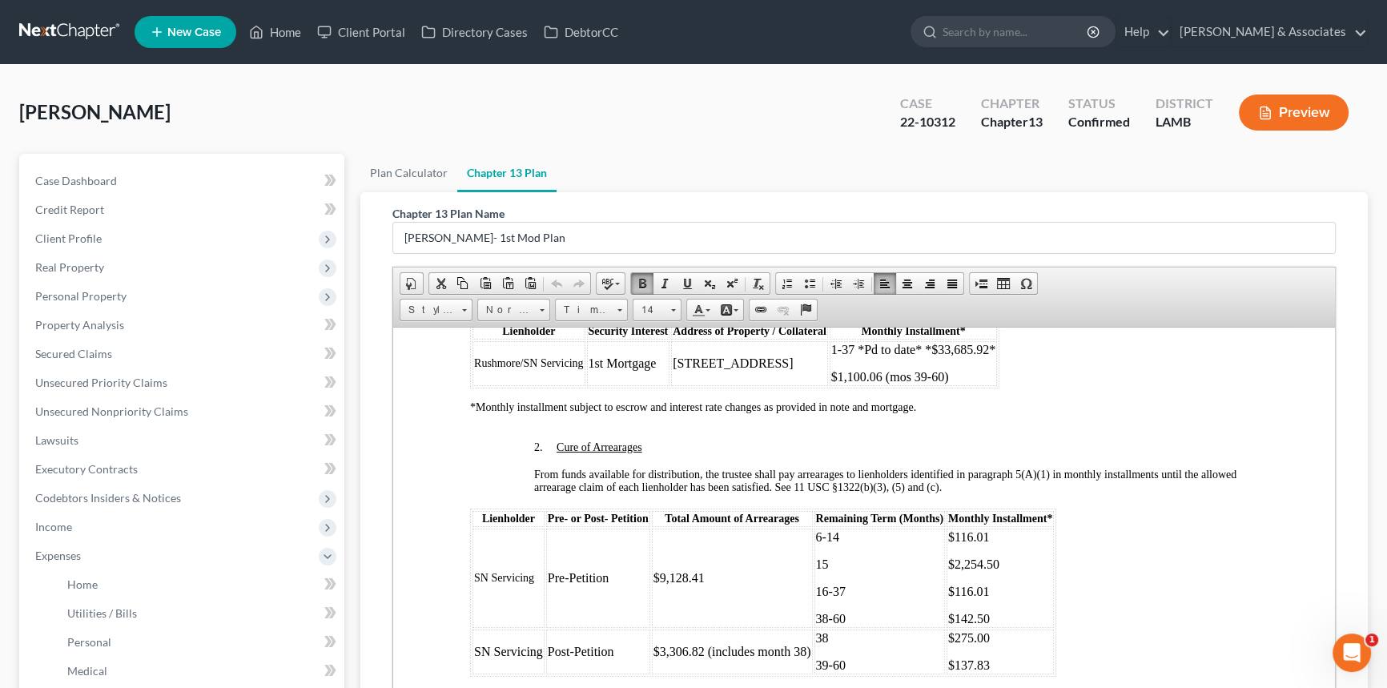
scroll to position [1674, 0]
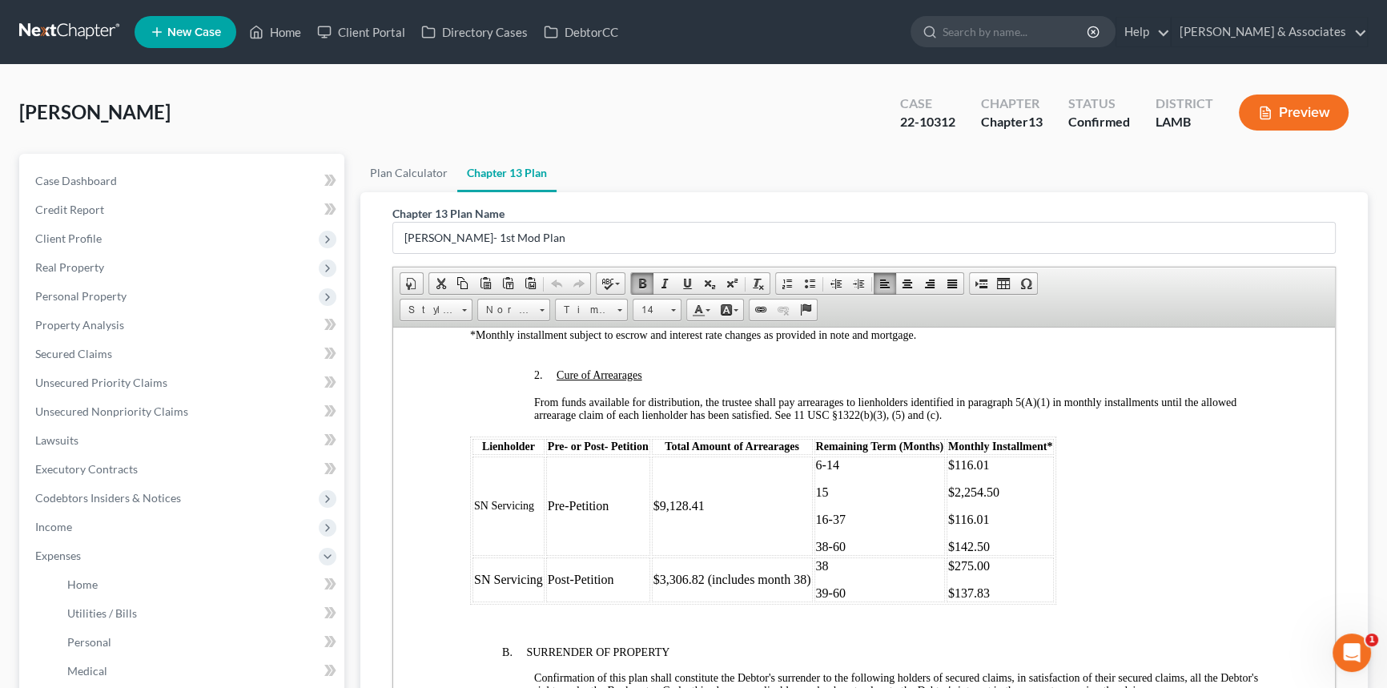
drag, startPoint x: 423, startPoint y: 120, endPoint x: 1057, endPoint y: 184, distance: 637.4
click at [423, 120] on div "[PERSON_NAME] Upgraded Case 22-10312 Chapter Chapter 13 Status Confirmed Distri…" at bounding box center [693, 119] width 1348 height 70
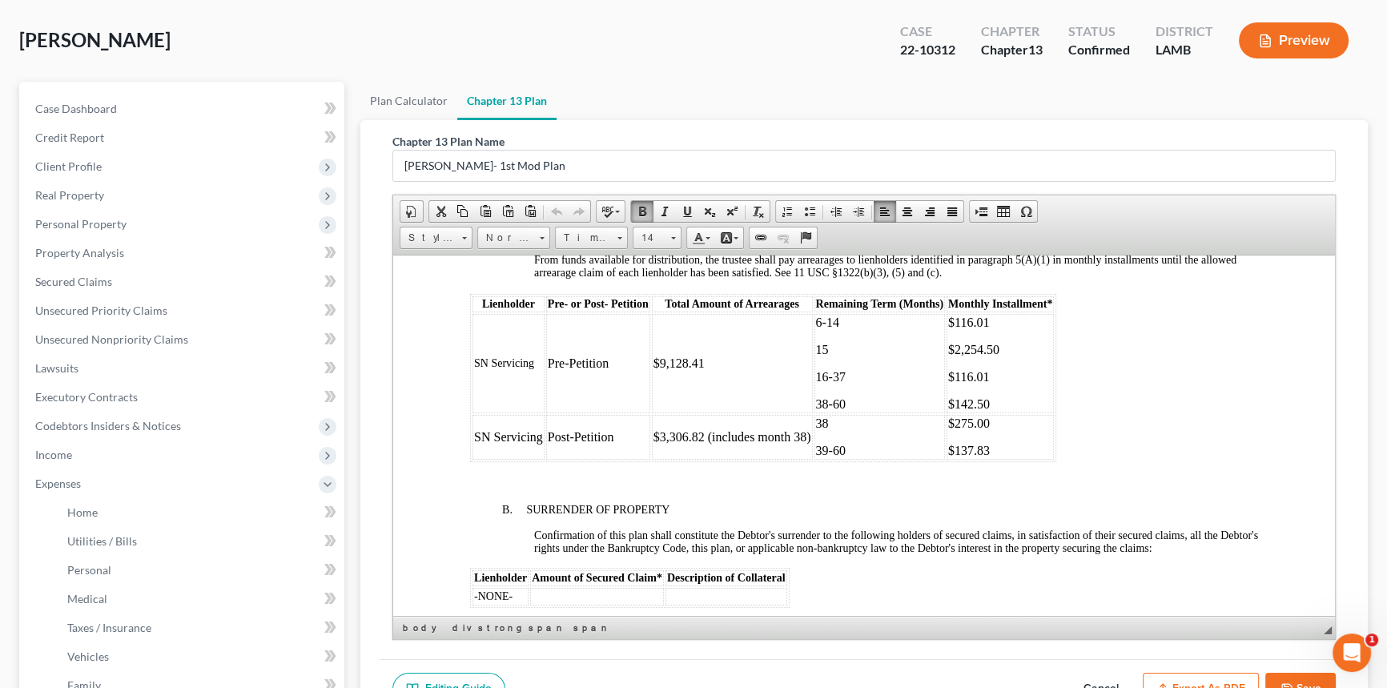
scroll to position [1746, 0]
drag, startPoint x: 994, startPoint y: 508, endPoint x: 957, endPoint y: 511, distance: 36.9
click at [957, 455] on p "$137.83" at bounding box center [1000, 447] width 104 height 14
drag, startPoint x: 661, startPoint y: 495, endPoint x: 700, endPoint y: 497, distance: 39.3
click at [700, 456] on td "$3,306.82 (includes month 38)" at bounding box center [732, 434] width 161 height 45
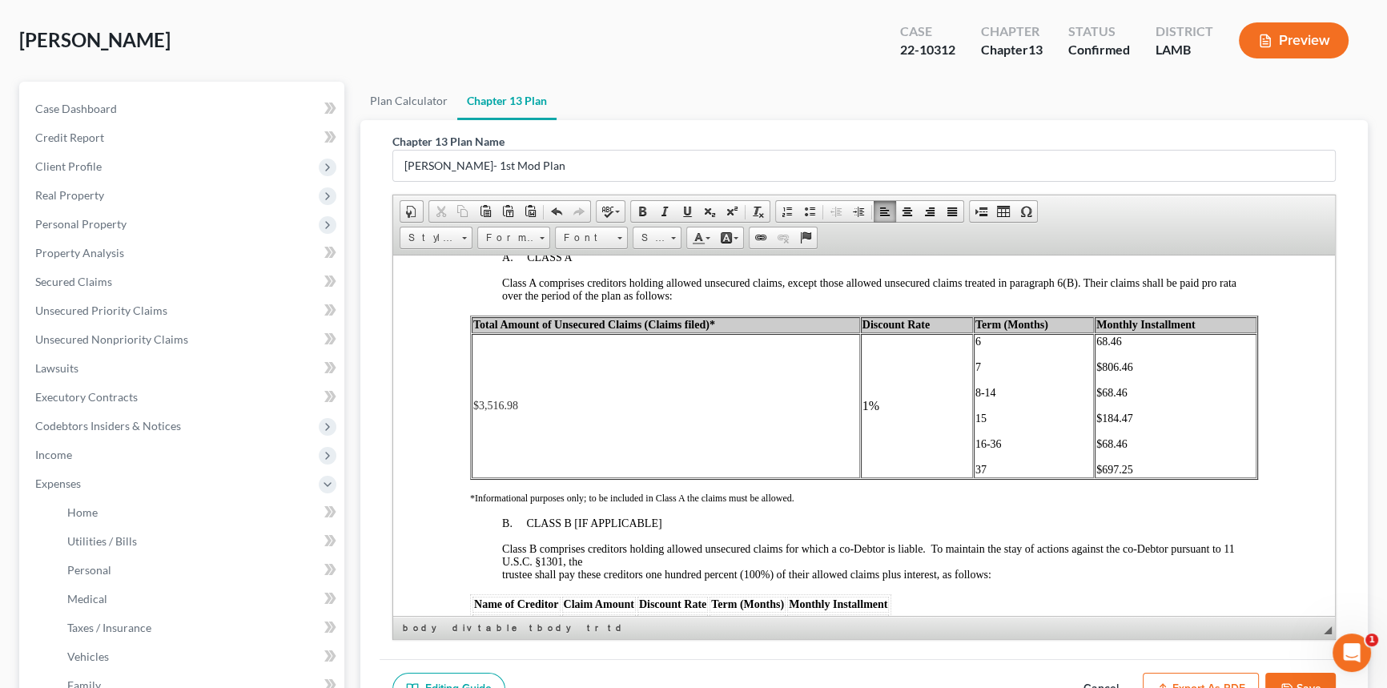
scroll to position [3057, 0]
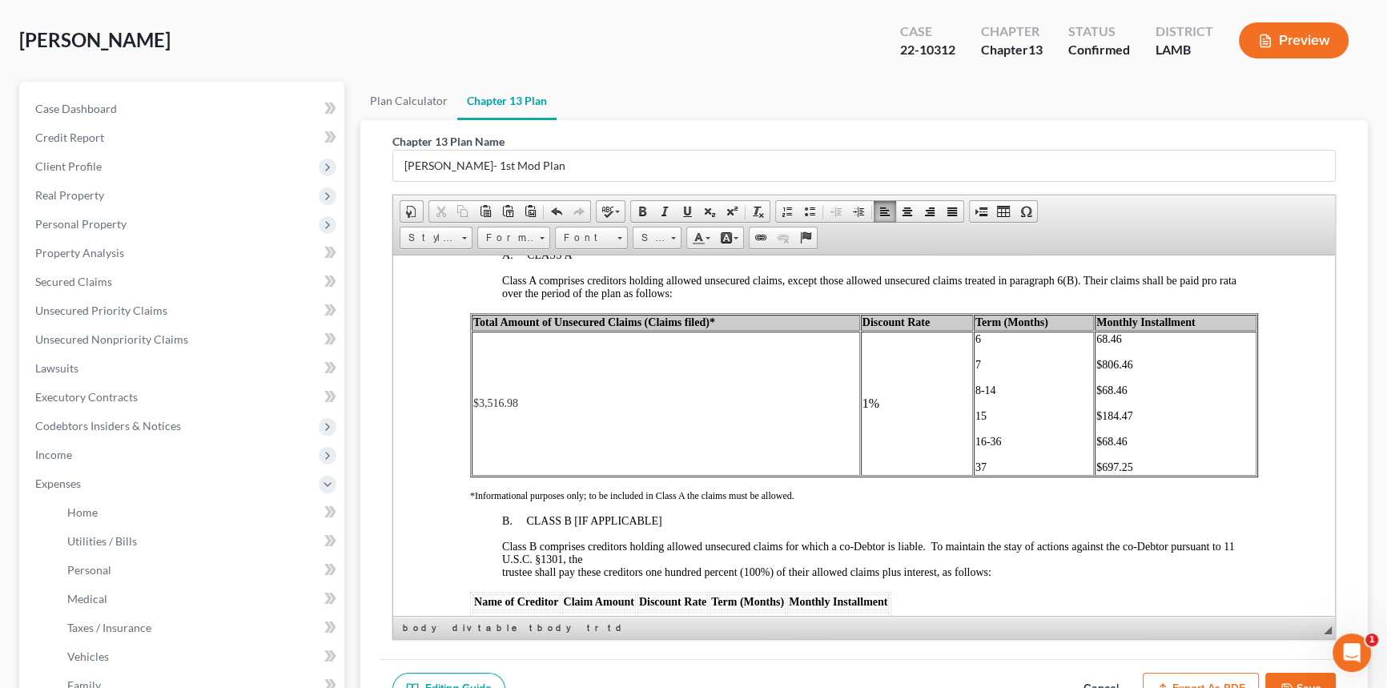
click at [994, 447] on font "16-36" at bounding box center [988, 441] width 26 height 12
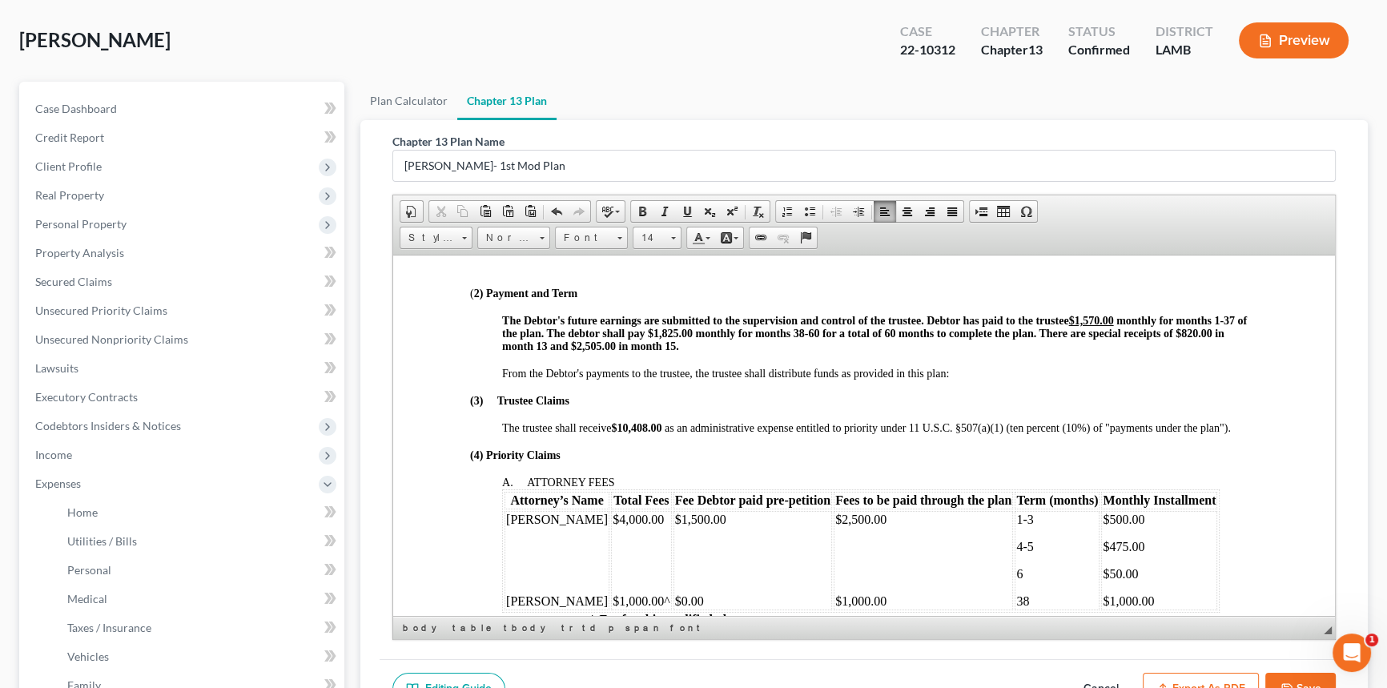
scroll to position [655, 0]
drag, startPoint x: 694, startPoint y: 356, endPoint x: 704, endPoint y: 357, distance: 9.7
click at [704, 353] on span "37 of the plan. The debtor shall pay $1,825.00 monthly for months 38-60 for a t…" at bounding box center [874, 334] width 745 height 38
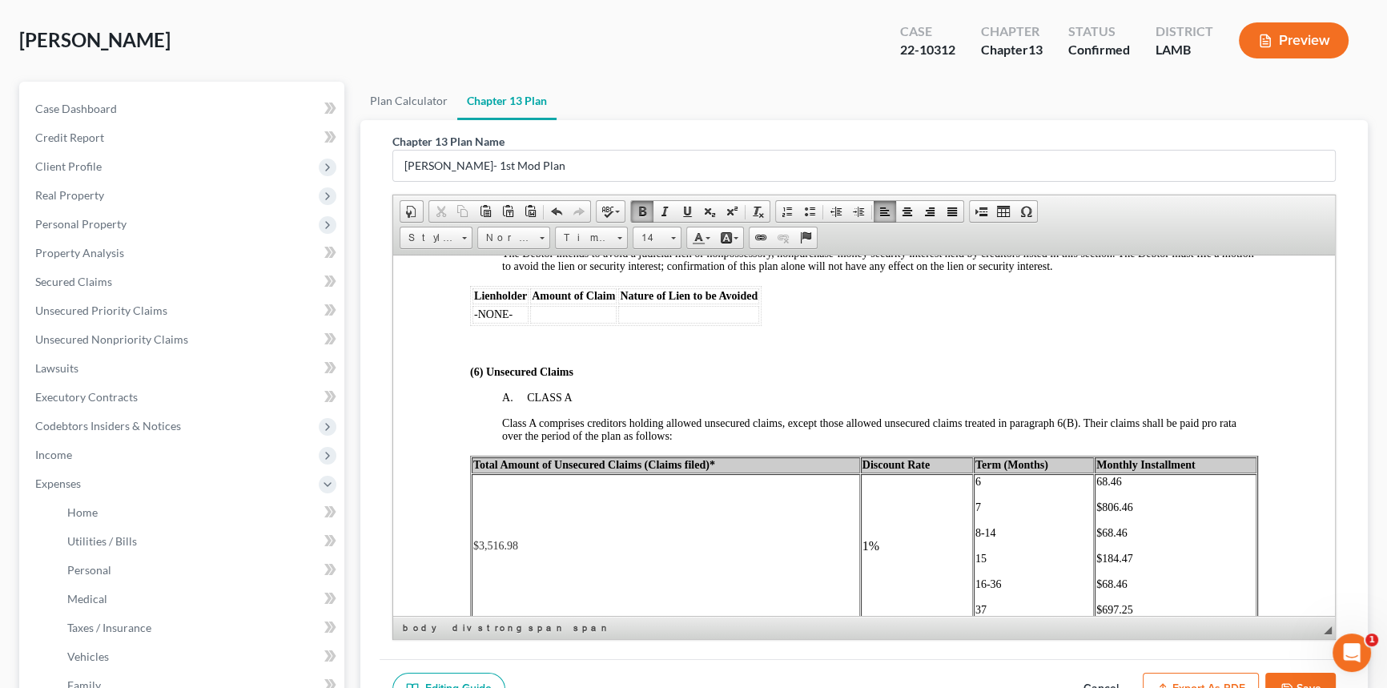
scroll to position [3057, 0]
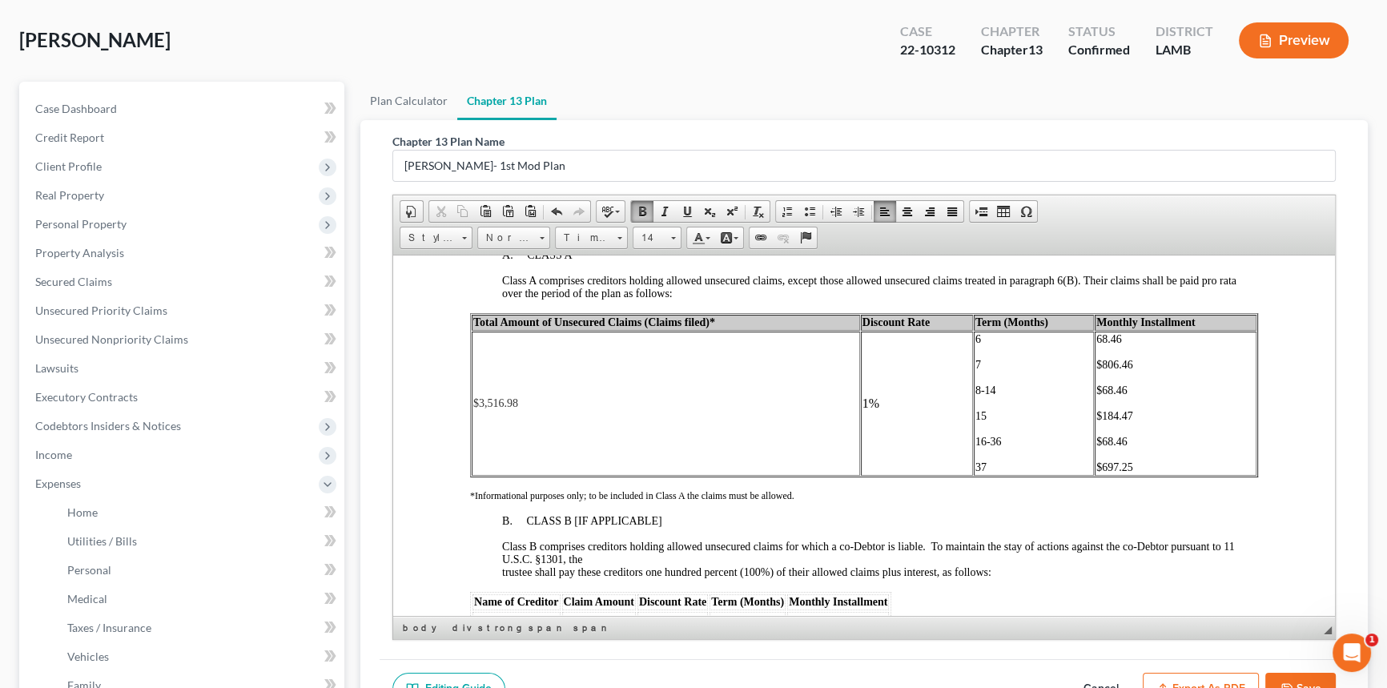
click at [1003, 473] on p "37" at bounding box center [1033, 466] width 117 height 13
click at [1000, 475] on td "6 7 8-14 15 16-36 37" at bounding box center [1034, 403] width 120 height 144
click at [1001, 448] on p "16-36" at bounding box center [1033, 441] width 117 height 13
drag, startPoint x: 1135, startPoint y: 547, endPoint x: 1111, endPoint y: 545, distance: 24.9
click at [1111, 473] on p "$697.25" at bounding box center [1175, 466] width 159 height 13
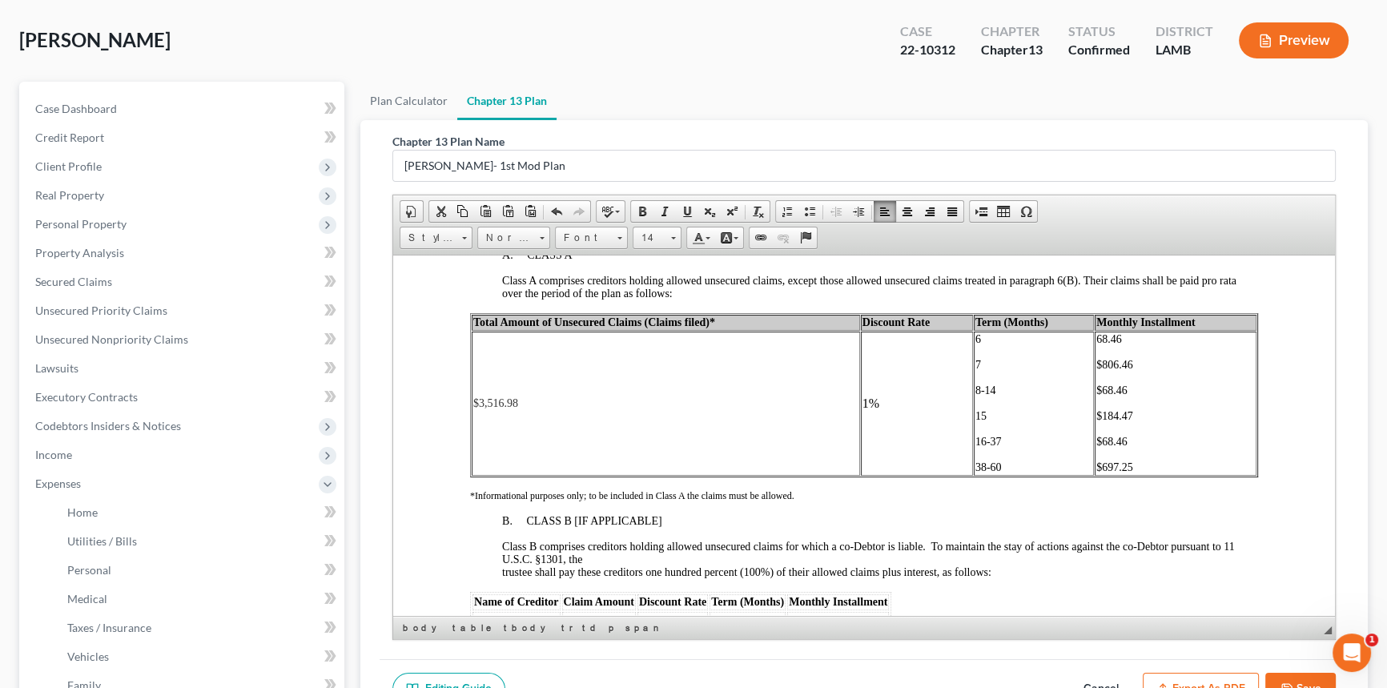
click at [979, 472] on font "38-60" at bounding box center [988, 466] width 26 height 12
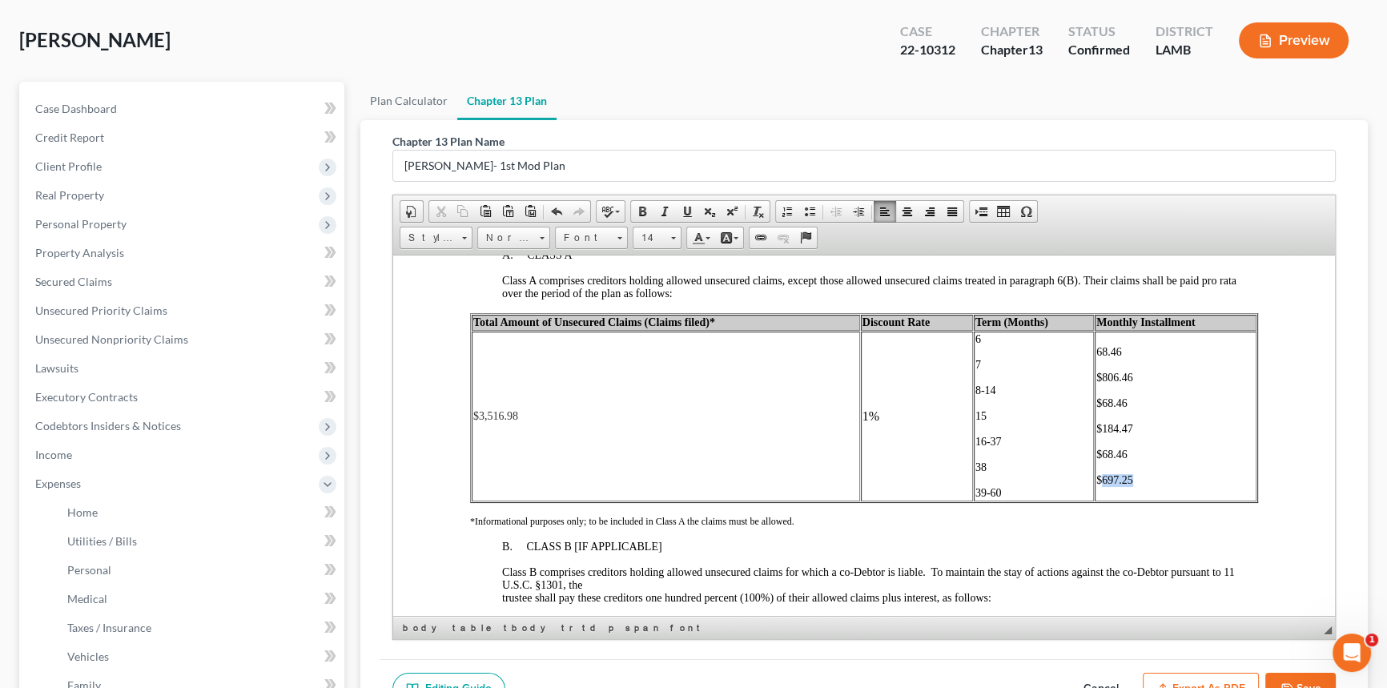
drag, startPoint x: 1127, startPoint y: 566, endPoint x: 1094, endPoint y: 565, distance: 32.8
click at [1096, 486] on p "$697.25" at bounding box center [1175, 479] width 159 height 13
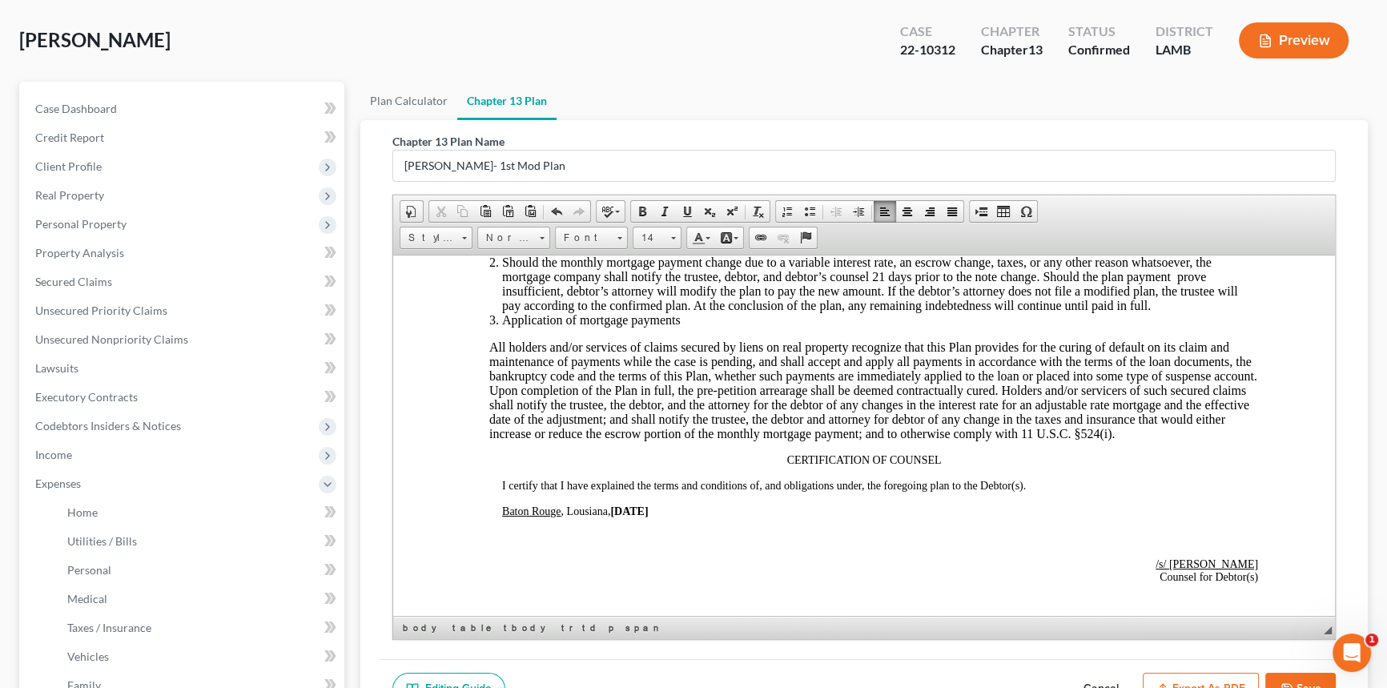
scroll to position [4076, 0]
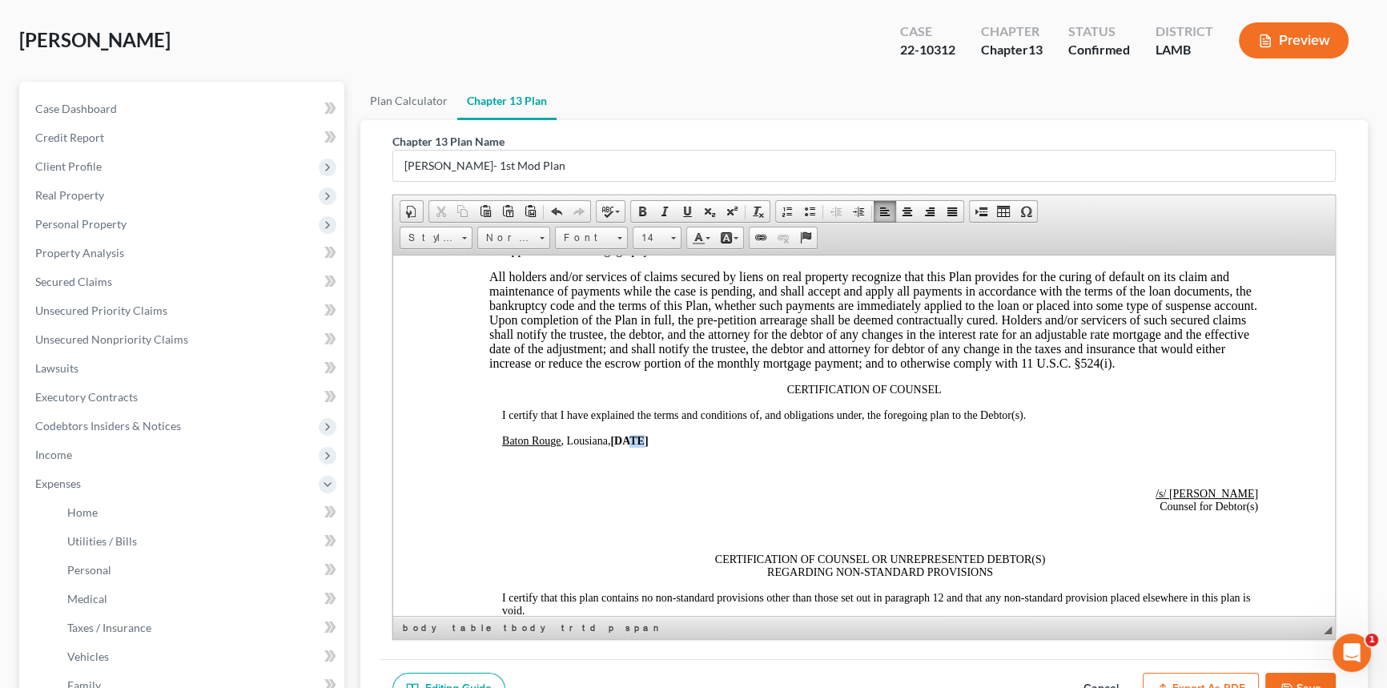
drag, startPoint x: 627, startPoint y: 546, endPoint x: 637, endPoint y: 546, distance: 10.4
click at [637, 446] on strong "[DATE]" at bounding box center [629, 440] width 38 height 12
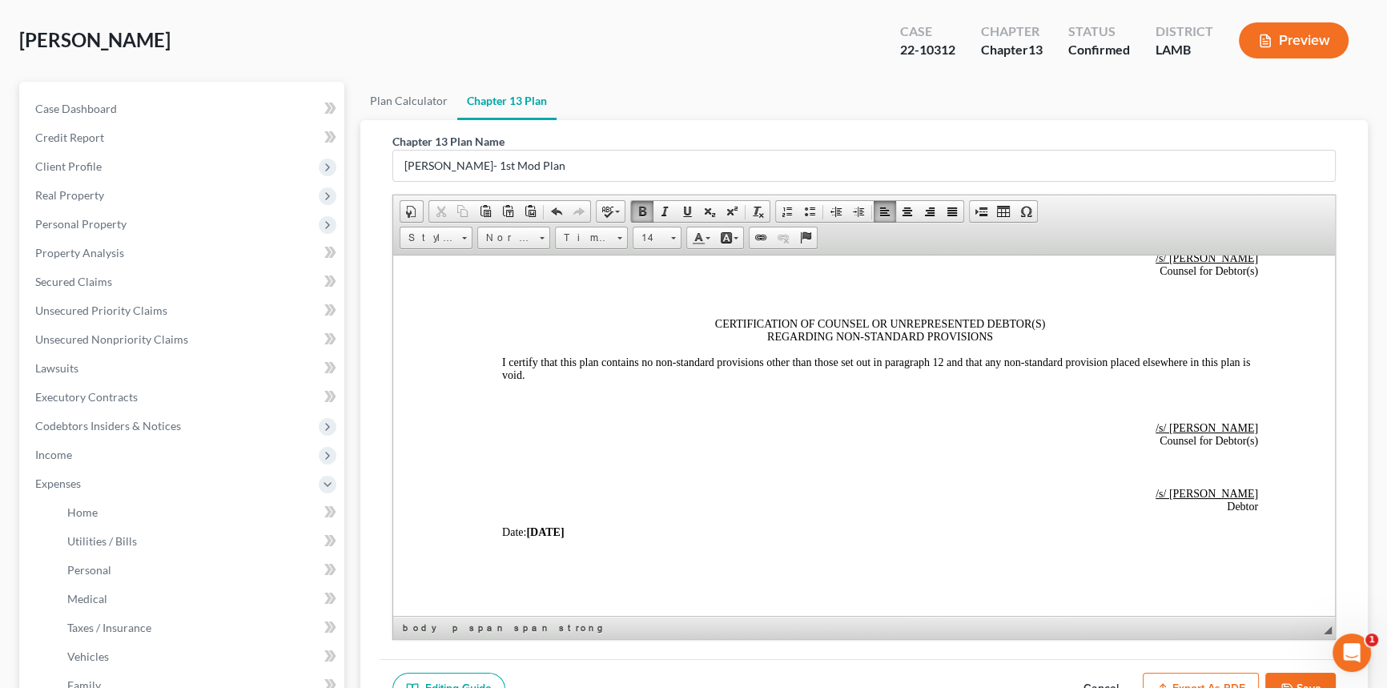
scroll to position [4440, 0]
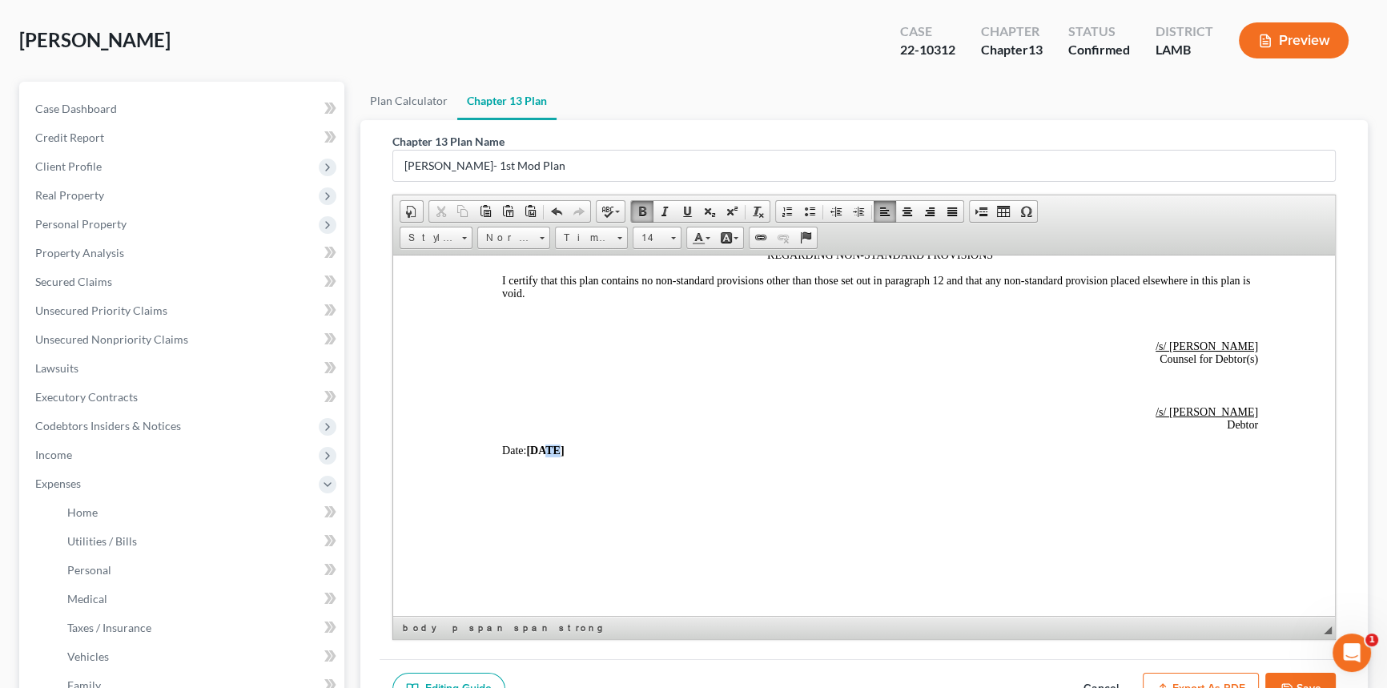
drag, startPoint x: 544, startPoint y: 518, endPoint x: 553, endPoint y: 516, distance: 9.9
click at [553, 456] on strong "[DATE]" at bounding box center [545, 450] width 38 height 12
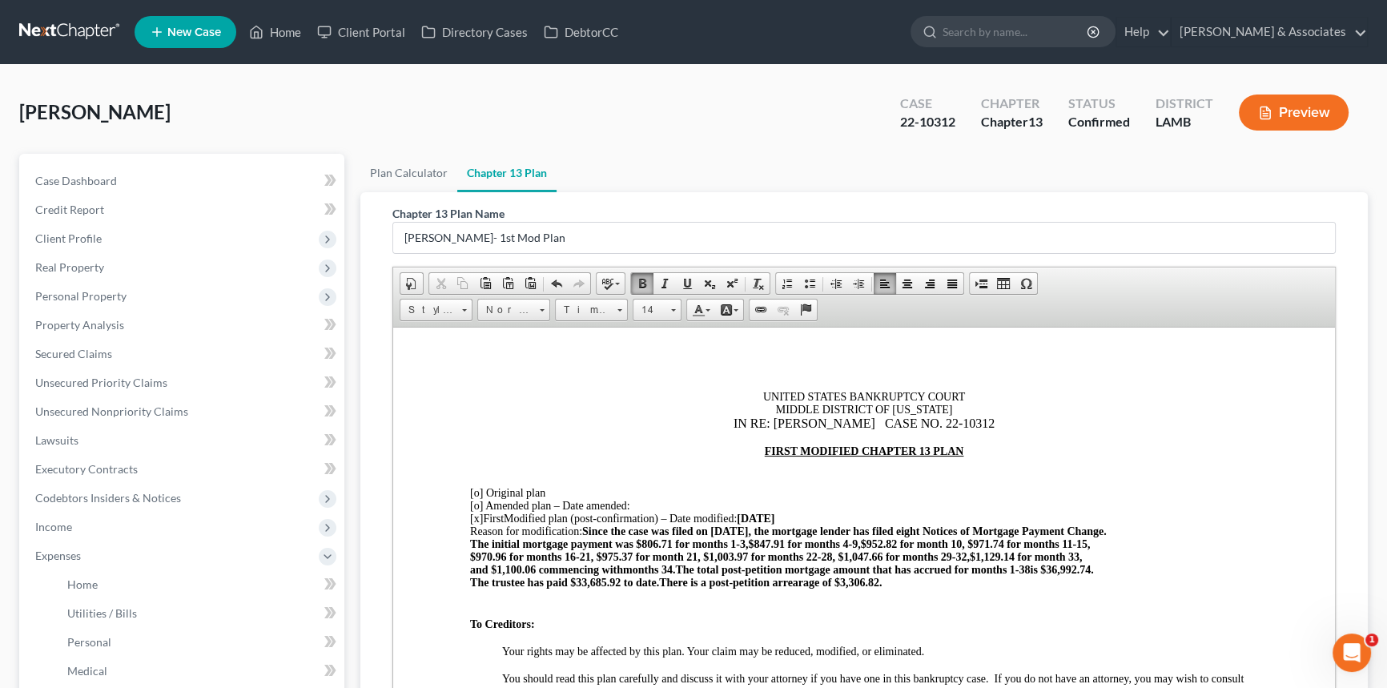
scroll to position [0, 0]
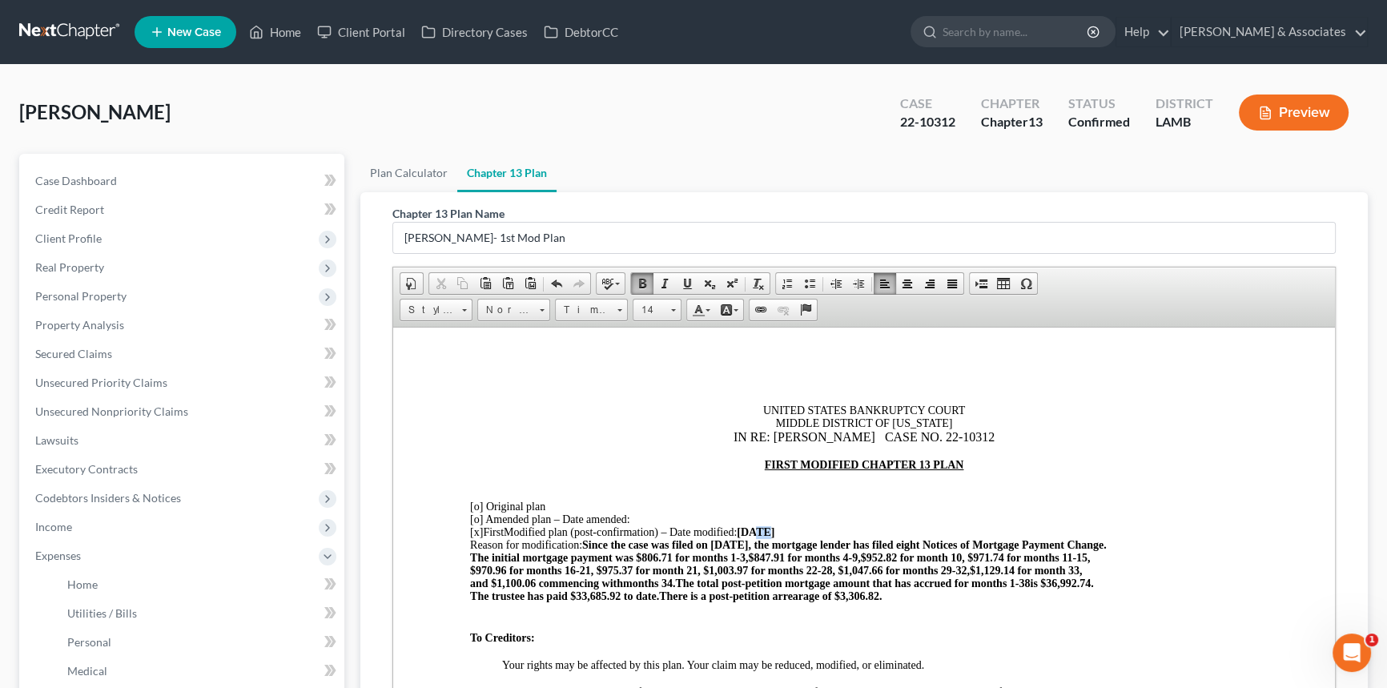
drag, startPoint x: 759, startPoint y: 534, endPoint x: 768, endPoint y: 536, distance: 9.0
click at [768, 536] on strong "[DATE]" at bounding box center [756, 531] width 38 height 12
click at [873, 570] on span "$970.96 for months 16-21, $975.37 for month 21, $1,003.97 for months 22-28, $1,…" at bounding box center [720, 570] width 500 height 12
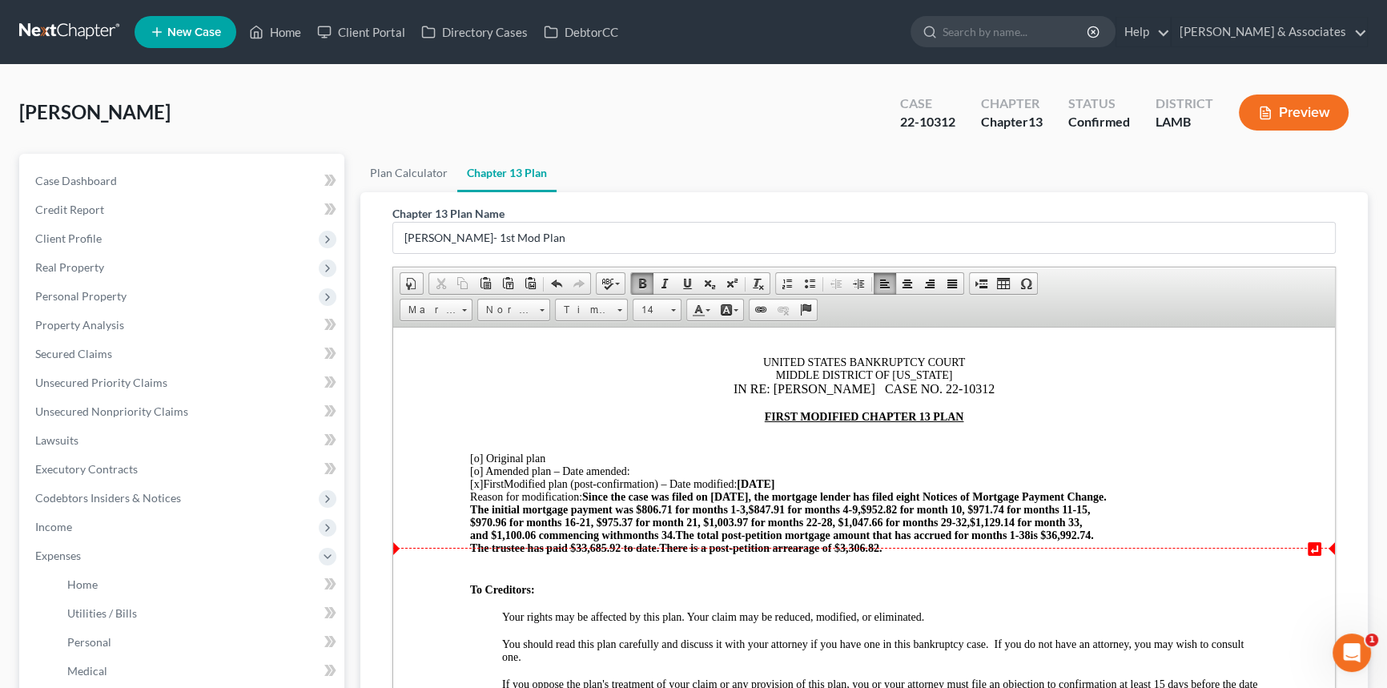
scroll to position [72, 0]
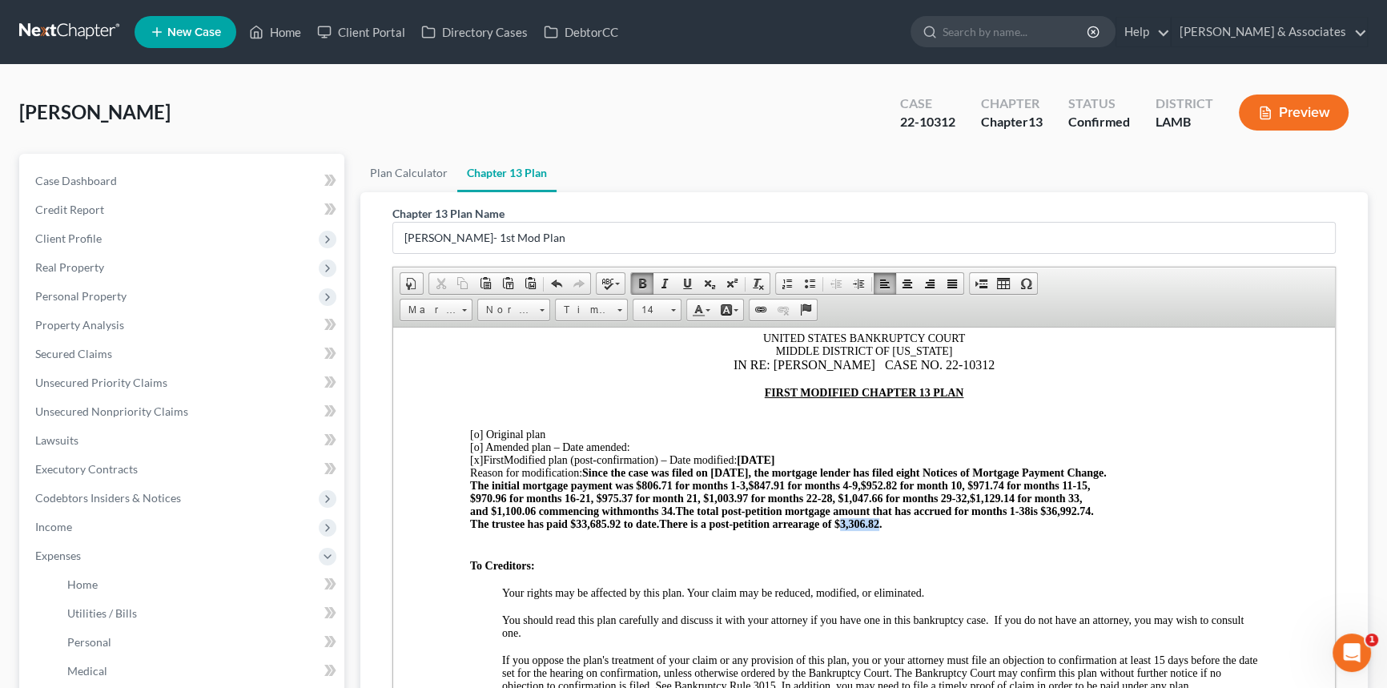
drag, startPoint x: 846, startPoint y: 532, endPoint x: 881, endPoint y: 528, distance: 34.6
click at [881, 528] on span "There is a post-petition arrearage of $3,306.82." at bounding box center [770, 523] width 223 height 12
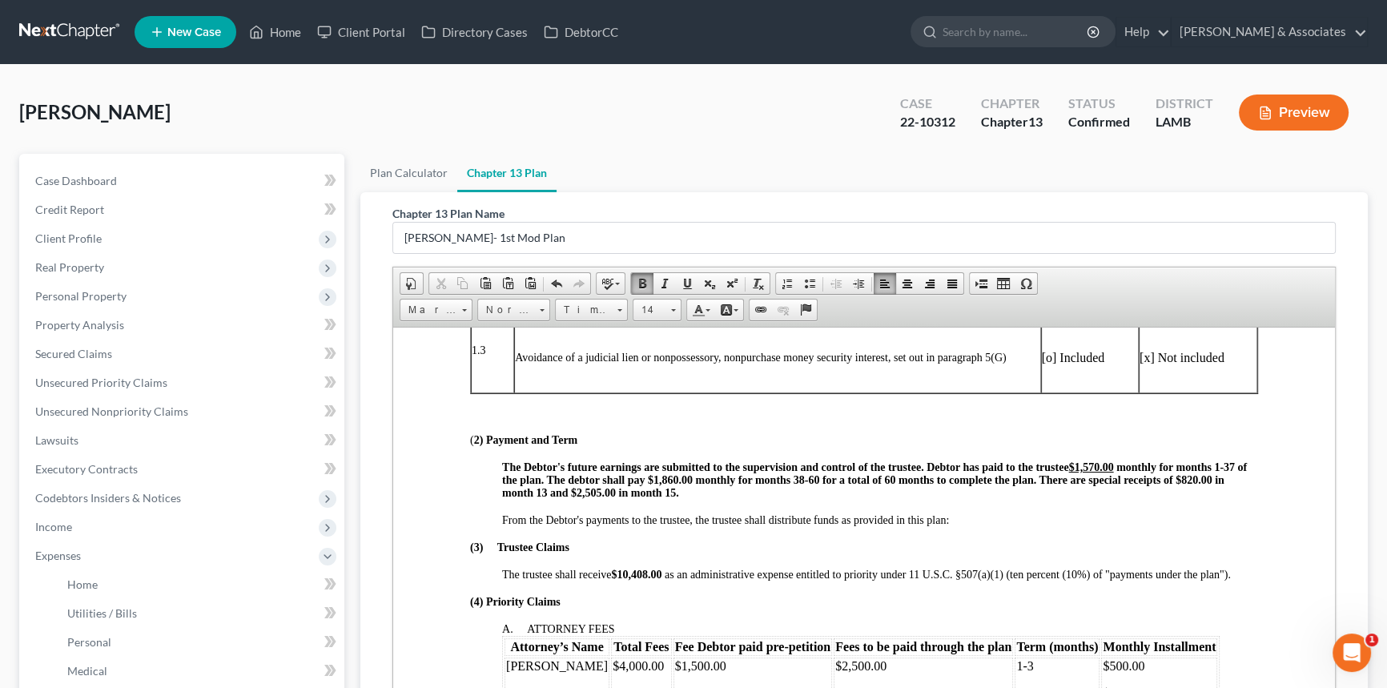
scroll to position [728, 0]
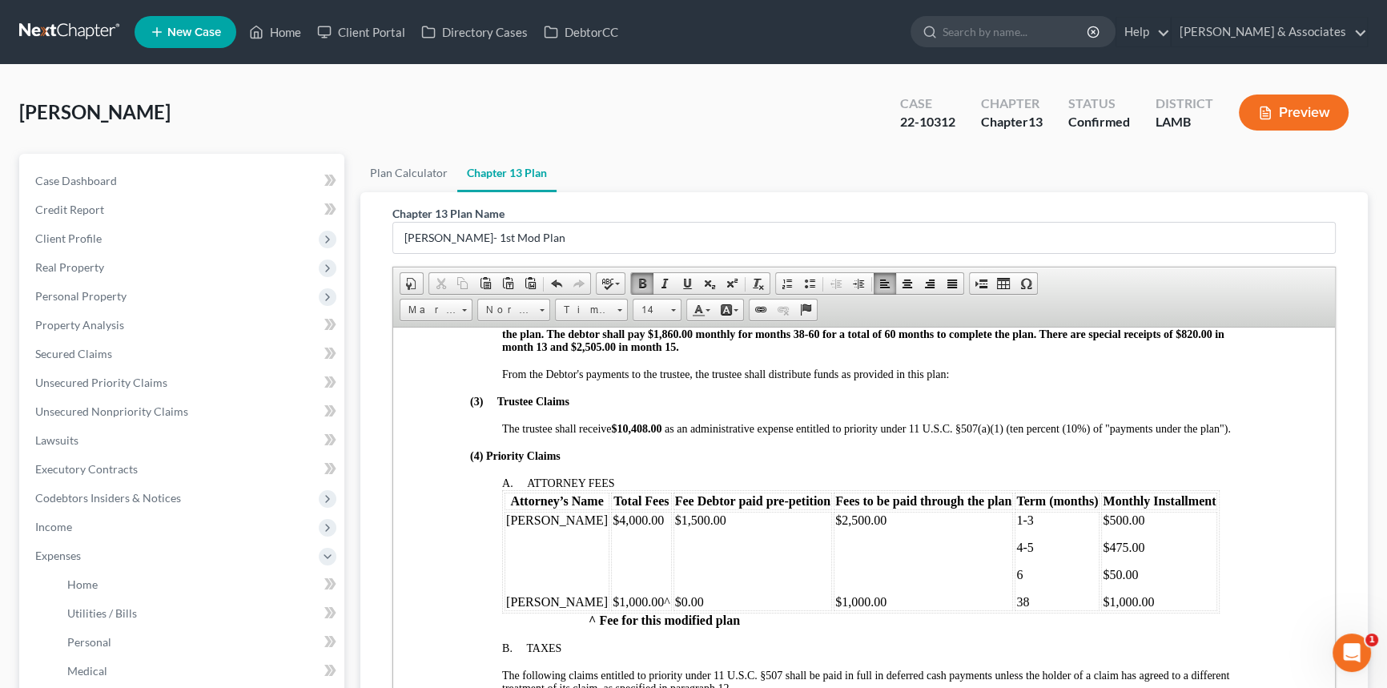
click at [647, 434] on strong "$10,408.00" at bounding box center [636, 428] width 50 height 12
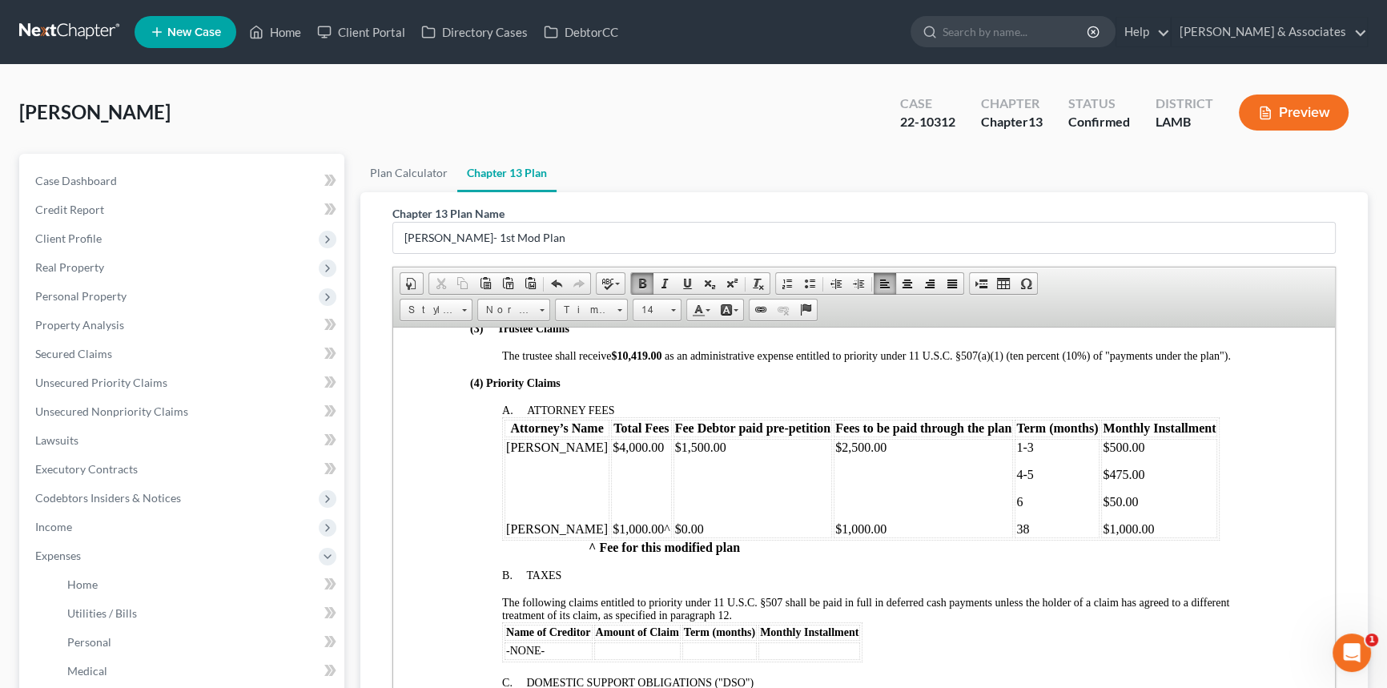
scroll to position [218, 0]
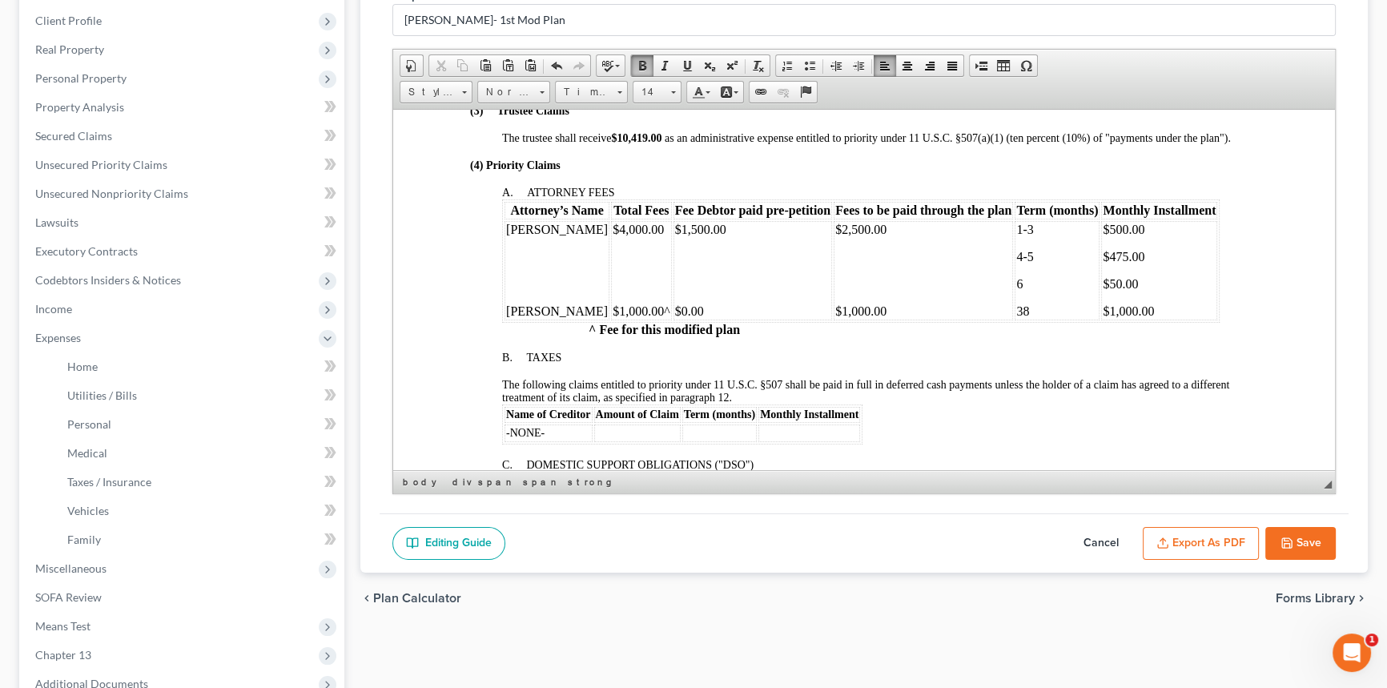
click at [1276, 541] on button "Save" at bounding box center [1300, 544] width 70 height 34
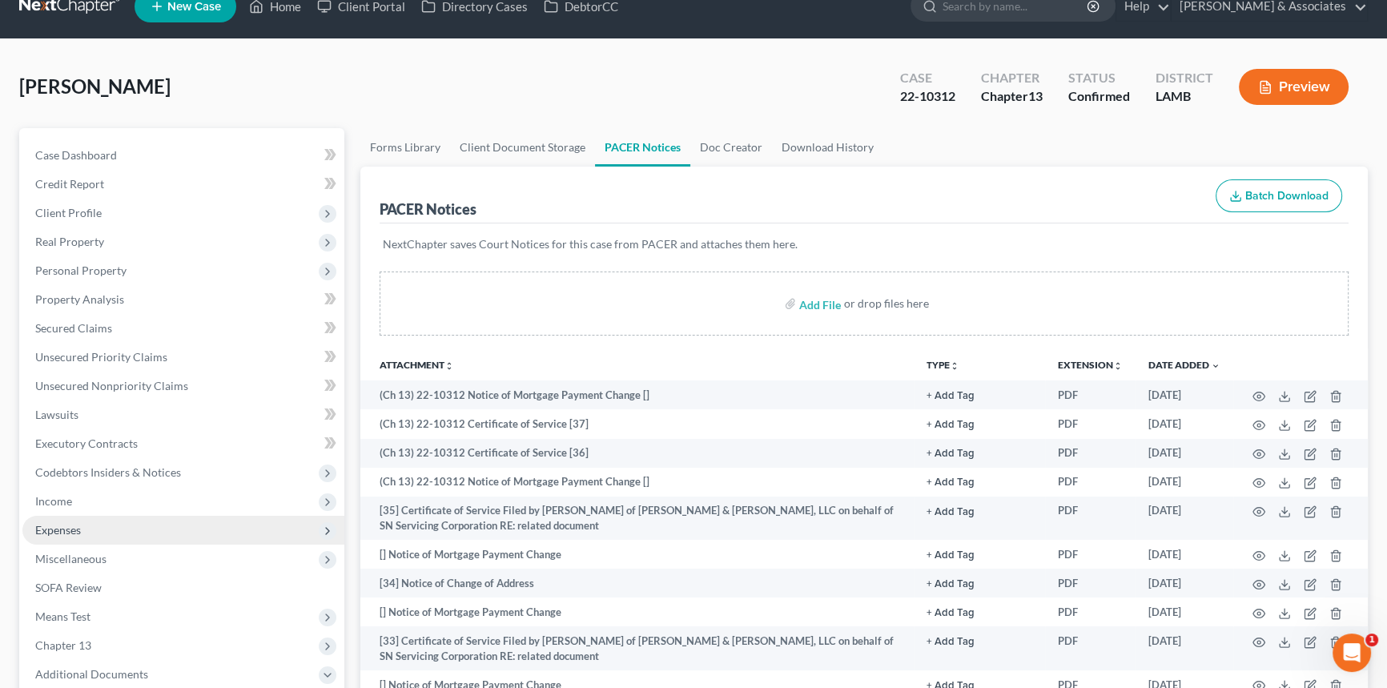
scroll to position [72, 0]
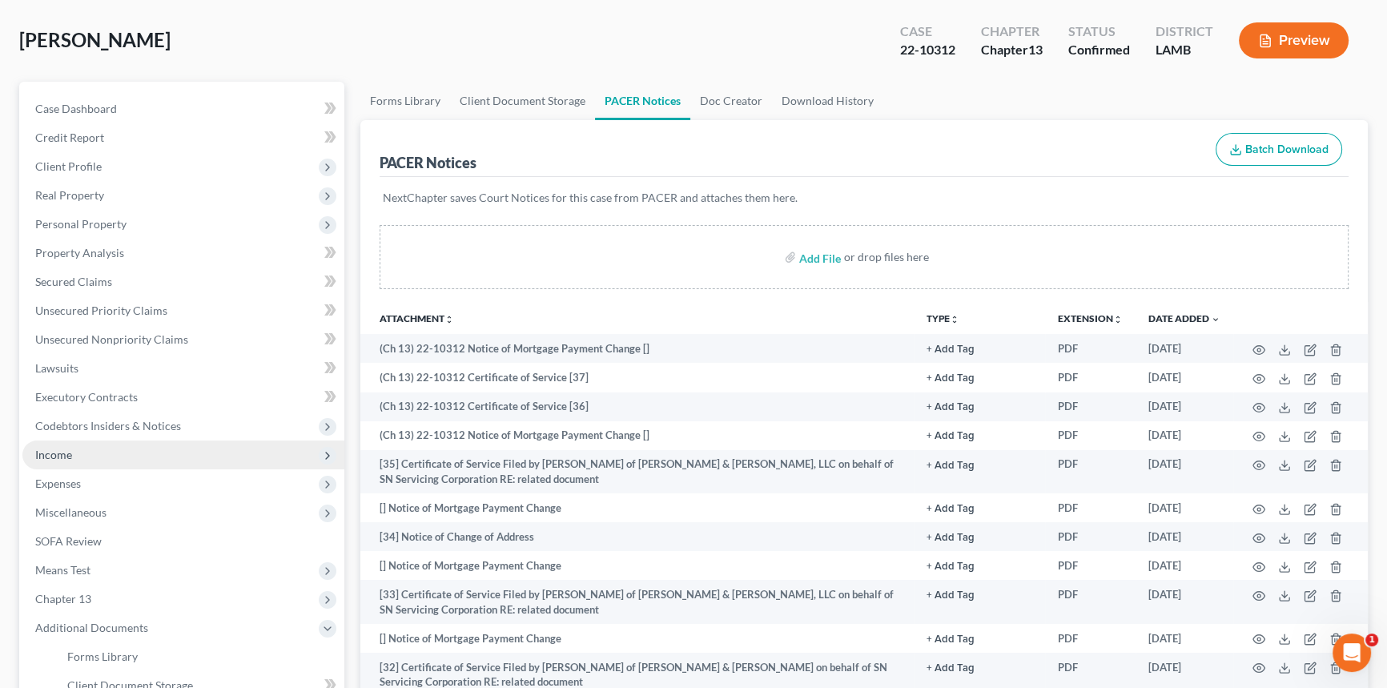
click at [112, 450] on span "Income" at bounding box center [183, 454] width 322 height 29
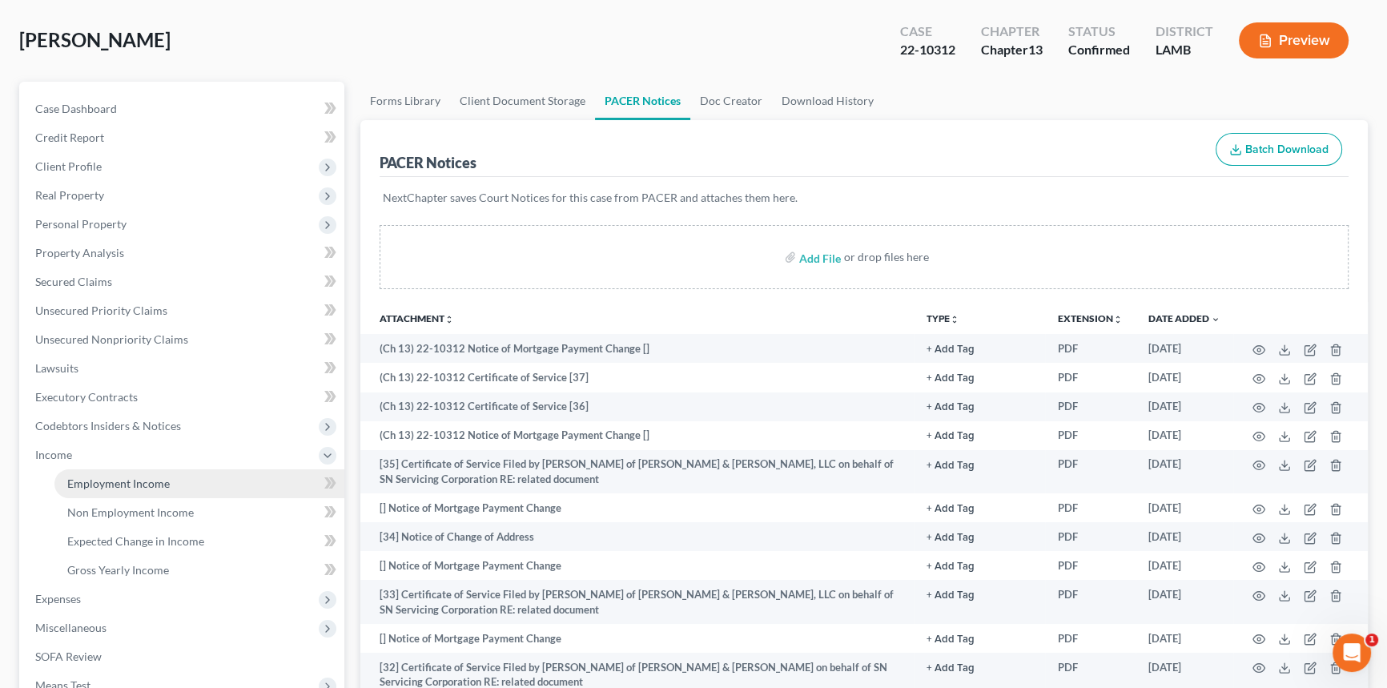
click at [112, 472] on link "Employment Income" at bounding box center [199, 483] width 290 height 29
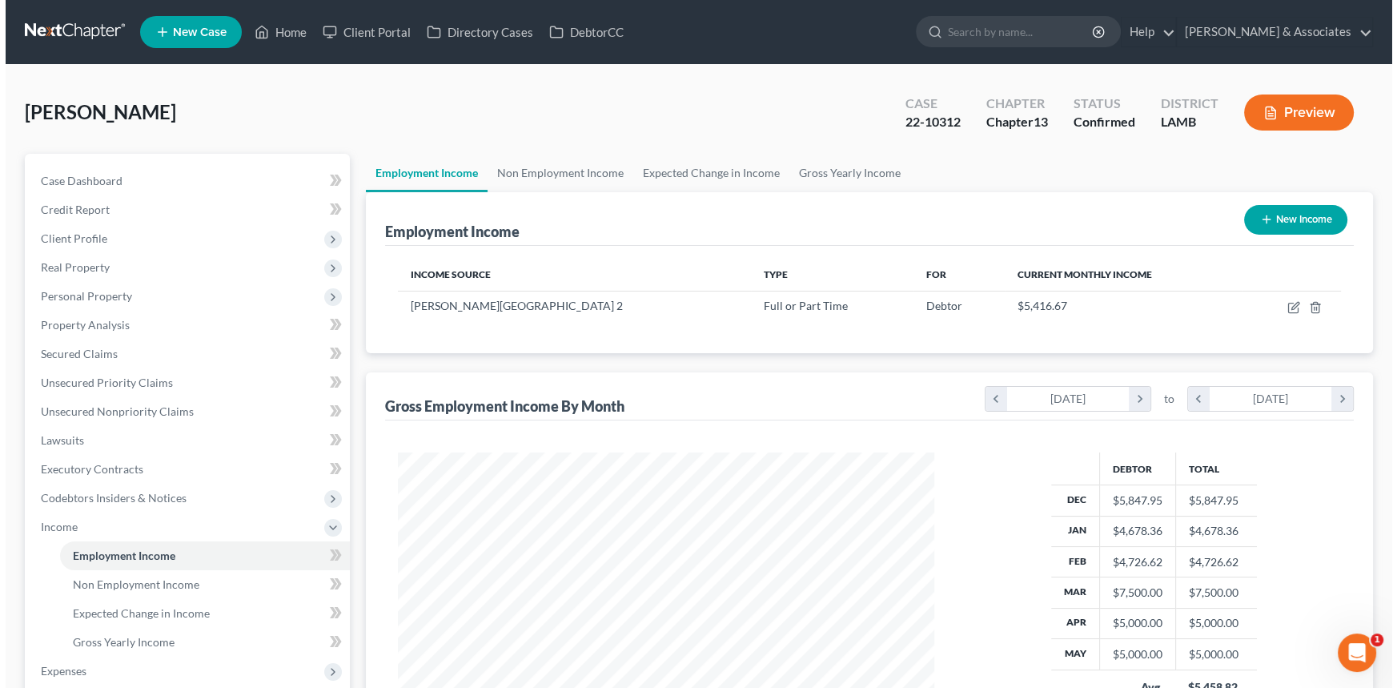
scroll to position [287, 569]
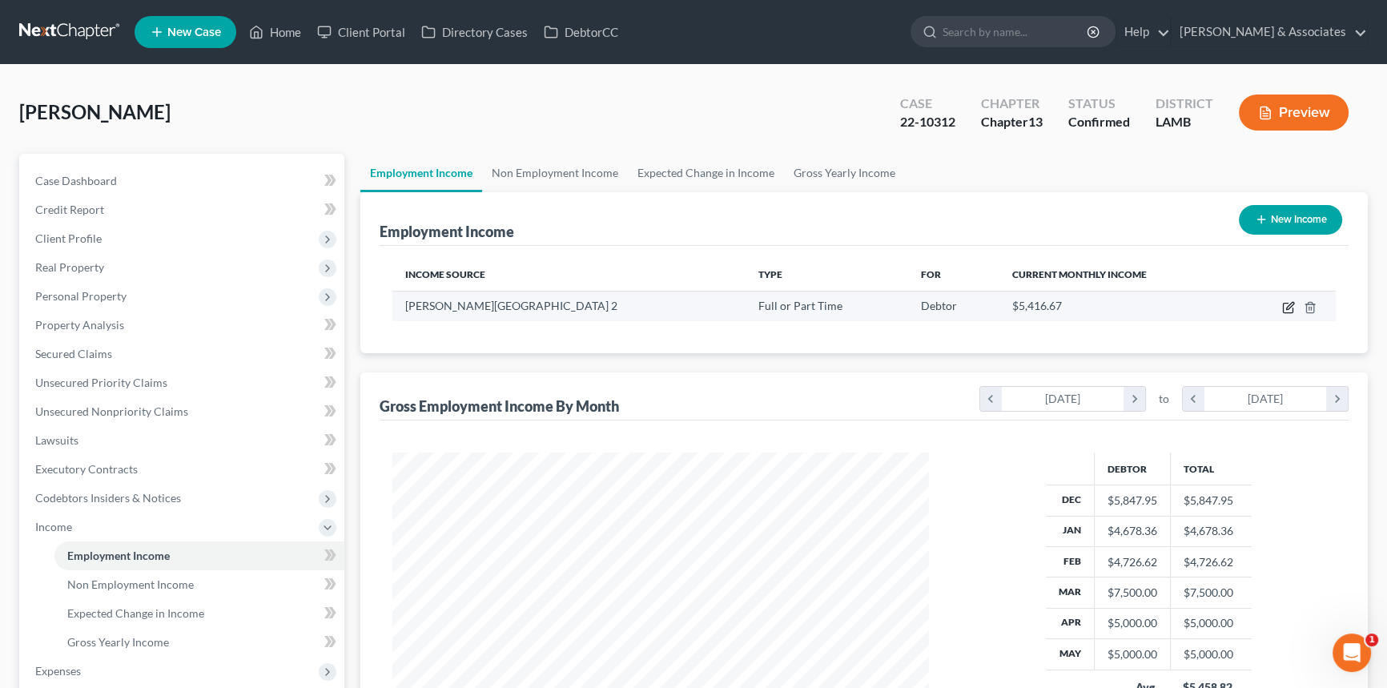
click at [1289, 307] on icon "button" at bounding box center [1289, 305] width 7 height 7
select select "0"
select select "19"
select select "2"
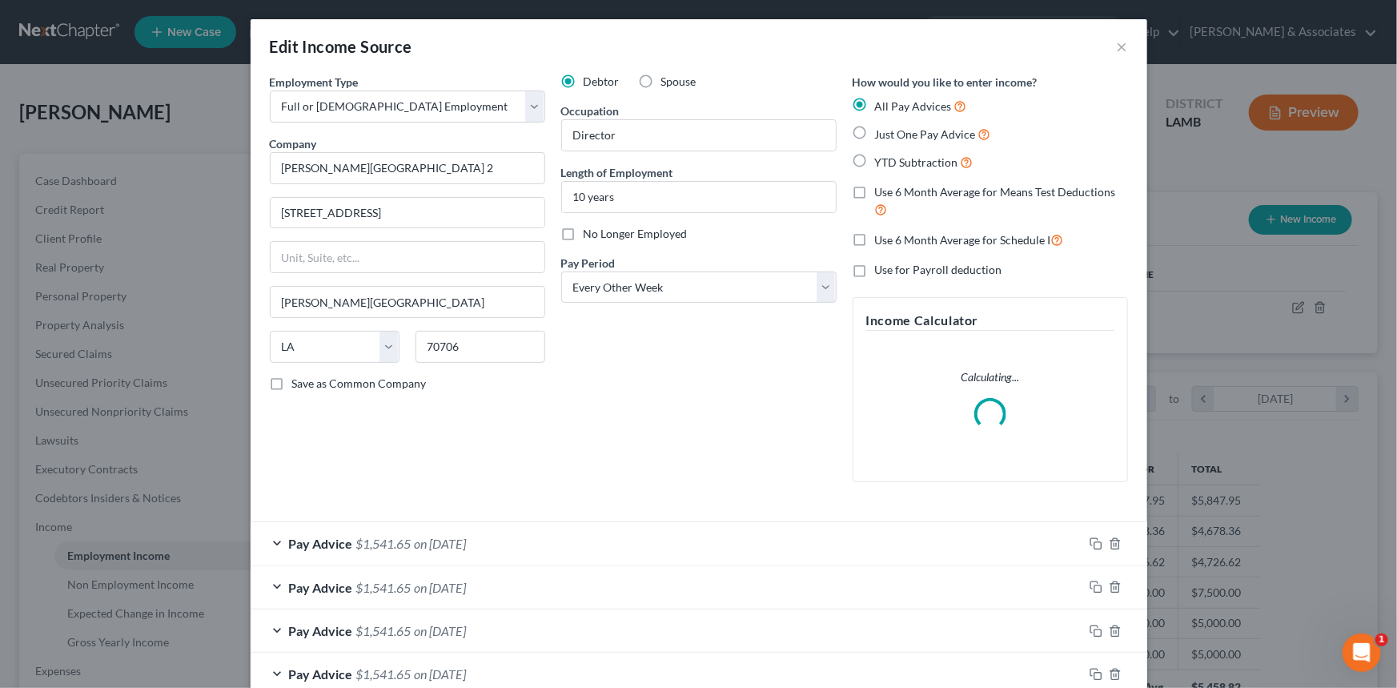
scroll to position [287, 573]
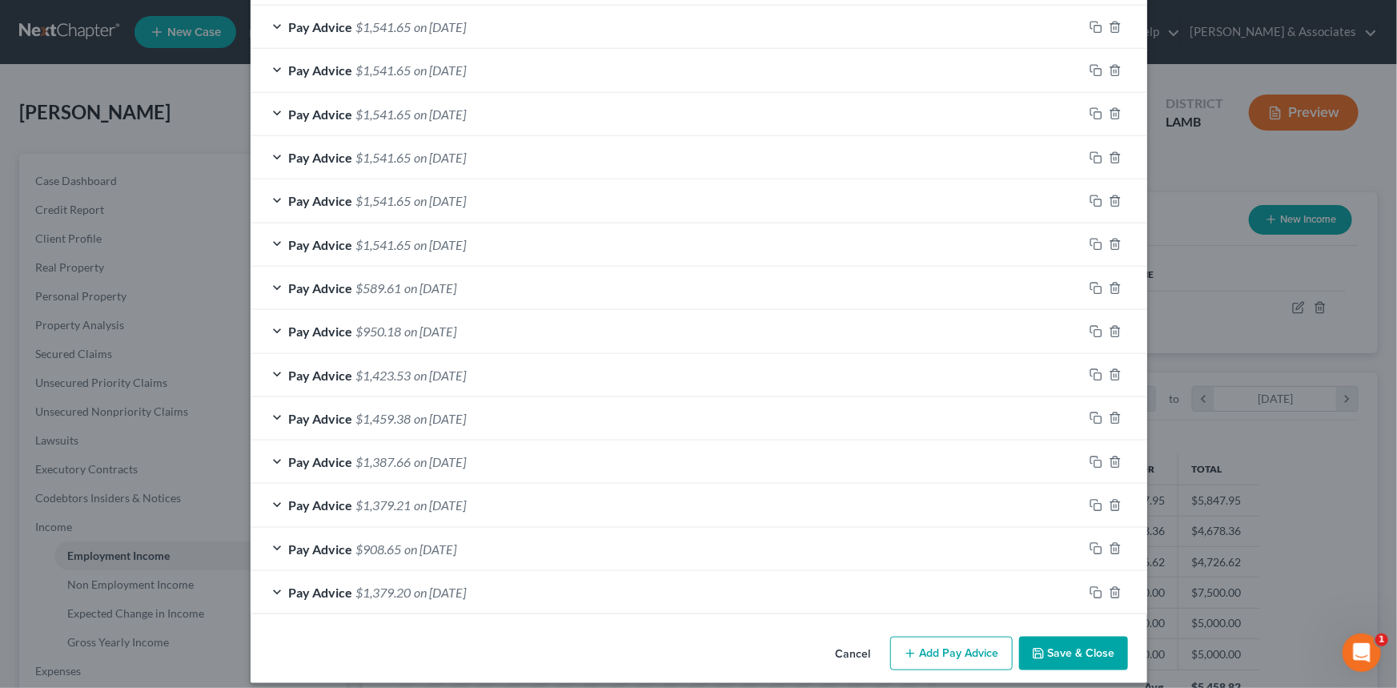
drag, startPoint x: 947, startPoint y: 645, endPoint x: 826, endPoint y: 569, distance: 143.5
click at [947, 645] on button "Add Pay Advice" at bounding box center [951, 654] width 123 height 34
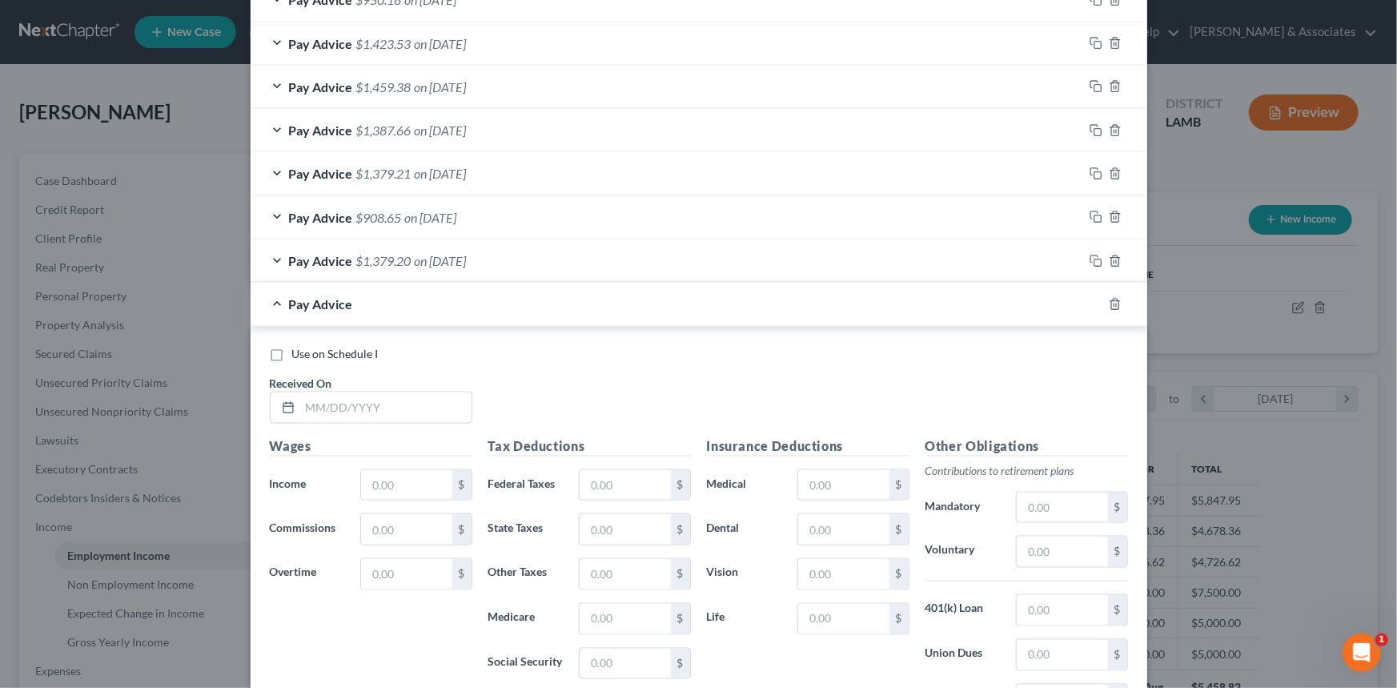
scroll to position [1091, 0]
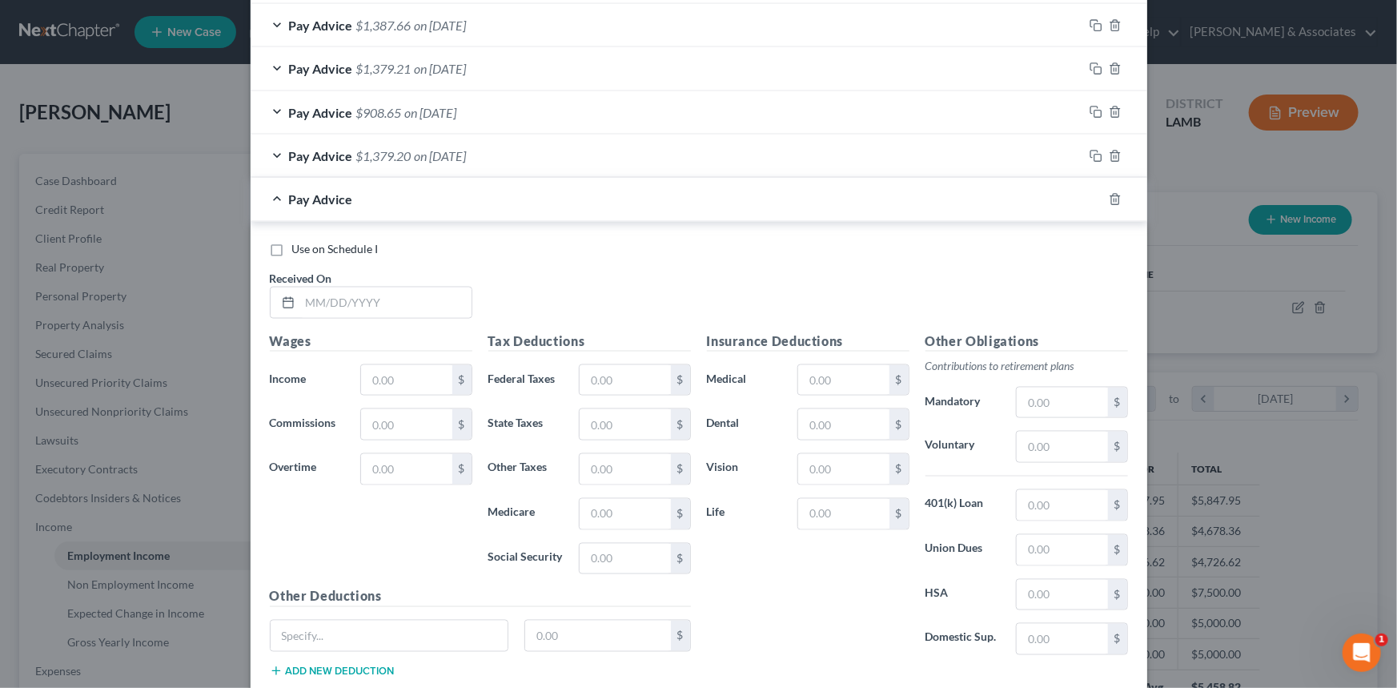
click at [345, 257] on div "Use on Schedule I Received On *" at bounding box center [699, 286] width 874 height 90
click at [347, 248] on span "Use on Schedule I" at bounding box center [335, 249] width 86 height 14
click at [309, 248] on input "Use on Schedule I" at bounding box center [304, 246] width 10 height 10
checkbox input "true"
click at [362, 306] on input "text" at bounding box center [385, 302] width 171 height 30
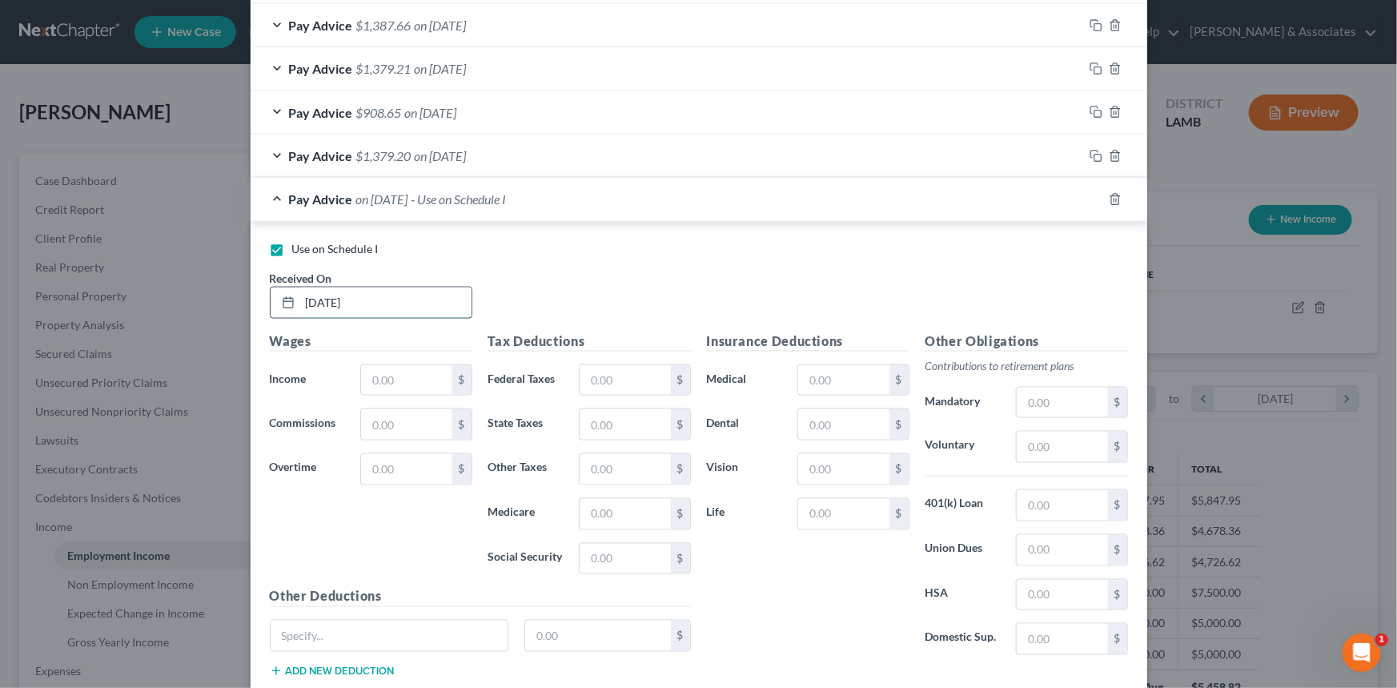
type input "8/15/2022"
type input "2,884.62"
click at [609, 375] on input "text" at bounding box center [625, 380] width 90 height 30
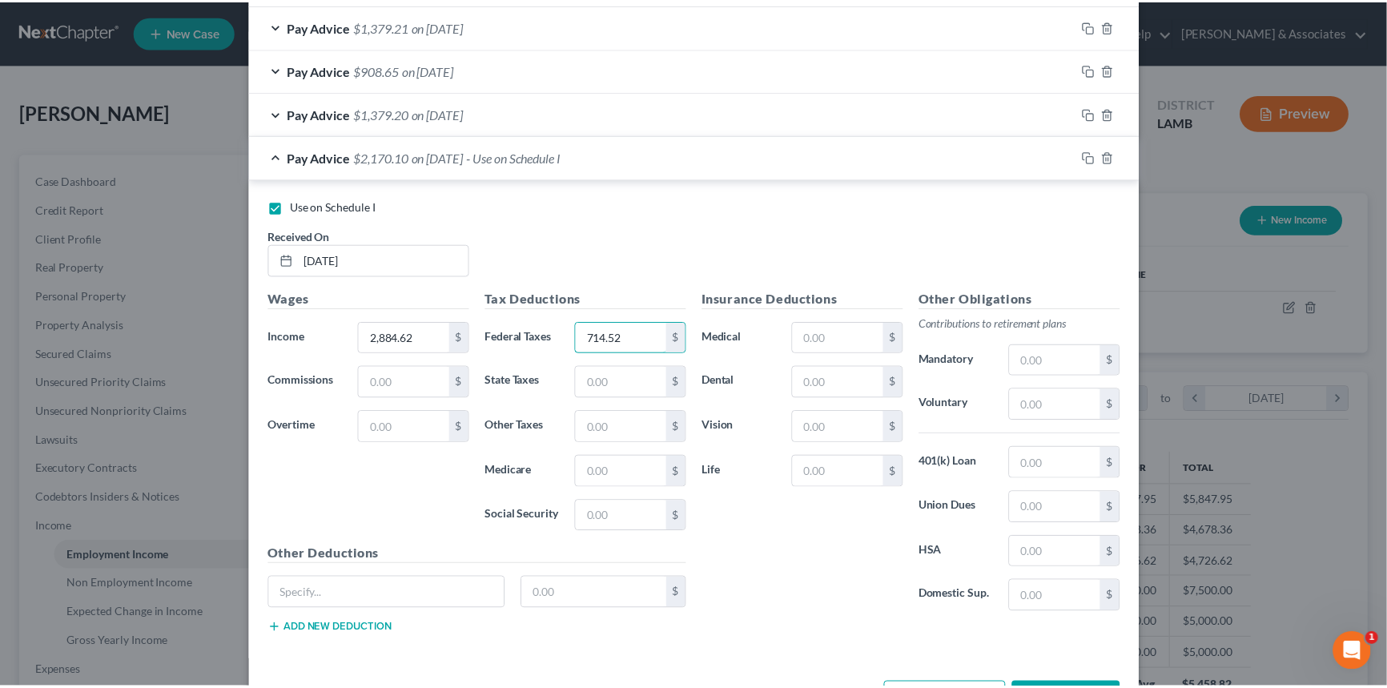
scroll to position [1191, 0]
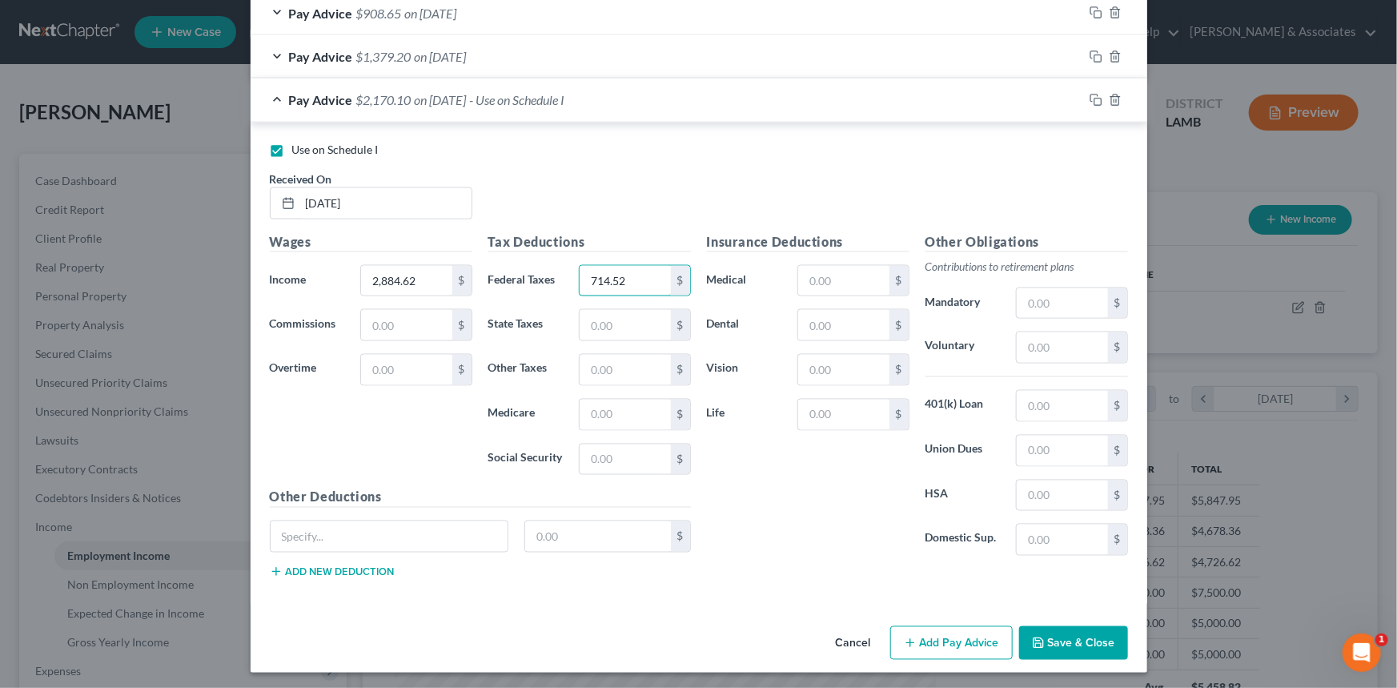
type input "714.52"
click at [1079, 633] on button "Save & Close" at bounding box center [1073, 643] width 109 height 34
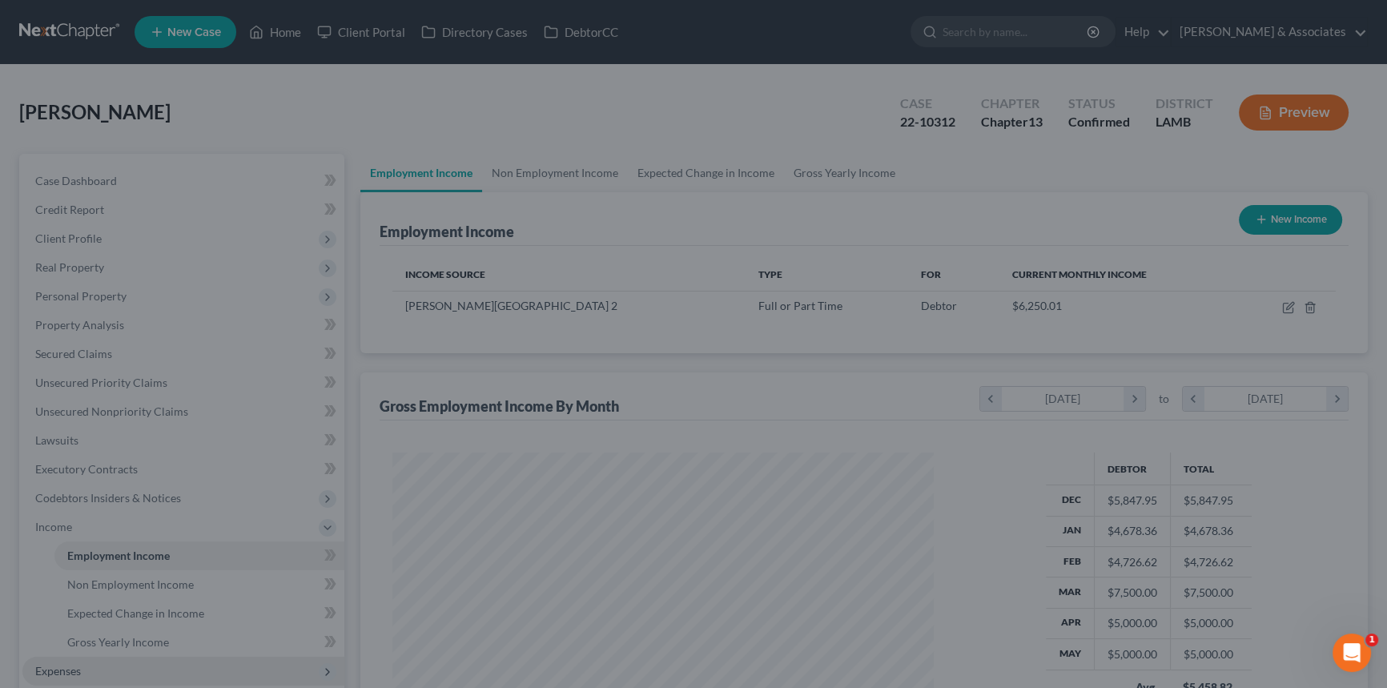
scroll to position [800455, 800173]
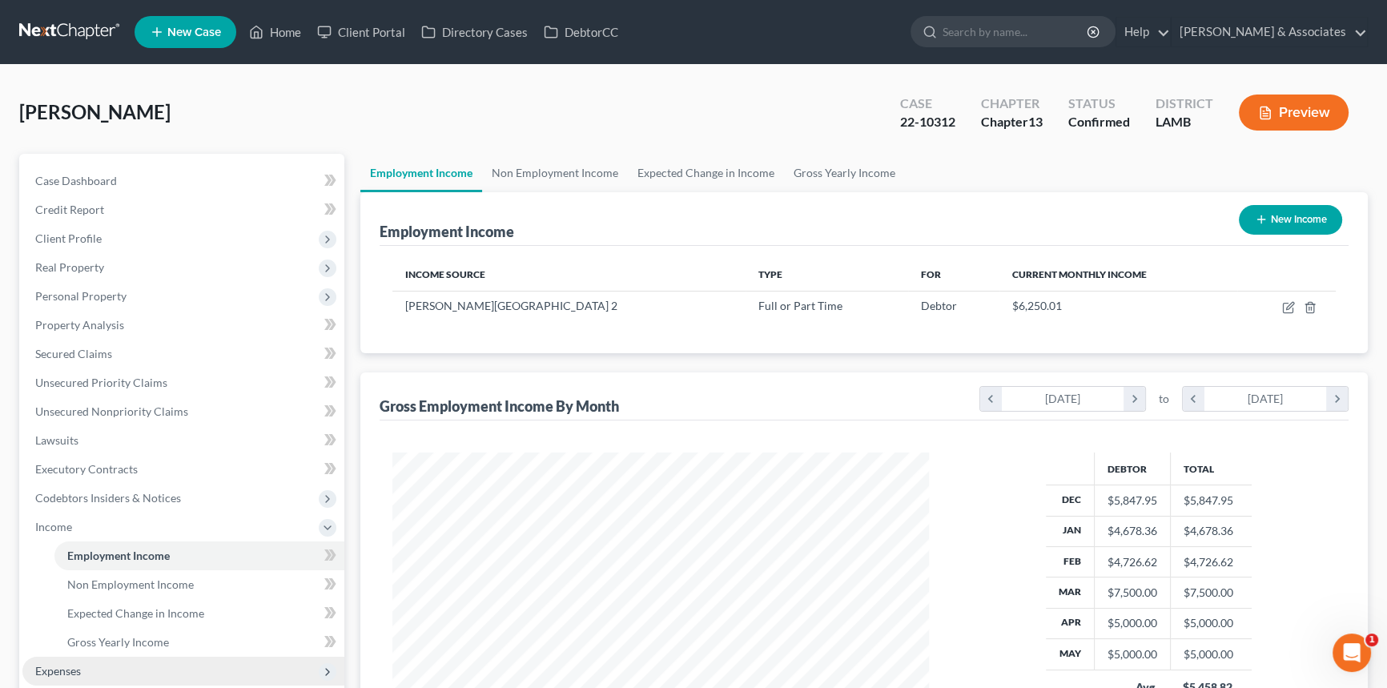
click at [86, 673] on span "Expenses" at bounding box center [183, 671] width 322 height 29
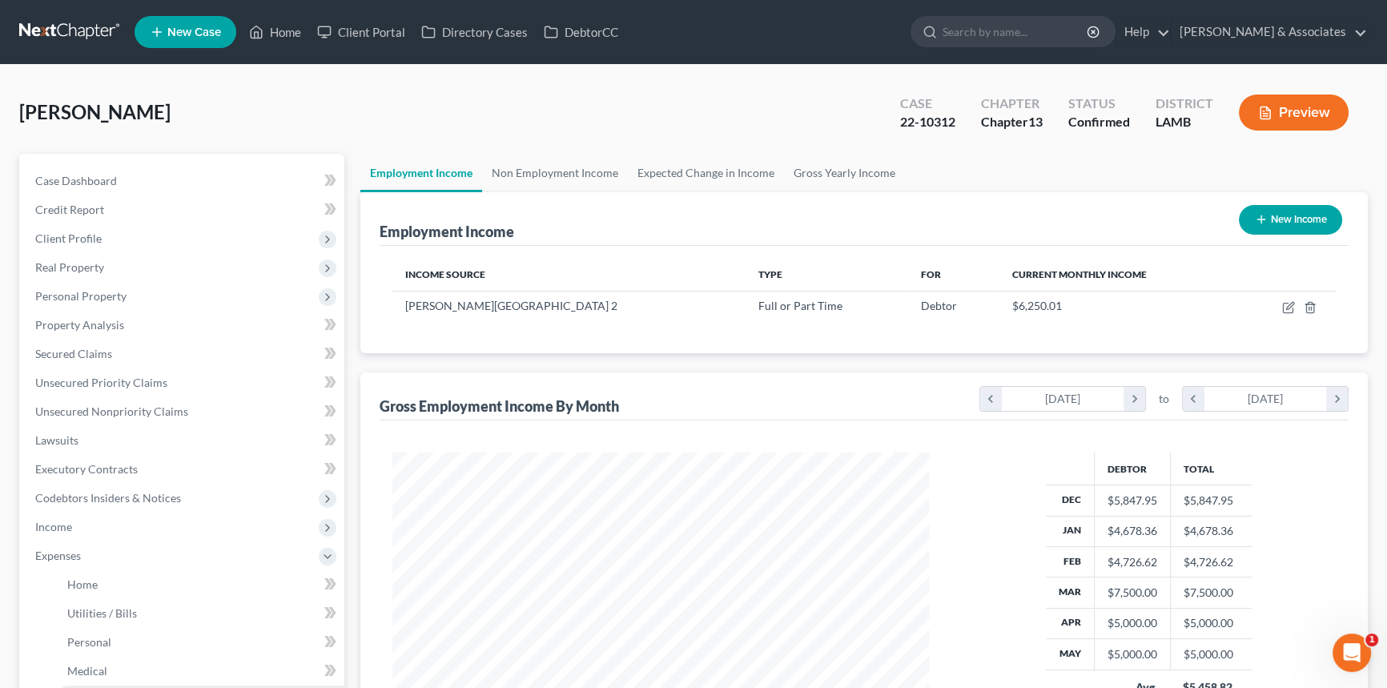
scroll to position [218, 0]
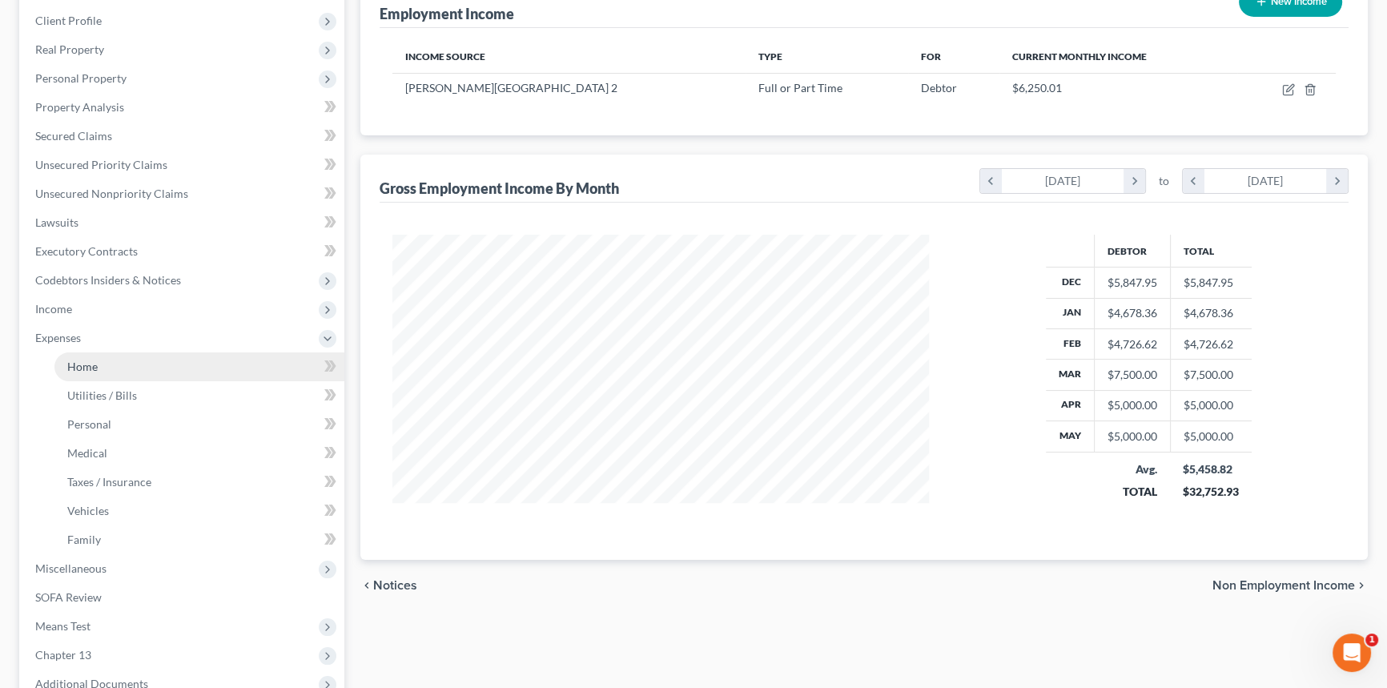
click at [118, 373] on link "Home" at bounding box center [199, 366] width 290 height 29
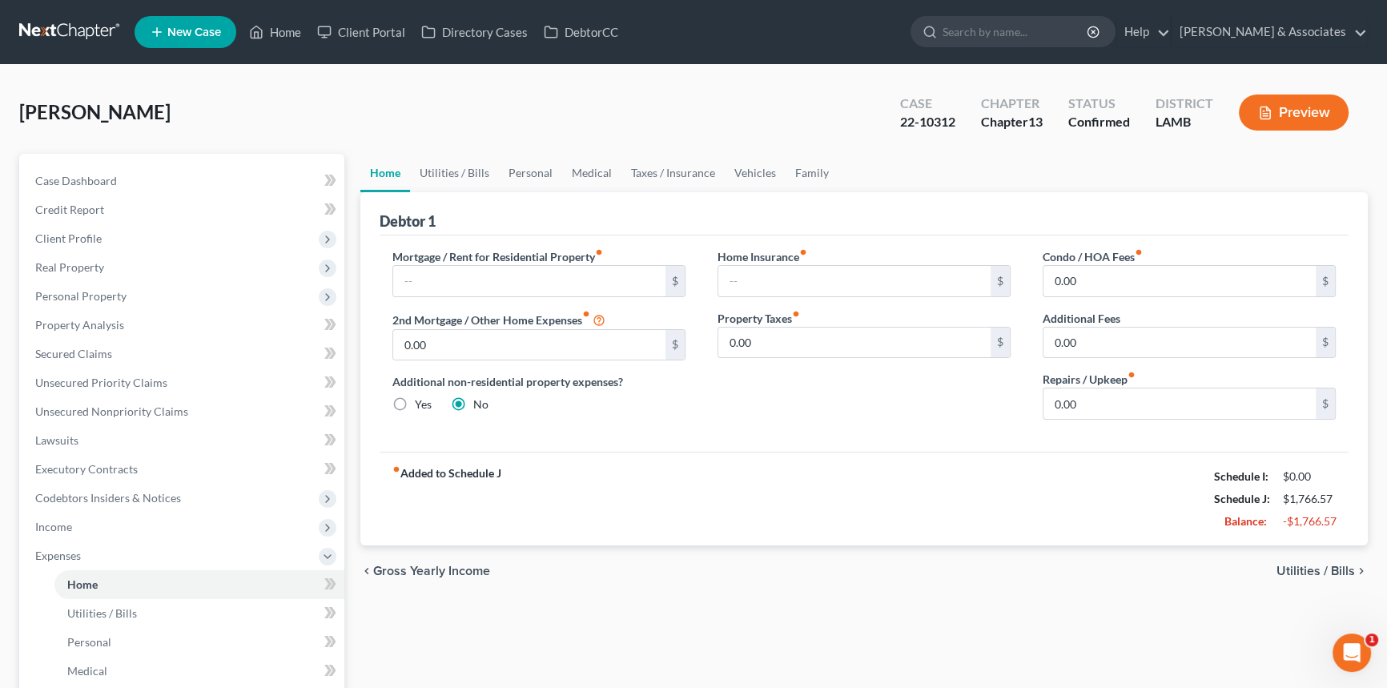
click at [850, 543] on div "fiber_manual_record Added to Schedule J Schedule I: $0.00 Schedule J: $1,766.57…" at bounding box center [864, 499] width 969 height 94
click at [1340, 109] on button "Preview" at bounding box center [1294, 112] width 110 height 36
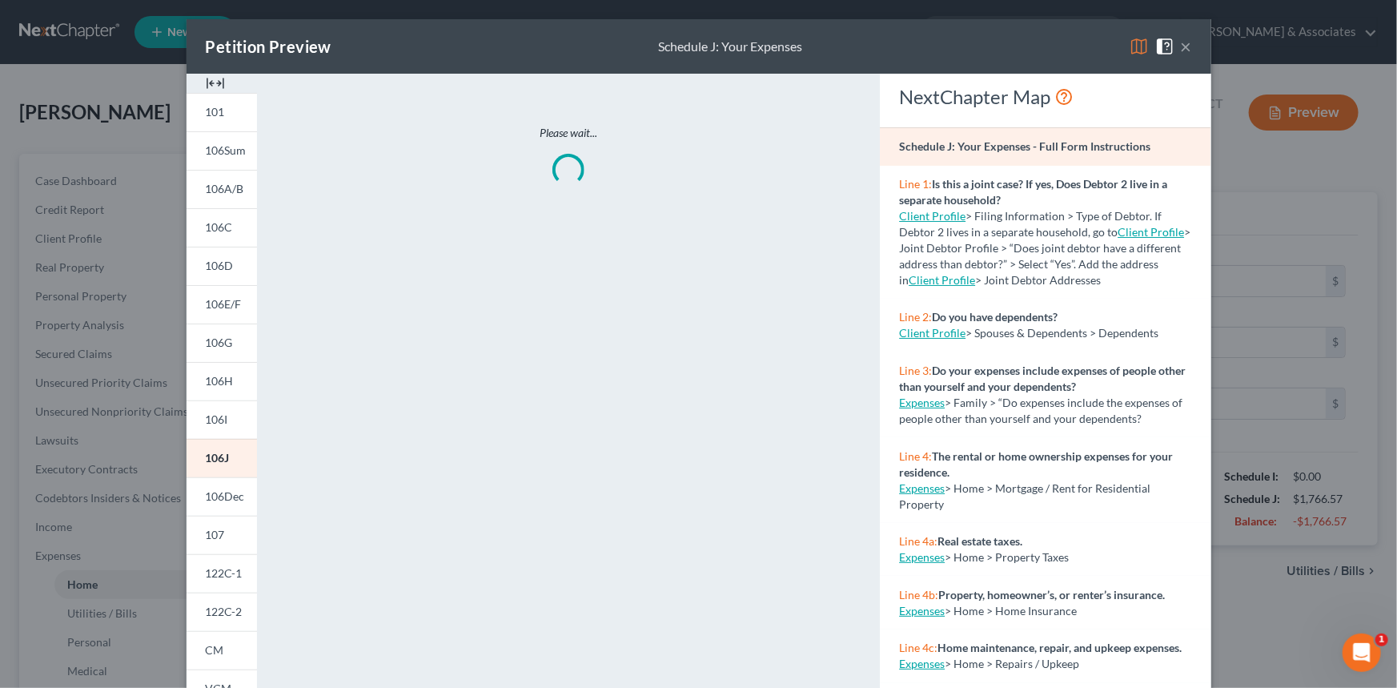
click at [1131, 62] on div "Petition Preview Schedule J: Your Expenses ×" at bounding box center [699, 46] width 1025 height 54
click at [1135, 50] on img at bounding box center [1139, 46] width 19 height 19
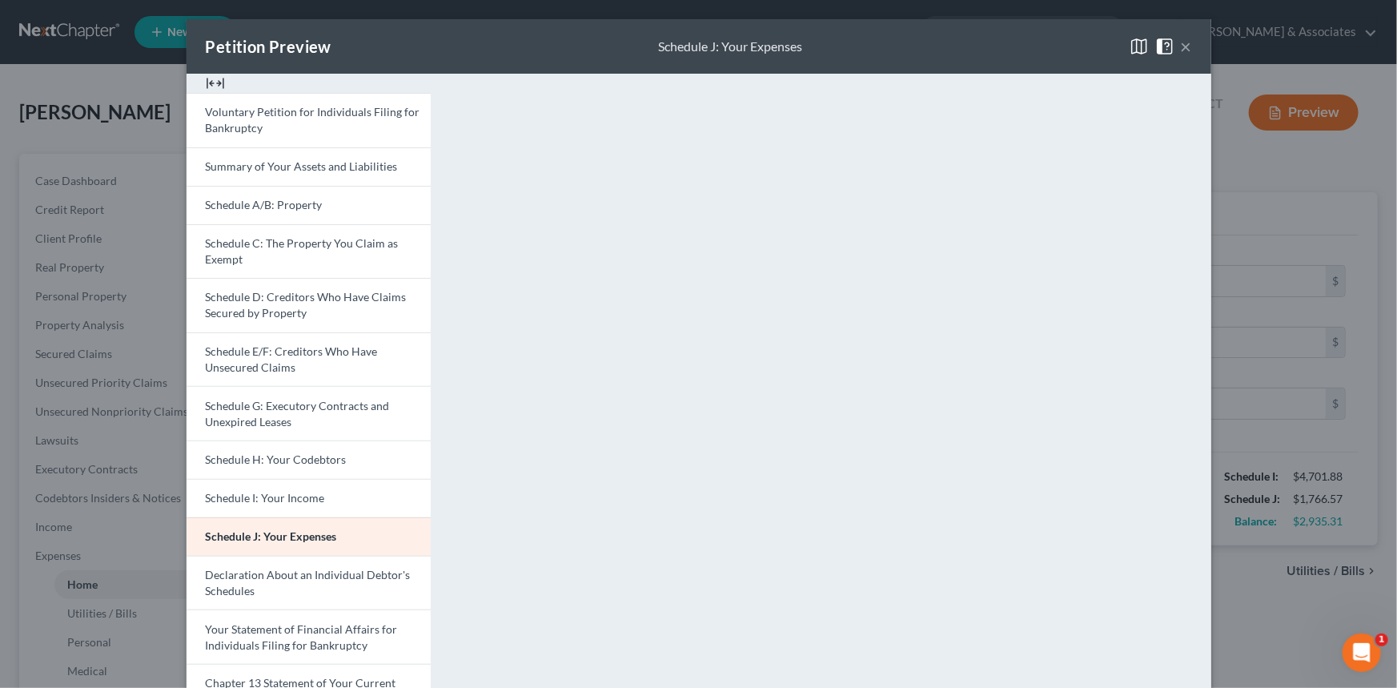
click at [1175, 42] on span at bounding box center [1168, 45] width 26 height 14
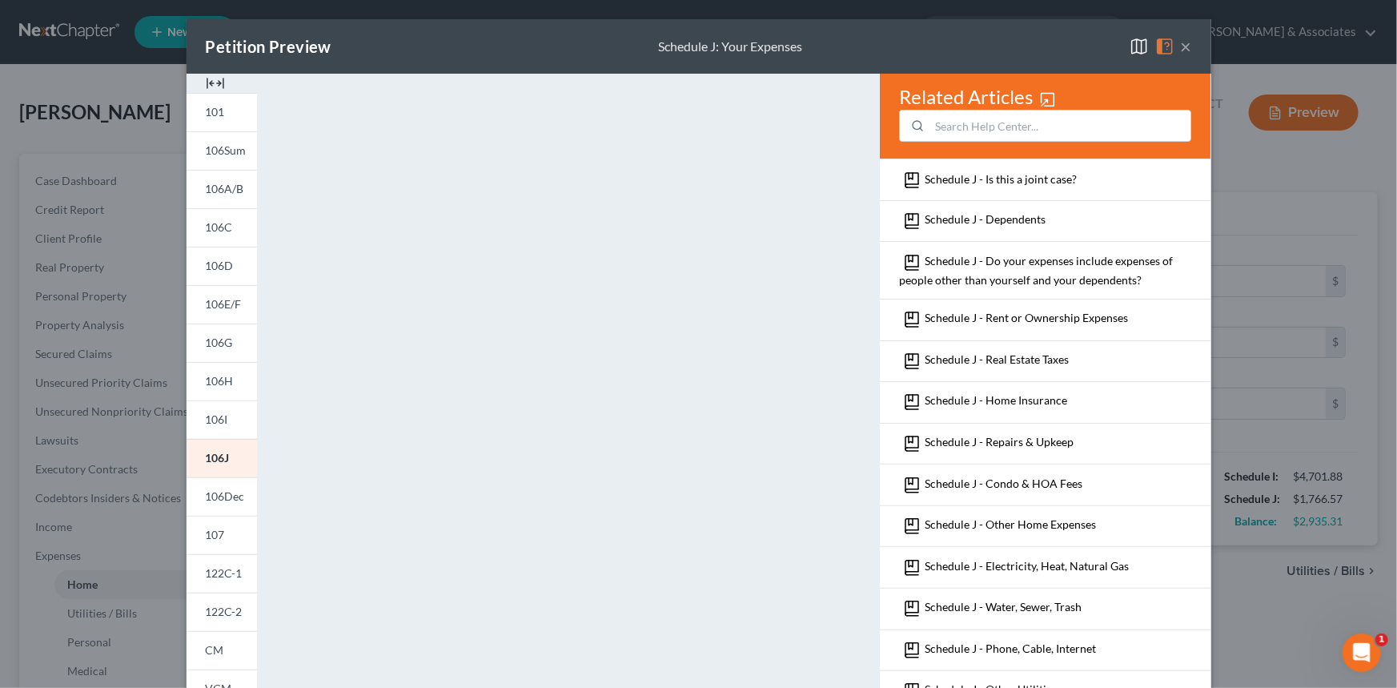
click at [1181, 46] on button "×" at bounding box center [1186, 46] width 11 height 19
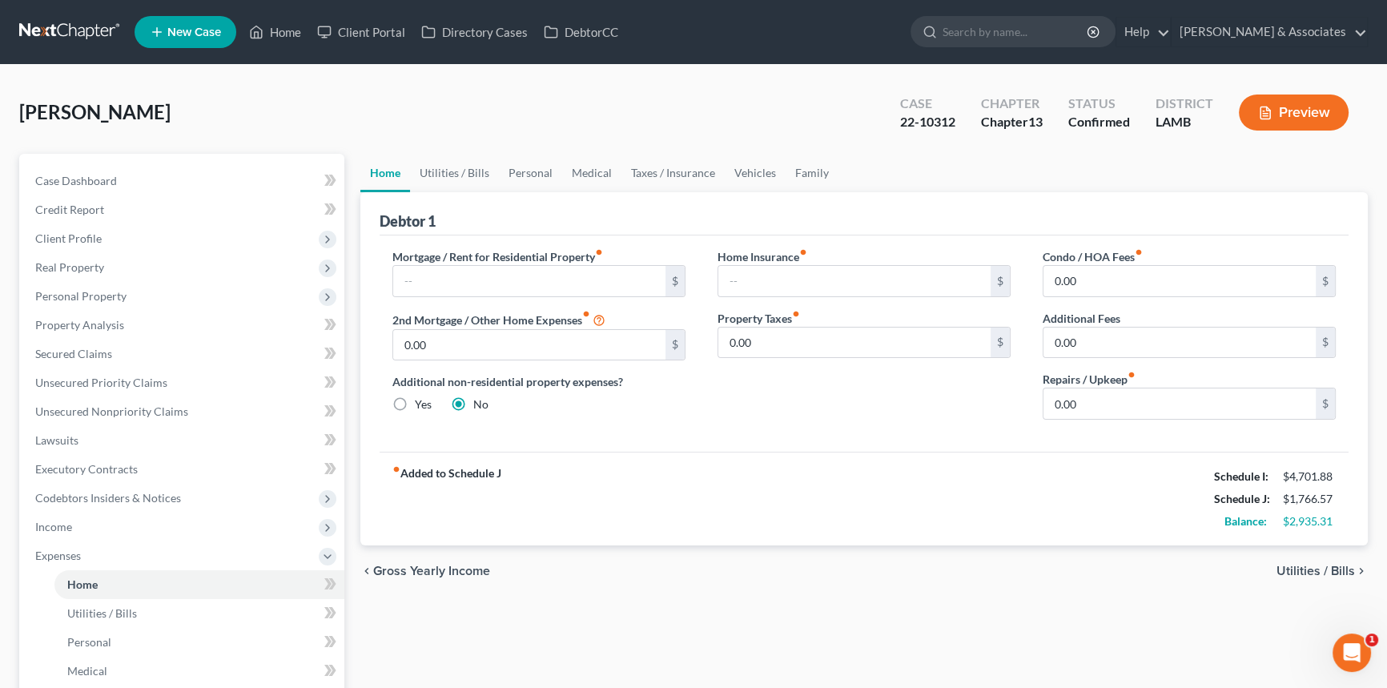
click at [1080, 538] on div "fiber_manual_record Added to Schedule J Schedule I: $4,701.88 Schedule J: $1,76…" at bounding box center [864, 499] width 969 height 94
click at [1139, 384] on div "Repairs / Upkeep fiber_manual_record 0.00 $" at bounding box center [1189, 395] width 293 height 49
click at [1139, 396] on input "0.00" at bounding box center [1179, 403] width 272 height 30
type input "100"
click at [462, 177] on link "Utilities / Bills" at bounding box center [454, 173] width 89 height 38
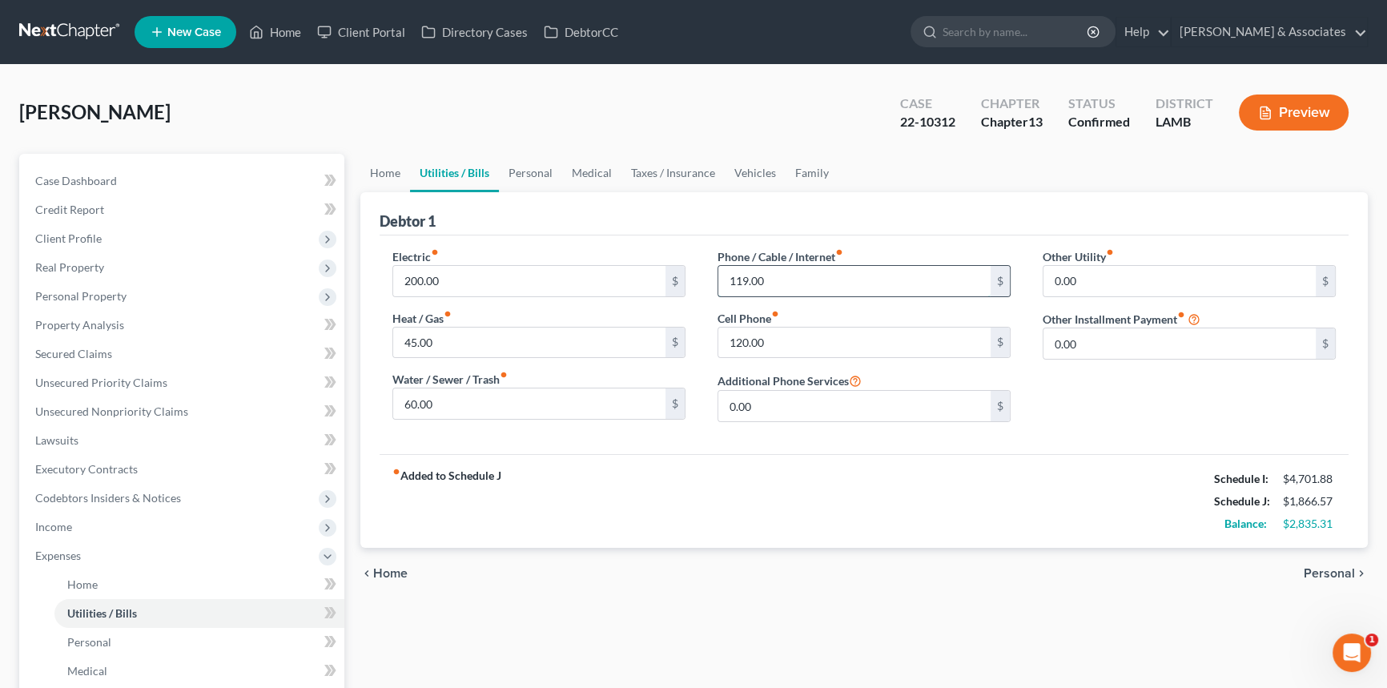
click at [795, 294] on input "119.00" at bounding box center [854, 281] width 272 height 30
type input "350"
type input "0"
click at [471, 361] on div "Electric fiber_manual_record 200.00 $ Heat / Gas fiber_manual_record 45.00 $ Wa…" at bounding box center [538, 341] width 325 height 187
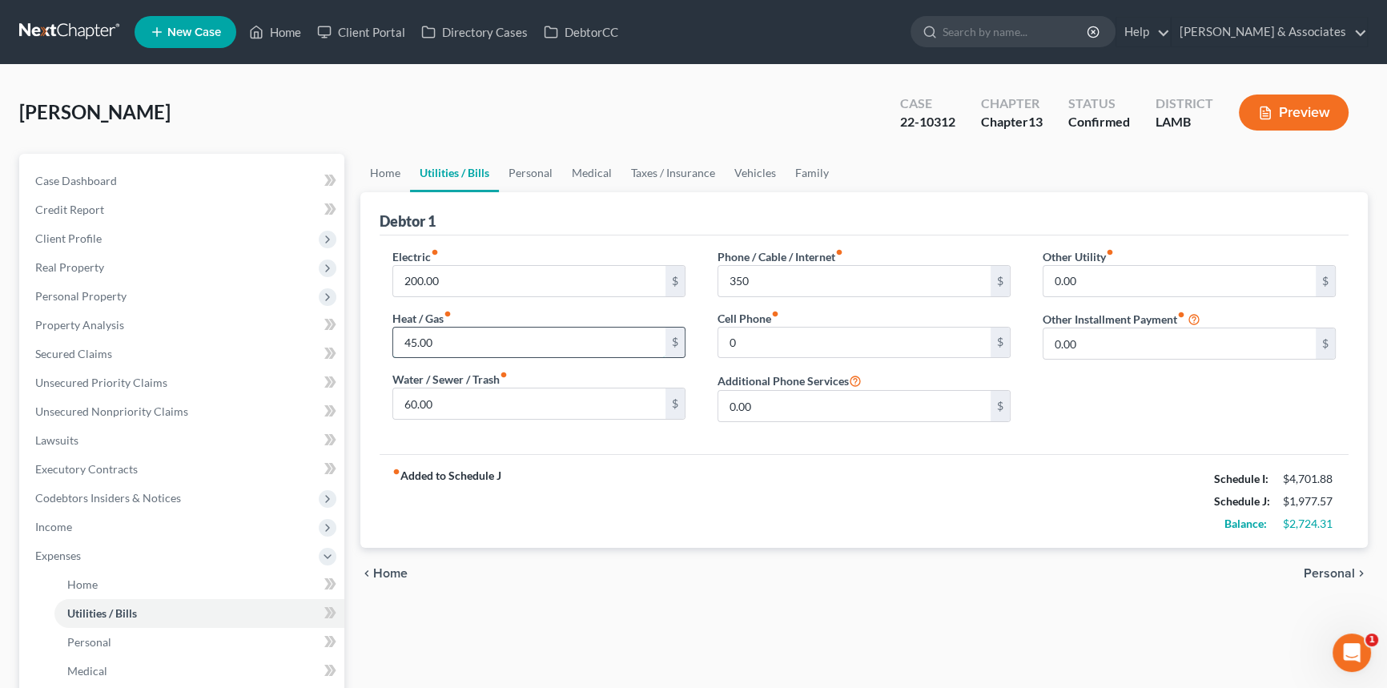
click at [474, 352] on input "45.00" at bounding box center [529, 343] width 272 height 30
type input "75"
click at [526, 170] on link "Personal" at bounding box center [530, 173] width 63 height 38
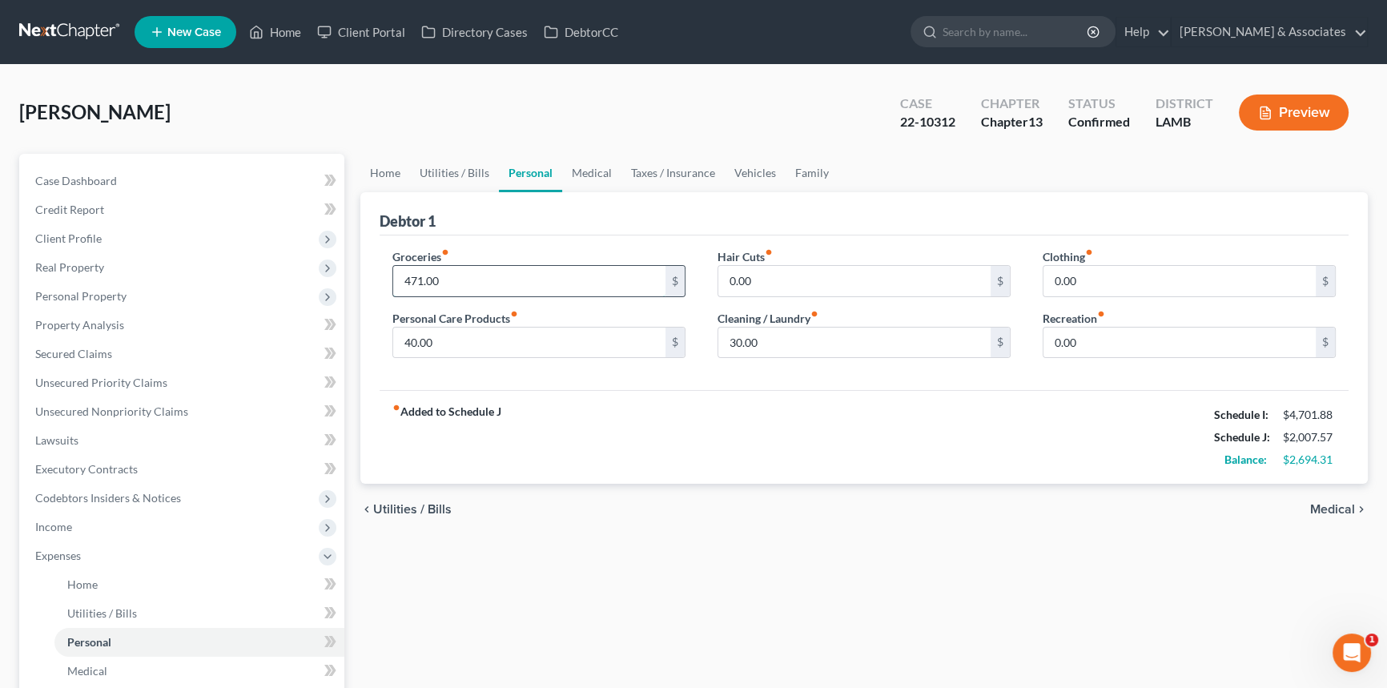
click at [570, 273] on input "471.00" at bounding box center [529, 281] width 272 height 30
type input "500"
click at [592, 172] on link "Medical" at bounding box center [591, 173] width 59 height 38
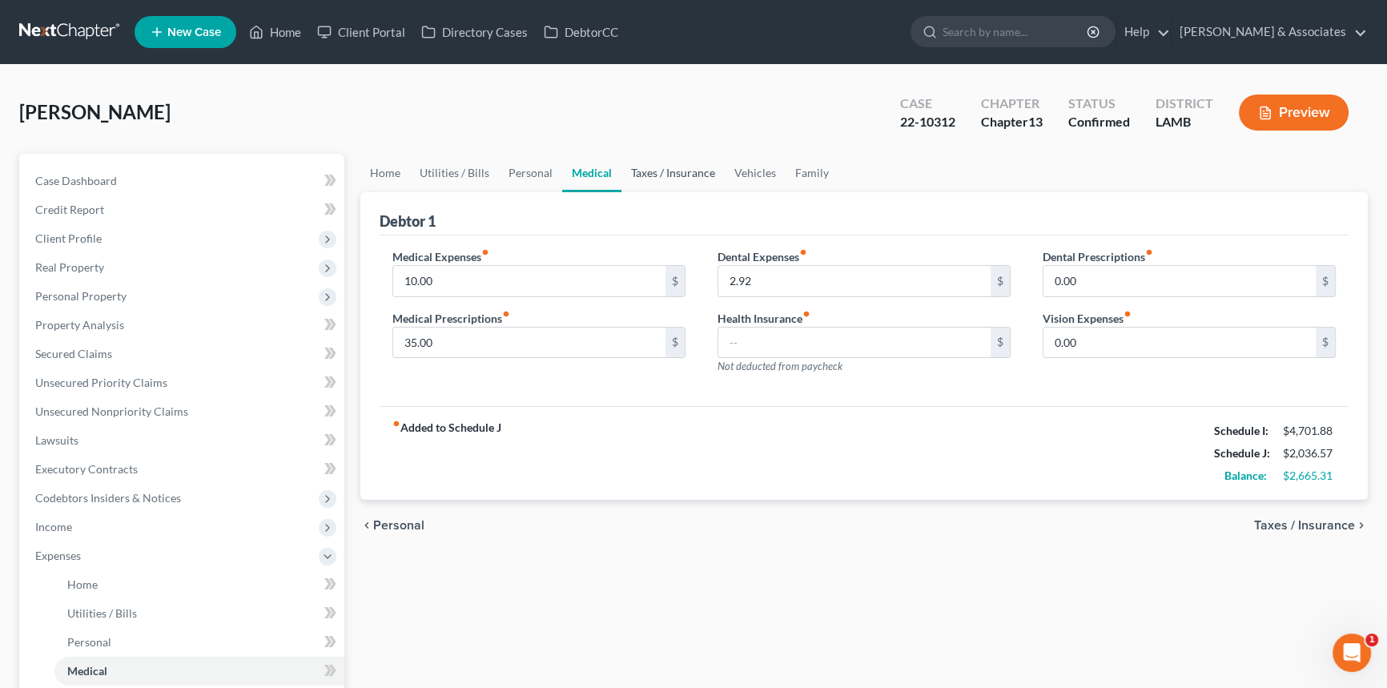
click at [658, 183] on link "Taxes / Insurance" at bounding box center [672, 173] width 103 height 38
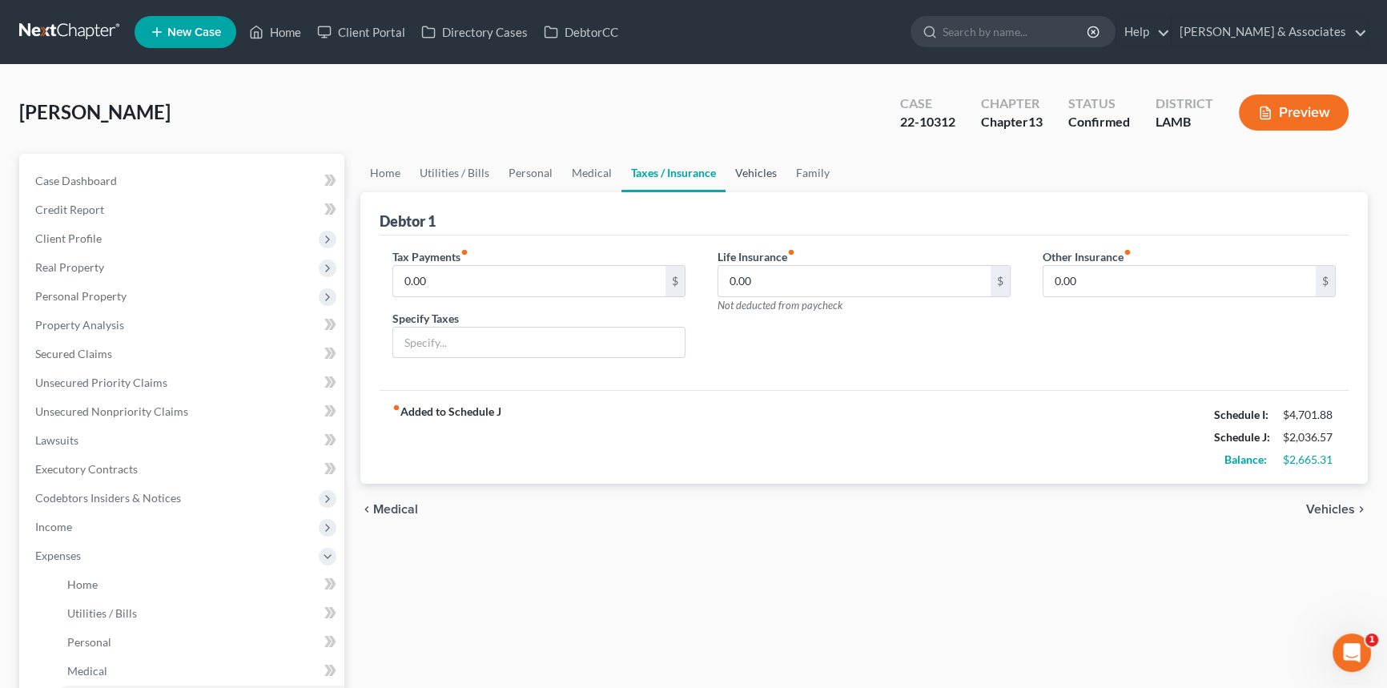
click at [769, 169] on link "Vehicles" at bounding box center [755, 173] width 61 height 38
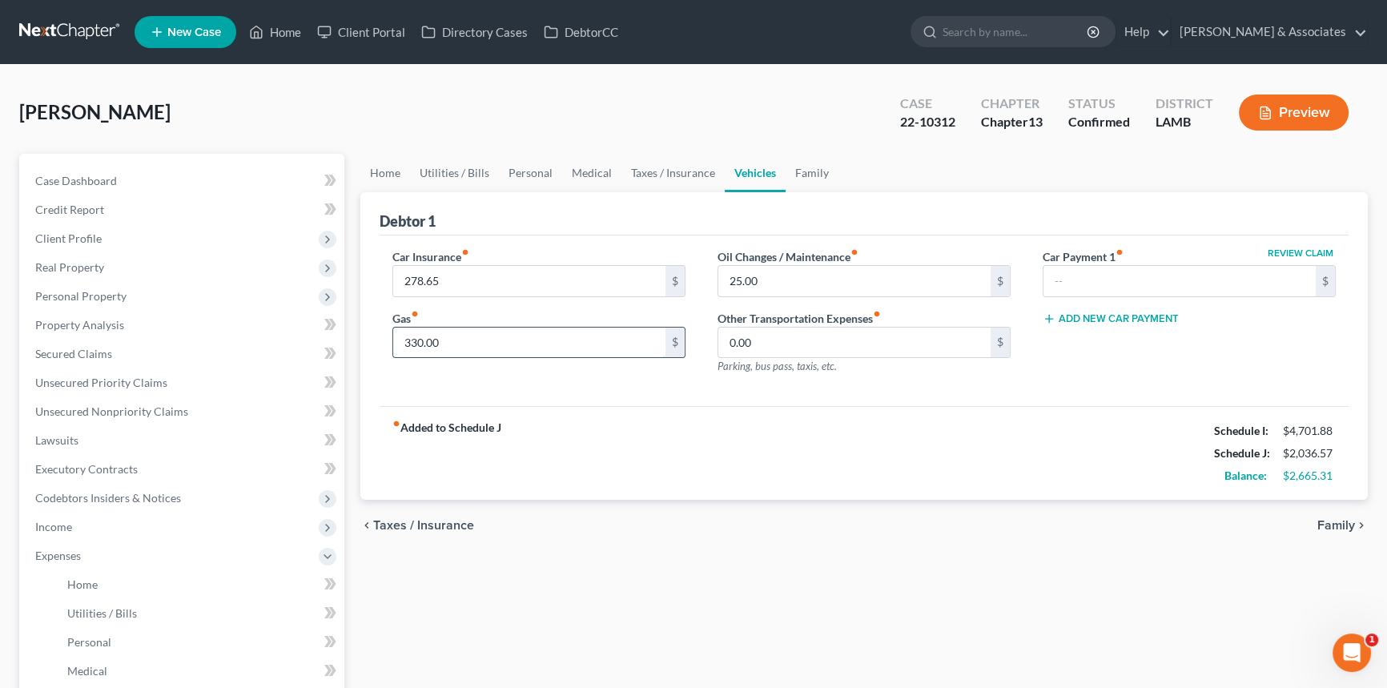
click at [472, 341] on input "330.00" at bounding box center [529, 343] width 272 height 30
type input "350"
click at [808, 168] on link "Family" at bounding box center [812, 173] width 53 height 38
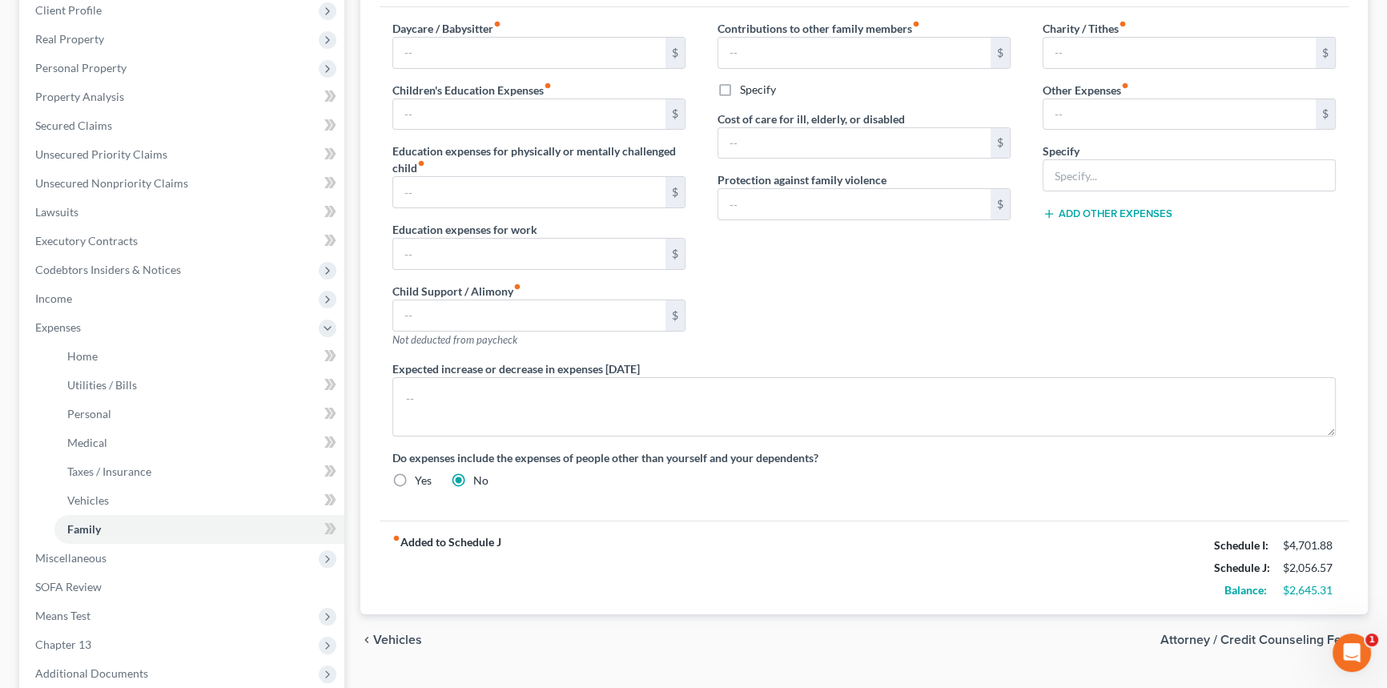
scroll to position [364, 0]
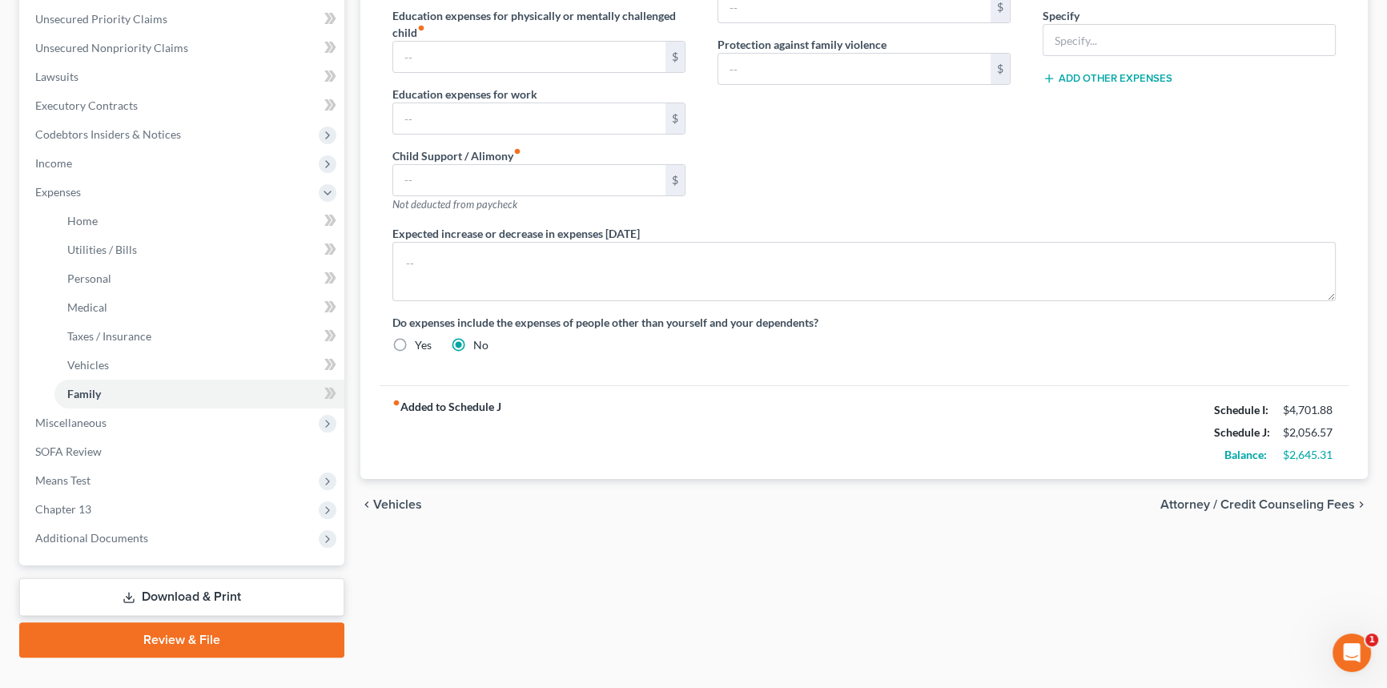
click at [154, 606] on link "Download & Print" at bounding box center [181, 597] width 325 height 38
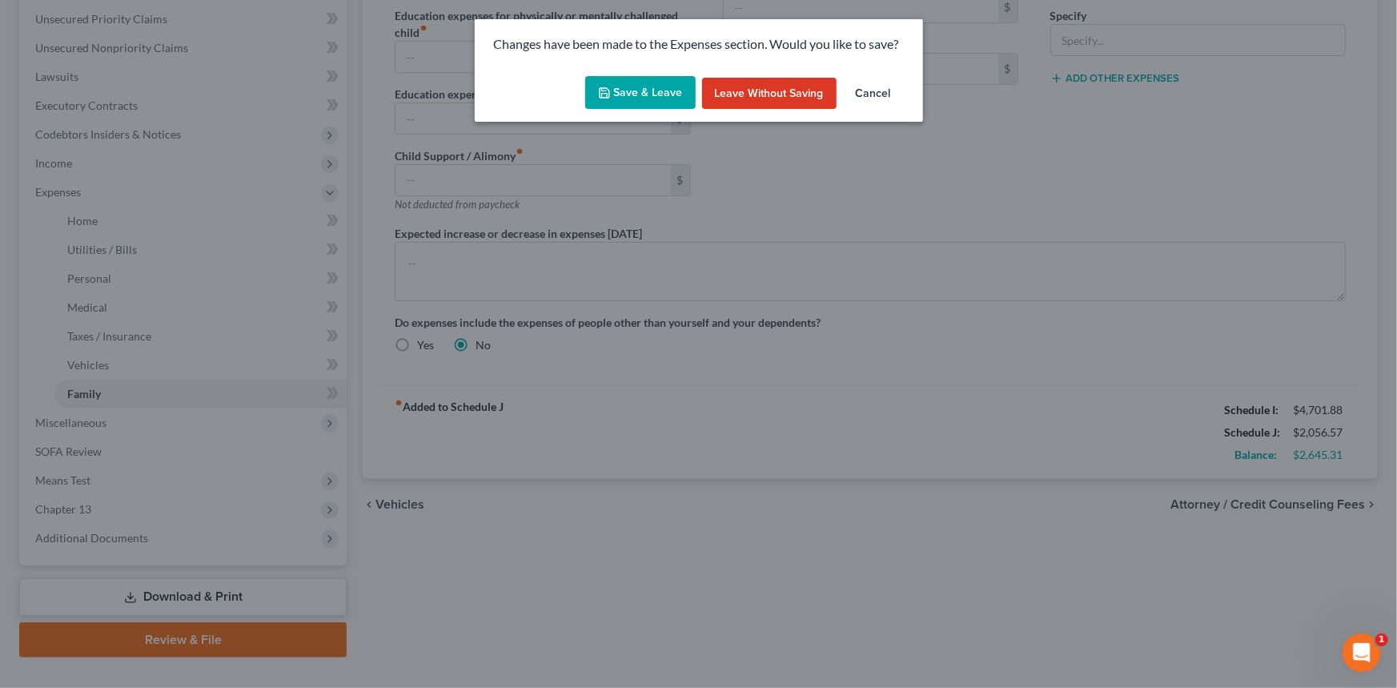
click at [649, 82] on button "Save & Leave" at bounding box center [640, 93] width 111 height 34
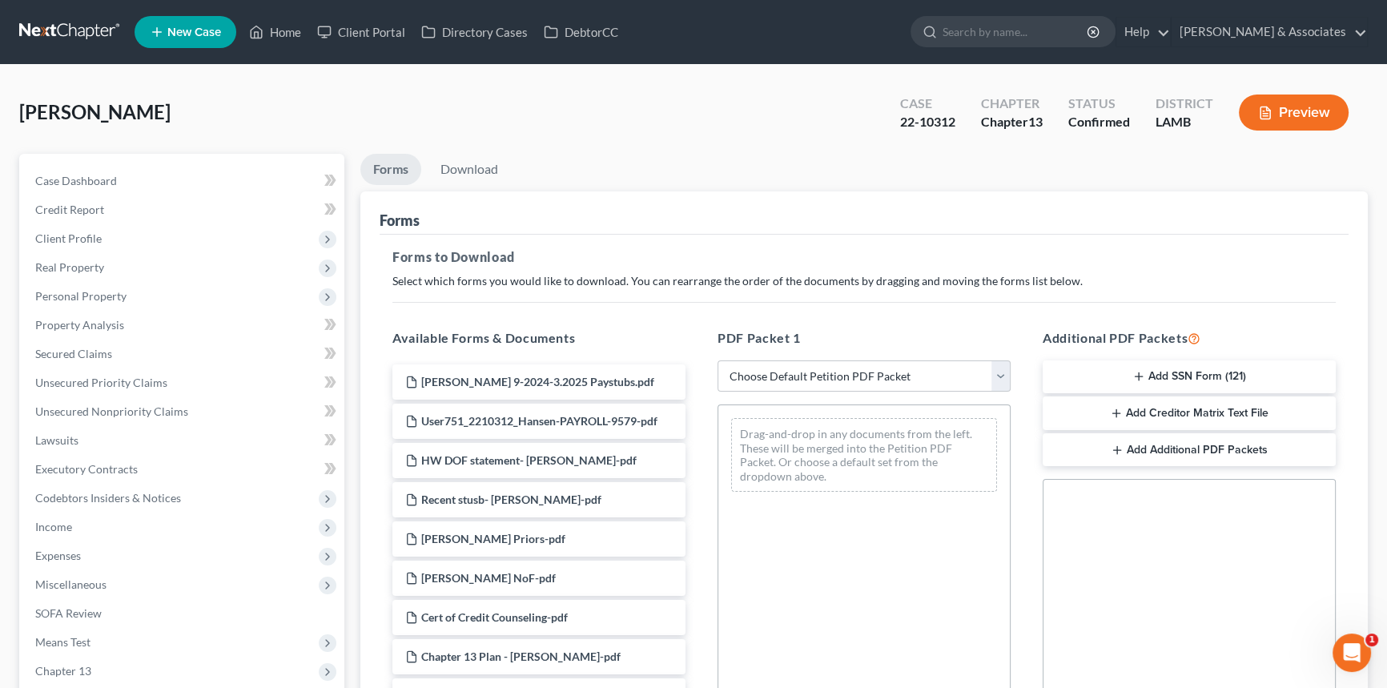
click at [56, 38] on link at bounding box center [70, 32] width 102 height 29
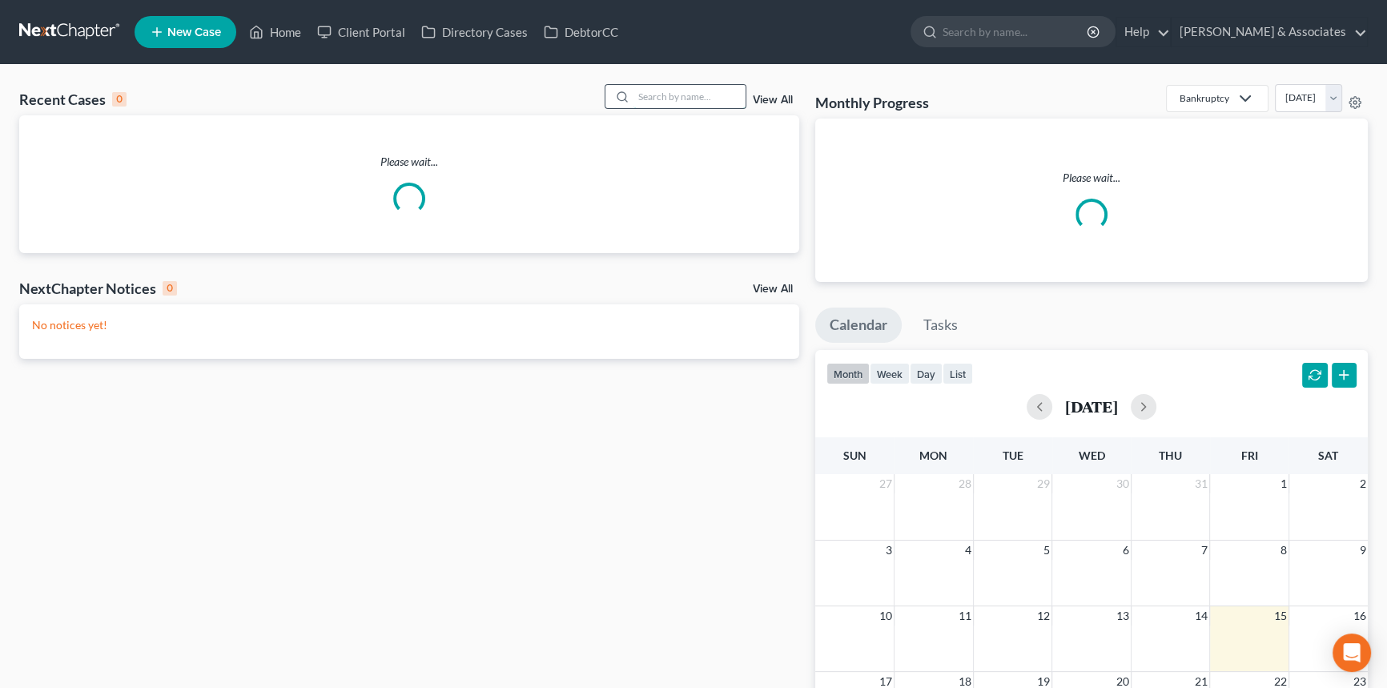
click at [693, 95] on input "search" at bounding box center [689, 96] width 112 height 23
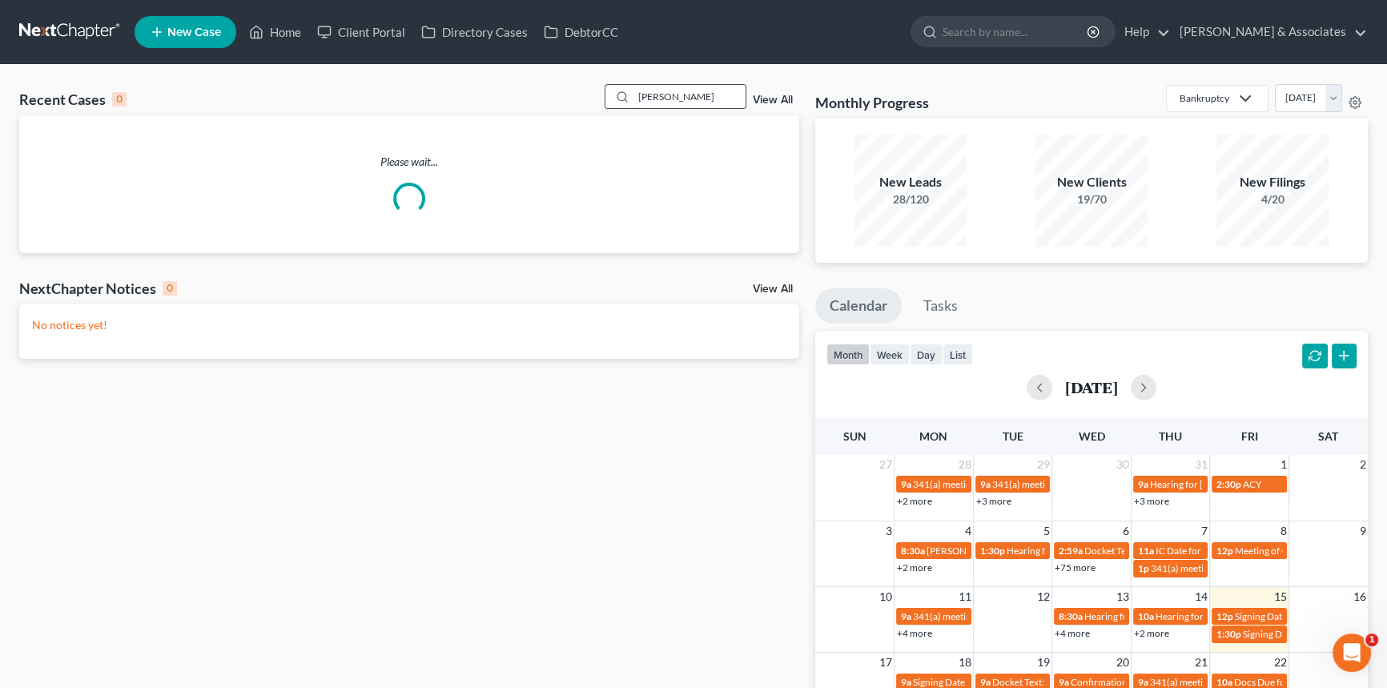
type input "[PERSON_NAME]"
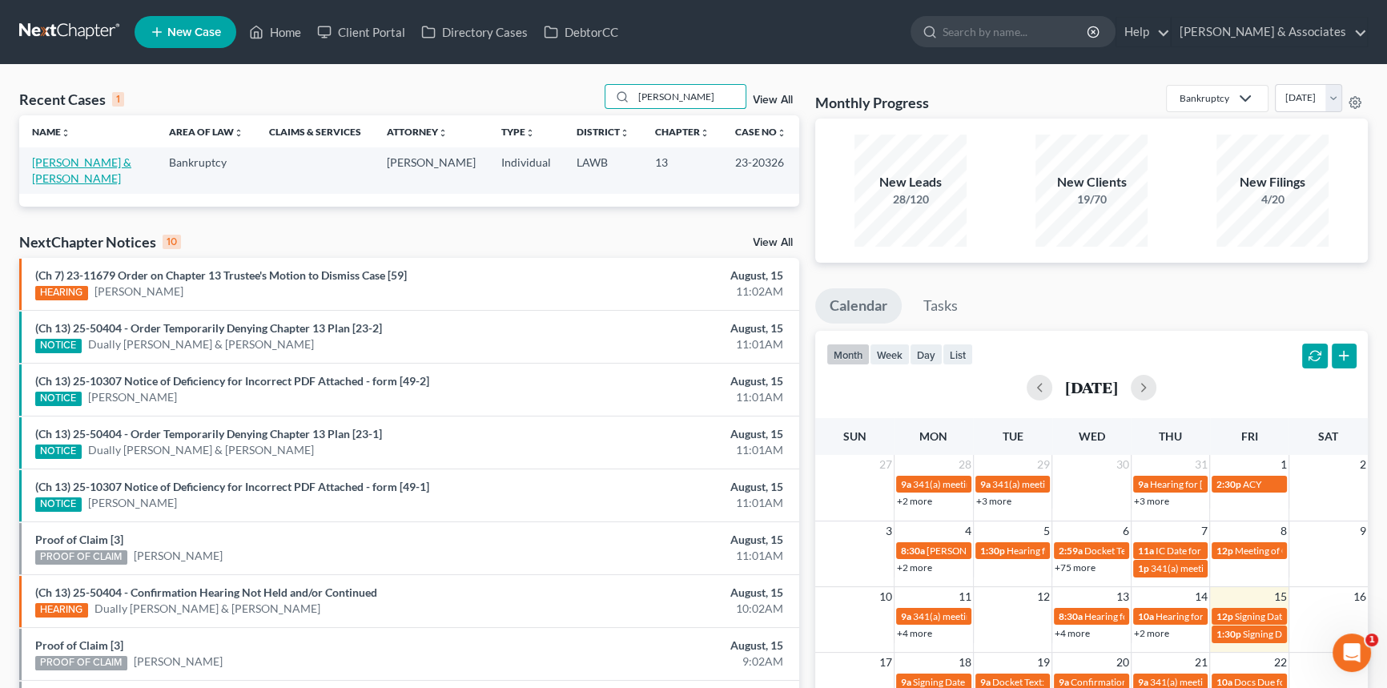
click at [110, 166] on link "[PERSON_NAME] & [PERSON_NAME]" at bounding box center [81, 170] width 99 height 30
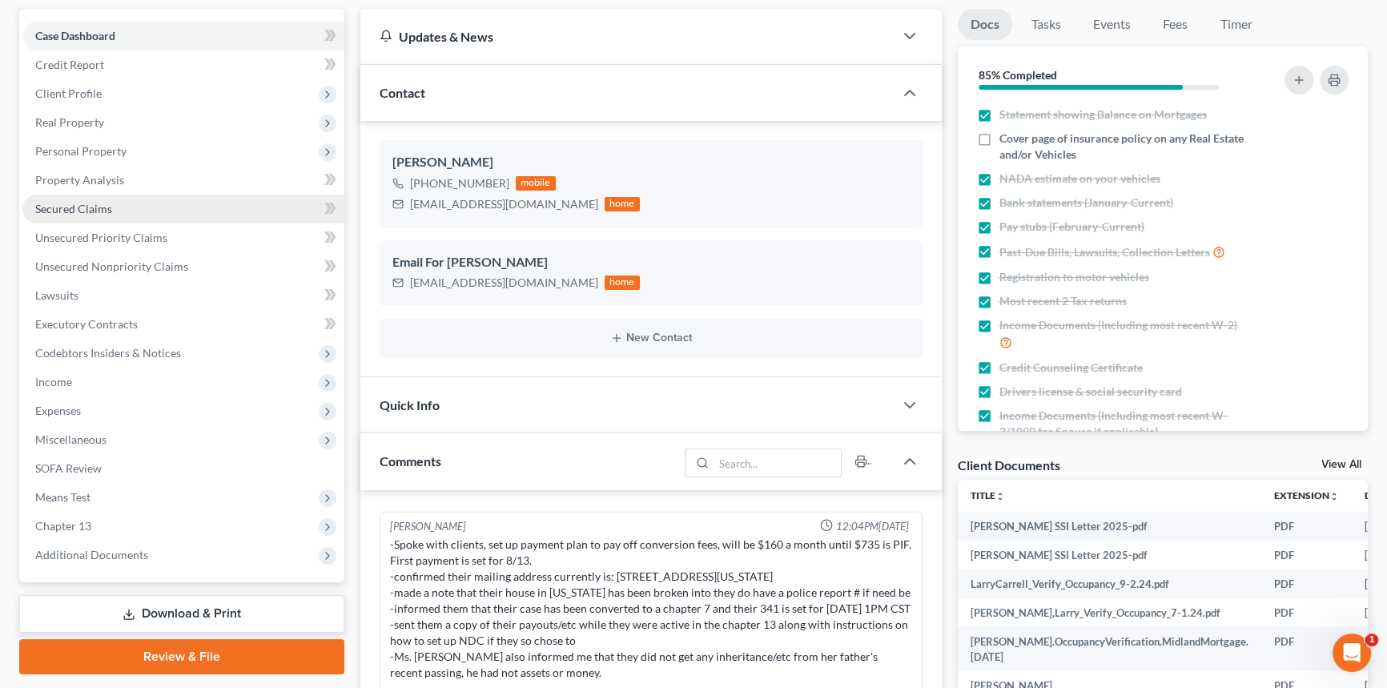
scroll to position [170, 0]
click at [131, 199] on link "Secured Claims" at bounding box center [183, 209] width 322 height 29
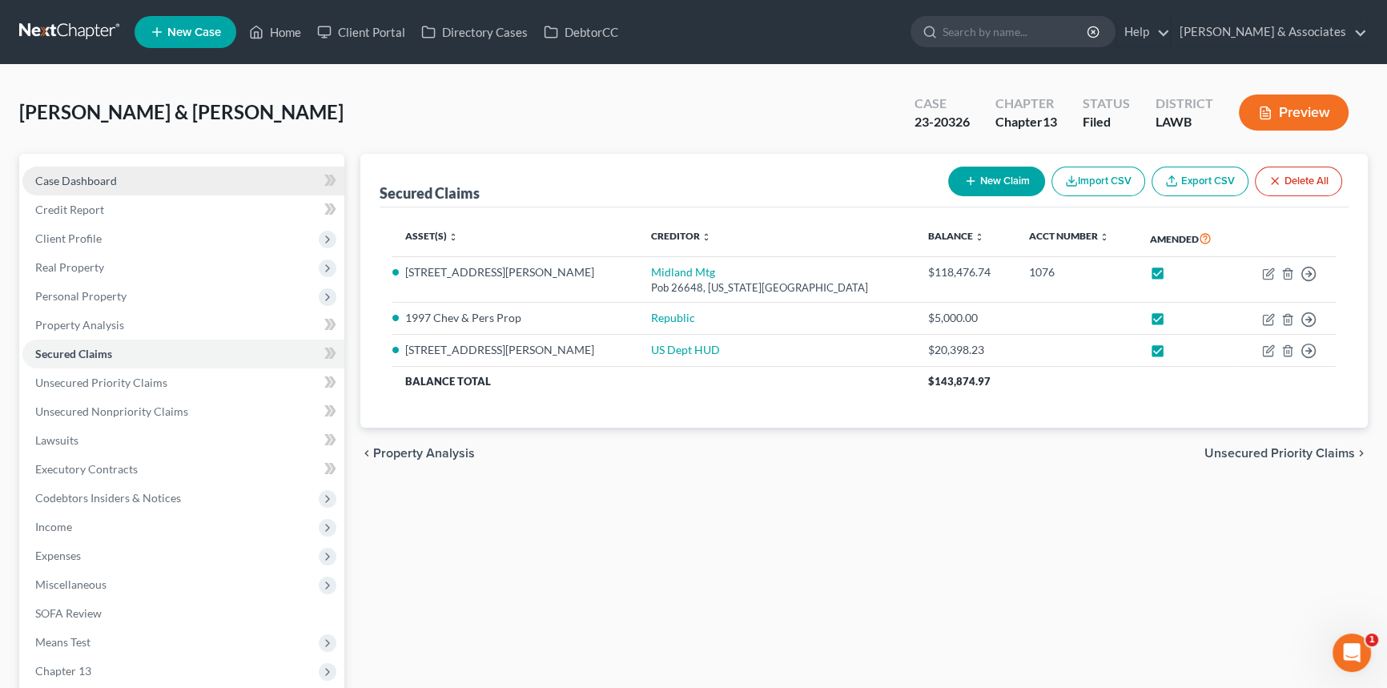
click at [110, 168] on link "Case Dashboard" at bounding box center [183, 181] width 322 height 29
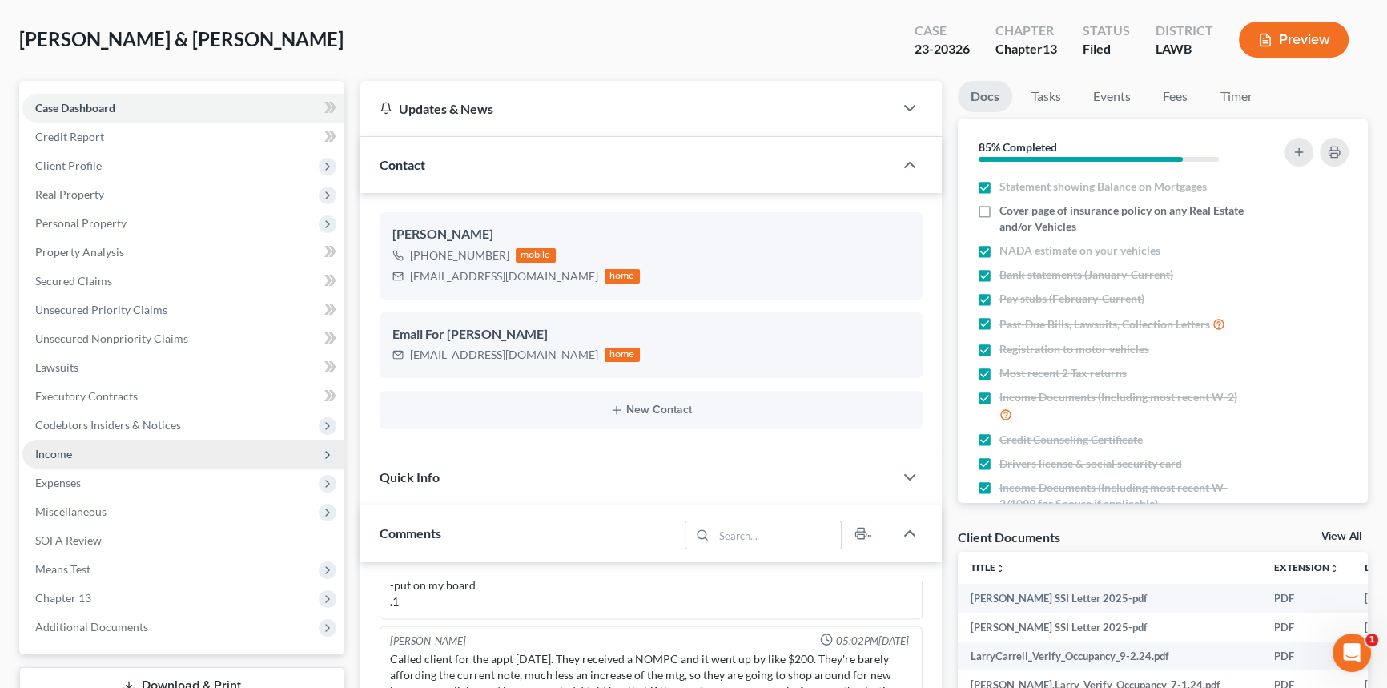
scroll to position [72, 0]
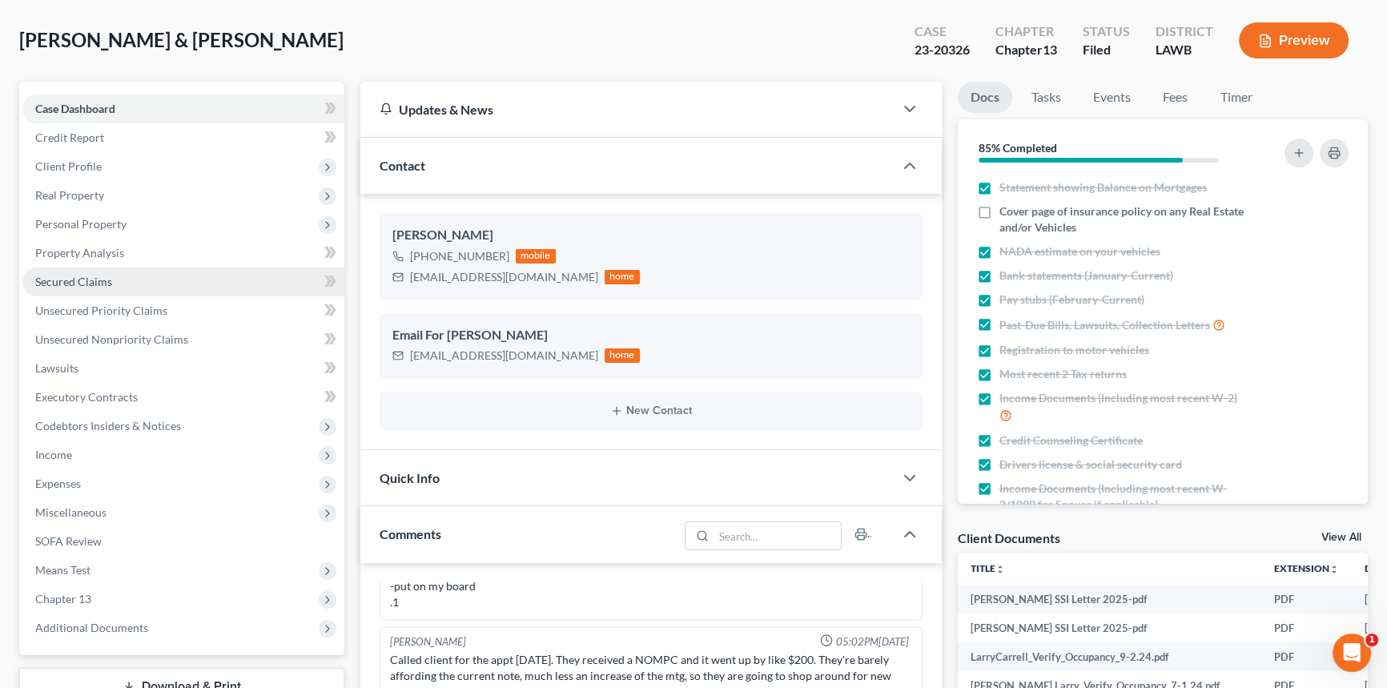
click at [131, 271] on link "Secured Claims" at bounding box center [183, 281] width 322 height 29
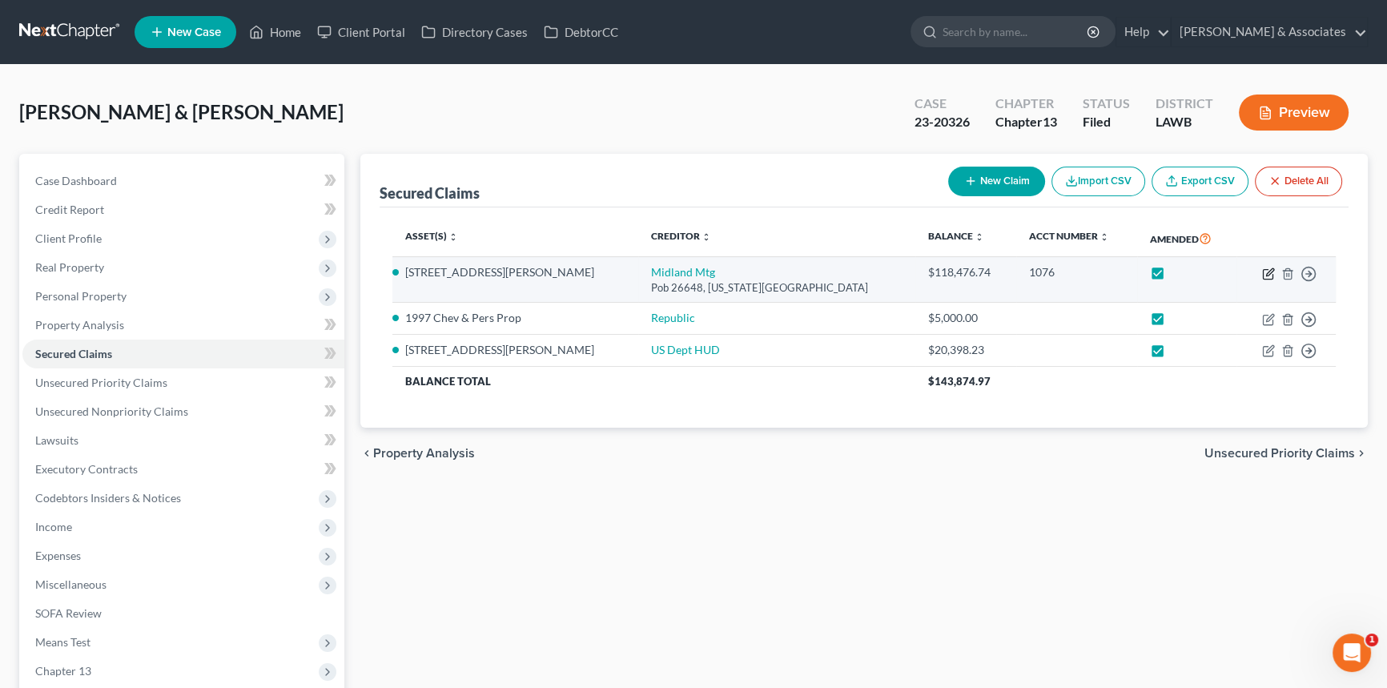
click at [1266, 272] on icon "button" at bounding box center [1269, 271] width 7 height 7
select select "37"
select select "2"
select select "4"
select select "0"
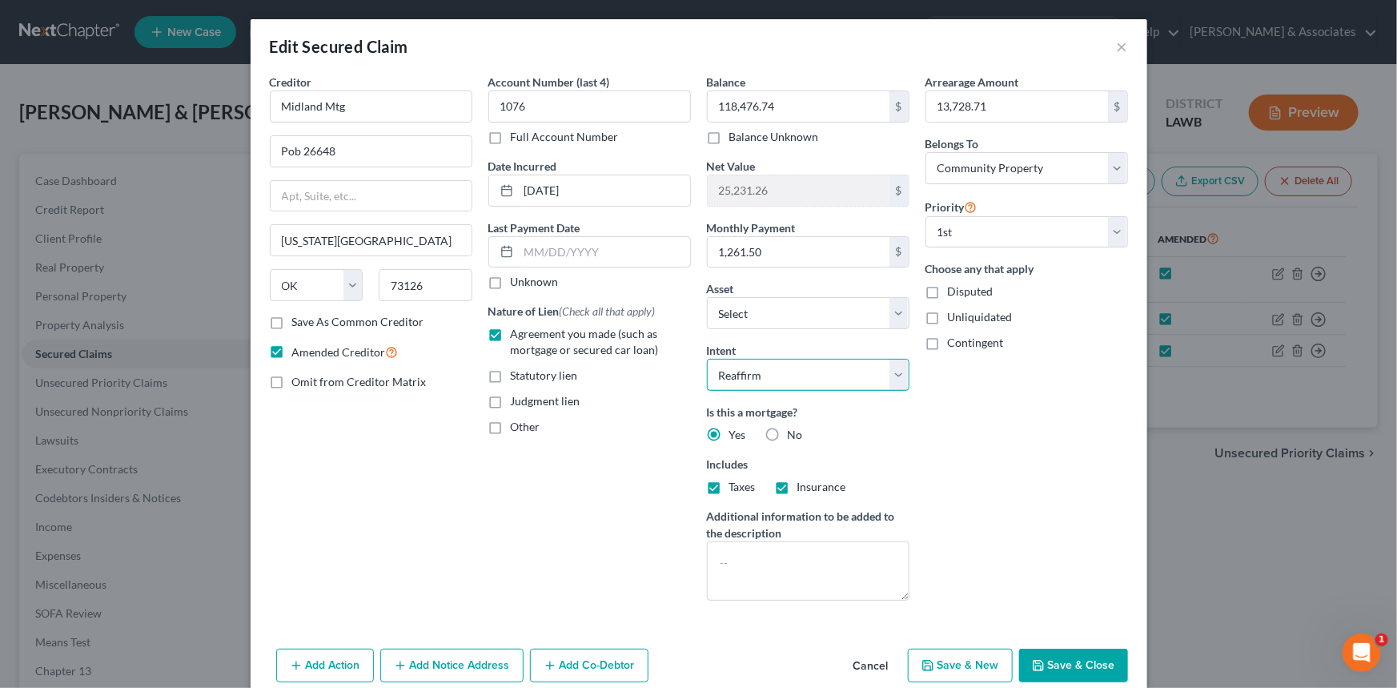
click at [773, 365] on select "Select Surrender Redeem Reaffirm Avoid Other" at bounding box center [808, 375] width 203 height 32
select select "0"
click at [707, 359] on select "Select Surrender Redeem Reaffirm Avoid Other" at bounding box center [808, 375] width 203 height 32
click at [1059, 670] on button "Save & Close" at bounding box center [1073, 666] width 109 height 34
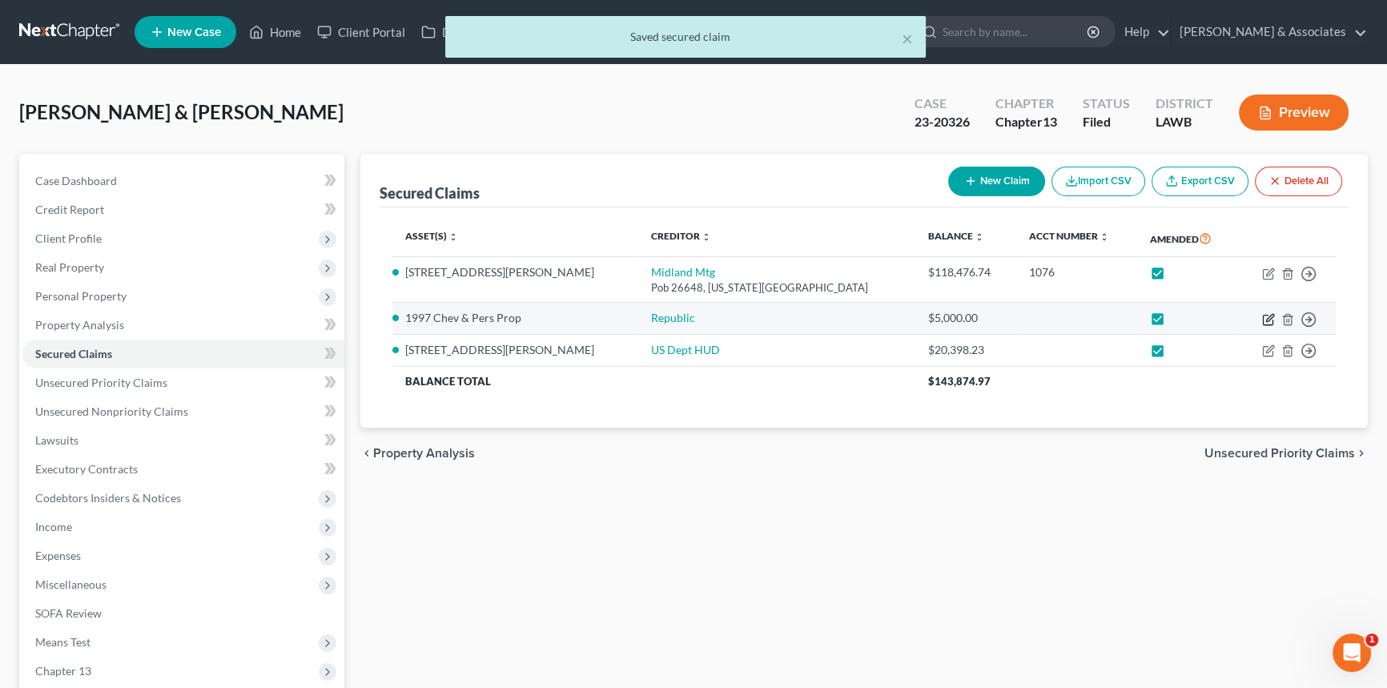
click at [1268, 316] on icon "button" at bounding box center [1269, 317] width 7 height 7
select select "4"
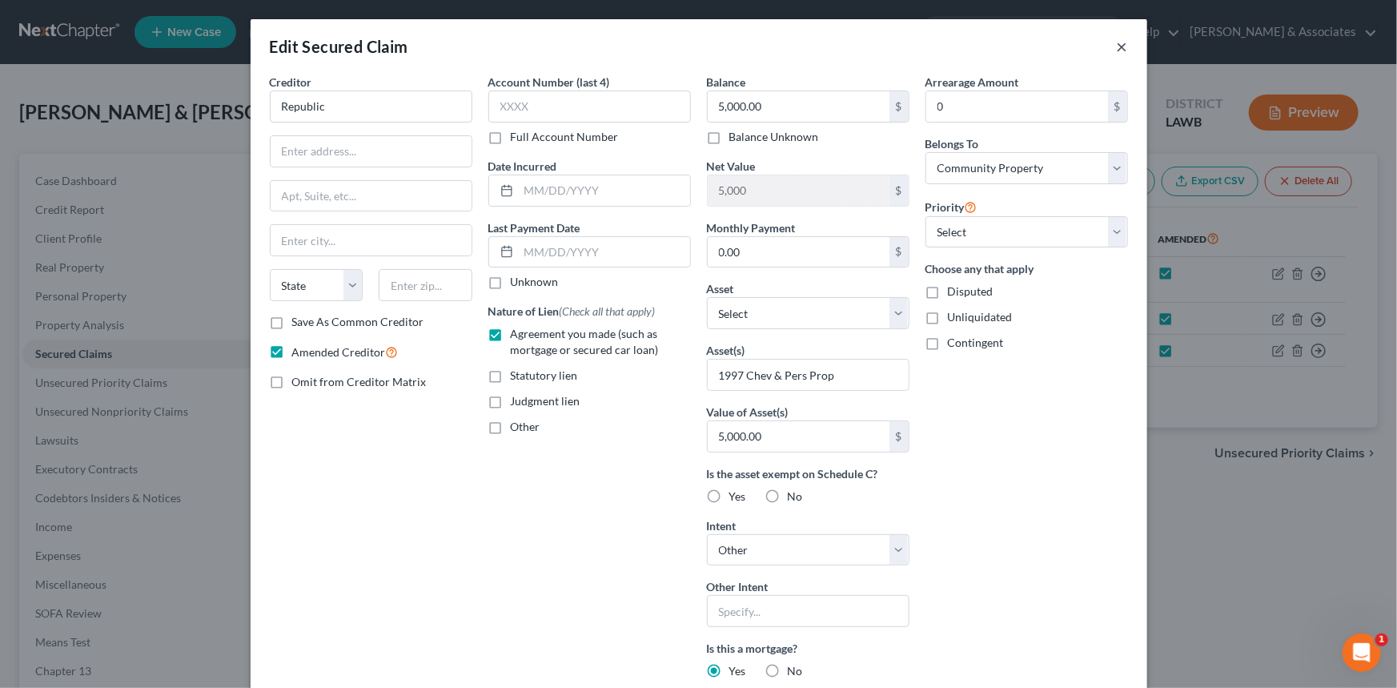
click at [1117, 50] on button "×" at bounding box center [1122, 46] width 11 height 19
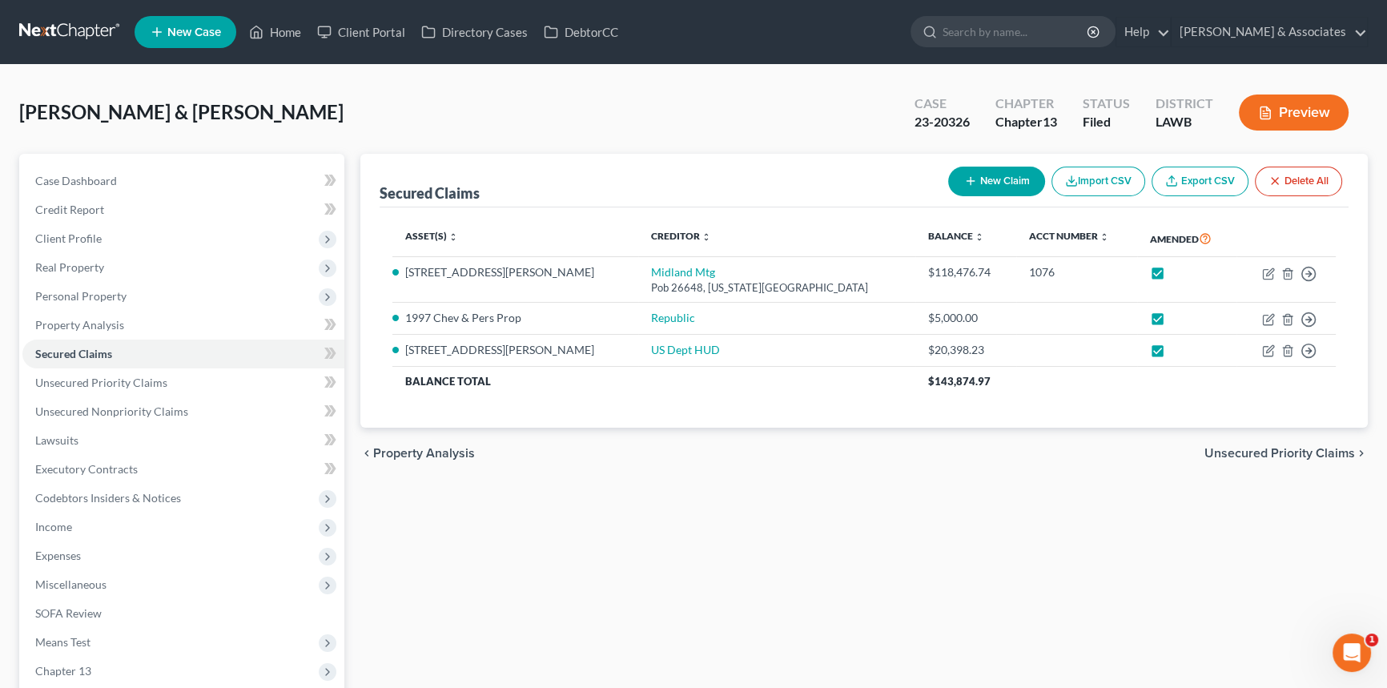
click at [910, 577] on div "Secured Claims New Claim Import CSV Export CSV Delete All Asset(s) expand_more …" at bounding box center [863, 486] width 1023 height 665
click at [1264, 348] on icon "button" at bounding box center [1268, 350] width 13 height 13
select select "6"
select select "3"
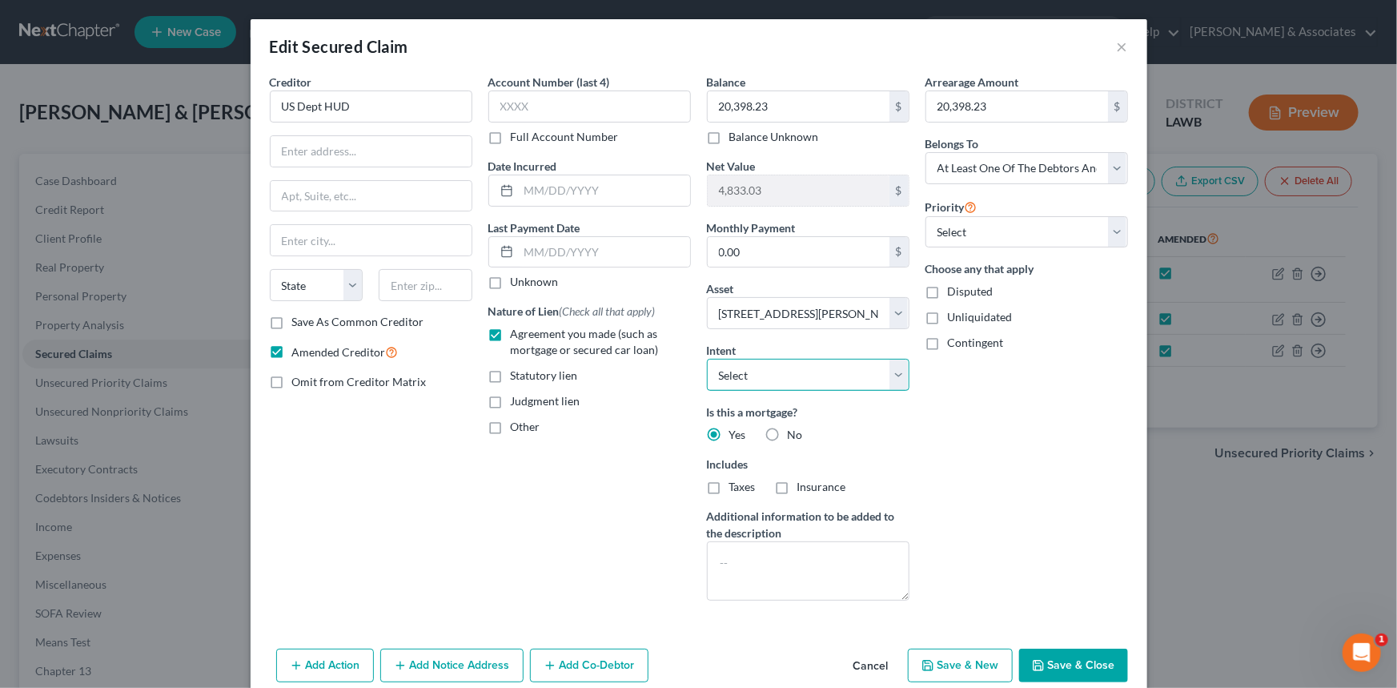
click at [835, 383] on select "Select Surrender Redeem Reaffirm Avoid Other" at bounding box center [808, 375] width 203 height 32
select select "0"
click at [707, 359] on select "Select Surrender Redeem Reaffirm Avoid Other" at bounding box center [808, 375] width 203 height 32
click at [1078, 665] on button "Save & Close" at bounding box center [1073, 666] width 109 height 34
select select
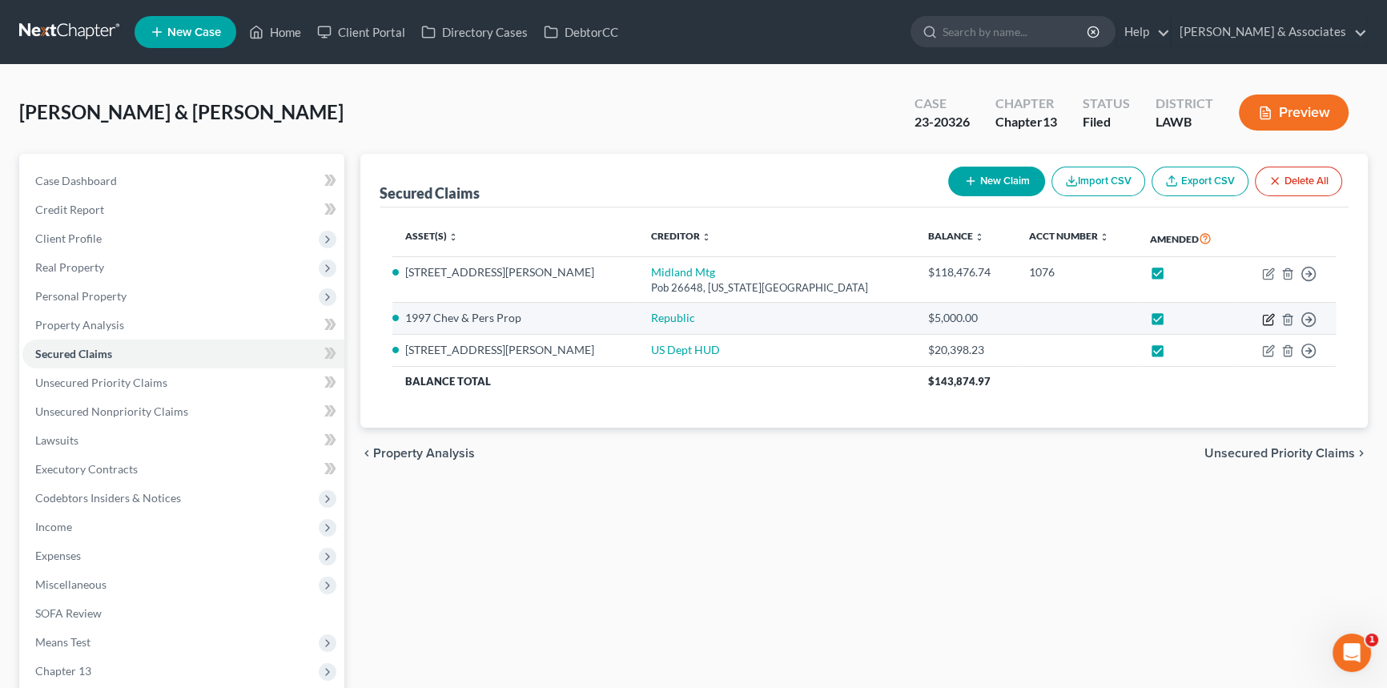
click at [1272, 318] on icon "button" at bounding box center [1268, 319] width 13 height 13
select select "4"
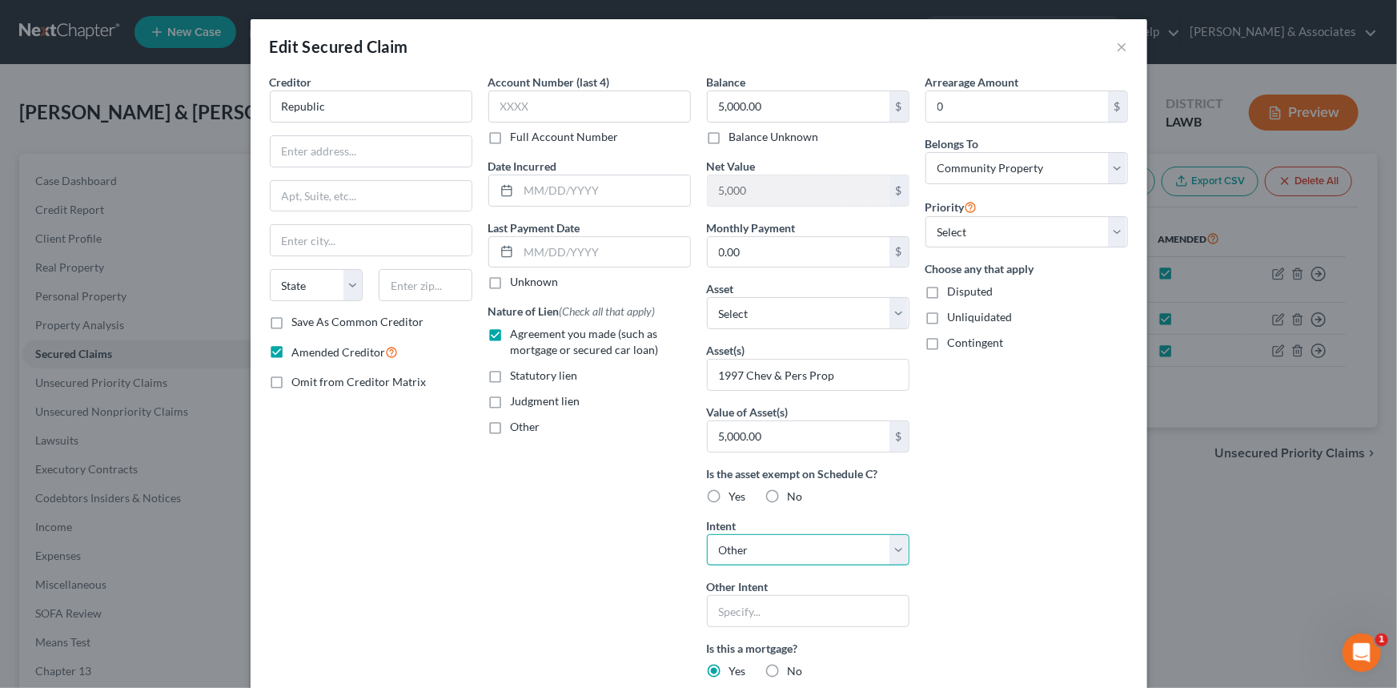
click at [833, 553] on select "Select Surrender Redeem Reaffirm Avoid Other" at bounding box center [808, 550] width 203 height 32
click at [1033, 543] on div "Arrearage Amount 0 $ Belongs To * Select Debtor 1 Only Debtor 2 Only Debtor 1 A…" at bounding box center [1027, 462] width 219 height 776
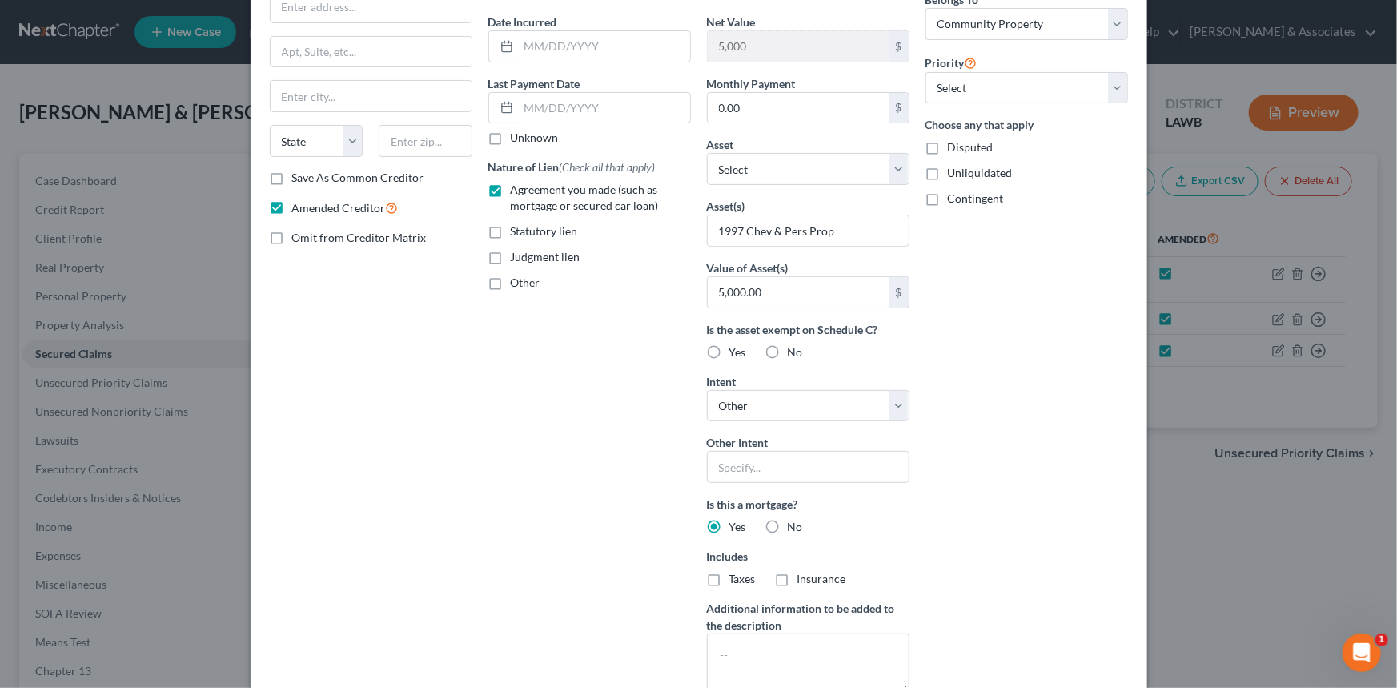
scroll to position [145, 0]
click at [833, 430] on div "Intent Select Surrender Redeem Reaffirm Avoid Other Other Intent" at bounding box center [808, 427] width 203 height 111
click at [825, 400] on select "Select Surrender Redeem Reaffirm Avoid Other" at bounding box center [808, 405] width 203 height 32
select select "0"
click at [707, 389] on select "Select Surrender Redeem Reaffirm Avoid Other" at bounding box center [808, 405] width 203 height 32
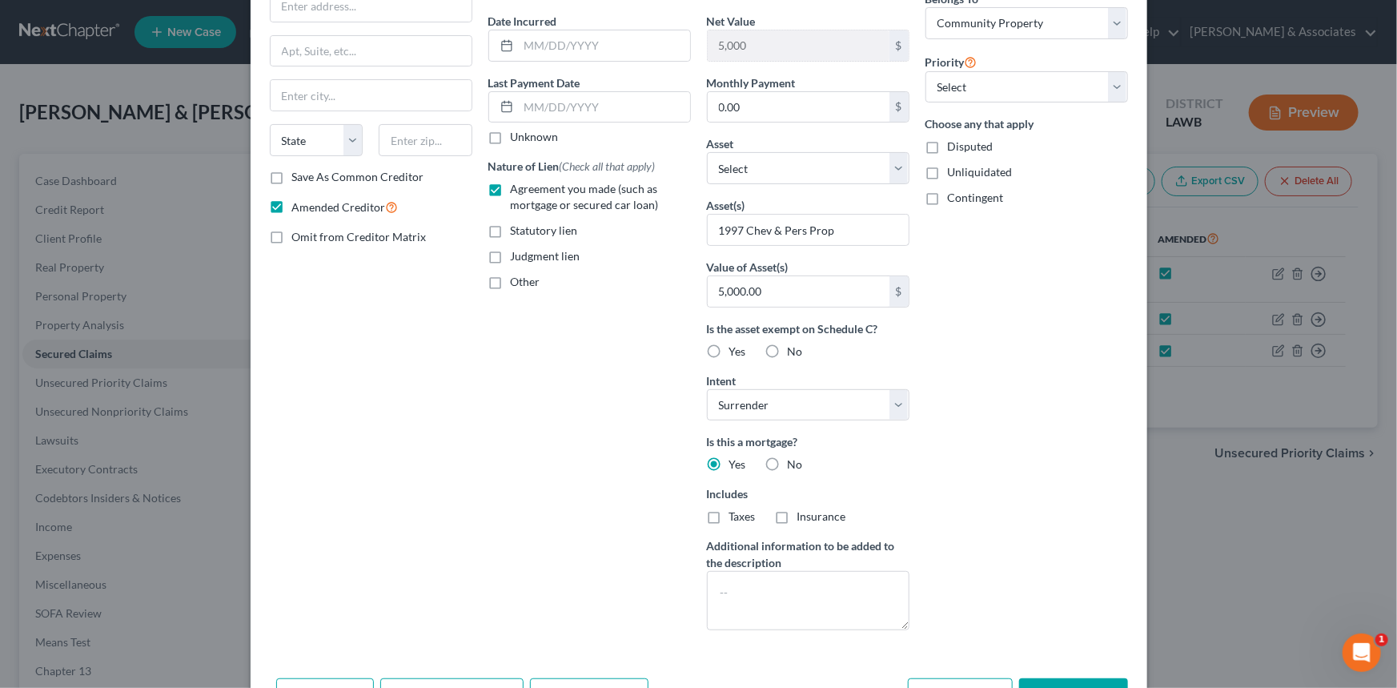
click at [948, 489] on div "Arrearage Amount 0 $ Belongs To * Select Debtor 1 Only Debtor 2 Only Debtor 1 A…" at bounding box center [1027, 286] width 219 height 714
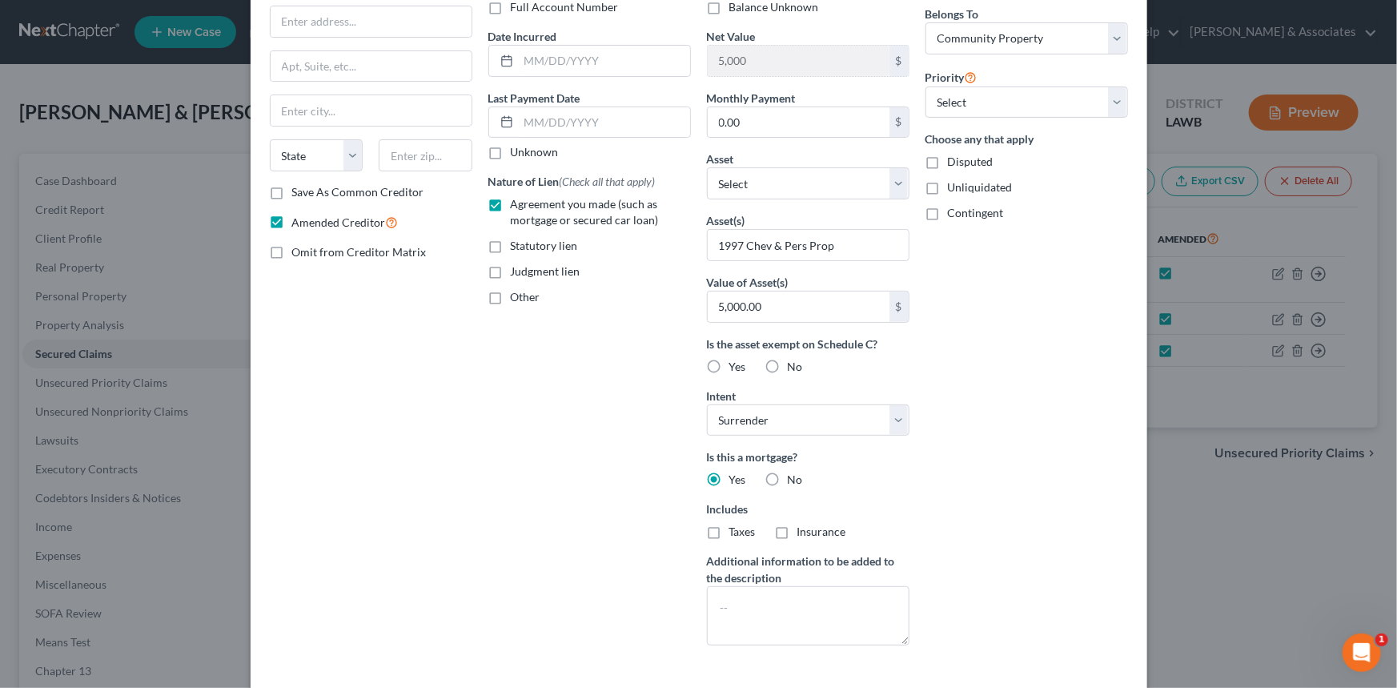
scroll to position [0, 0]
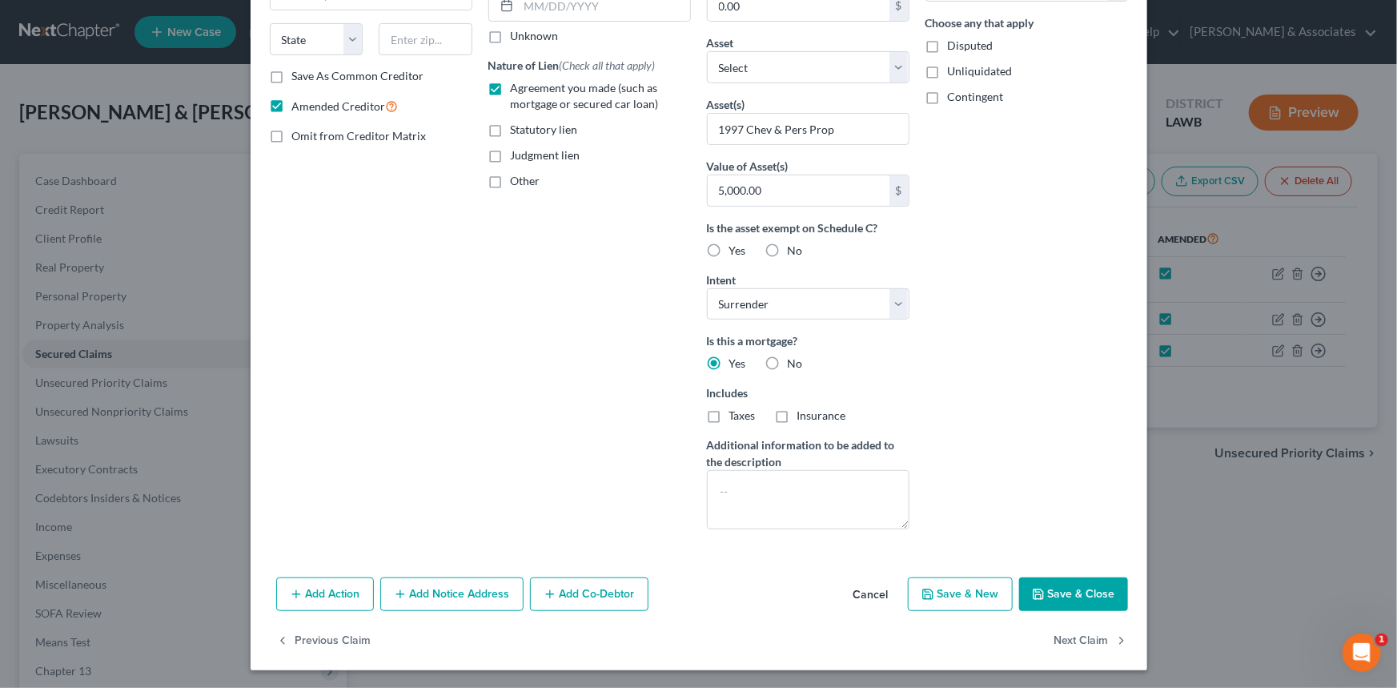
click at [1057, 585] on button "Save & Close" at bounding box center [1073, 594] width 109 height 34
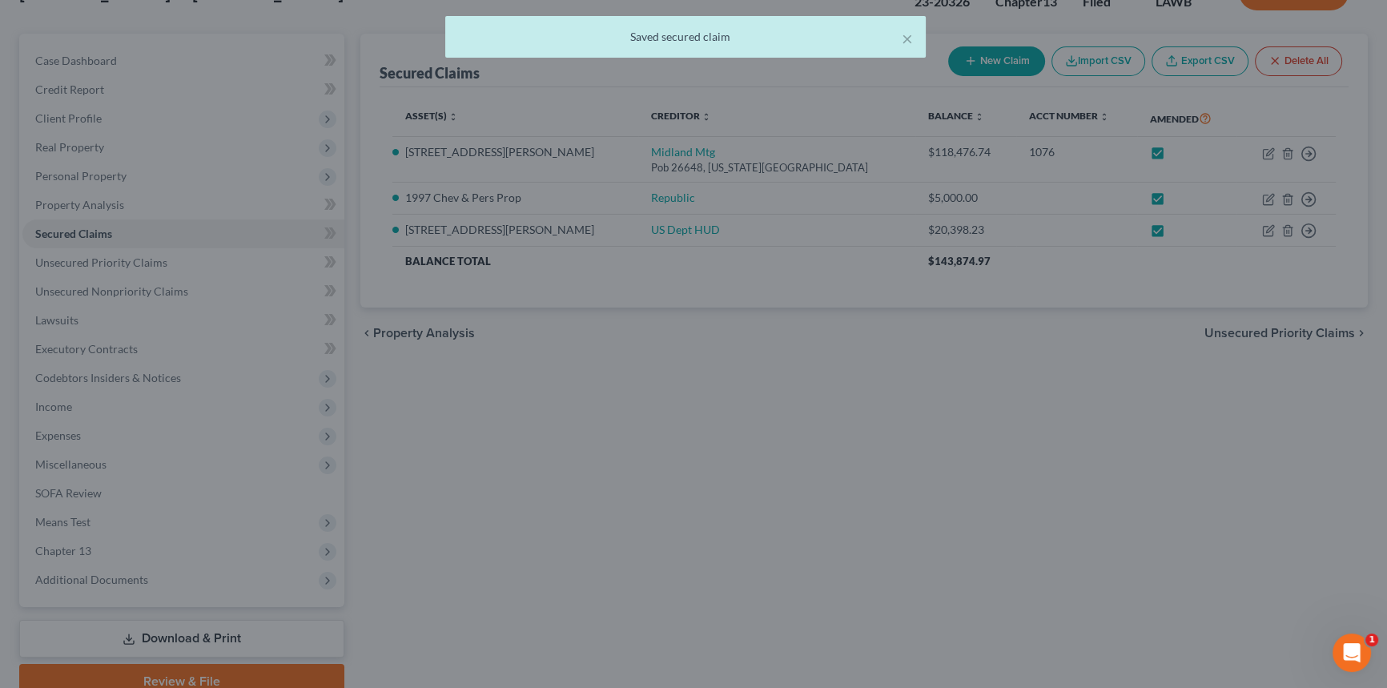
scroll to position [190, 0]
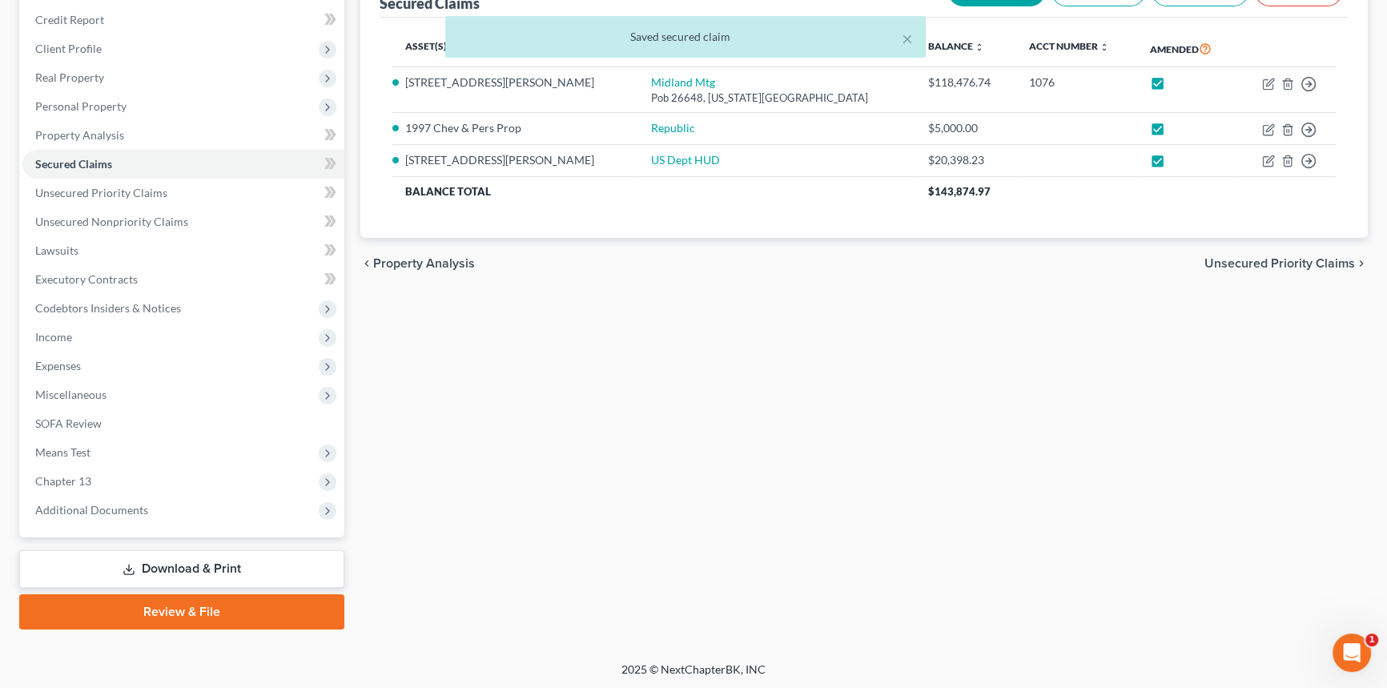
click at [127, 568] on icon at bounding box center [129, 569] width 13 height 13
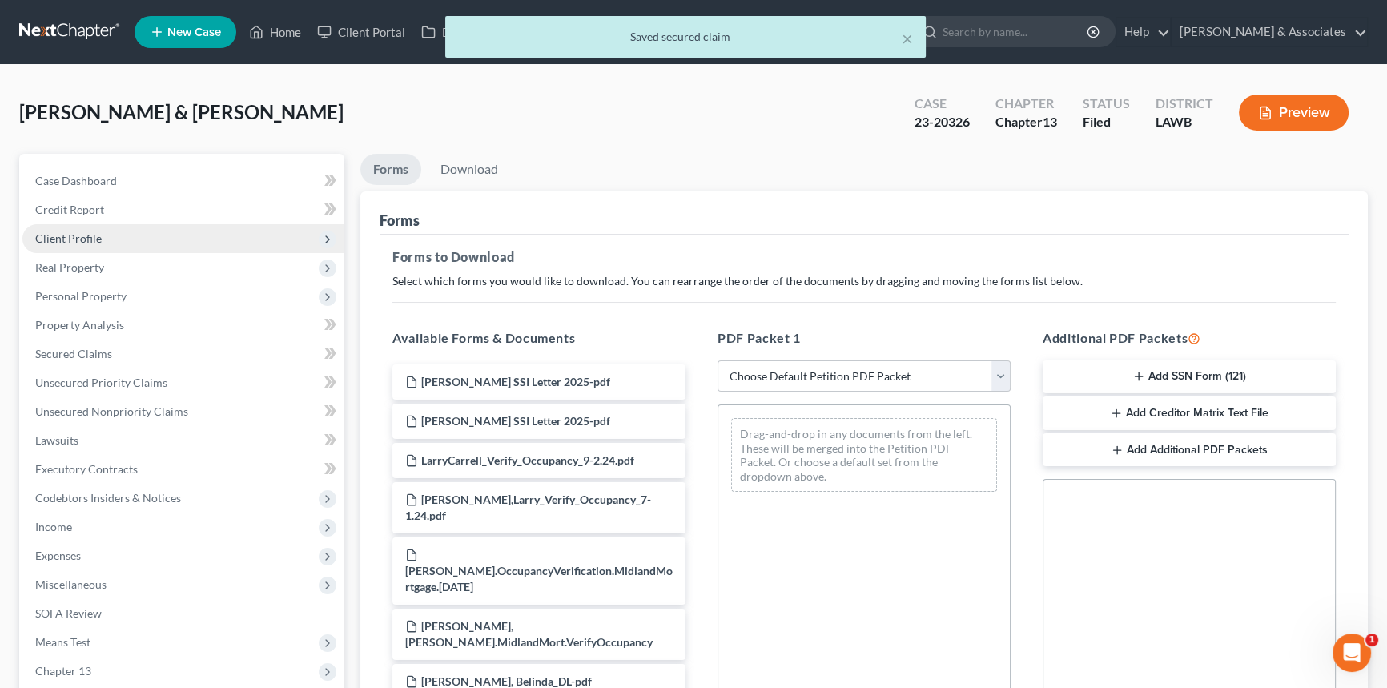
click at [94, 232] on span "Client Profile" at bounding box center [68, 238] width 66 height 14
click at [136, 250] on span "Client Profile" at bounding box center [183, 238] width 322 height 29
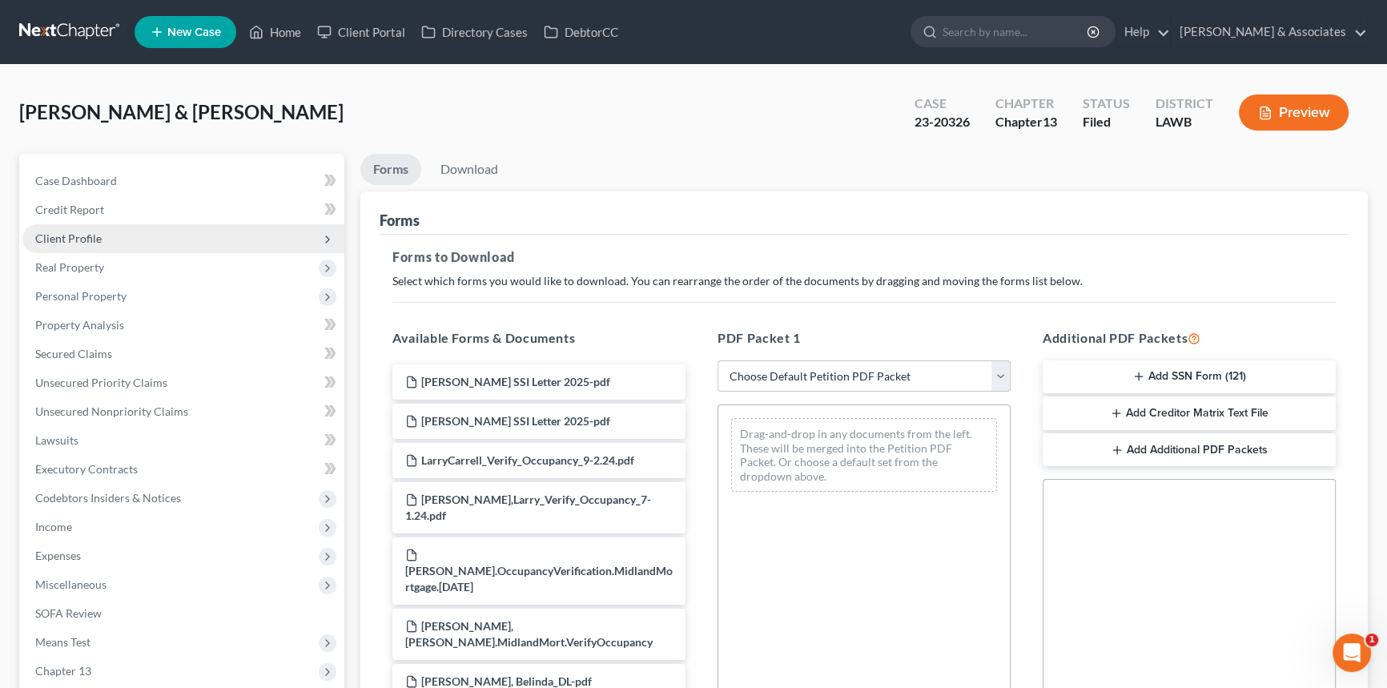
click at [153, 231] on span "Client Profile" at bounding box center [183, 238] width 322 height 29
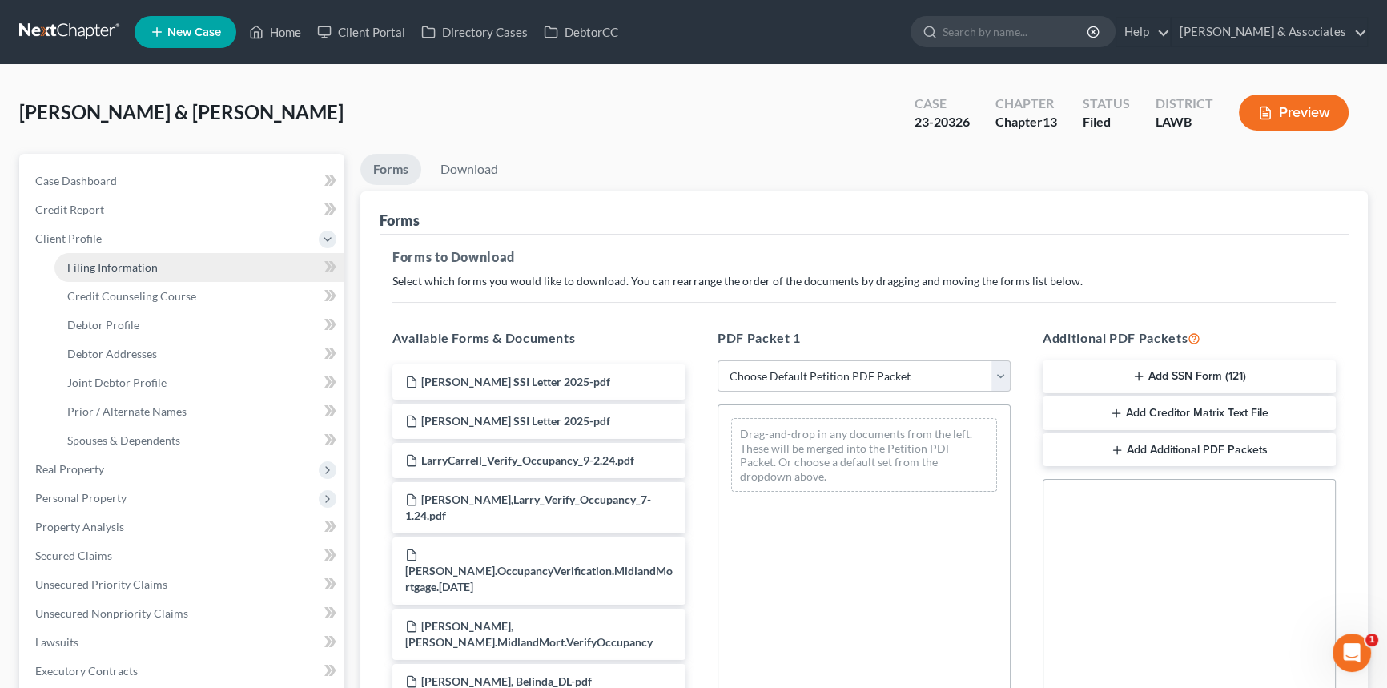
click at [144, 255] on link "Filing Information" at bounding box center [199, 267] width 290 height 29
select select "1"
select select "3"
select select "19"
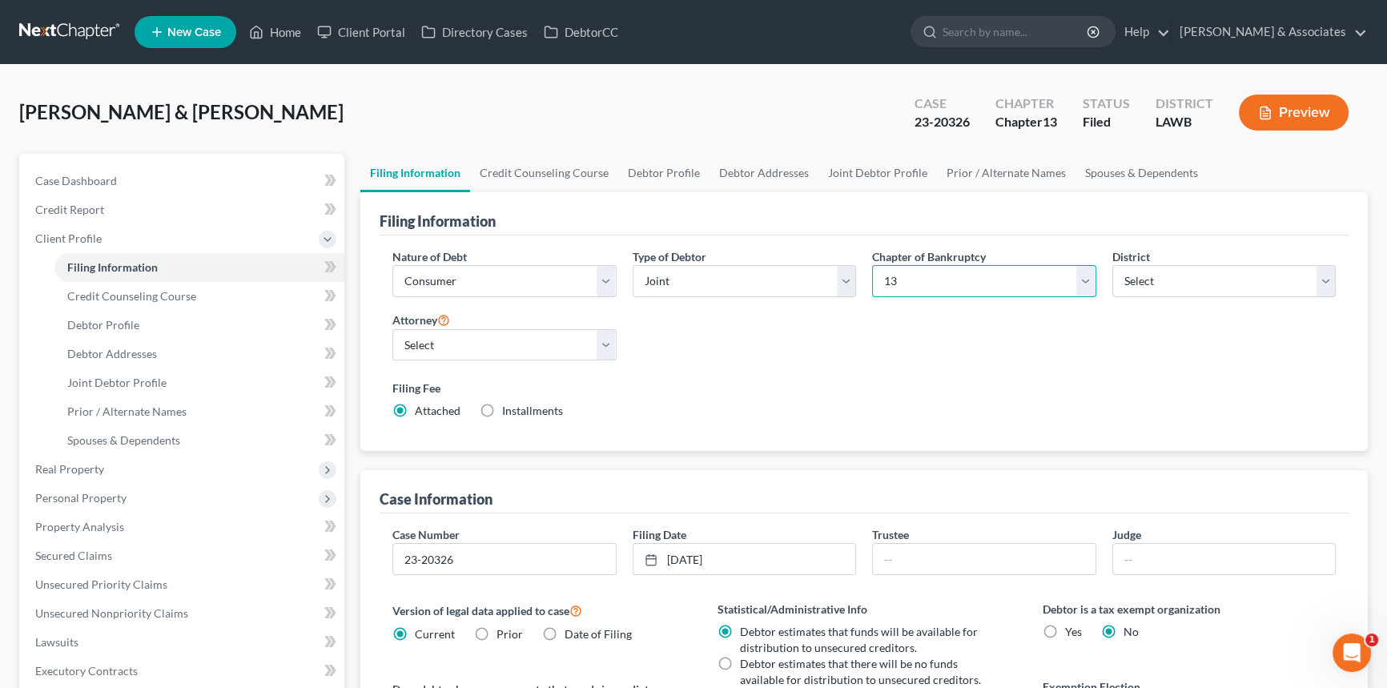
click at [923, 279] on select "Select 7 11 12 13" at bounding box center [984, 281] width 224 height 32
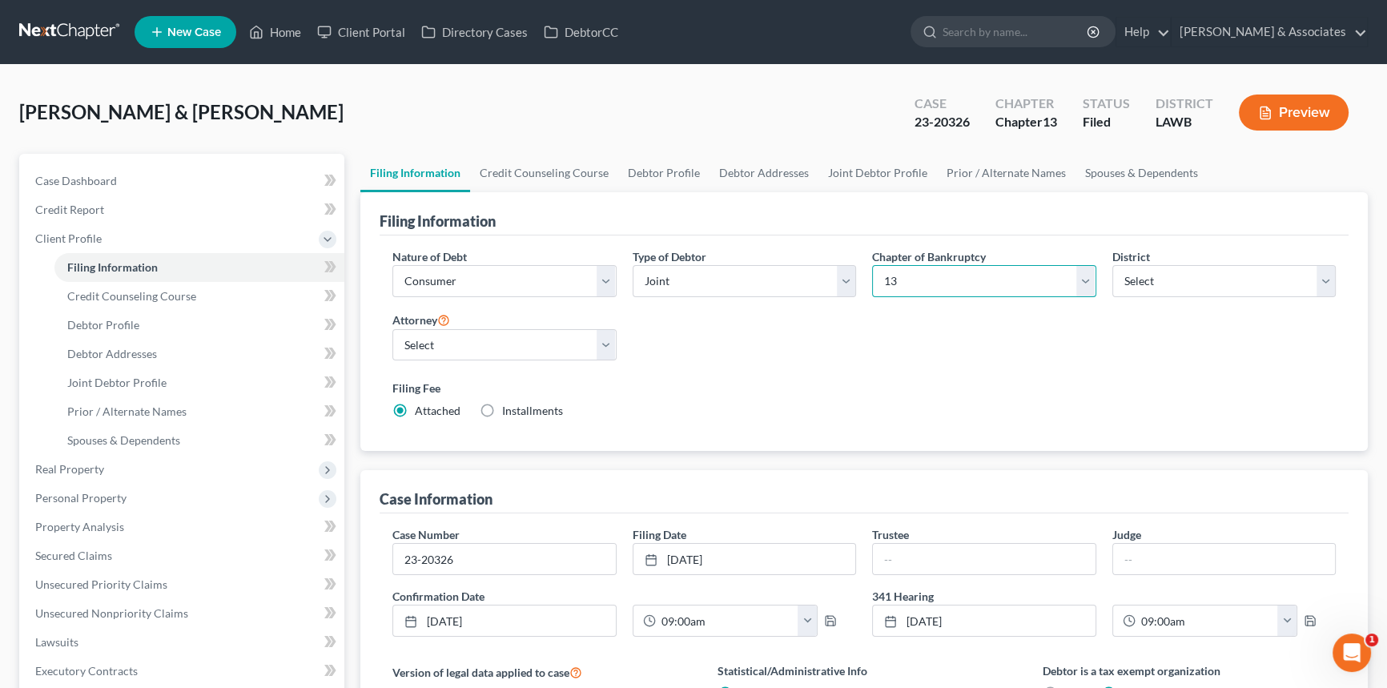
select select "0"
click at [872, 265] on select "Select 7 11 12 13" at bounding box center [984, 281] width 224 height 32
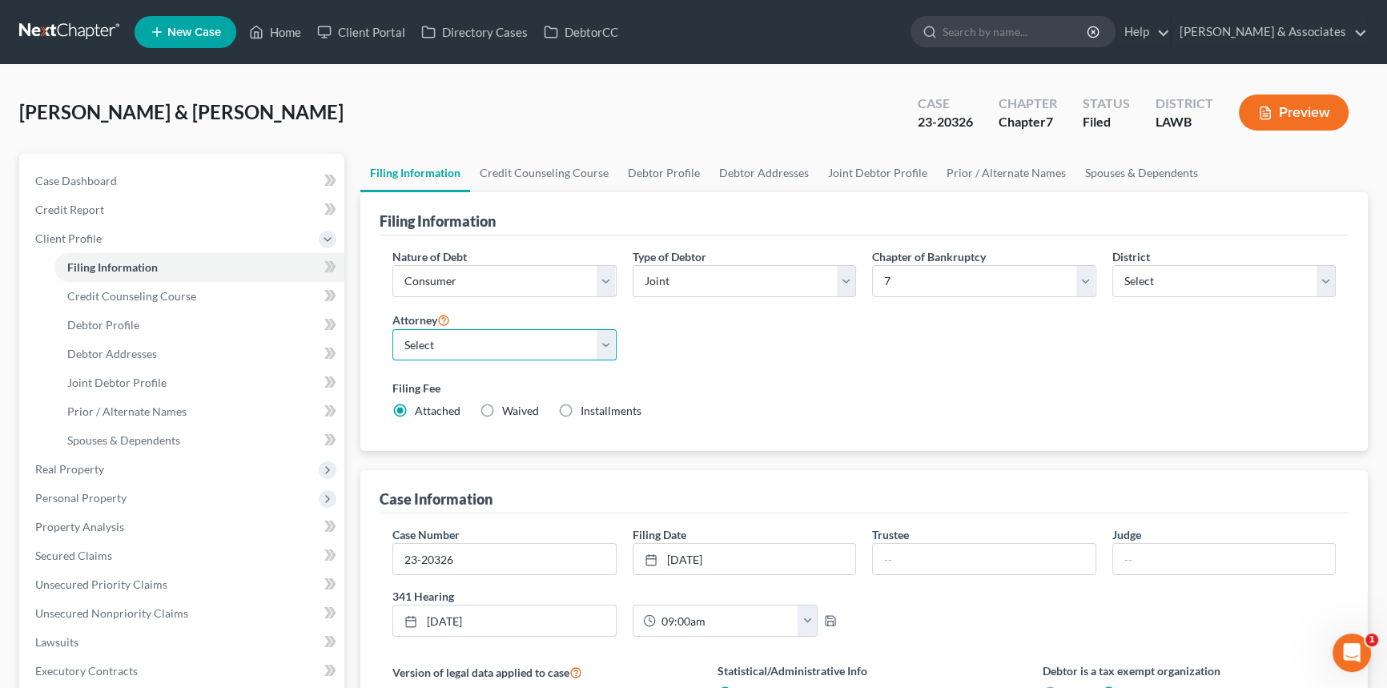
click at [489, 344] on select "Select [PERSON_NAME] [PERSON_NAME] - LAEB [PERSON_NAME] - LAWB [PERSON_NAME] - …" at bounding box center [504, 345] width 224 height 32
click at [1022, 367] on div "Nature of Debt Select Business Consumer Other Nature of Business Select Clearin…" at bounding box center [863, 340] width 959 height 184
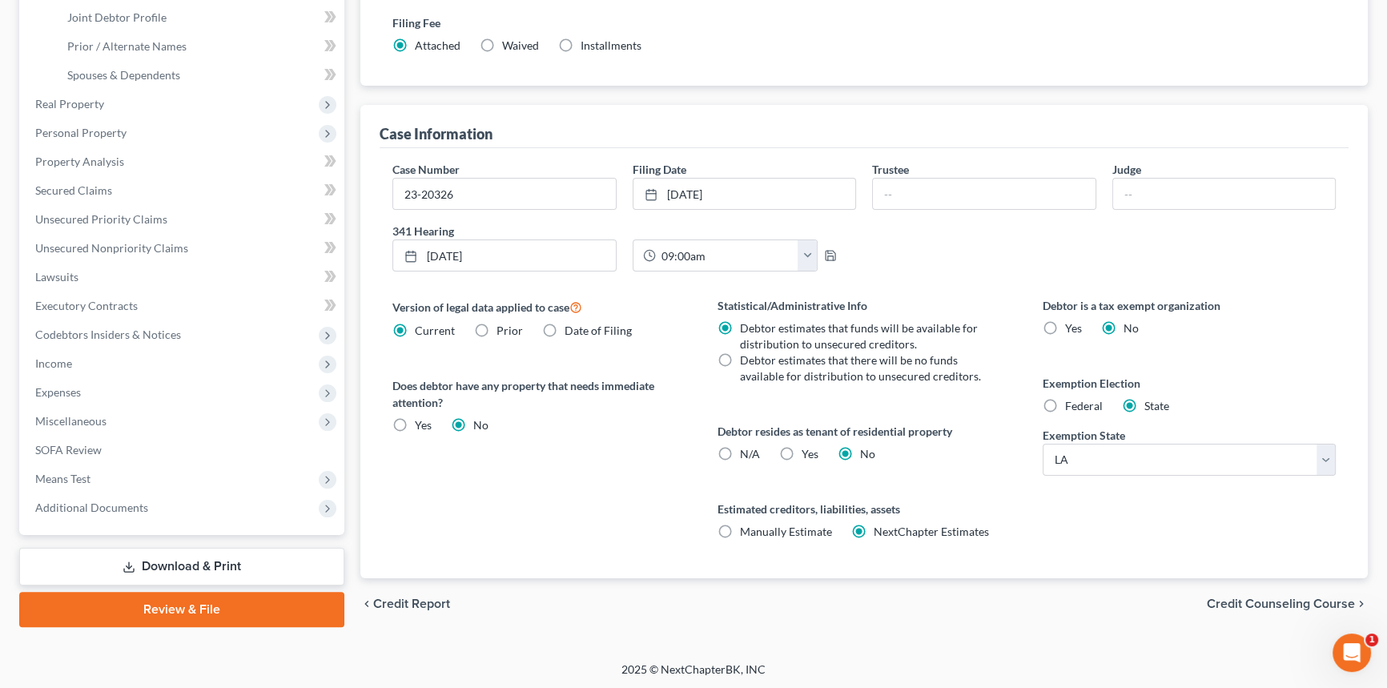
click at [203, 573] on link "Download & Print" at bounding box center [181, 567] width 325 height 38
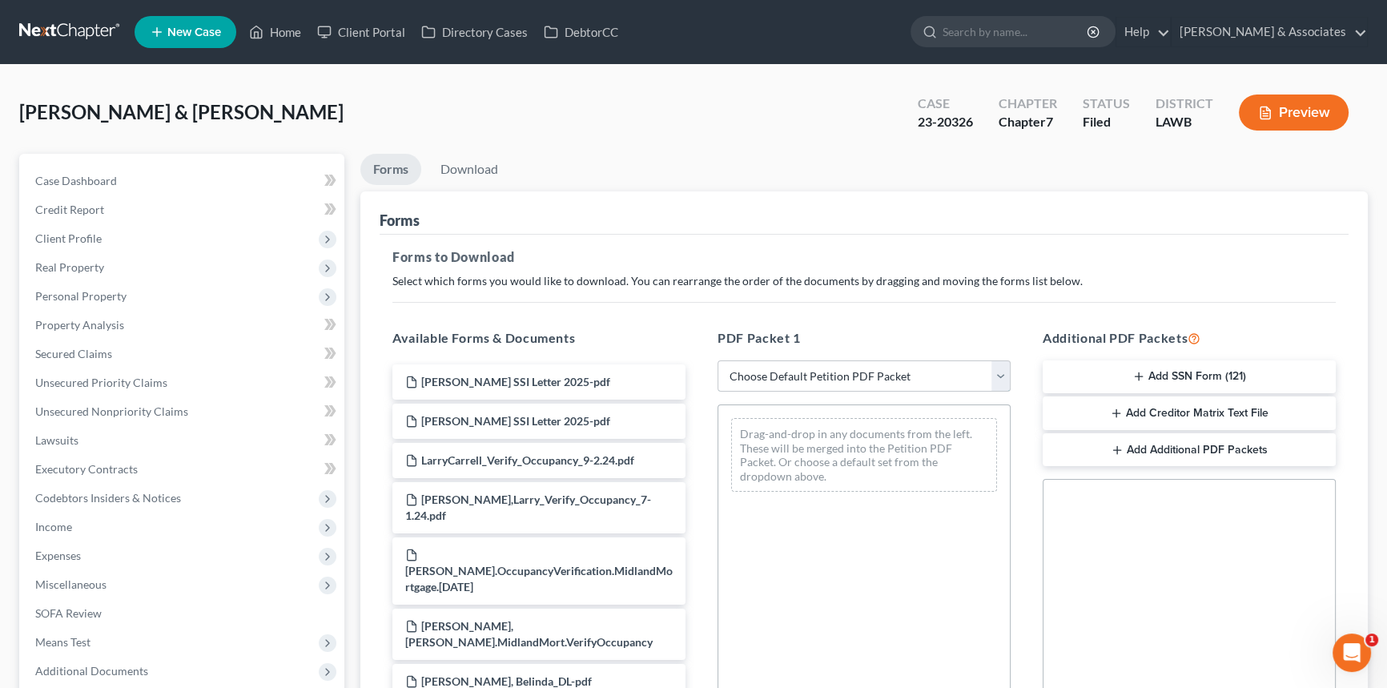
click at [889, 376] on select "Choose Default Petition PDF Packet Complete Bankruptcy Petition (all forms and …" at bounding box center [863, 376] width 293 height 32
click at [887, 342] on h5 "PDF Packet 1" at bounding box center [863, 337] width 293 height 19
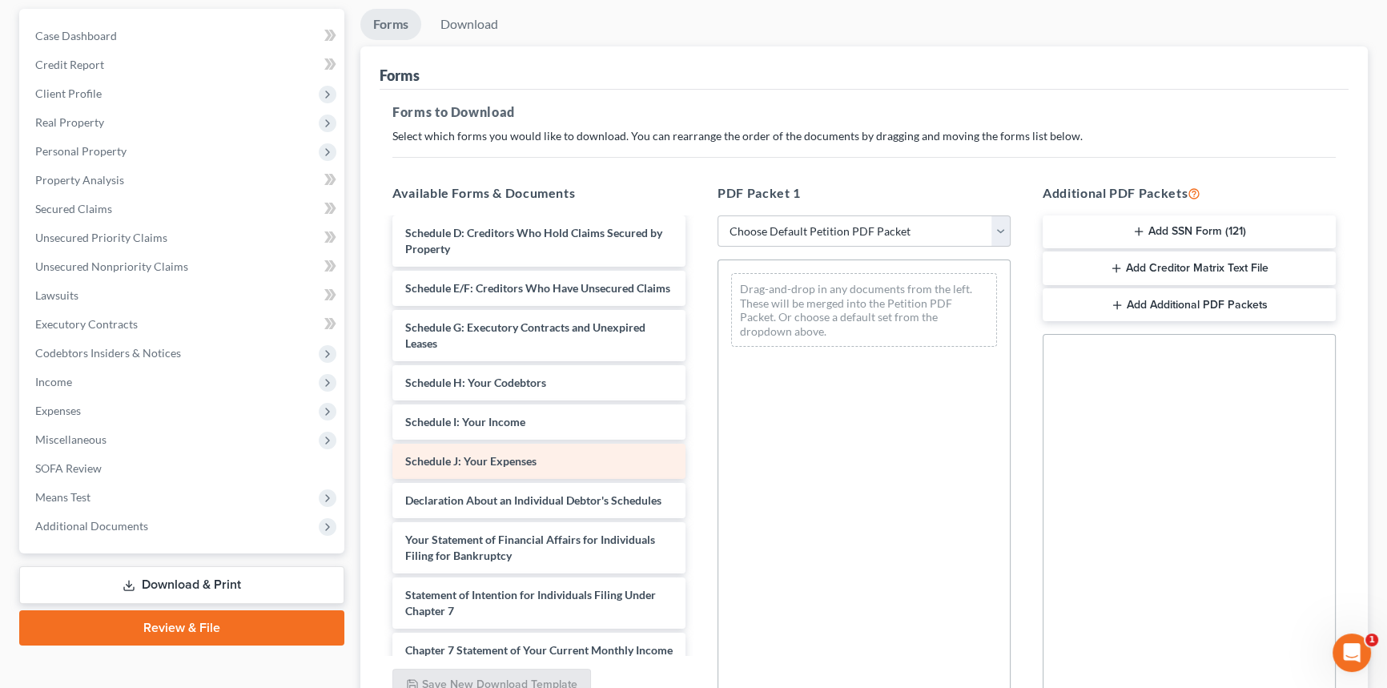
scroll to position [2256, 0]
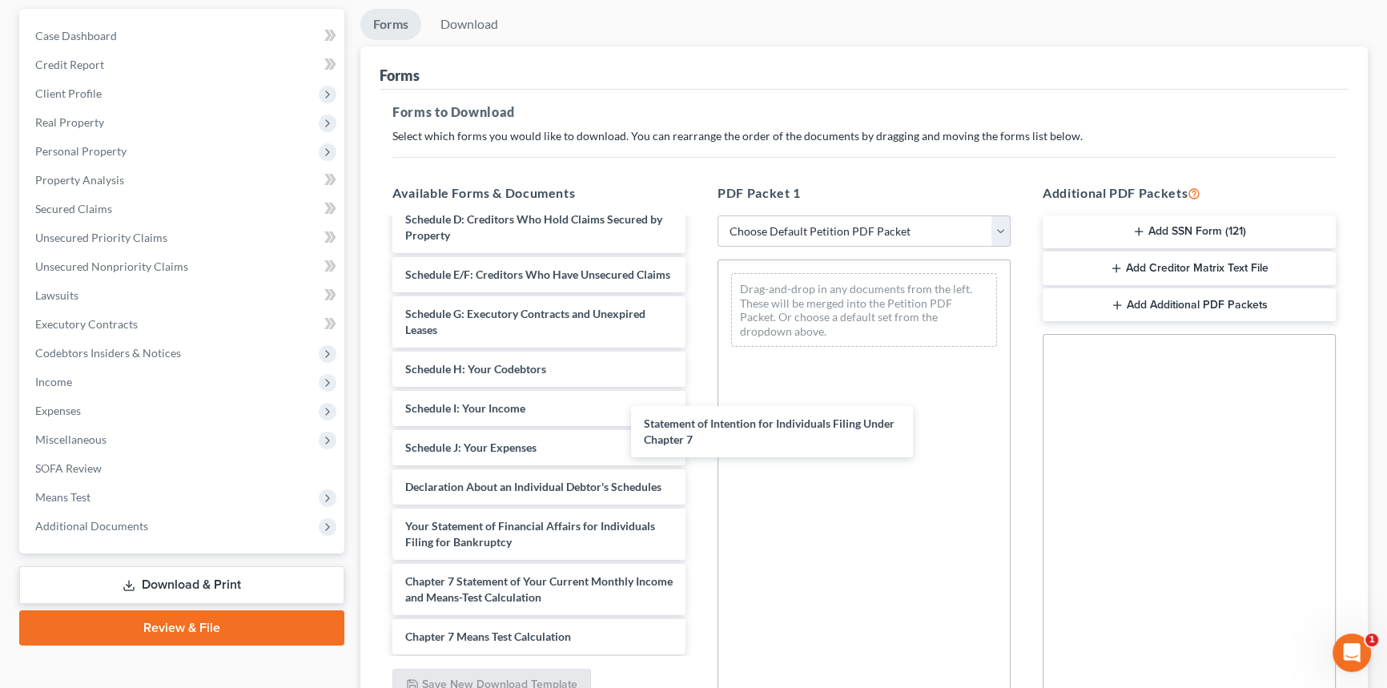
drag, startPoint x: 561, startPoint y: 444, endPoint x: 1055, endPoint y: 555, distance: 507.2
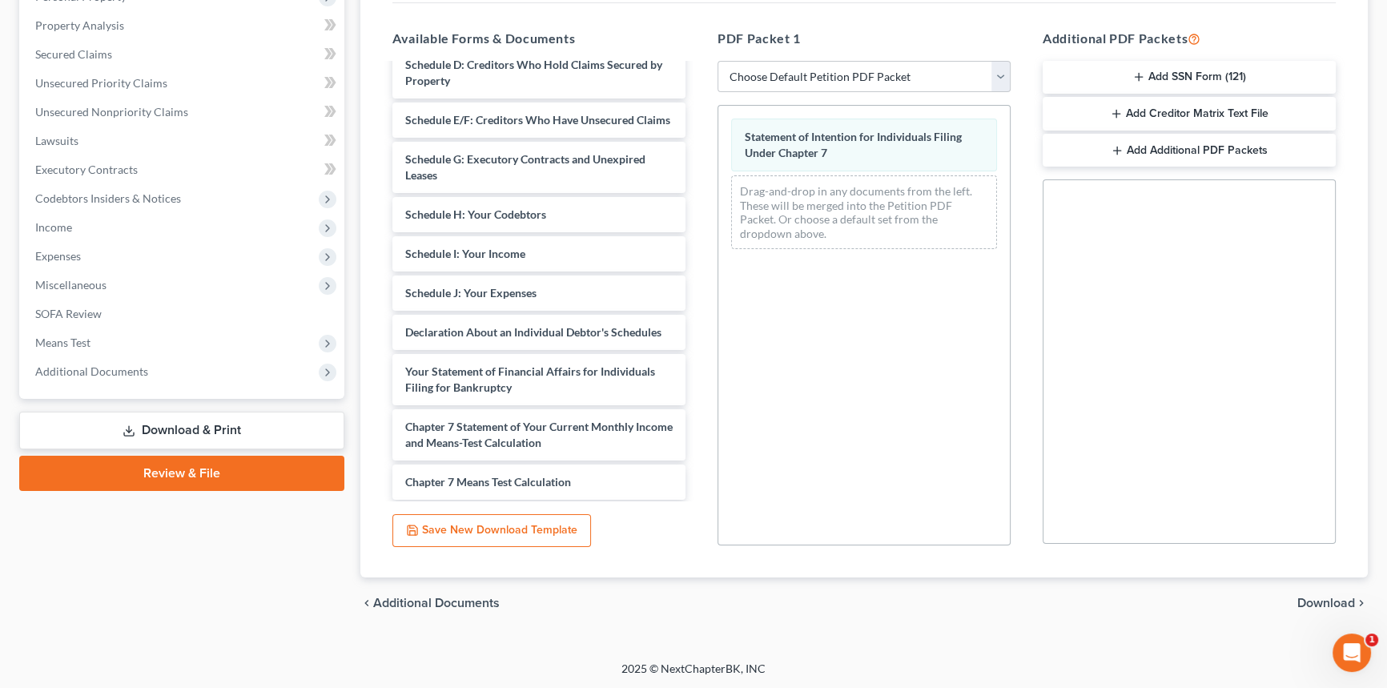
click at [1319, 597] on span "Download" at bounding box center [1326, 603] width 58 height 13
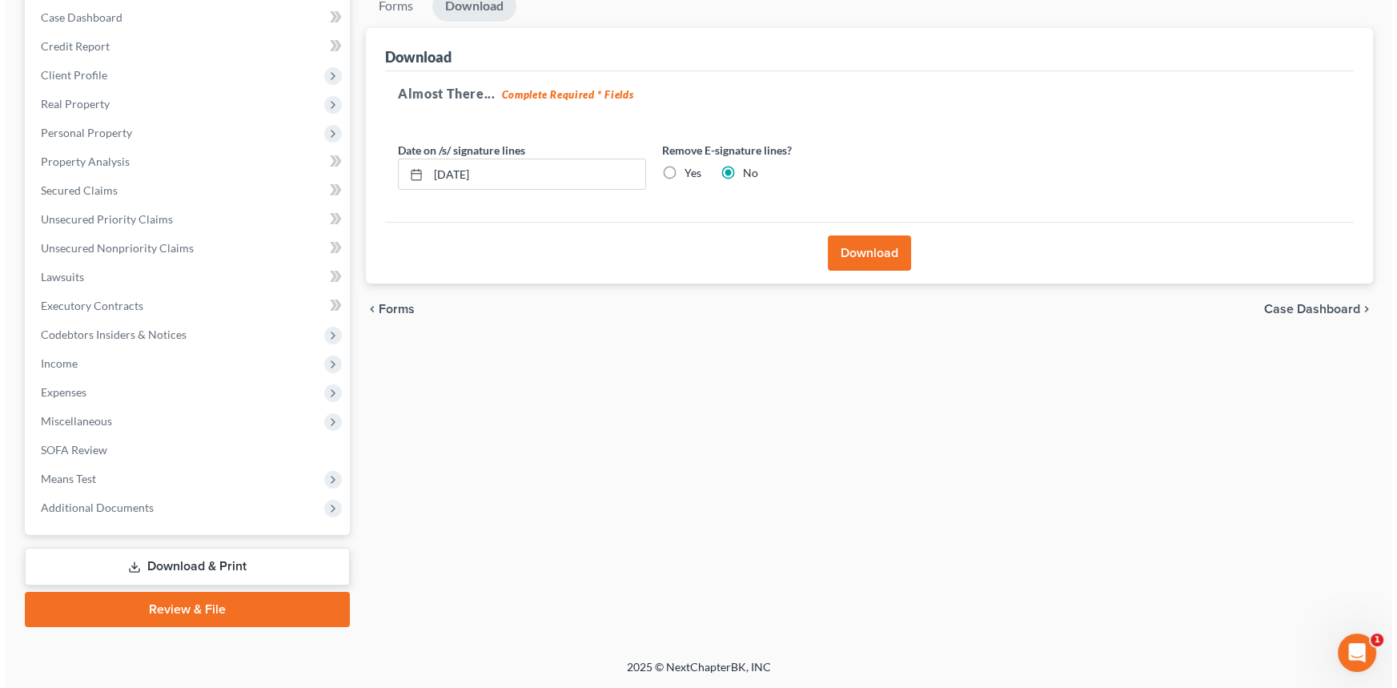
scroll to position [161, 0]
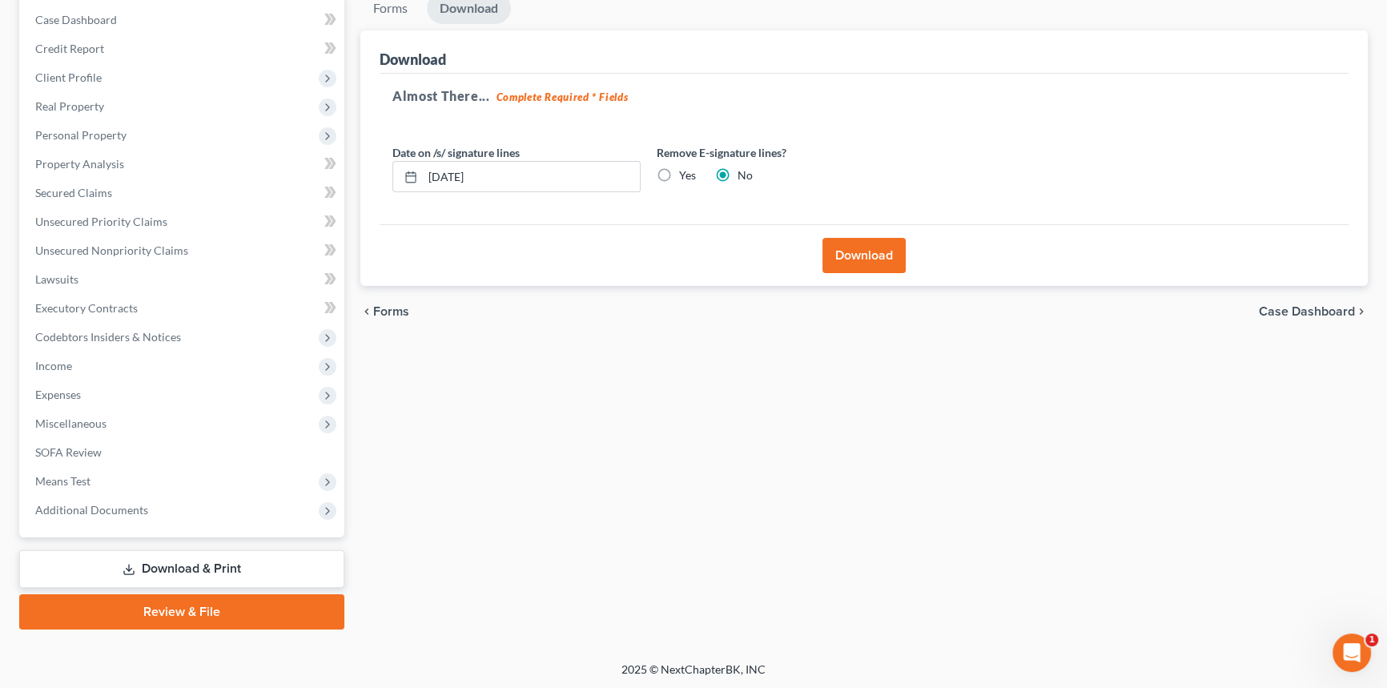
click at [842, 261] on button "Download" at bounding box center [863, 255] width 83 height 35
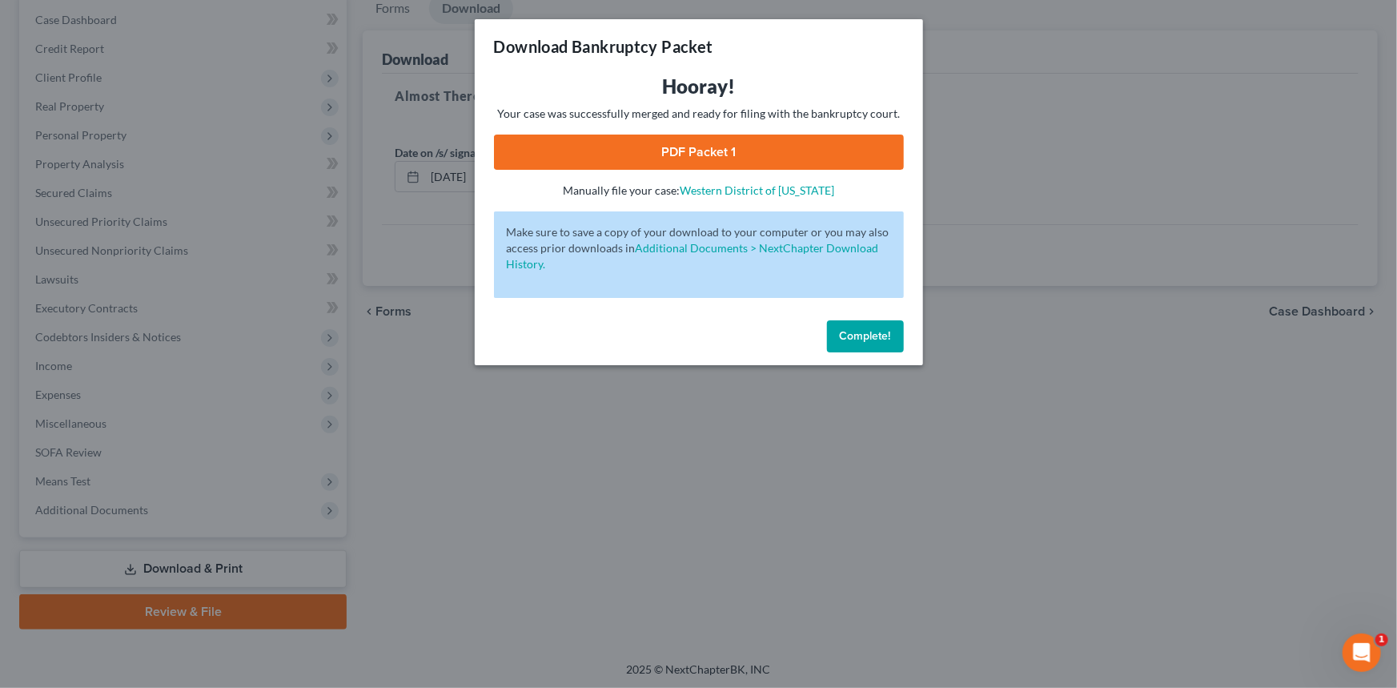
click at [697, 150] on link "PDF Packet 1" at bounding box center [699, 152] width 410 height 35
